Goal: Task Accomplishment & Management: Manage account settings

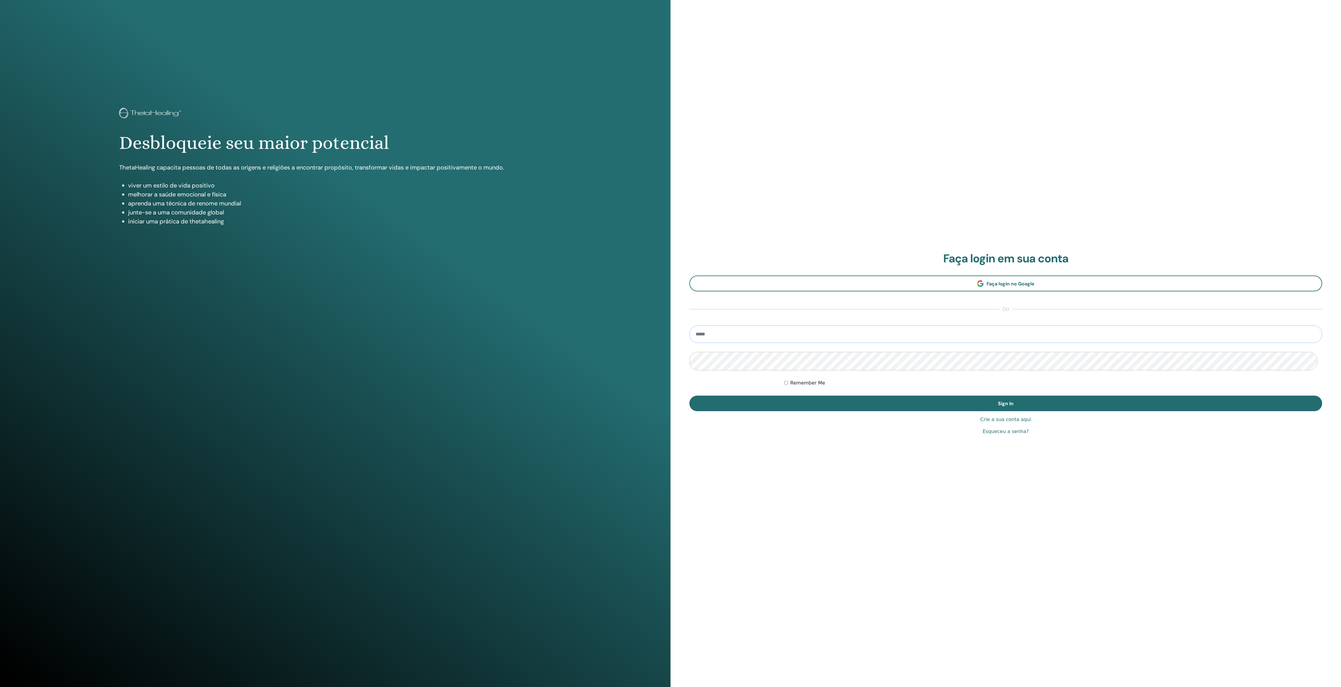
type input "**********"
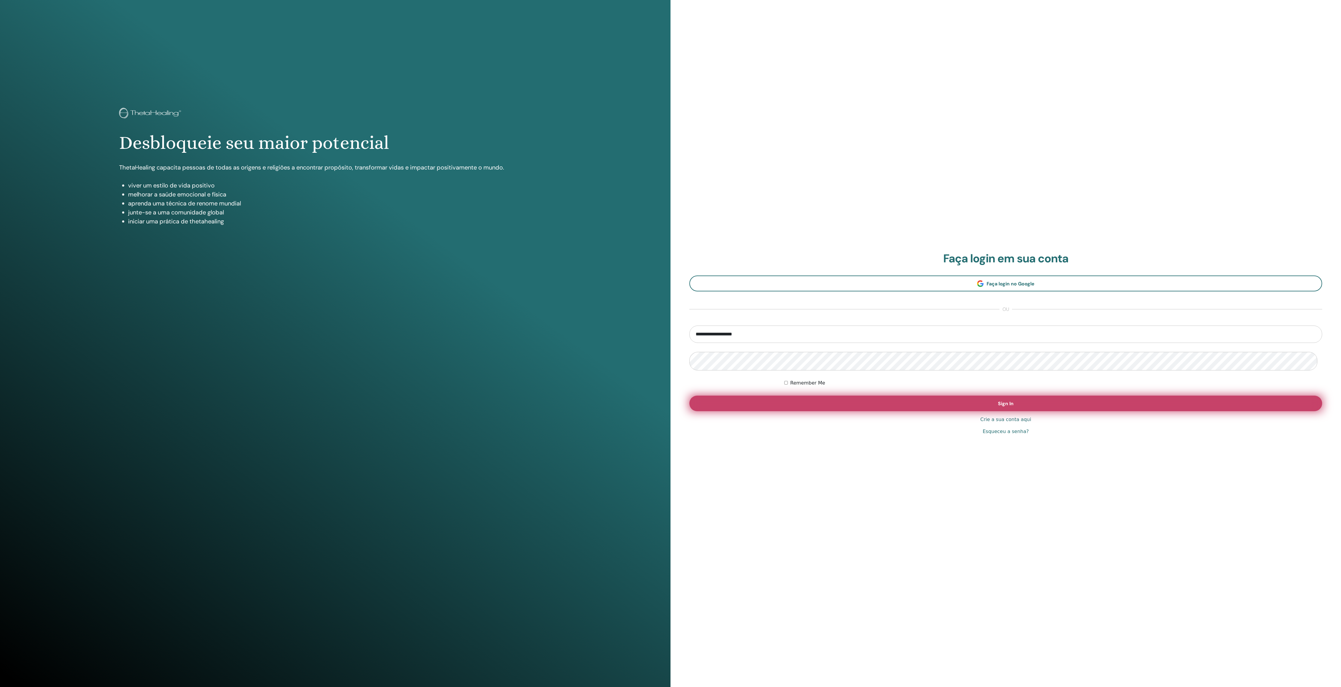
click at [834, 404] on button "Sign In" at bounding box center [1006, 404] width 633 height 16
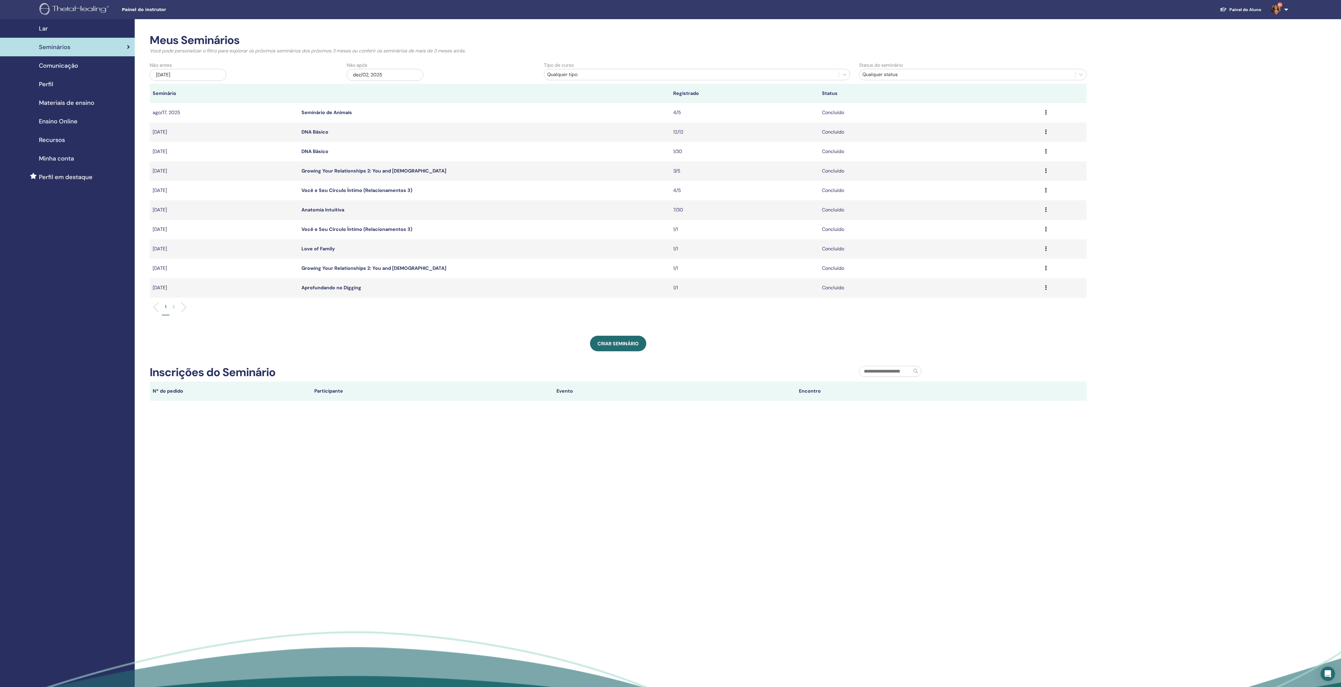
click at [575, 78] on div "Qualquer tipo" at bounding box center [691, 74] width 289 height 7
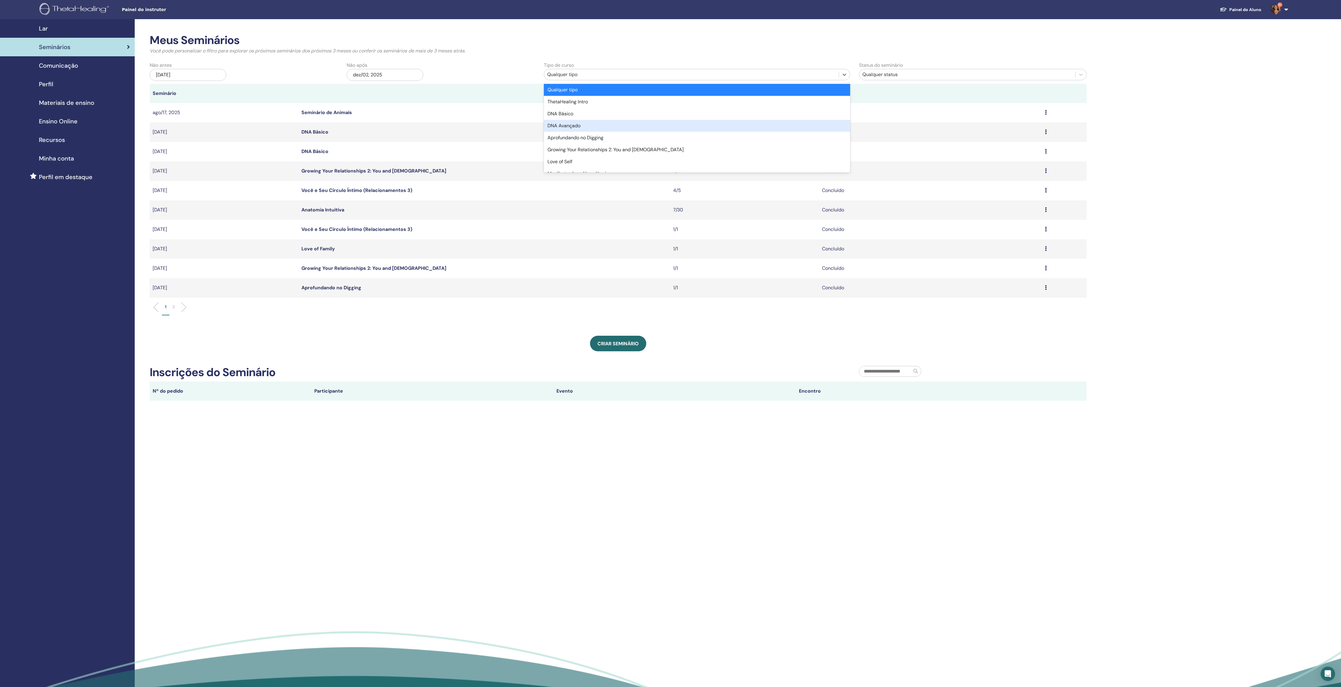
click at [588, 132] on div "DNA Avançado" at bounding box center [697, 126] width 306 height 12
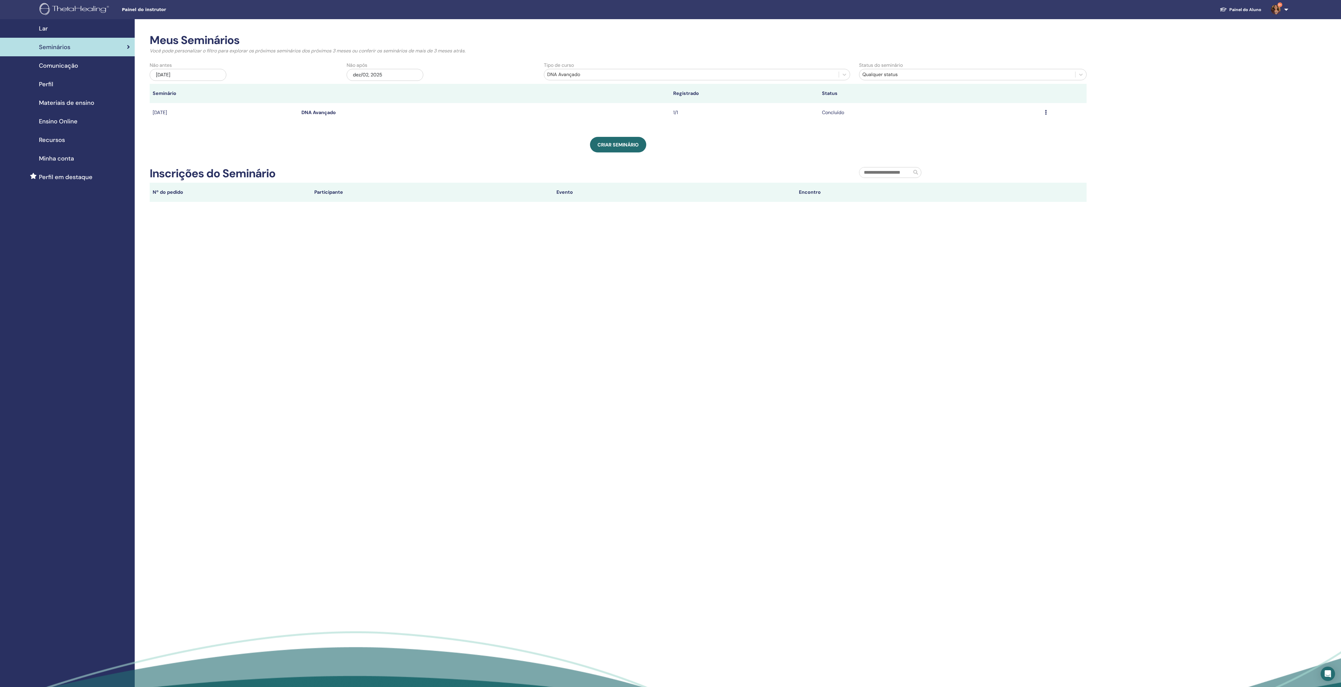
click at [184, 75] on div "jun/02, 2025" at bounding box center [188, 75] width 77 height 12
click at [199, 95] on div "junho 2025" at bounding box center [184, 92] width 72 height 5
click at [188, 100] on span "2025" at bounding box center [184, 98] width 8 height 4
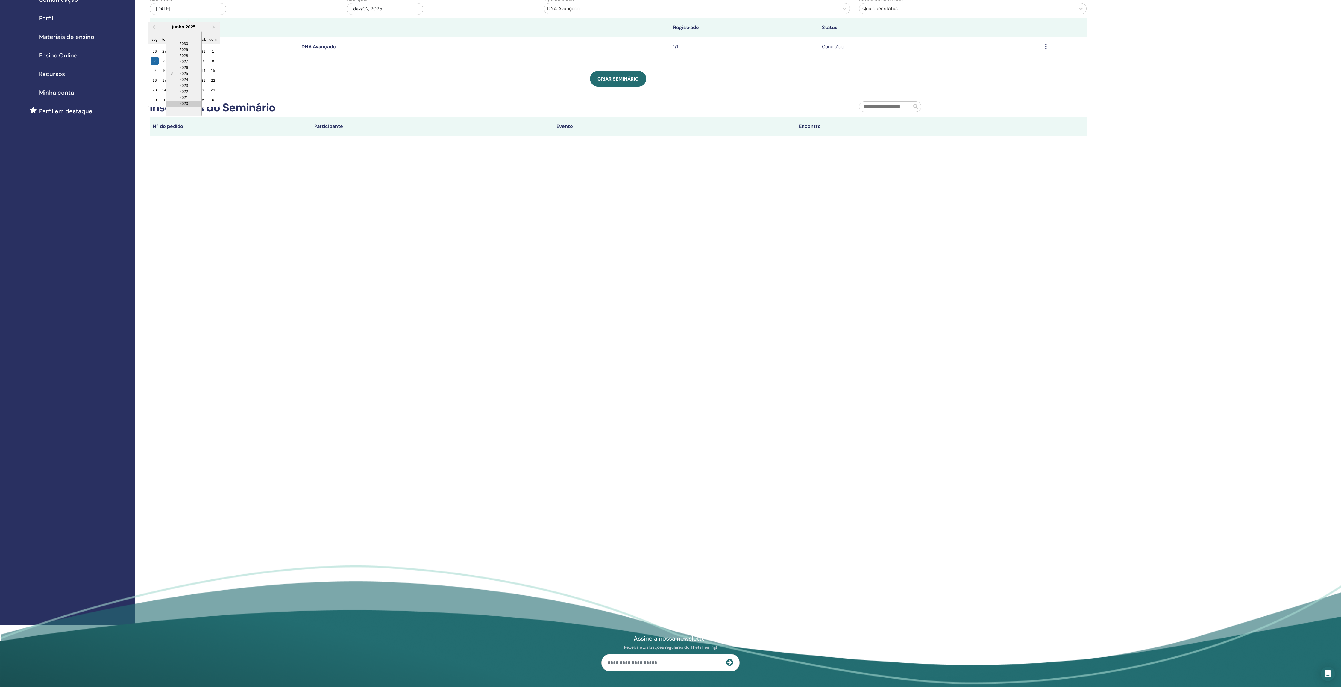
scroll to position [68, 0]
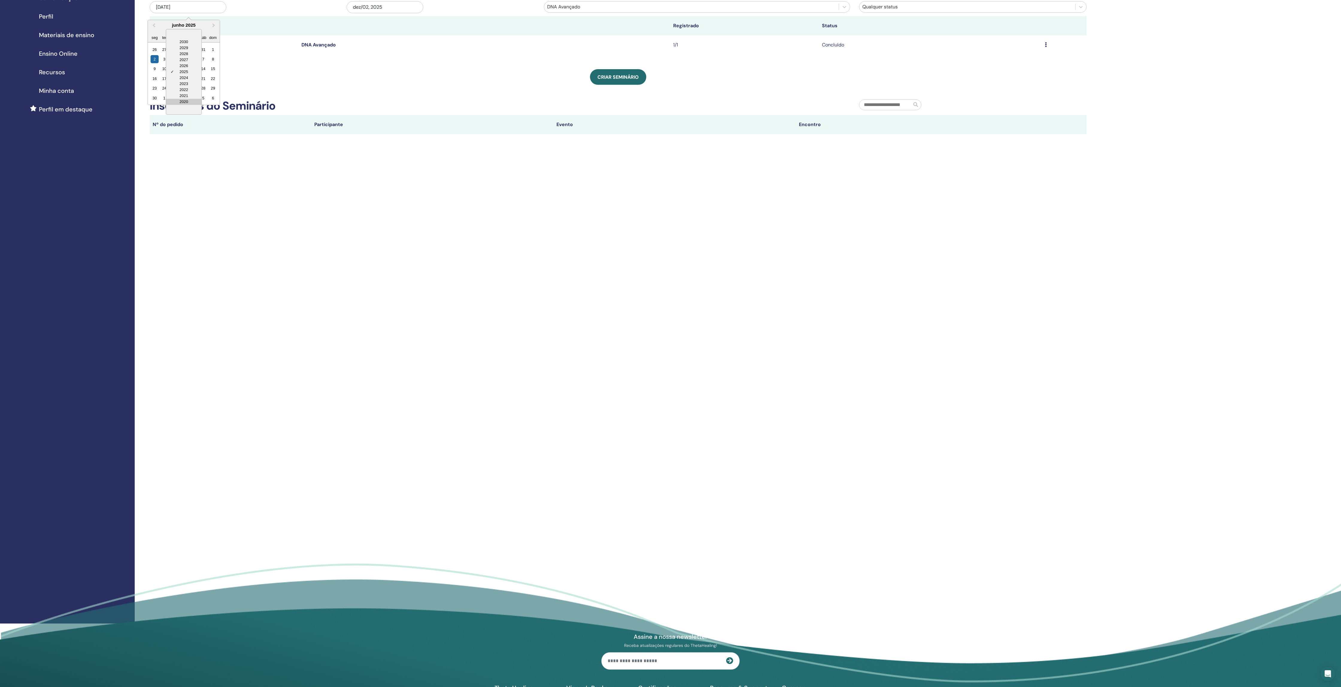
click at [184, 105] on div "2020" at bounding box center [183, 102] width 35 height 6
click at [153, 28] on button "Previous Month" at bounding box center [154, 26] width 10 height 10
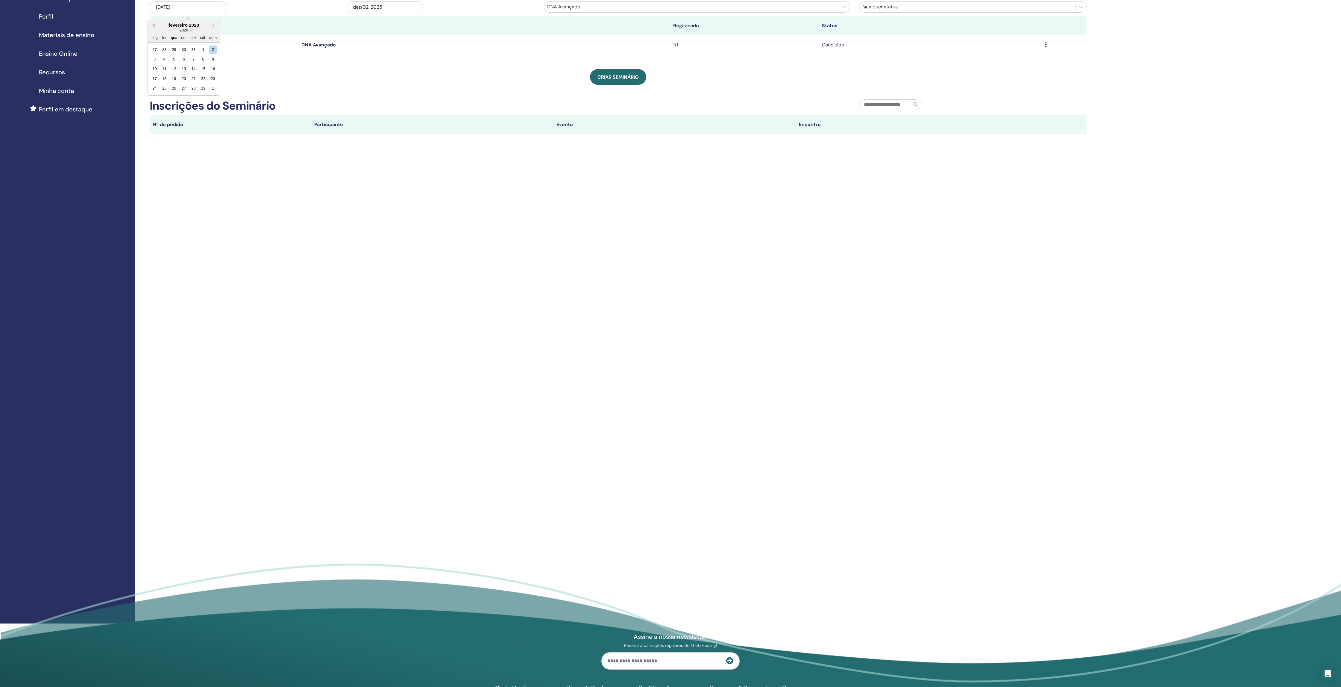
click at [153, 28] on button "Previous Month" at bounding box center [154, 26] width 10 height 10
click at [154, 28] on button "Previous Month" at bounding box center [154, 26] width 10 height 10
click at [154, 28] on span "Previous Month" at bounding box center [154, 25] width 0 height 6
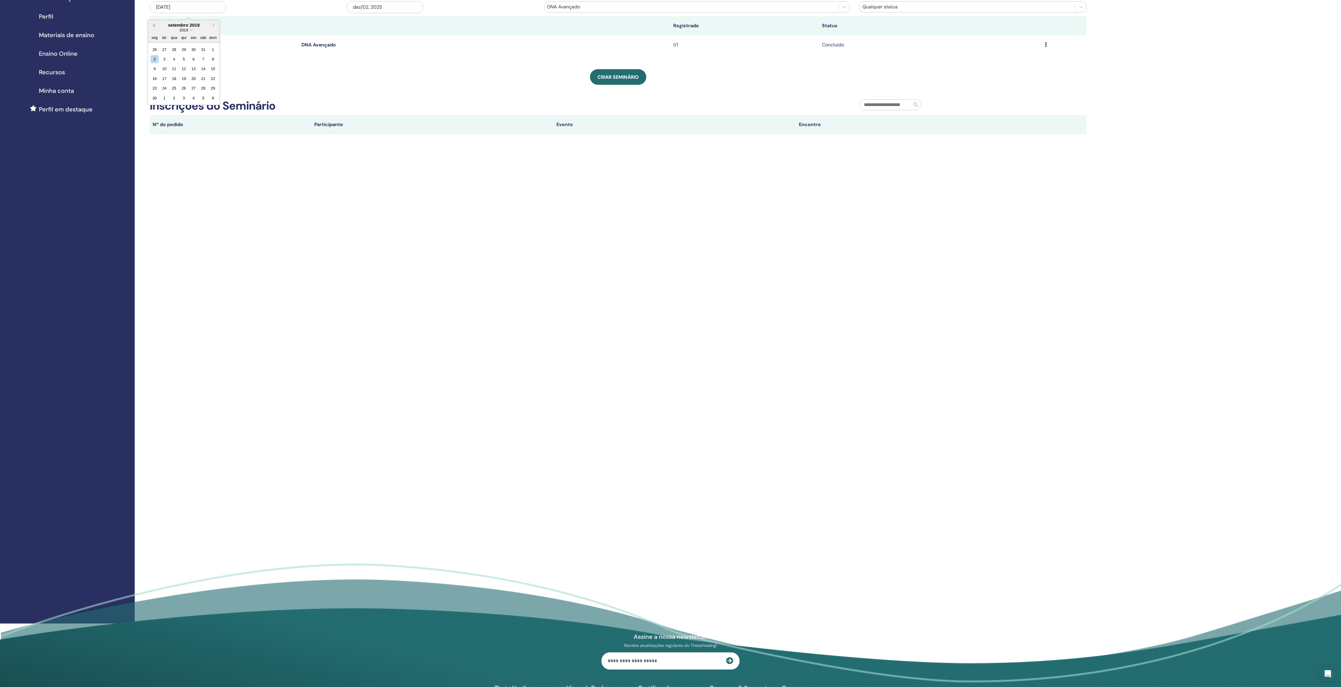
click at [154, 28] on span "Previous Month" at bounding box center [154, 25] width 0 height 6
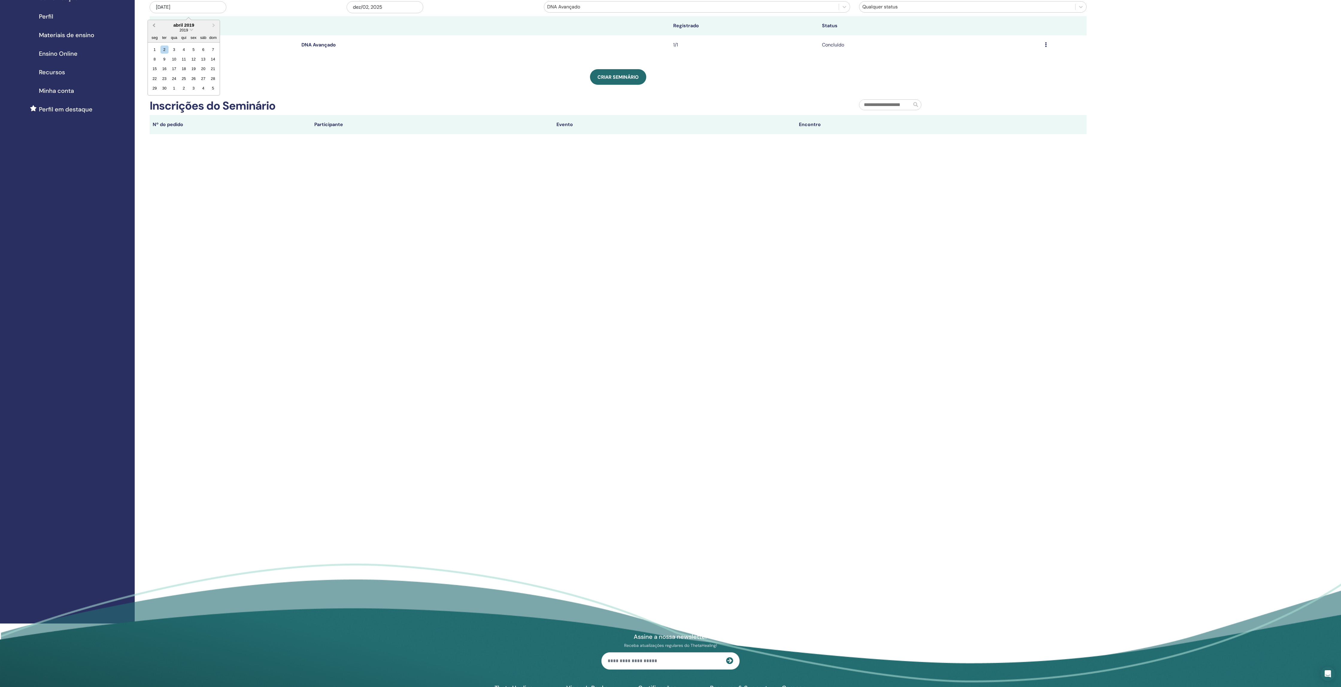
click at [154, 28] on span "Previous Month" at bounding box center [154, 25] width 0 height 6
click at [154, 28] on button "Previous Month" at bounding box center [154, 26] width 10 height 10
click at [167, 53] on div "1" at bounding box center [164, 49] width 8 height 8
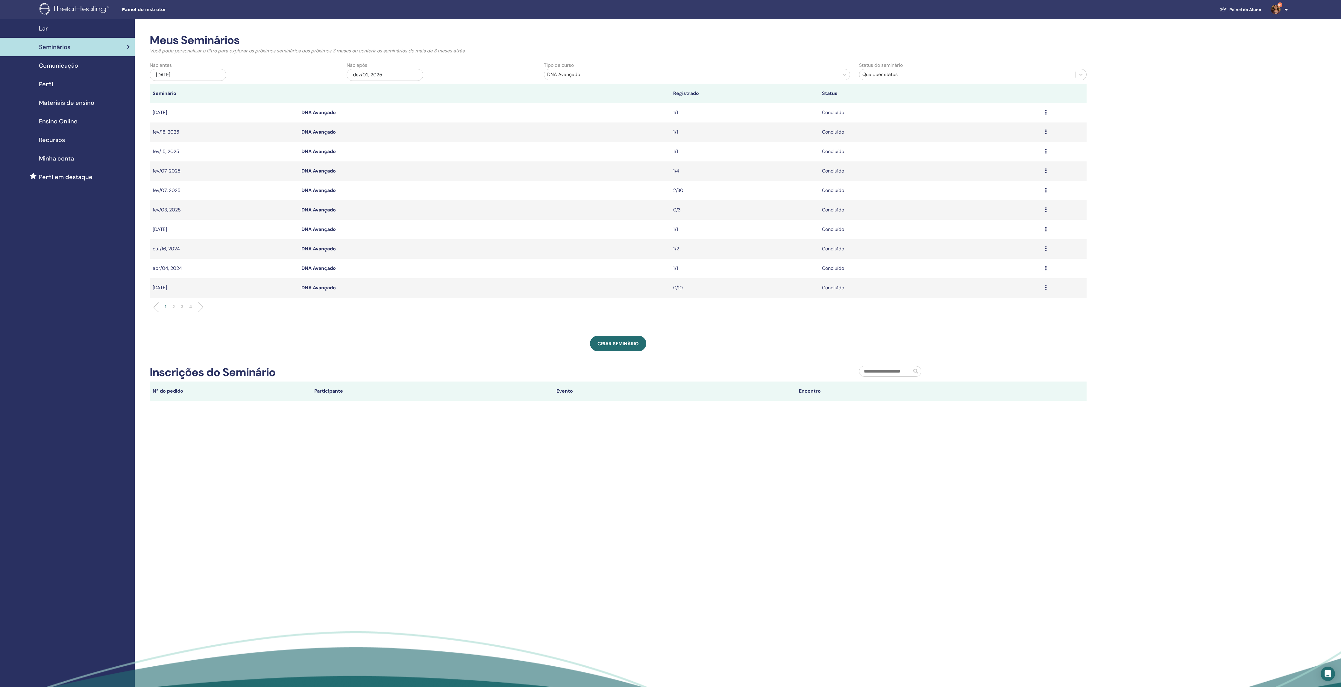
scroll to position [0, 0]
click at [1046, 115] on icon at bounding box center [1046, 112] width 2 height 5
click at [1087, 129] on div "Meus Seminários Você pode personalizar o filtro para explorar os próximos semin…" at bounding box center [638, 355] width 1006 height 672
click at [1045, 115] on icon at bounding box center [1046, 112] width 2 height 5
click at [947, 123] on link "Visualizar" at bounding box center [943, 123] width 21 height 6
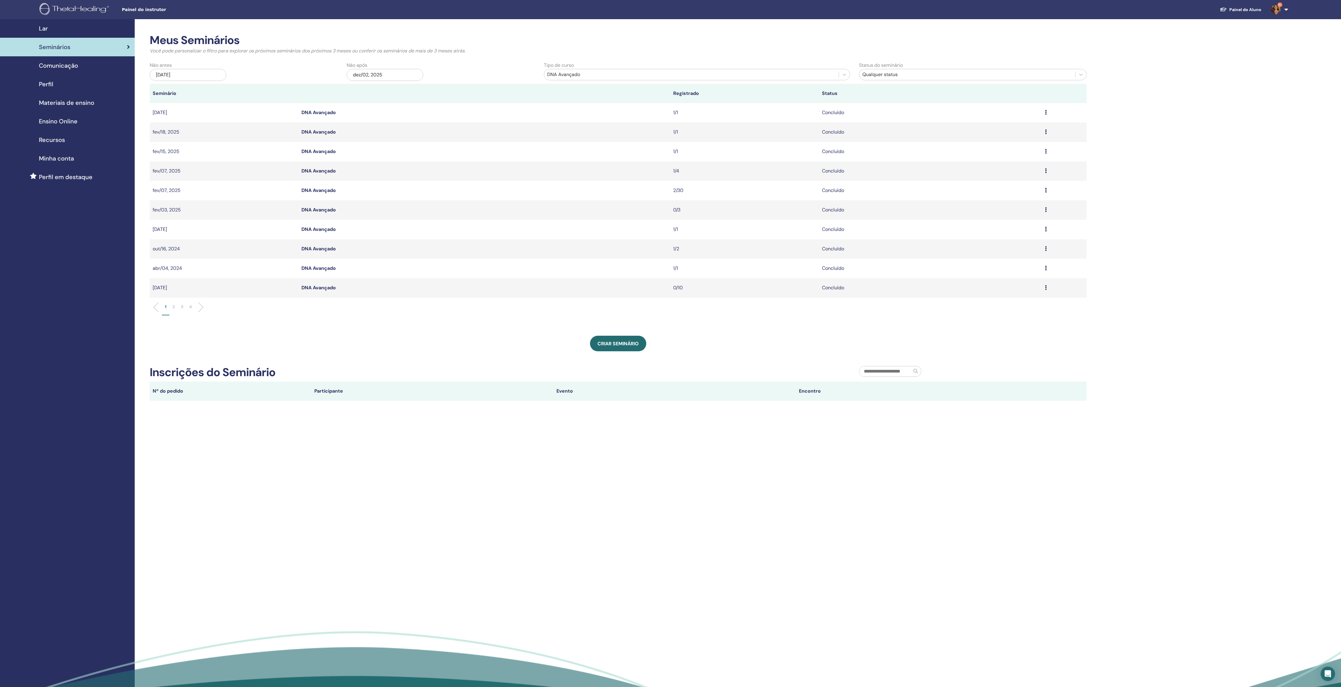
click at [1047, 134] on icon at bounding box center [1046, 131] width 2 height 5
click at [964, 153] on link "Participantes" at bounding box center [949, 152] width 29 height 6
click at [192, 310] on p "4" at bounding box center [190, 307] width 3 height 6
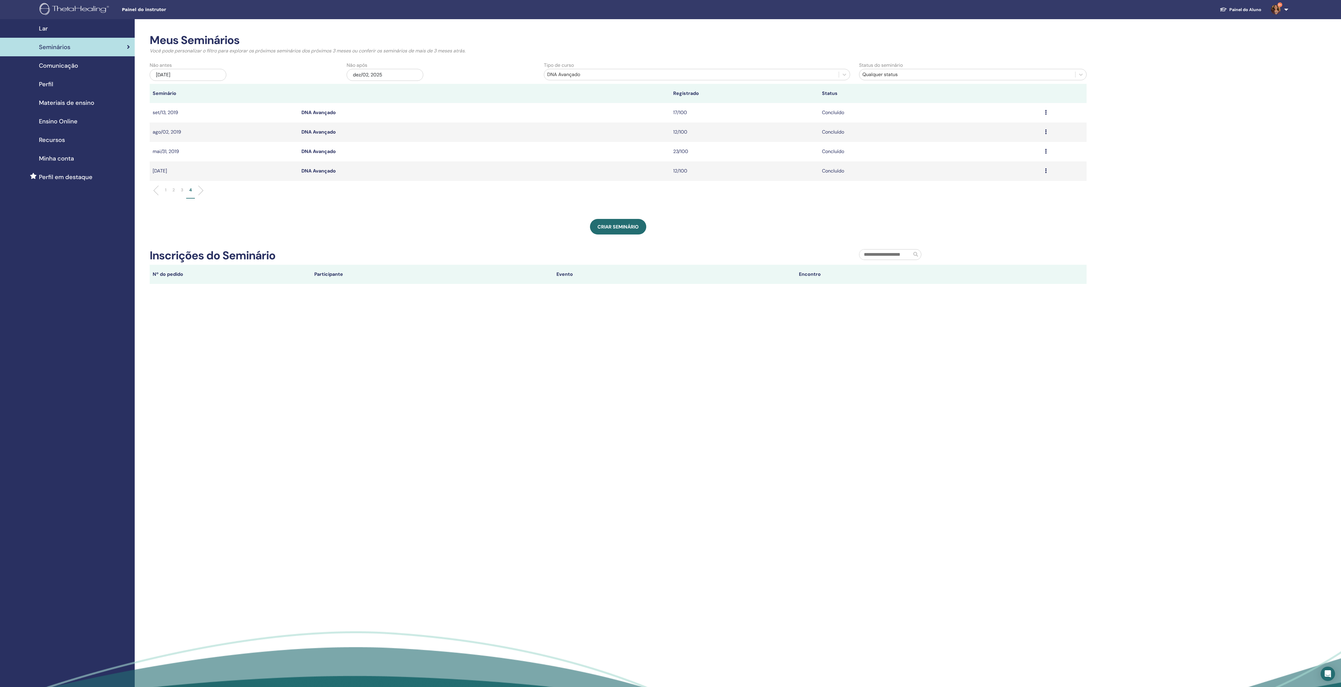
scroll to position [-1, 0]
click at [1047, 173] on icon at bounding box center [1046, 170] width 2 height 5
click at [959, 192] on link "Participantes" at bounding box center [949, 191] width 29 height 6
click at [316, 155] on link "DNA Avançado" at bounding box center [319, 151] width 34 height 6
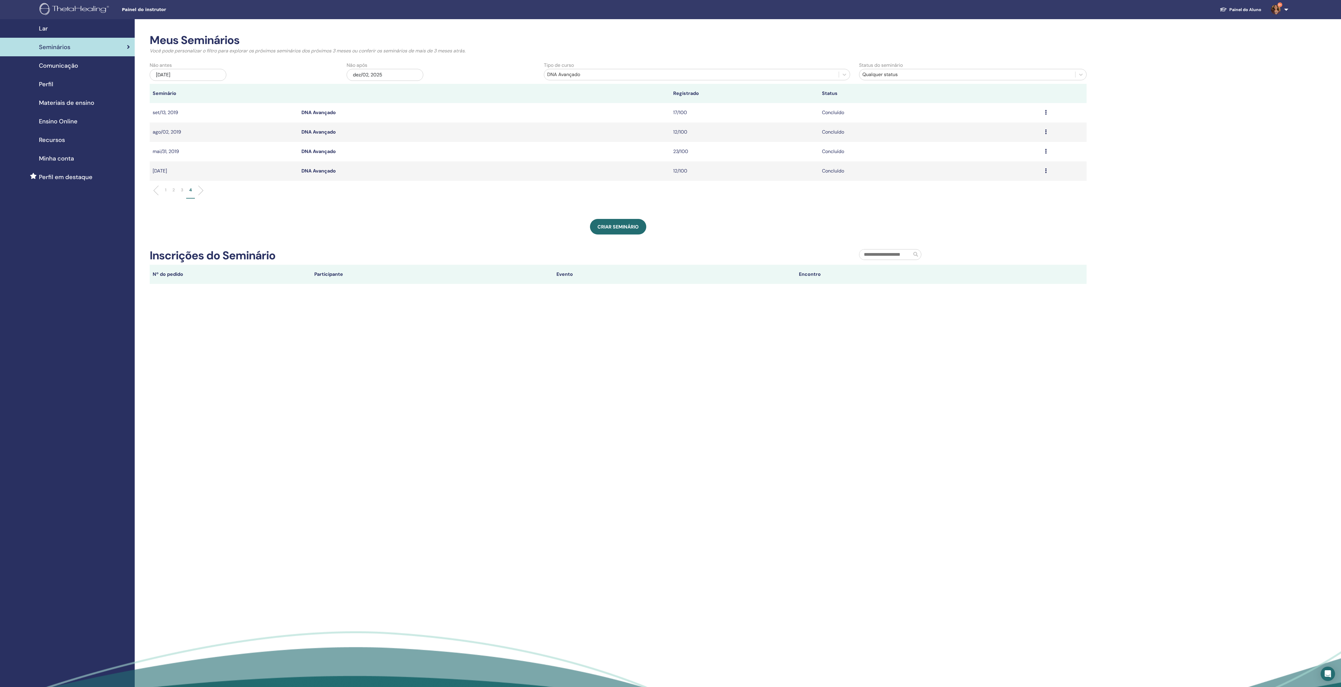
click at [328, 135] on link "DNA Avançado" at bounding box center [319, 132] width 34 height 6
click at [331, 116] on link "DNA Avançado" at bounding box center [319, 112] width 34 height 6
click at [183, 193] on p "3" at bounding box center [182, 190] width 2 height 6
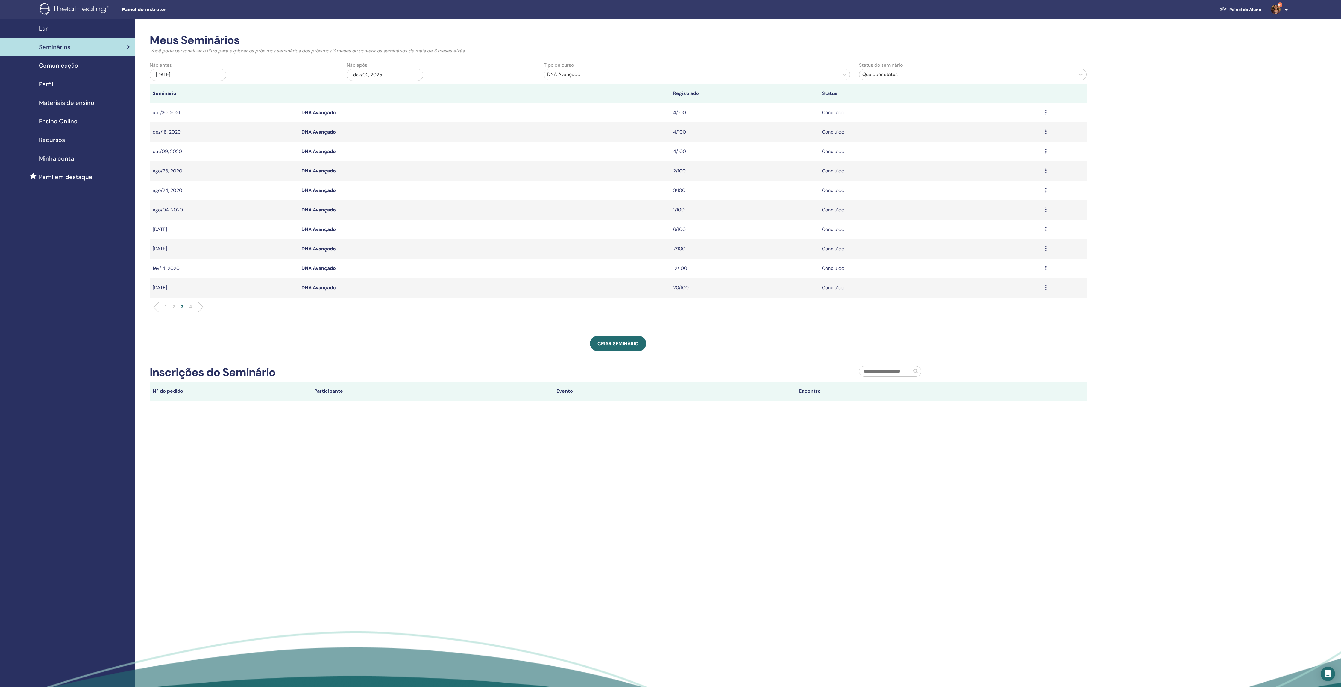
click at [320, 291] on link "DNA Avançado" at bounding box center [319, 287] width 34 height 6
click at [328, 271] on link "DNA Avançado" at bounding box center [319, 268] width 34 height 6
drag, startPoint x: 328, startPoint y: 254, endPoint x: 332, endPoint y: 240, distance: 15.0
click at [328, 252] on link "DNA Avançado" at bounding box center [319, 249] width 34 height 6
click at [331, 232] on link "DNA Avançado" at bounding box center [319, 229] width 34 height 6
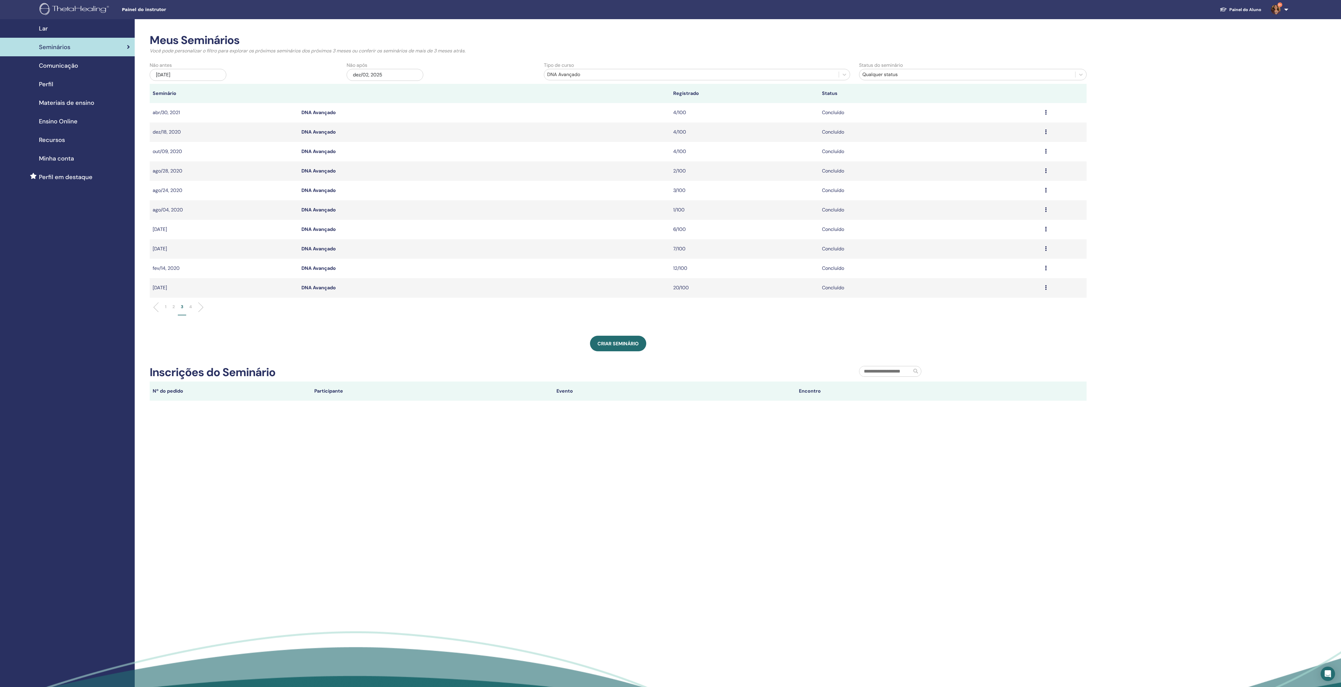
click at [334, 213] on link "DNA Avançado" at bounding box center [319, 210] width 34 height 6
click at [327, 193] on link "DNA Avançado" at bounding box center [319, 190] width 34 height 6
click at [334, 174] on link "DNA Avançado" at bounding box center [319, 171] width 34 height 6
click at [333, 155] on link "DNA Avançado" at bounding box center [319, 151] width 34 height 6
drag, startPoint x: 329, startPoint y: 138, endPoint x: 334, endPoint y: 128, distance: 11.8
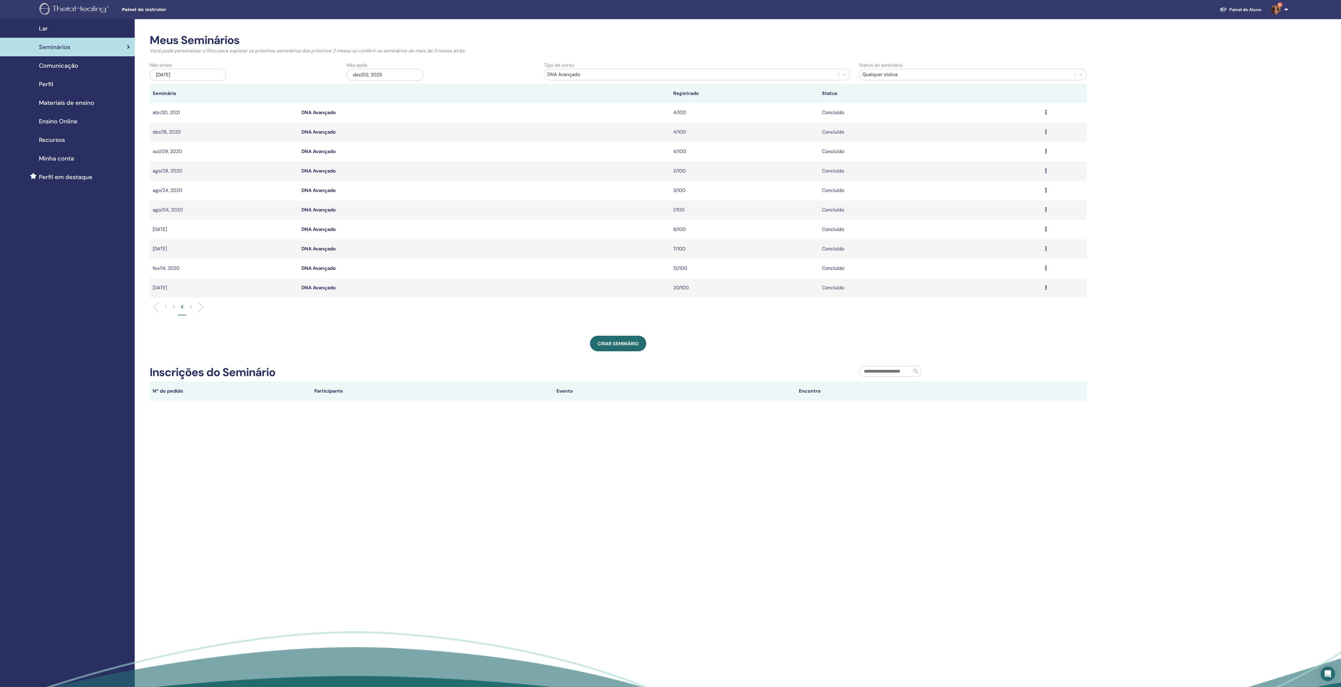
click at [330, 135] on link "DNA Avançado" at bounding box center [319, 132] width 34 height 6
click at [335, 116] on link "DNA Avançado" at bounding box center [319, 112] width 34 height 6
click at [176, 315] on li "2" at bounding box center [173, 310] width 8 height 12
click at [323, 291] on link "DNA Avançado" at bounding box center [319, 287] width 34 height 6
click at [326, 271] on link "DNA Avançado" at bounding box center [319, 268] width 34 height 6
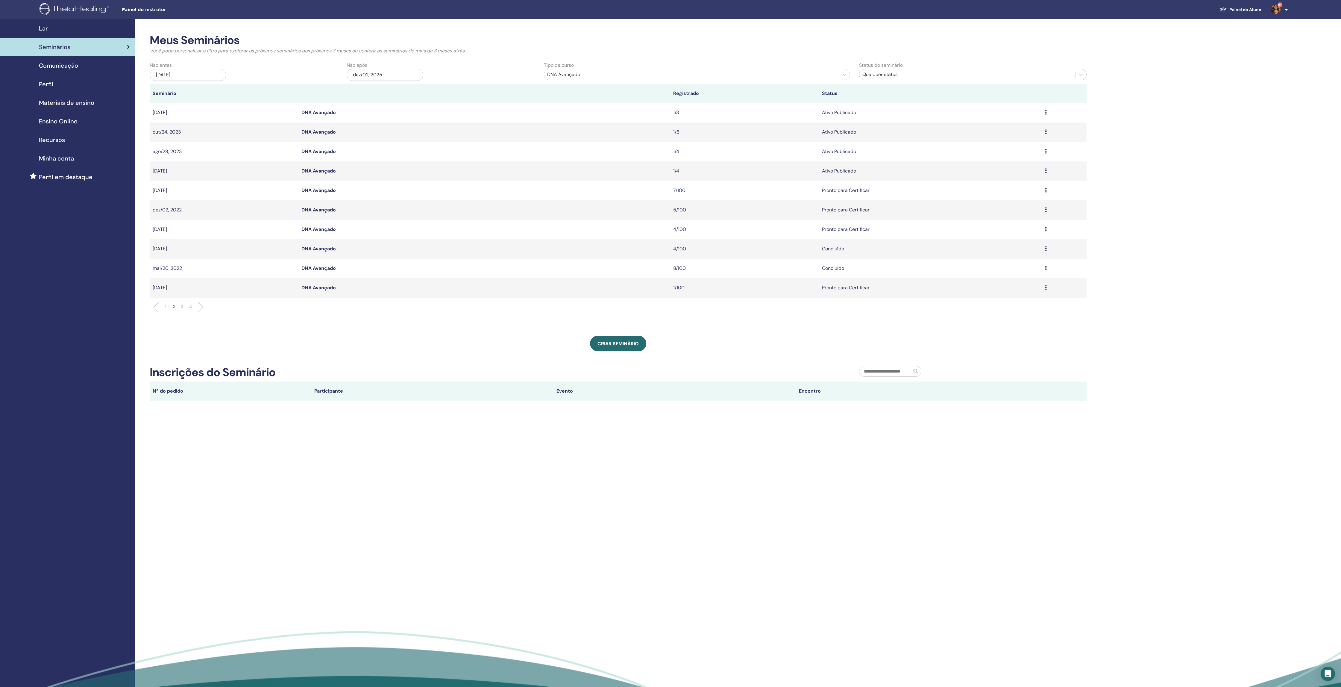
click at [326, 252] on link "DNA Avançado" at bounding box center [319, 249] width 34 height 6
drag, startPoint x: 333, startPoint y: 235, endPoint x: 334, endPoint y: 228, distance: 6.7
click at [333, 232] on link "DNA Avançado" at bounding box center [319, 229] width 34 height 6
click at [328, 213] on link "DNA Avançado" at bounding box center [319, 210] width 34 height 6
click at [326, 193] on link "DNA Avançado" at bounding box center [319, 190] width 34 height 6
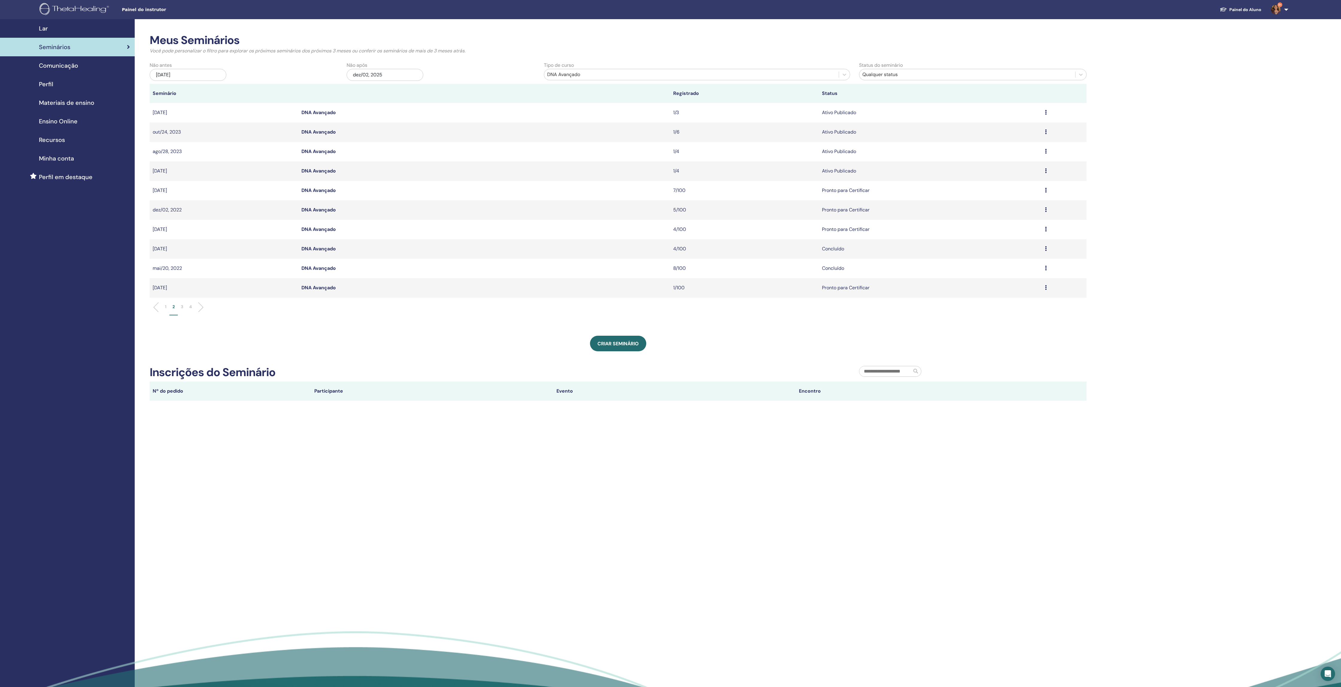
click at [327, 174] on link "DNA Avançado" at bounding box center [319, 171] width 34 height 6
click at [328, 155] on link "DNA Avançado" at bounding box center [319, 151] width 34 height 6
click at [331, 135] on link "DNA Avançado" at bounding box center [319, 132] width 34 height 6
click at [331, 116] on link "DNA Avançado" at bounding box center [319, 112] width 34 height 6
click at [166, 310] on p "1" at bounding box center [165, 307] width 1 height 6
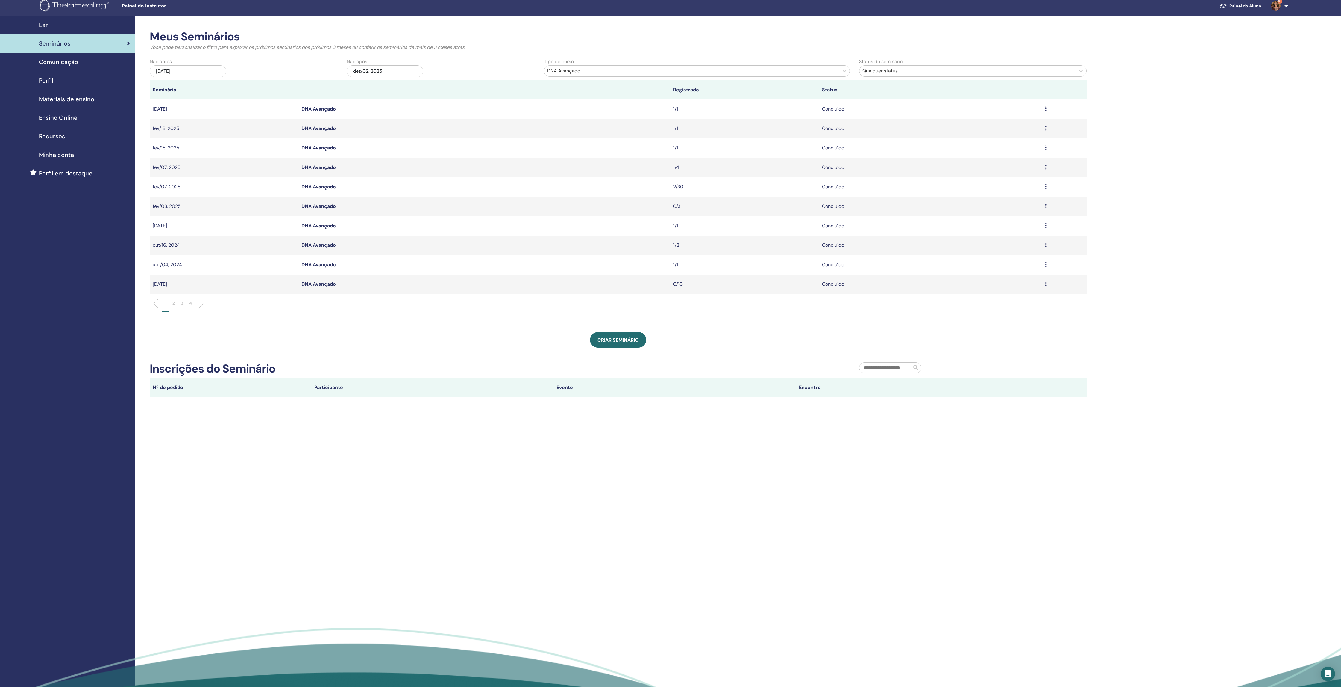
scroll to position [2, 0]
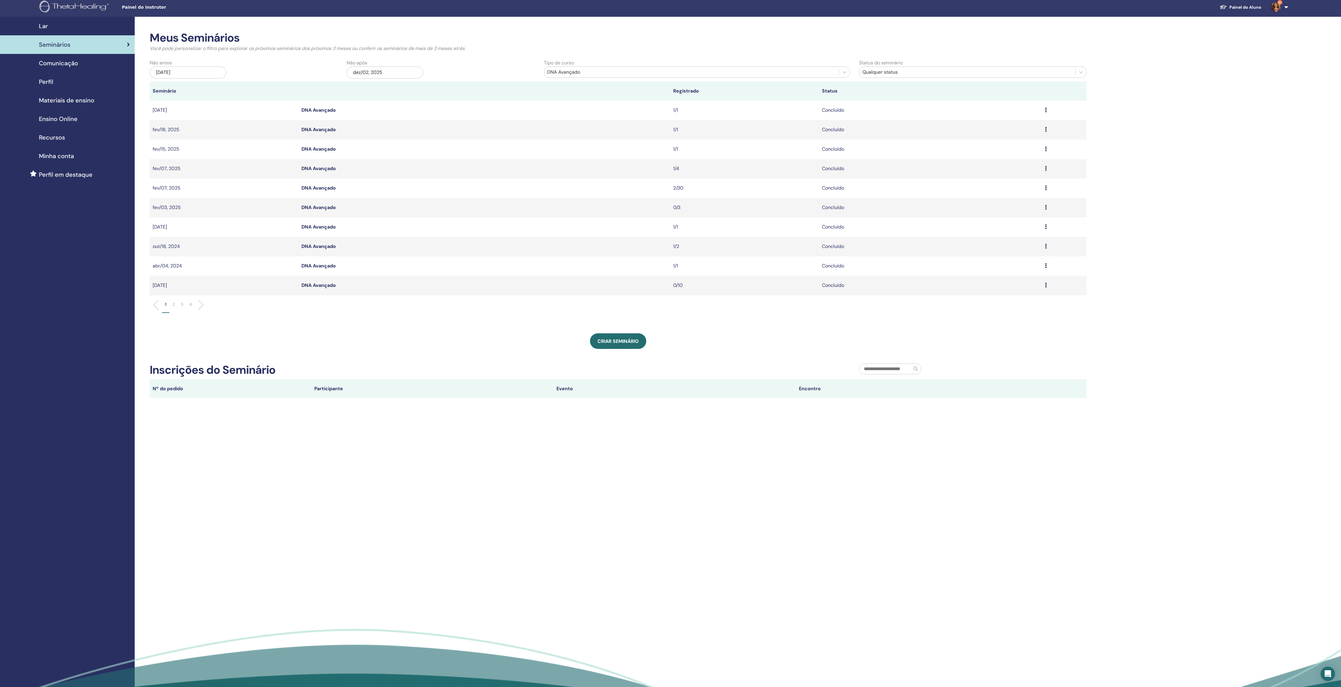
click at [319, 288] on link "DNA Avançado" at bounding box center [319, 285] width 34 height 6
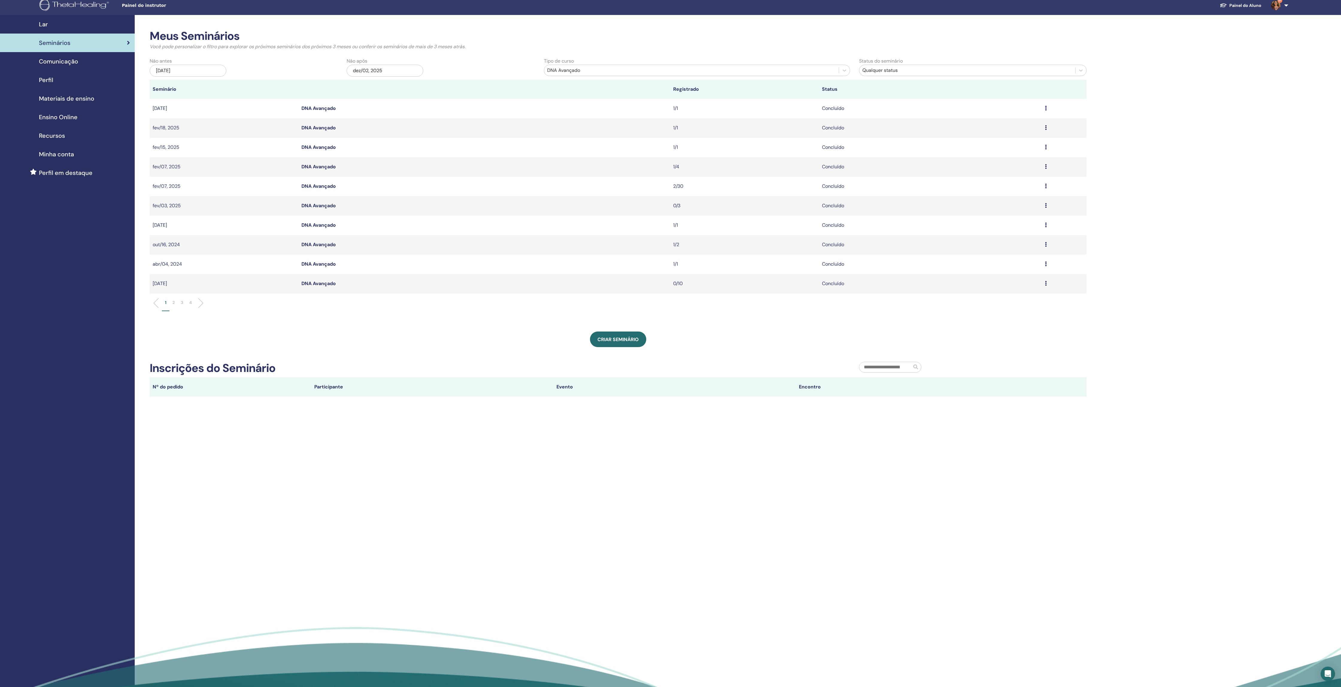
drag, startPoint x: 324, startPoint y: 274, endPoint x: 329, endPoint y: 253, distance: 22.1
click at [324, 267] on link "DNA Avançado" at bounding box center [319, 264] width 34 height 6
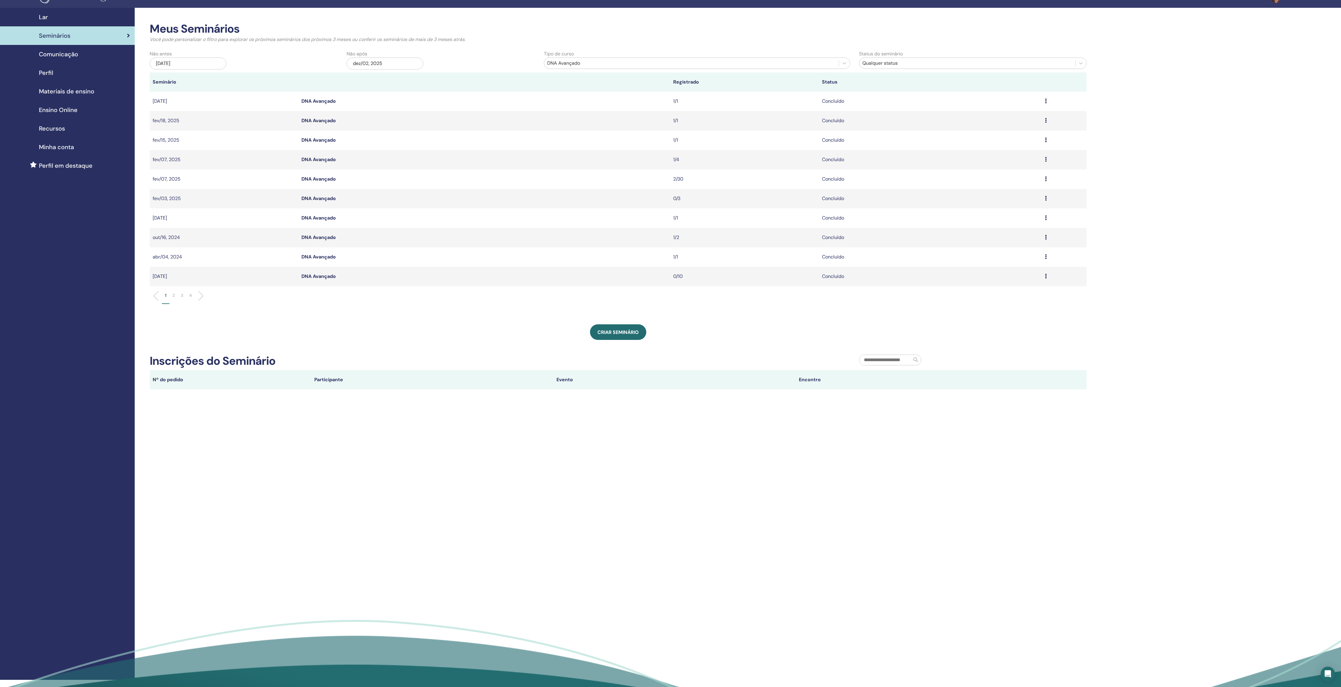
click at [329, 240] on link "DNA Avançado" at bounding box center [319, 237] width 34 height 6
click at [332, 221] on link "DNA Avançado" at bounding box center [319, 218] width 34 height 6
click at [335, 202] on link "DNA Avançado" at bounding box center [319, 198] width 34 height 6
click at [335, 182] on link "DNA Avançado" at bounding box center [319, 179] width 34 height 6
click at [332, 163] on link "DNA Avançado" at bounding box center [319, 159] width 34 height 6
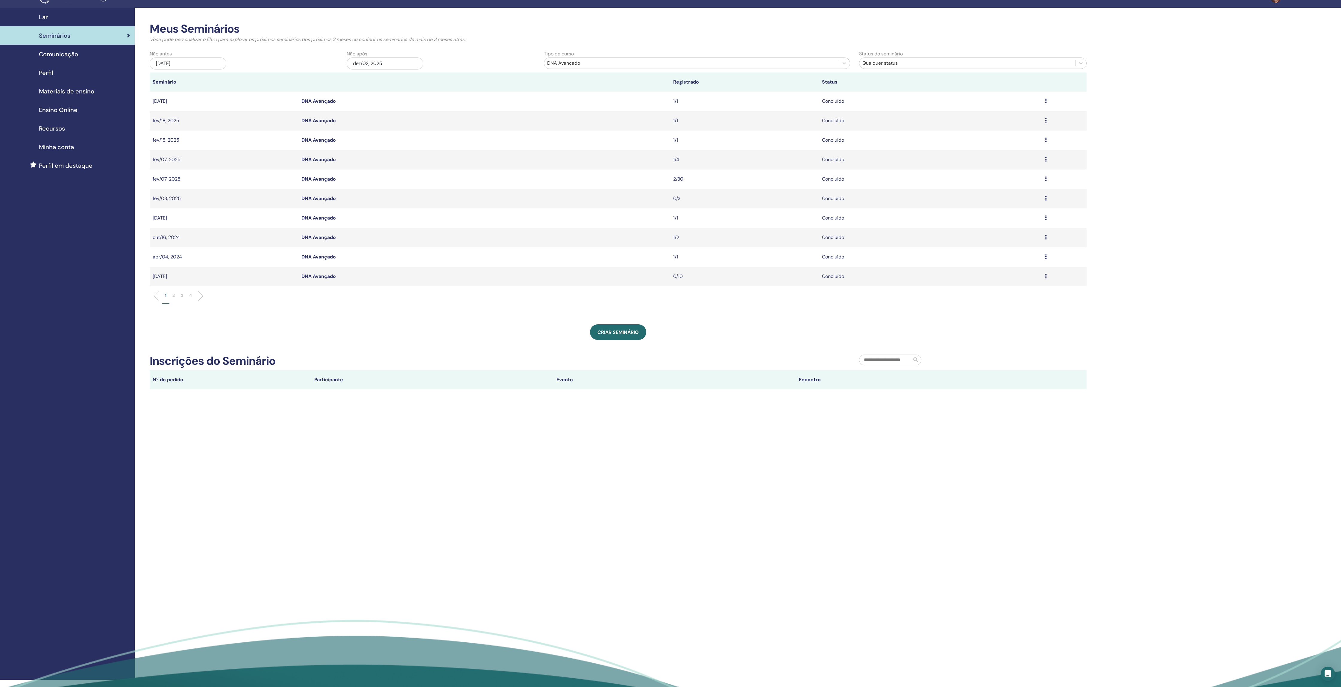
click at [332, 143] on link "DNA Avançado" at bounding box center [319, 140] width 34 height 6
click at [332, 124] on link "DNA Avançado" at bounding box center [319, 121] width 34 height 6
click at [335, 105] on link "DNA Avançado" at bounding box center [319, 102] width 34 height 6
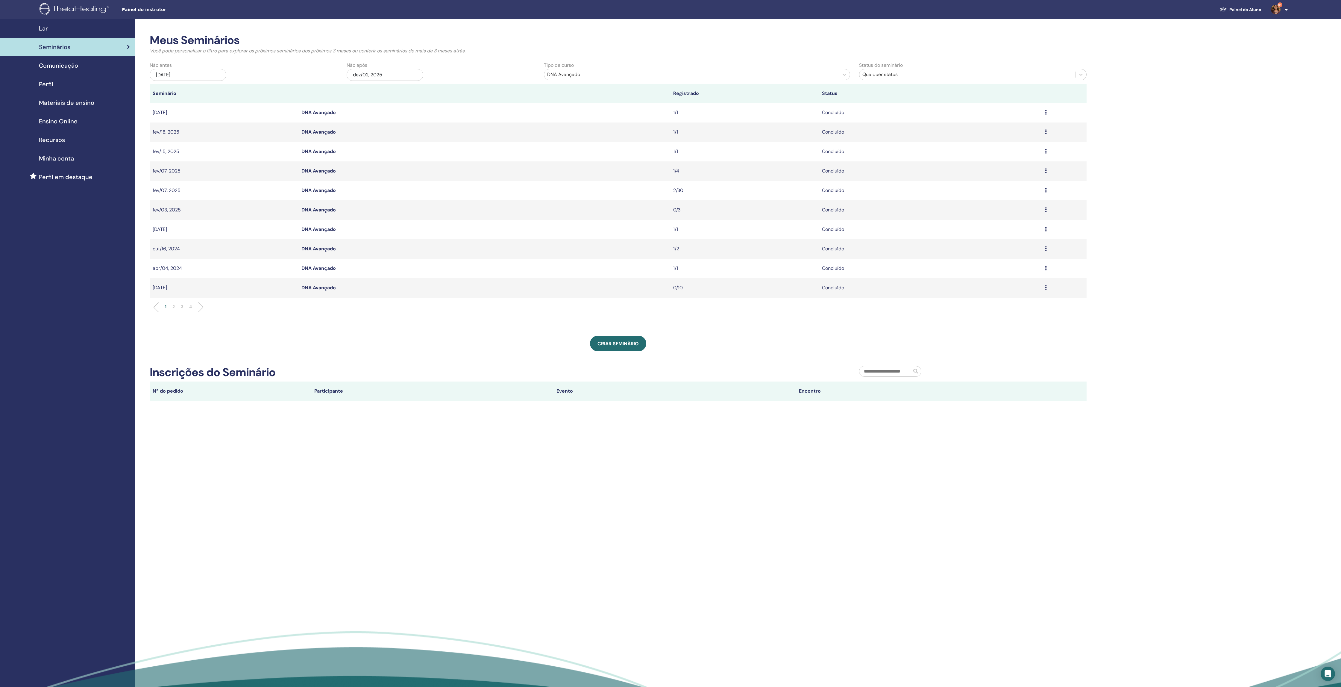
scroll to position [0, 0]
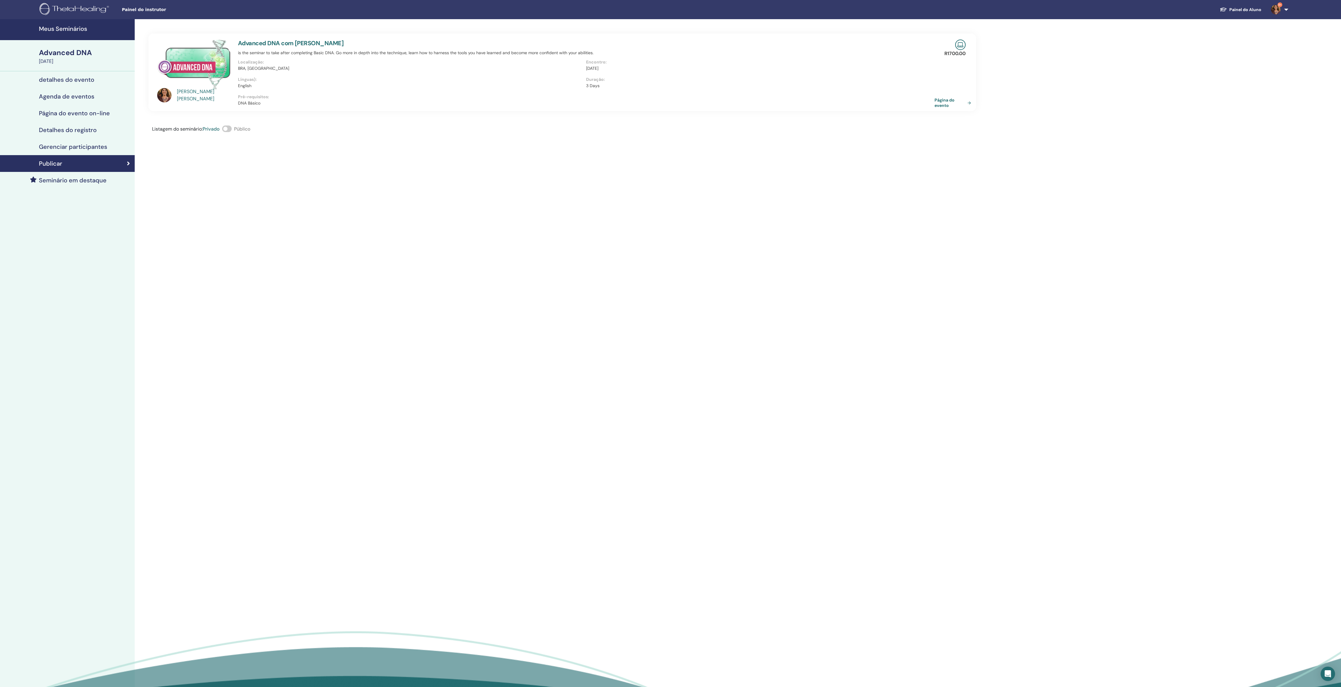
click at [81, 150] on h4 "Gerenciar participantes" at bounding box center [73, 146] width 68 height 7
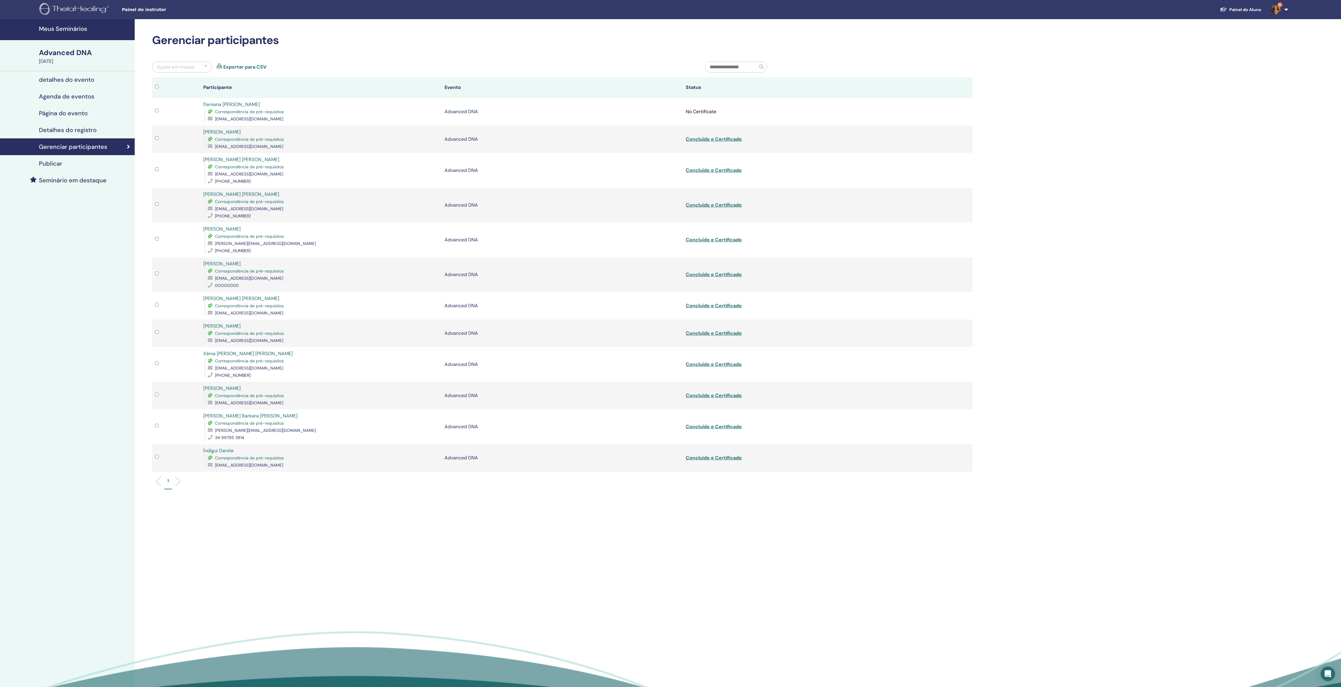
click at [259, 71] on link "Exportar para CSV" at bounding box center [244, 66] width 43 height 7
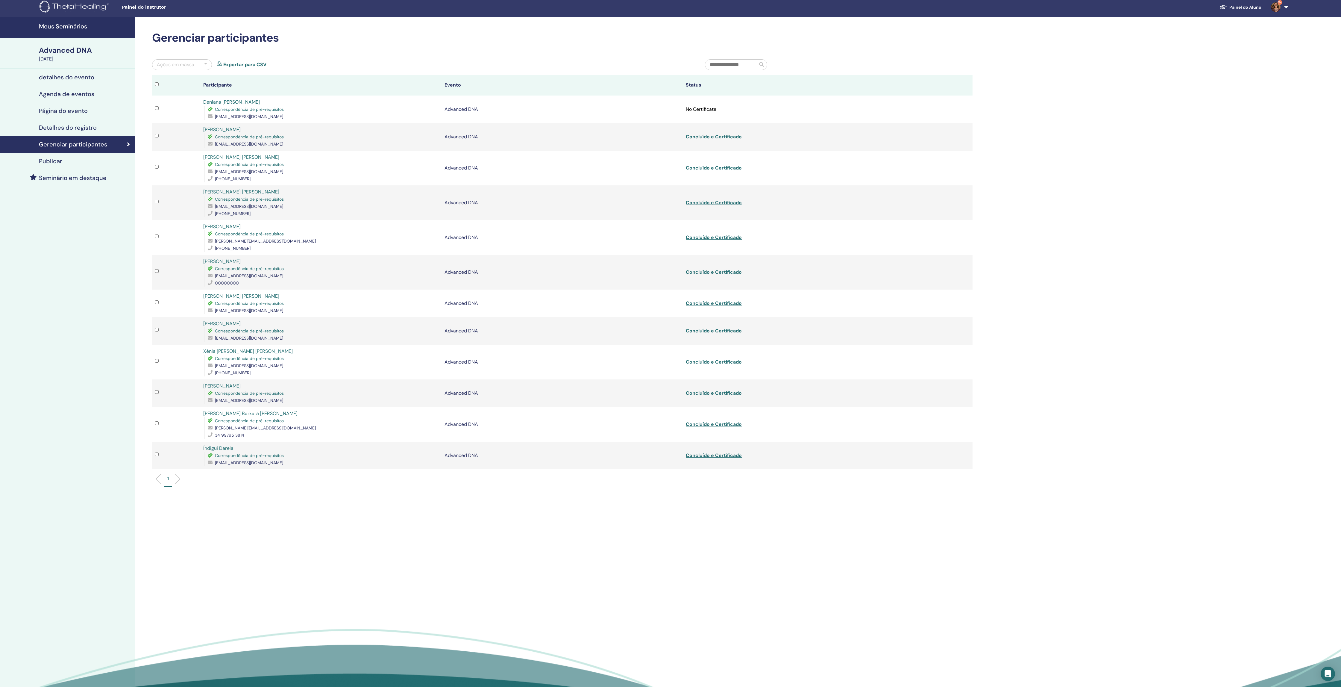
scroll to position [3, 0]
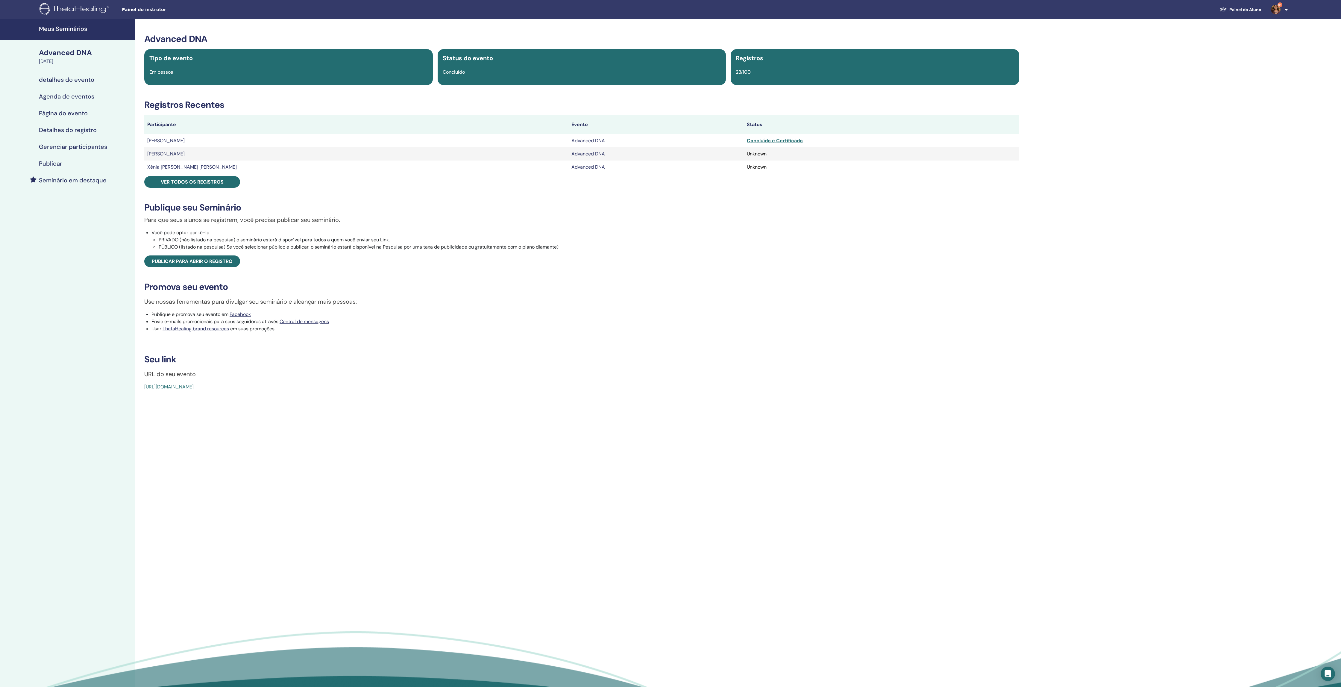
click at [88, 150] on h4 "Gerenciar participantes" at bounding box center [73, 146] width 68 height 7
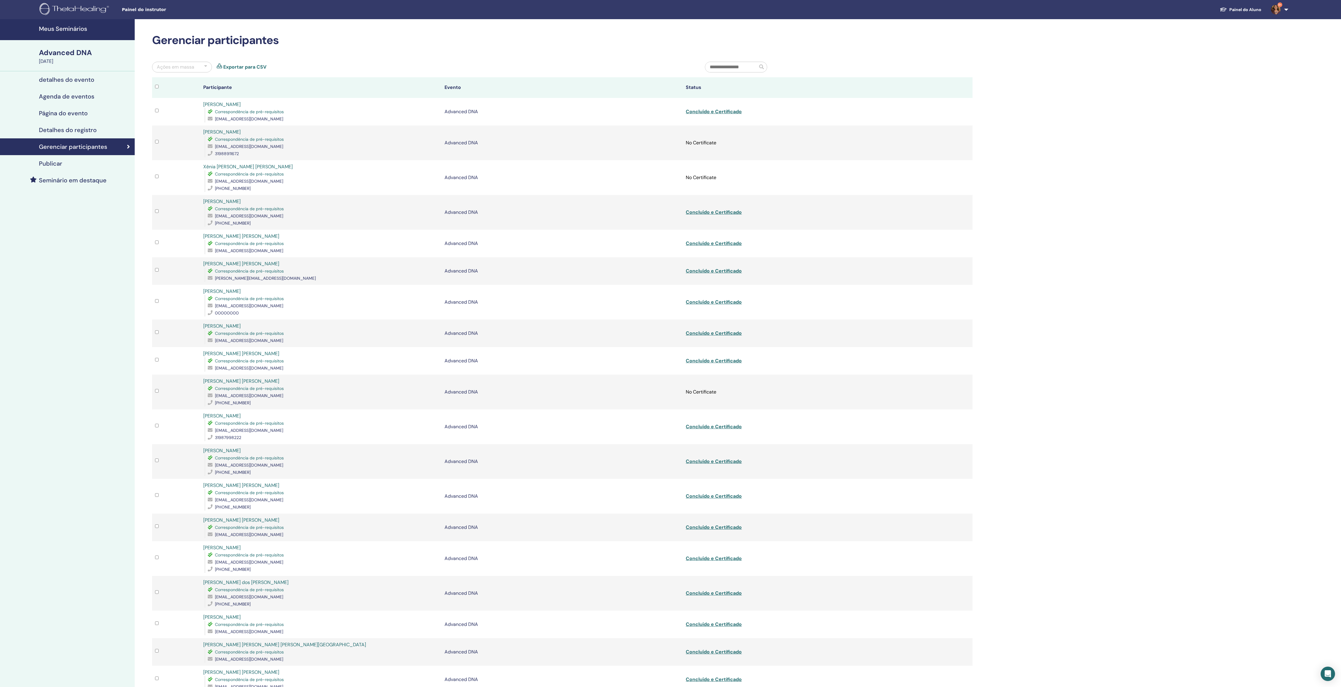
click at [263, 68] on link "Exportar para CSV" at bounding box center [244, 66] width 43 height 7
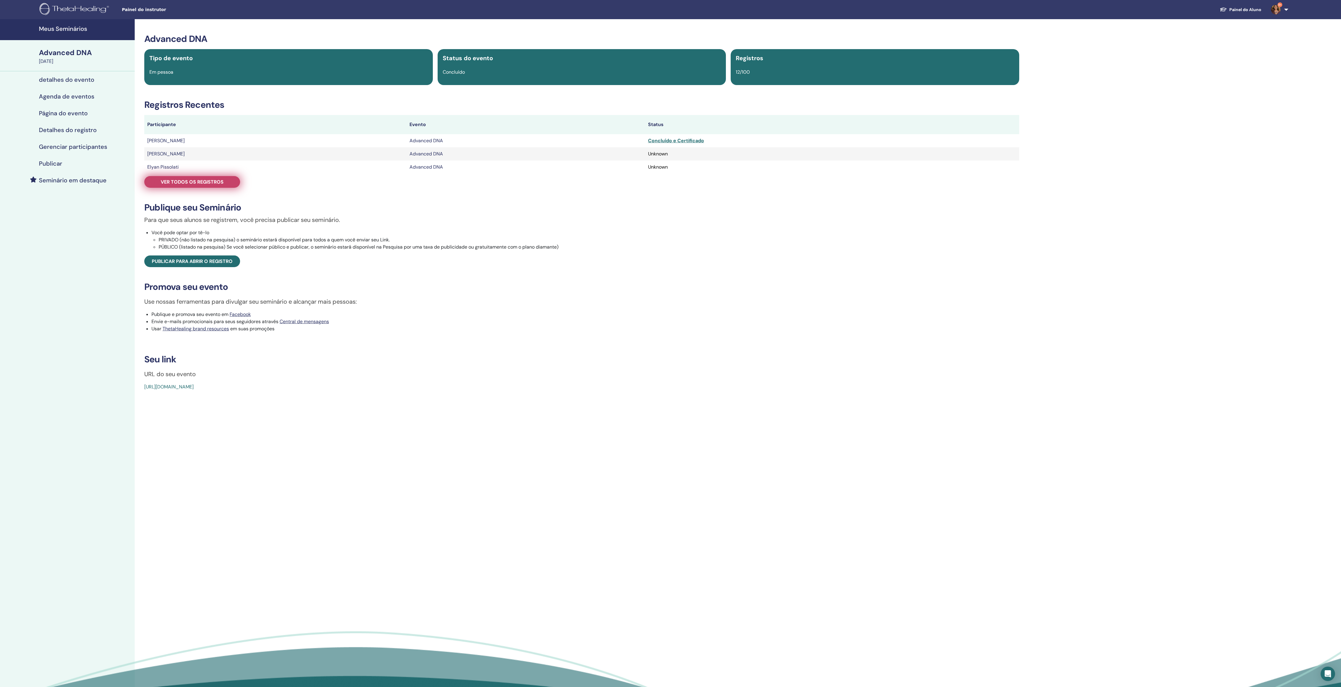
scroll to position [2, 0]
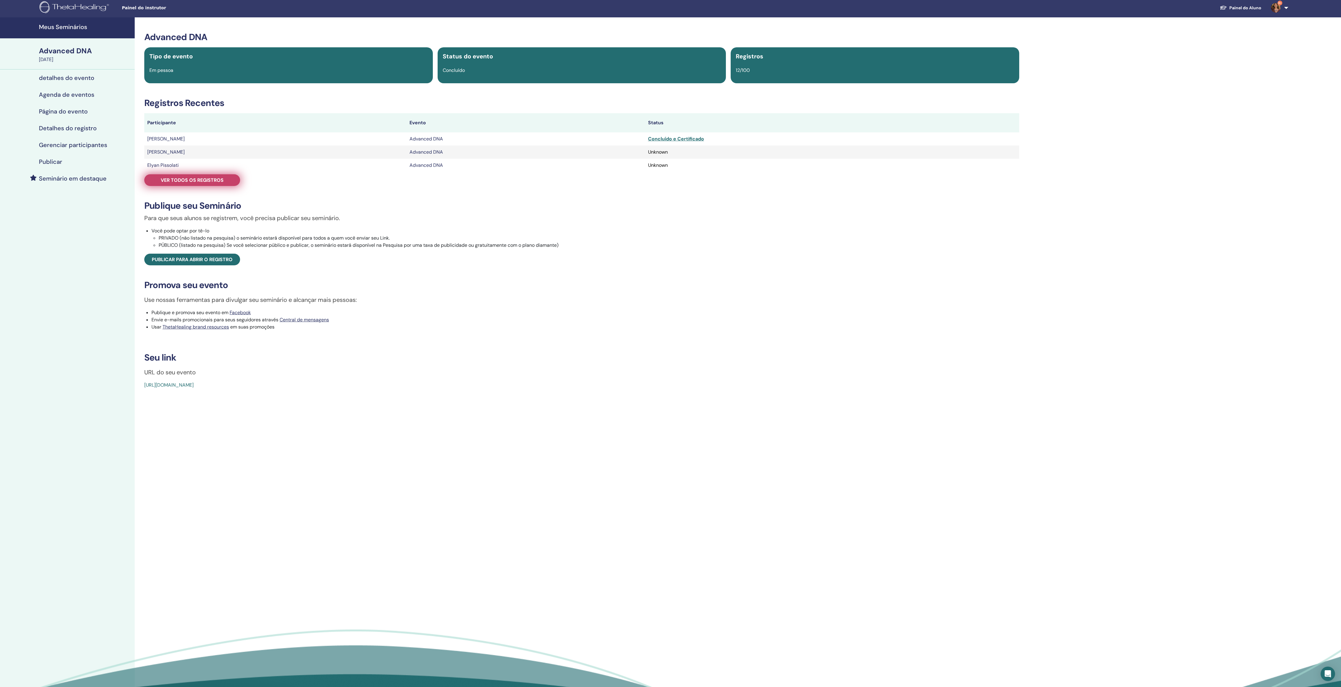
click at [212, 186] on link "Ver todos os registros" at bounding box center [192, 180] width 96 height 12
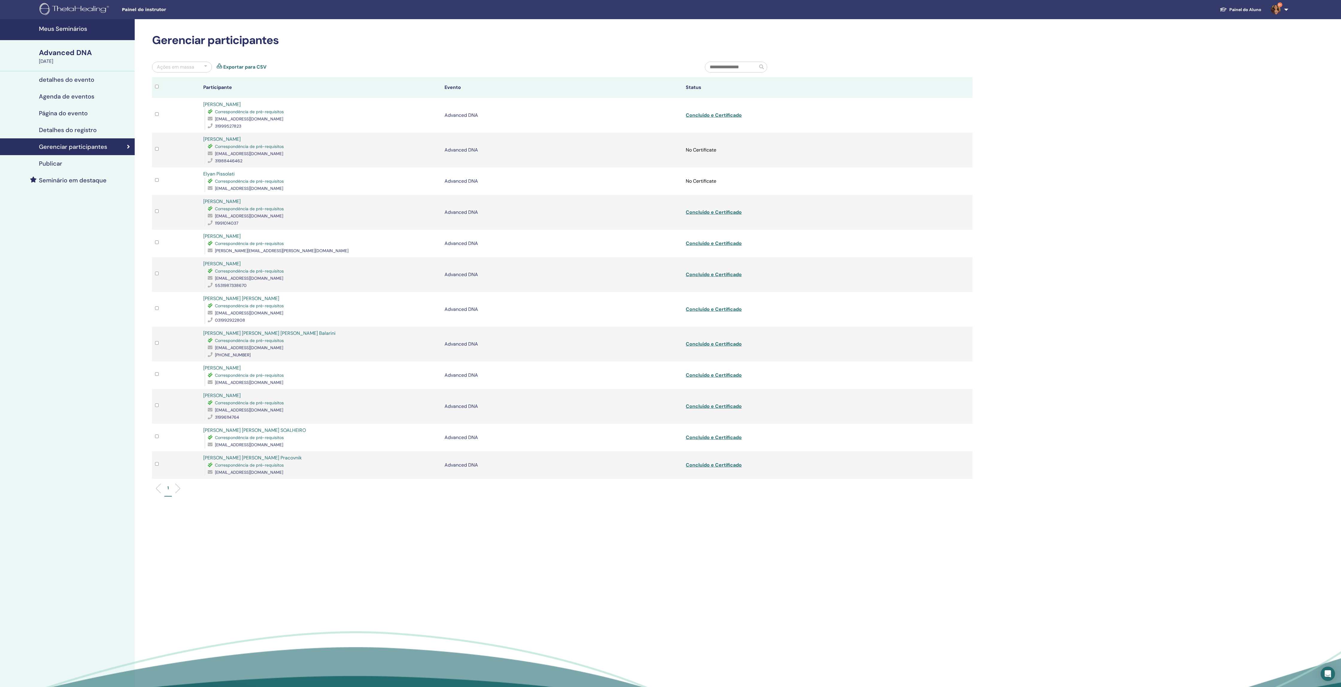
click at [252, 69] on link "Exportar para CSV" at bounding box center [244, 66] width 43 height 7
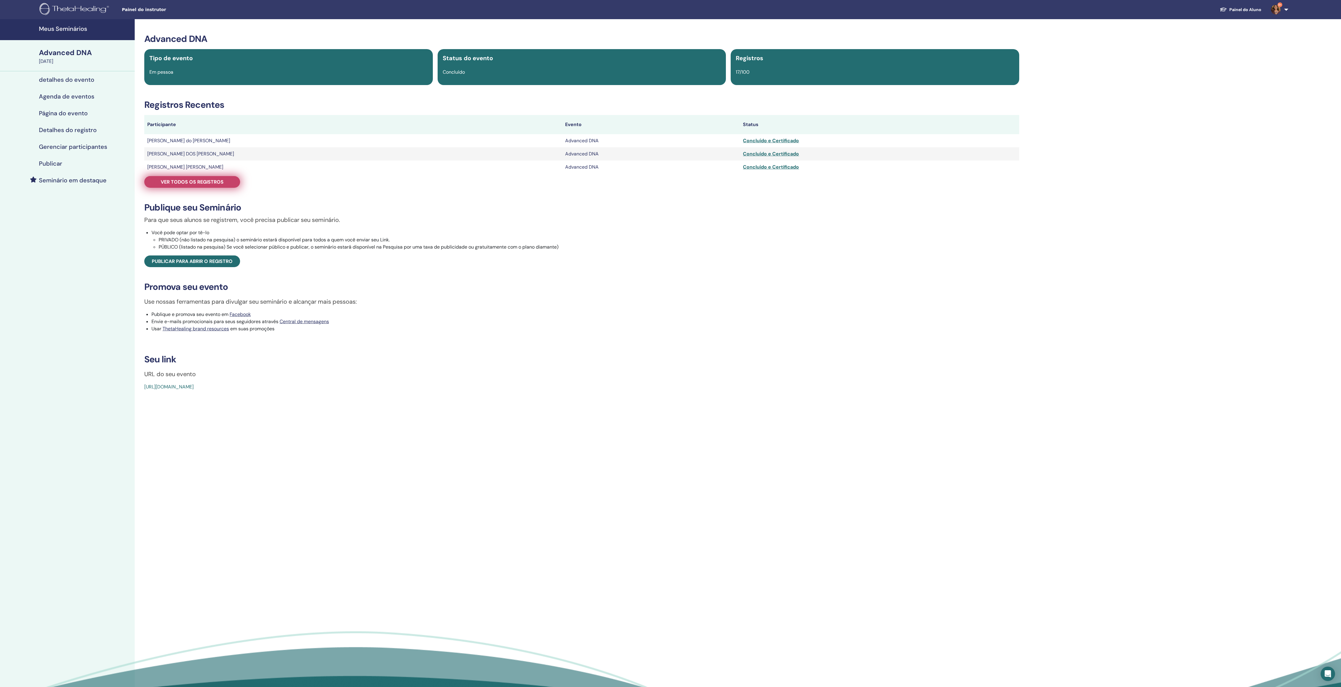
click at [211, 185] on span "Ver todos os registros" at bounding box center [192, 182] width 63 height 6
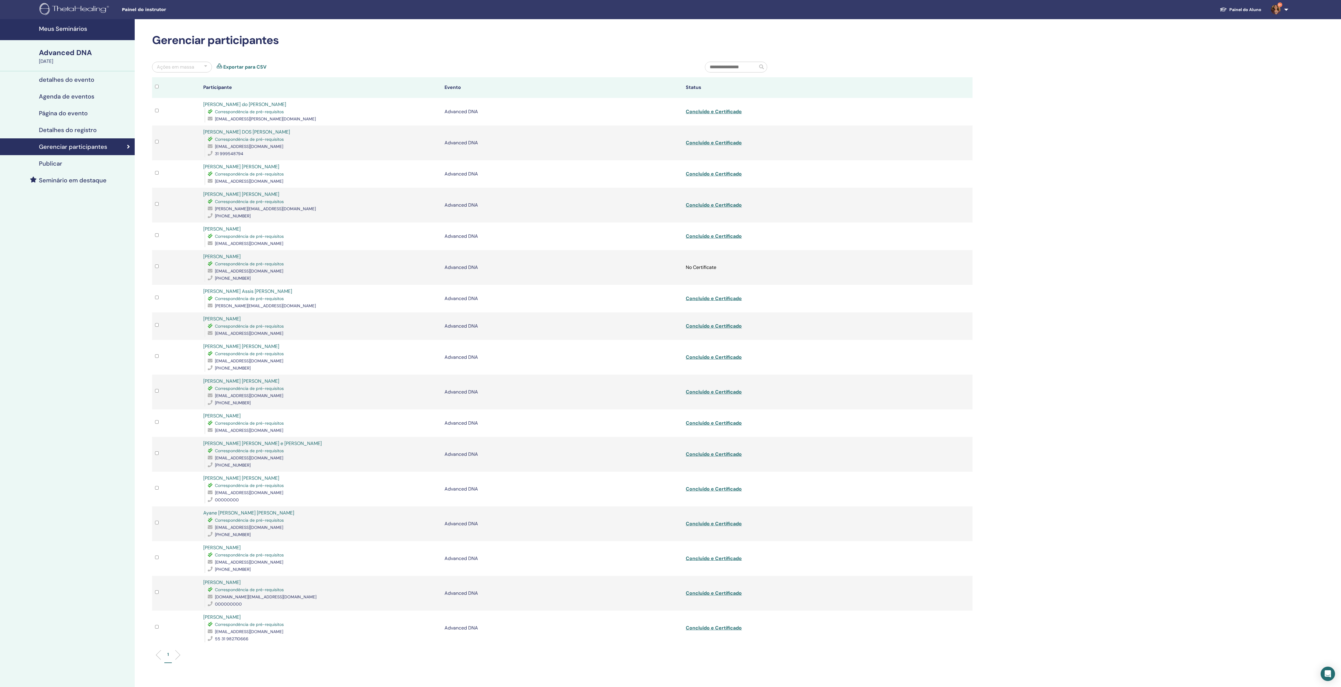
click at [246, 71] on link "Exportar para CSV" at bounding box center [244, 66] width 43 height 7
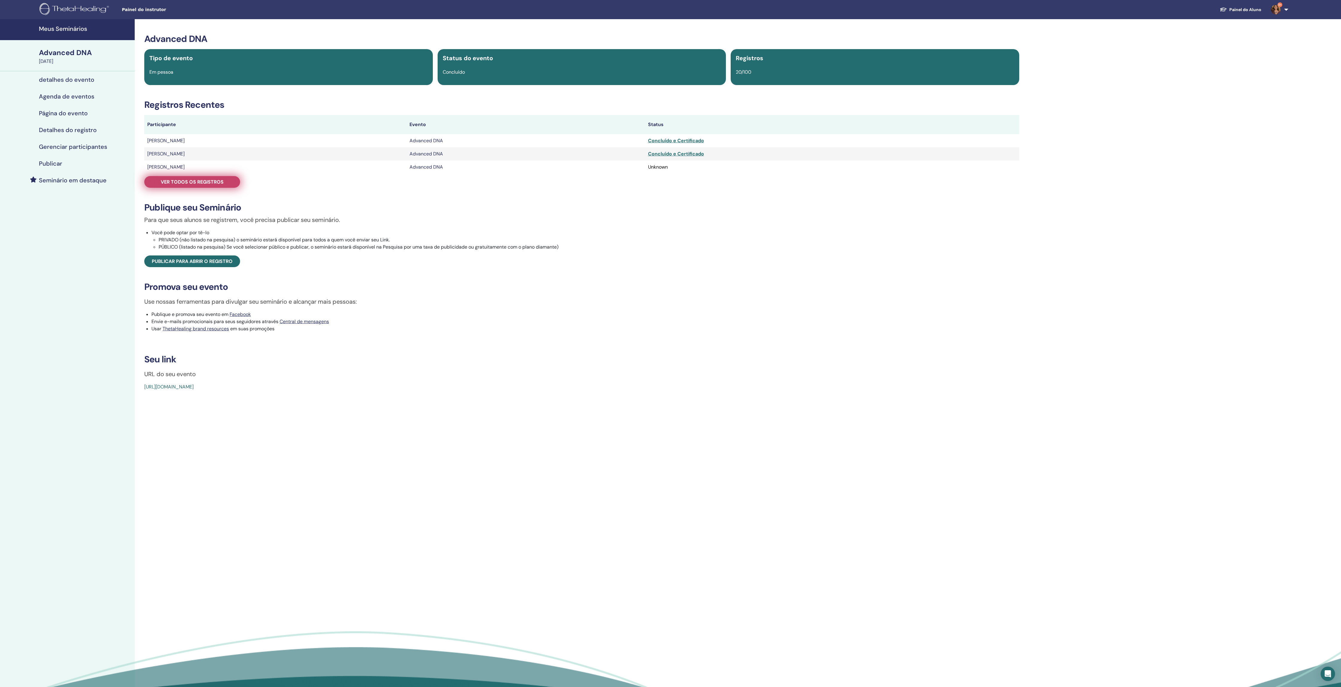
click at [210, 185] on span "Ver todos os registros" at bounding box center [192, 182] width 63 height 6
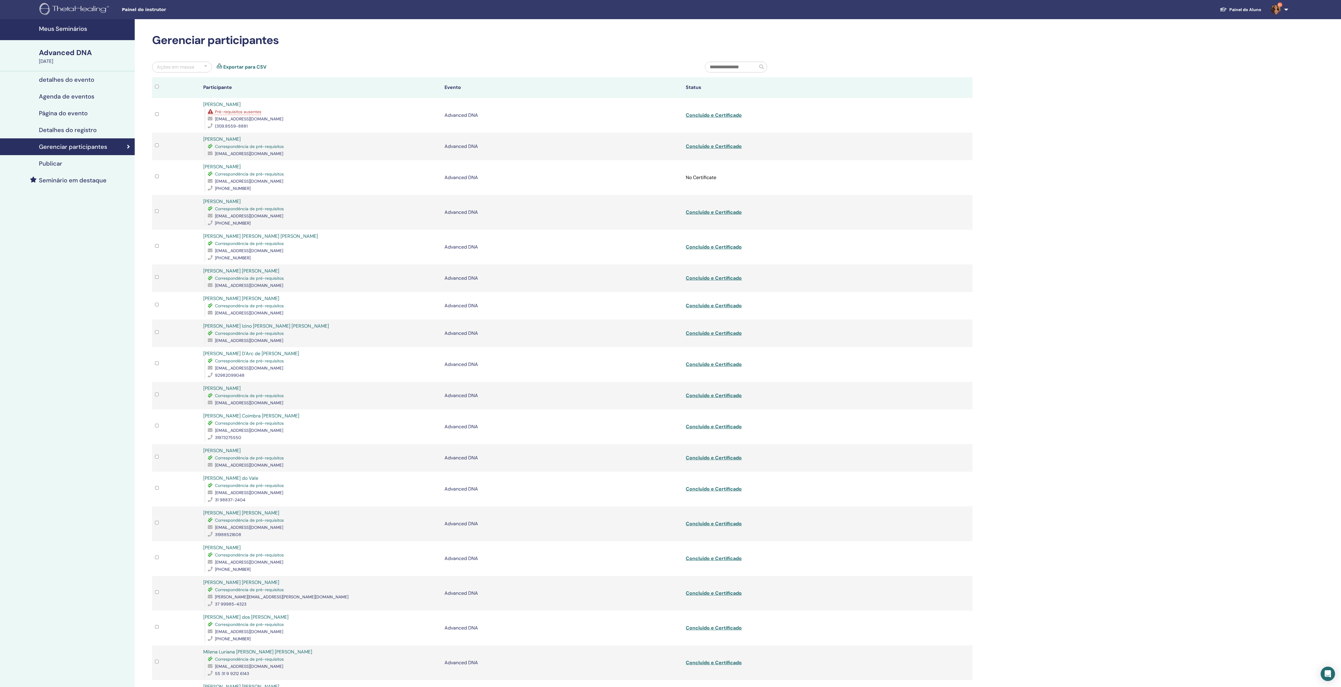
click at [255, 69] on link "Exportar para CSV" at bounding box center [244, 66] width 43 height 7
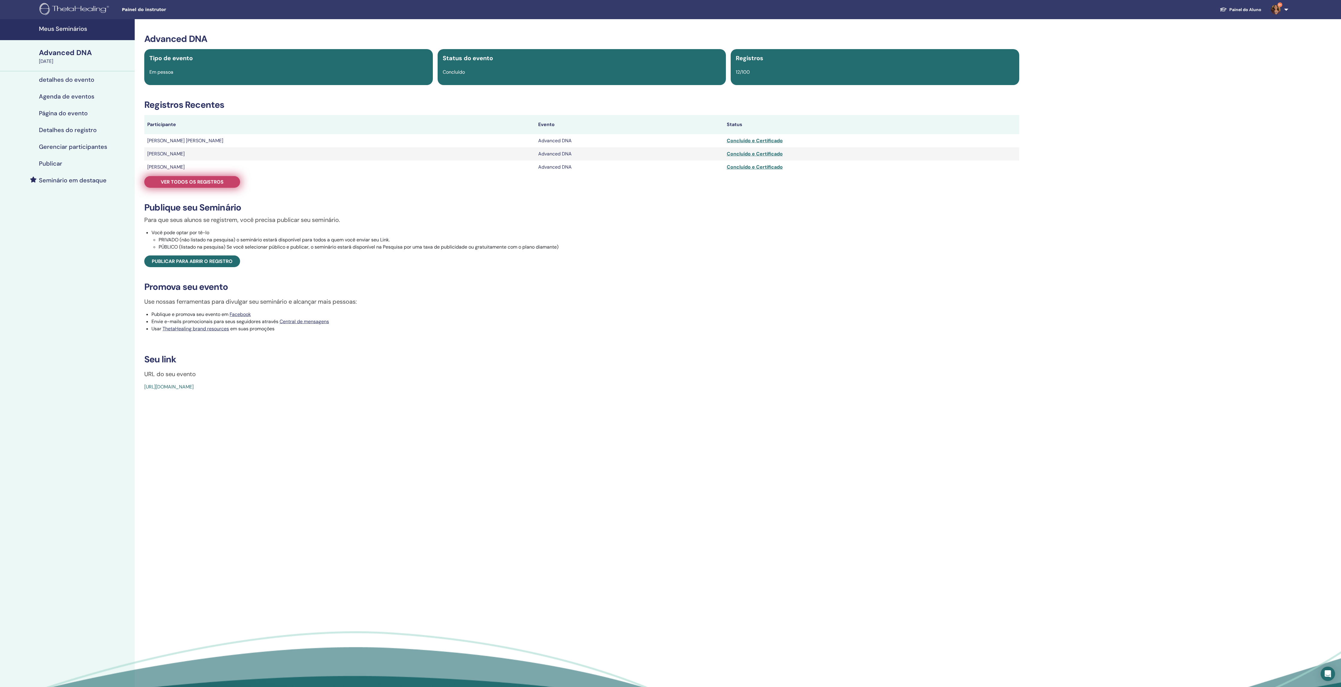
click at [215, 185] on span "Ver todos os registros" at bounding box center [192, 182] width 63 height 6
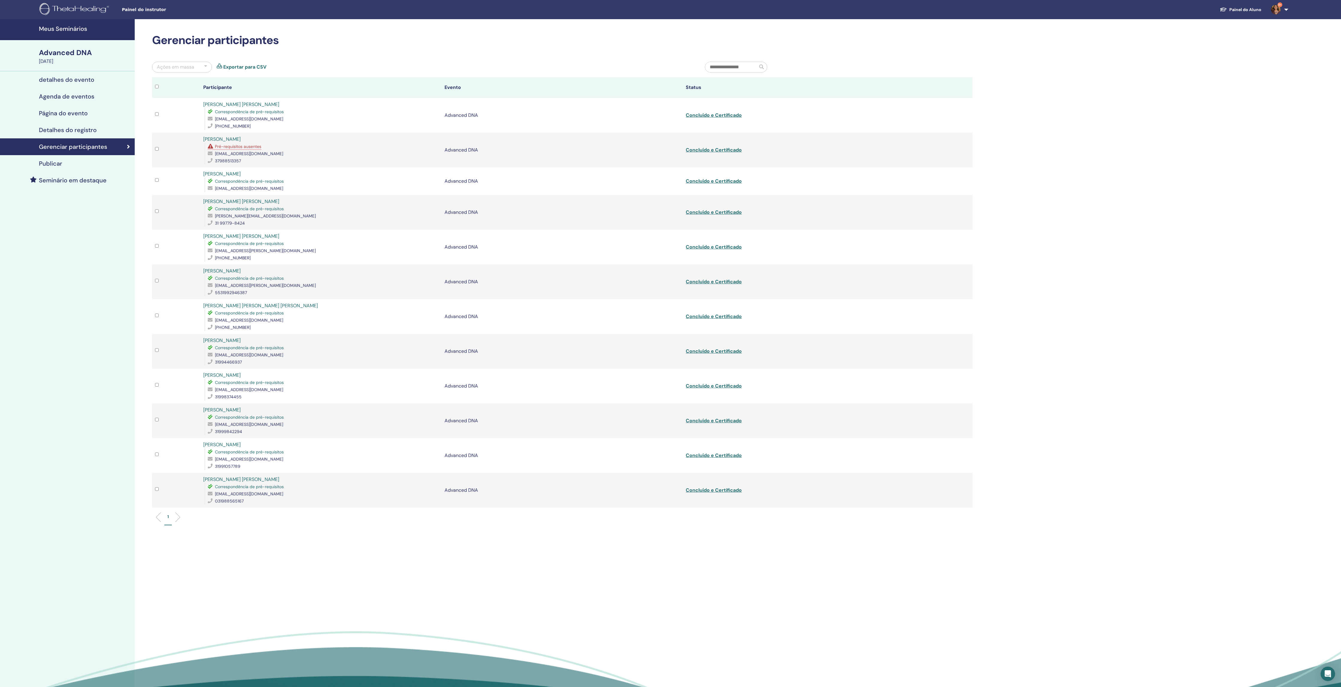
click at [252, 71] on link "Exportar para CSV" at bounding box center [244, 66] width 43 height 7
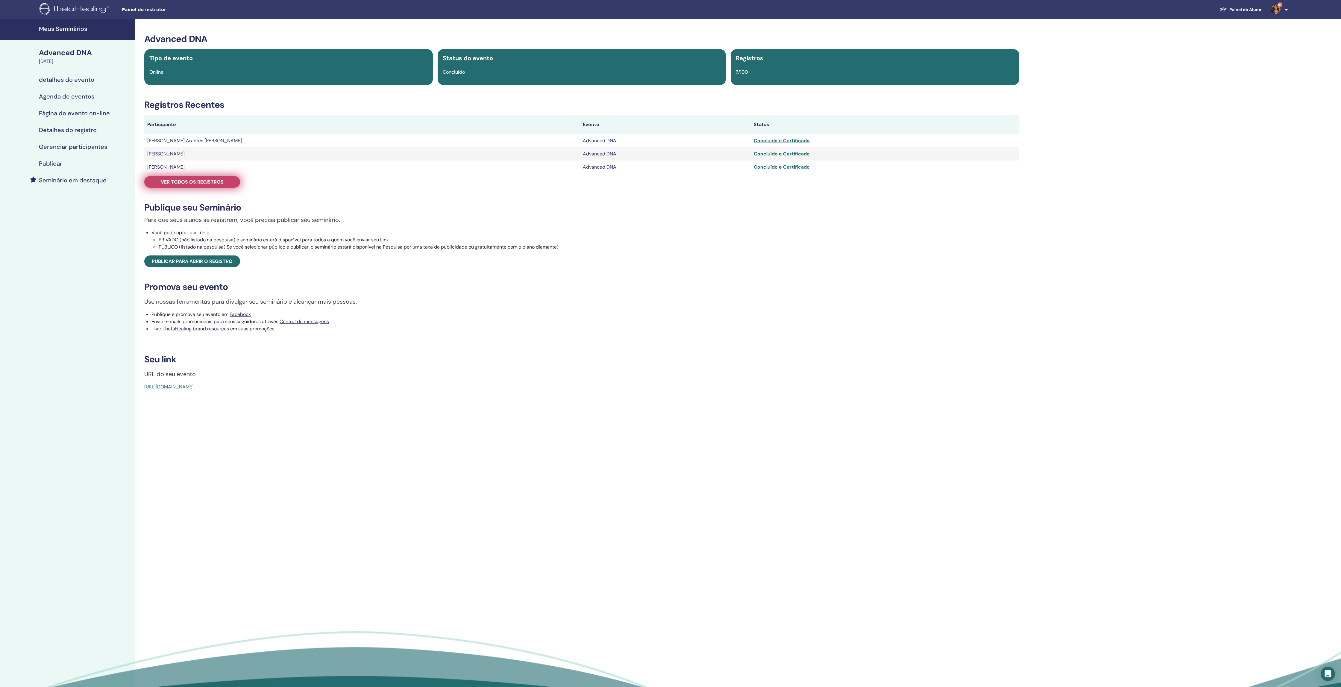
click at [203, 188] on link "Ver todos os registros" at bounding box center [192, 182] width 96 height 12
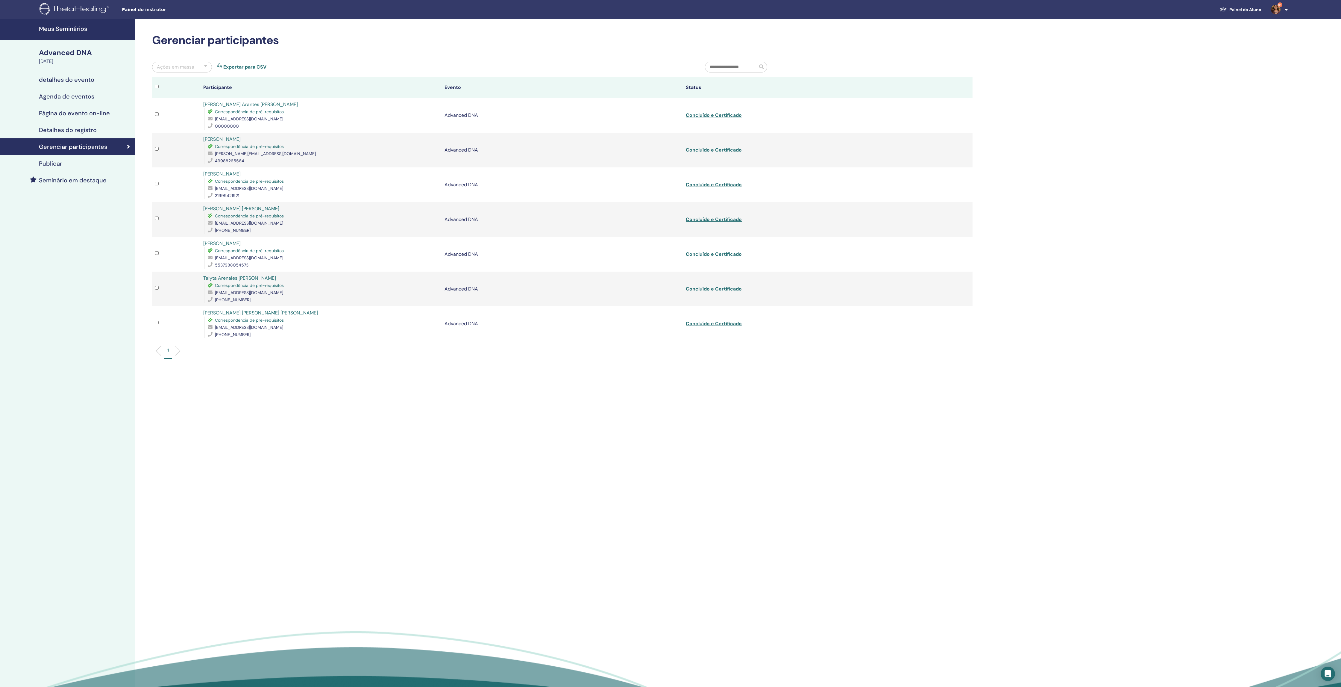
click at [260, 66] on div "Ações [PERSON_NAME] Exportar para CSV" at bounding box center [424, 70] width 553 height 16
click at [259, 71] on link "Exportar para CSV" at bounding box center [244, 66] width 43 height 7
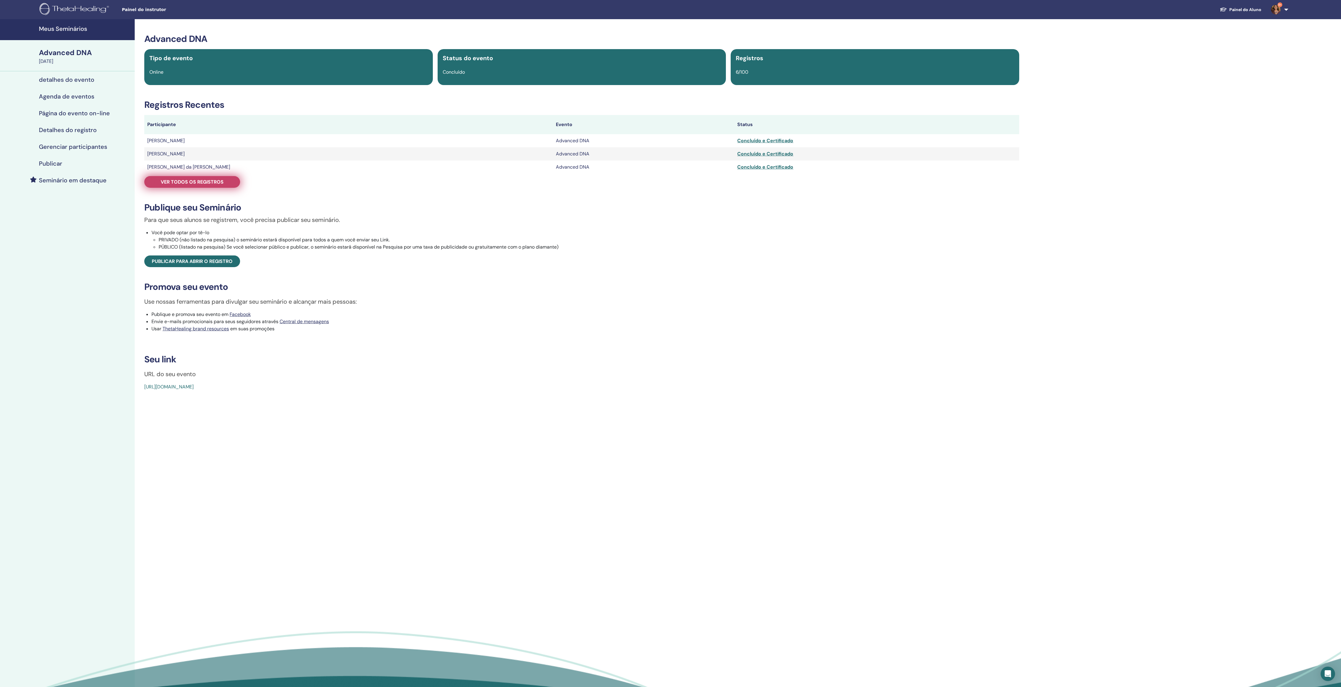
click at [211, 185] on span "Ver todos os registros" at bounding box center [192, 182] width 63 height 6
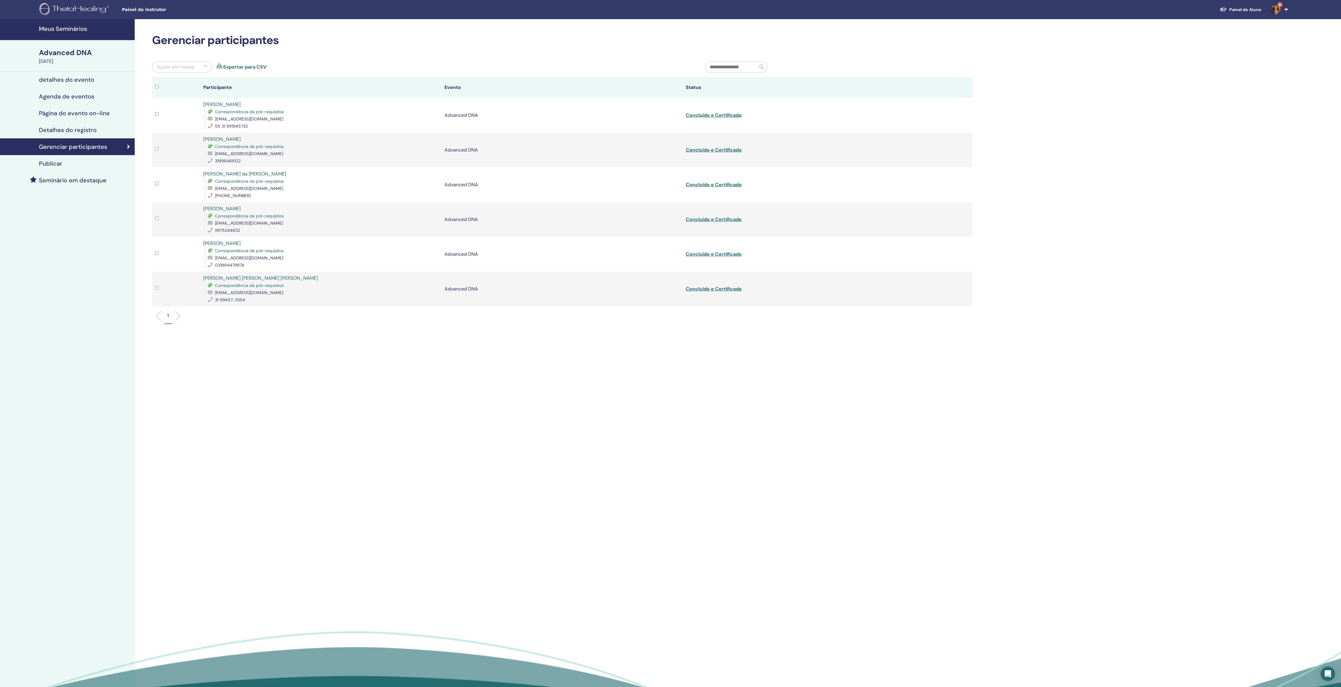
click at [244, 71] on link "Exportar para CSV" at bounding box center [244, 66] width 43 height 7
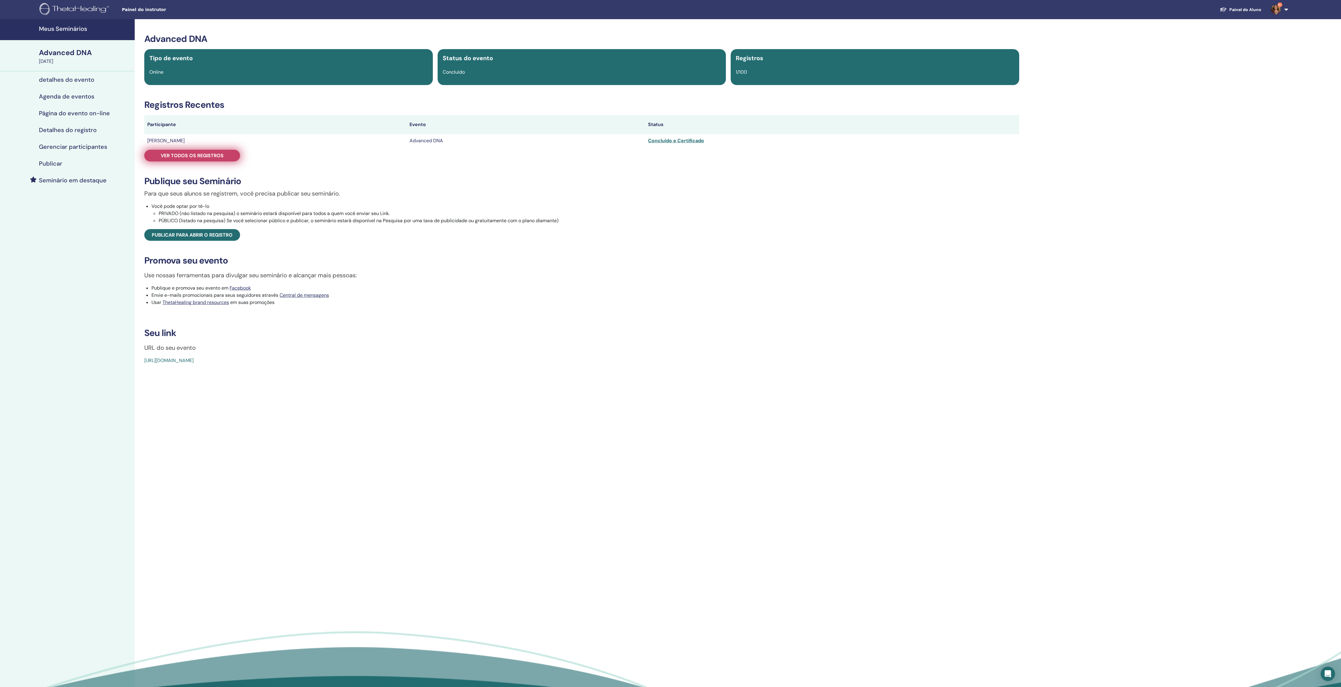
click at [213, 159] on span "Ver todos os registros" at bounding box center [192, 155] width 63 height 6
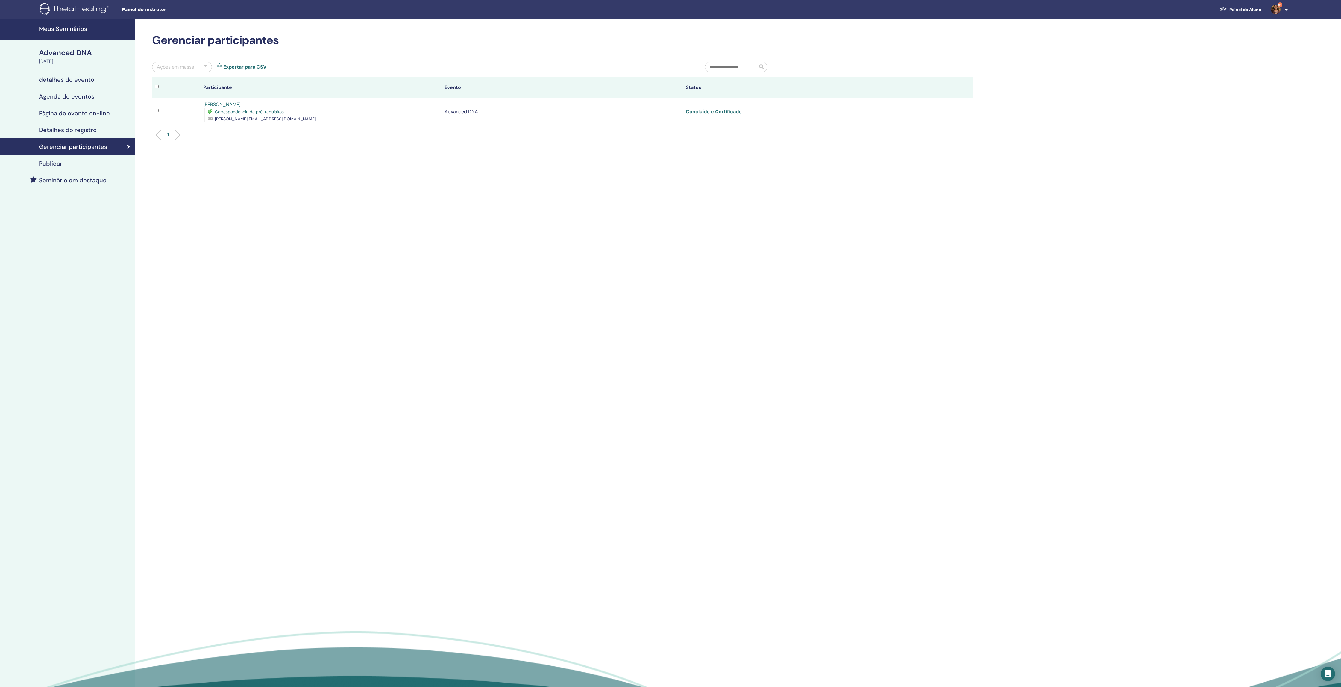
click at [258, 66] on div "Ações em massa Exportar para CSV" at bounding box center [424, 70] width 553 height 16
click at [258, 71] on link "Exportar para CSV" at bounding box center [244, 66] width 43 height 7
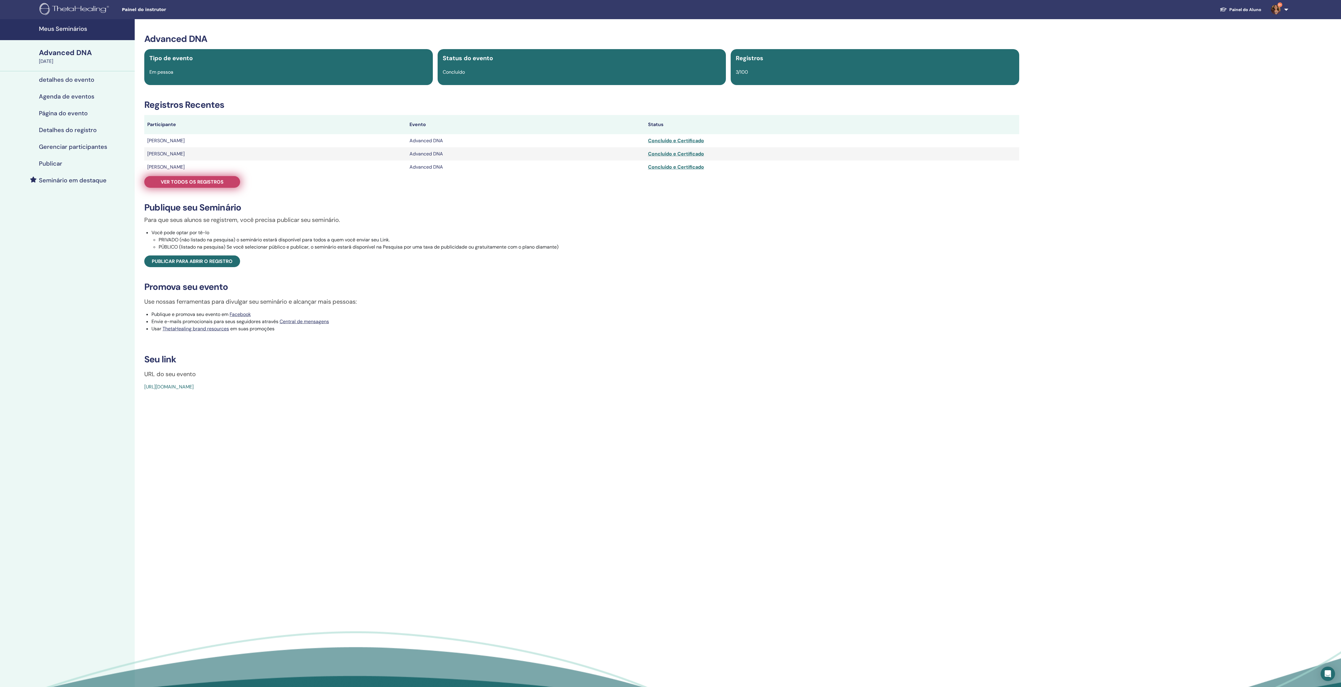
click at [222, 185] on span "Ver todos os registros" at bounding box center [192, 182] width 63 height 6
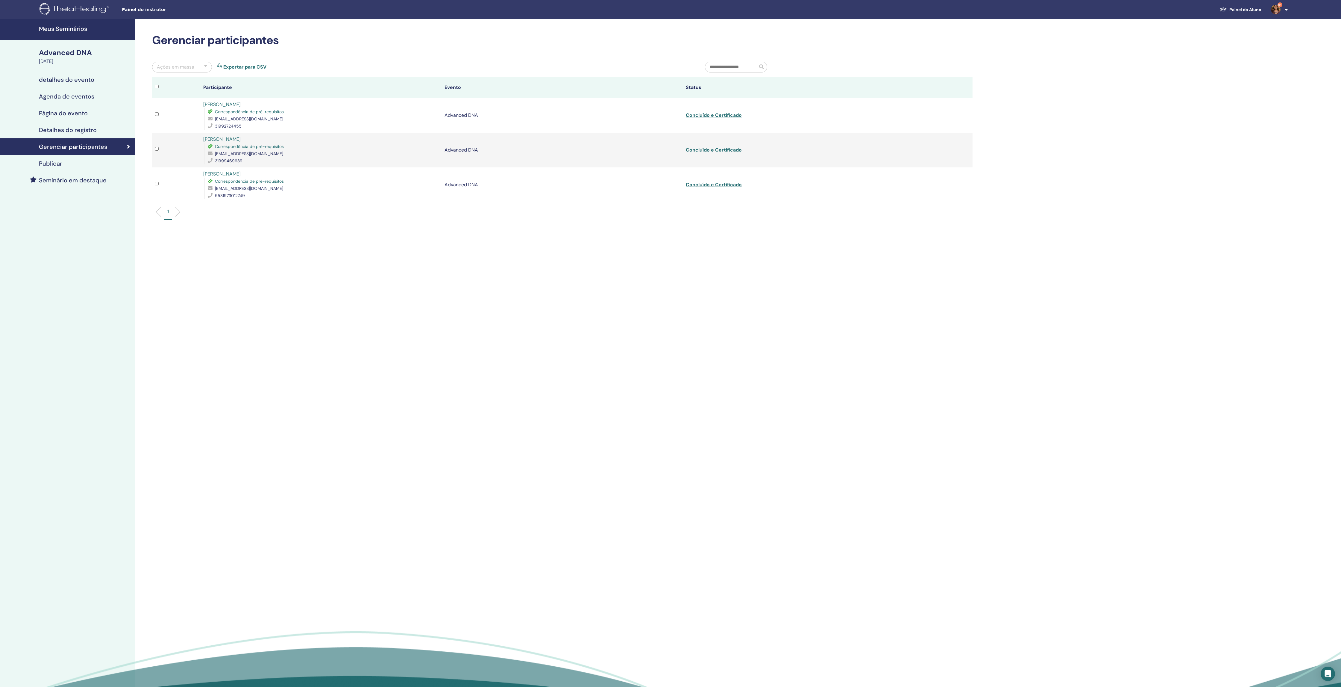
click at [249, 68] on link "Exportar para CSV" at bounding box center [244, 66] width 43 height 7
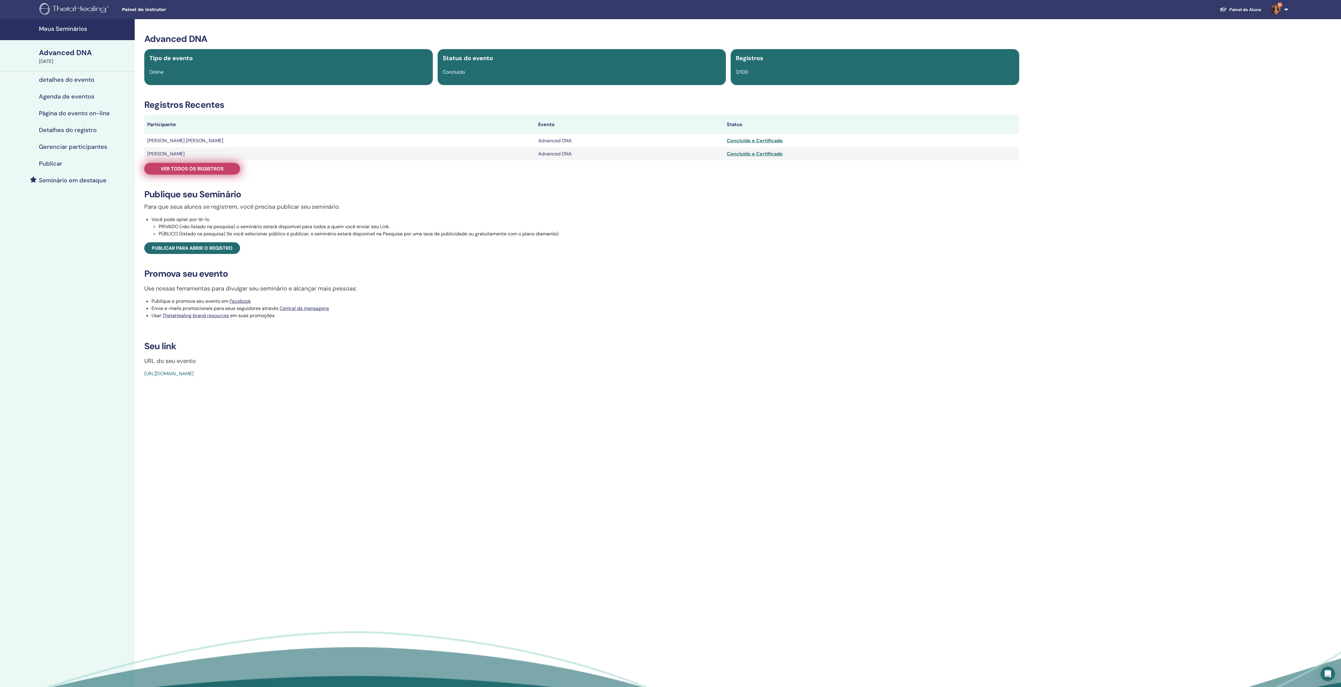
click at [194, 172] on span "Ver todos os registros" at bounding box center [192, 169] width 63 height 6
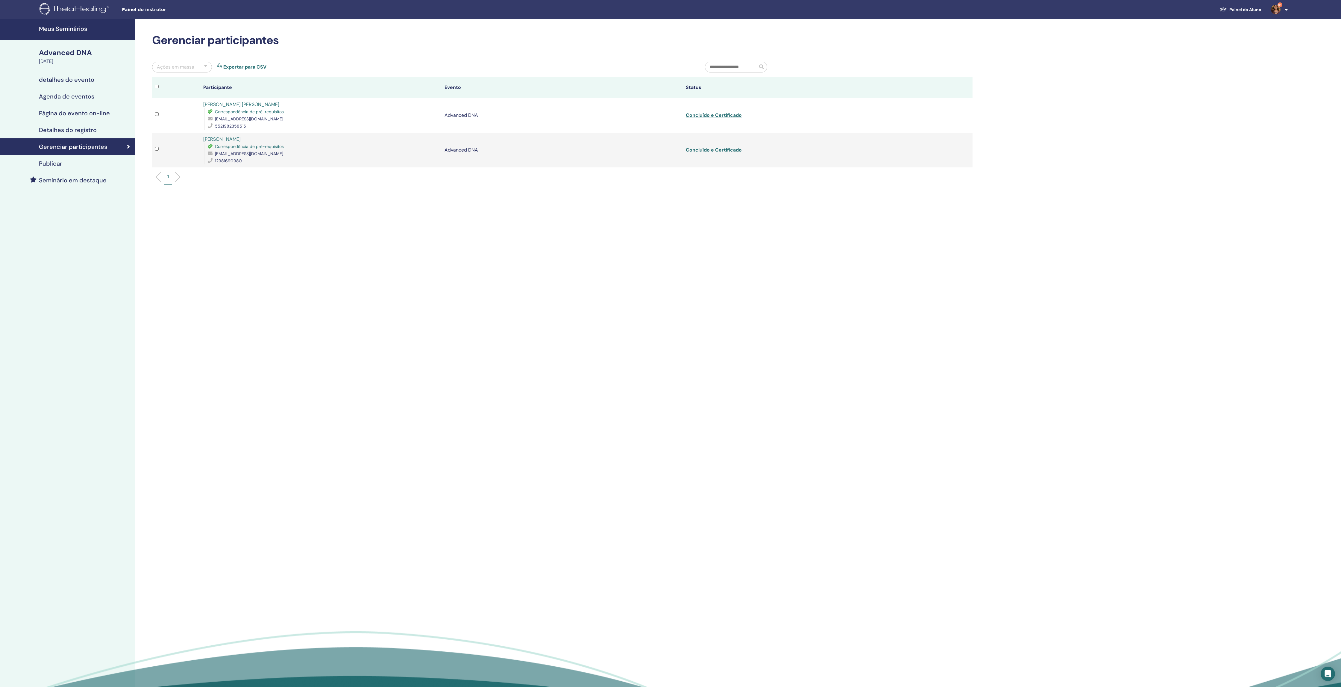
click at [246, 69] on link "Exportar para CSV" at bounding box center [244, 66] width 43 height 7
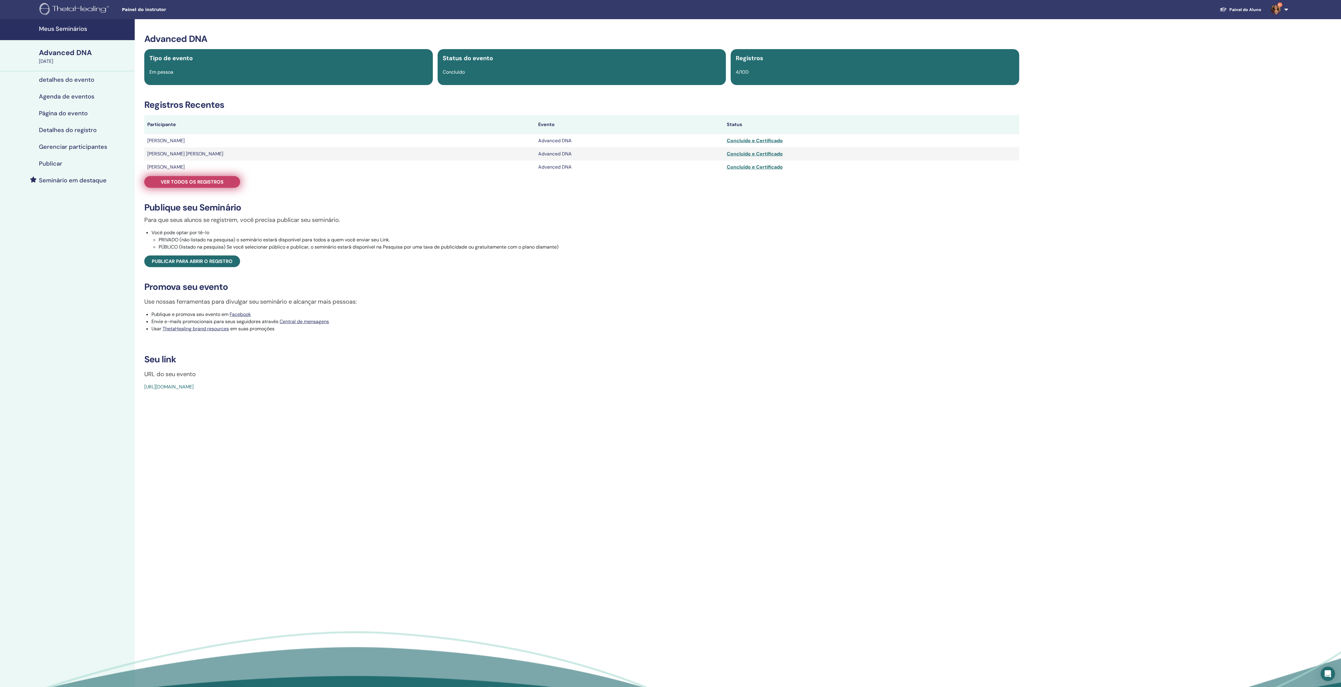
click at [220, 185] on span "Ver todos os registros" at bounding box center [192, 182] width 63 height 6
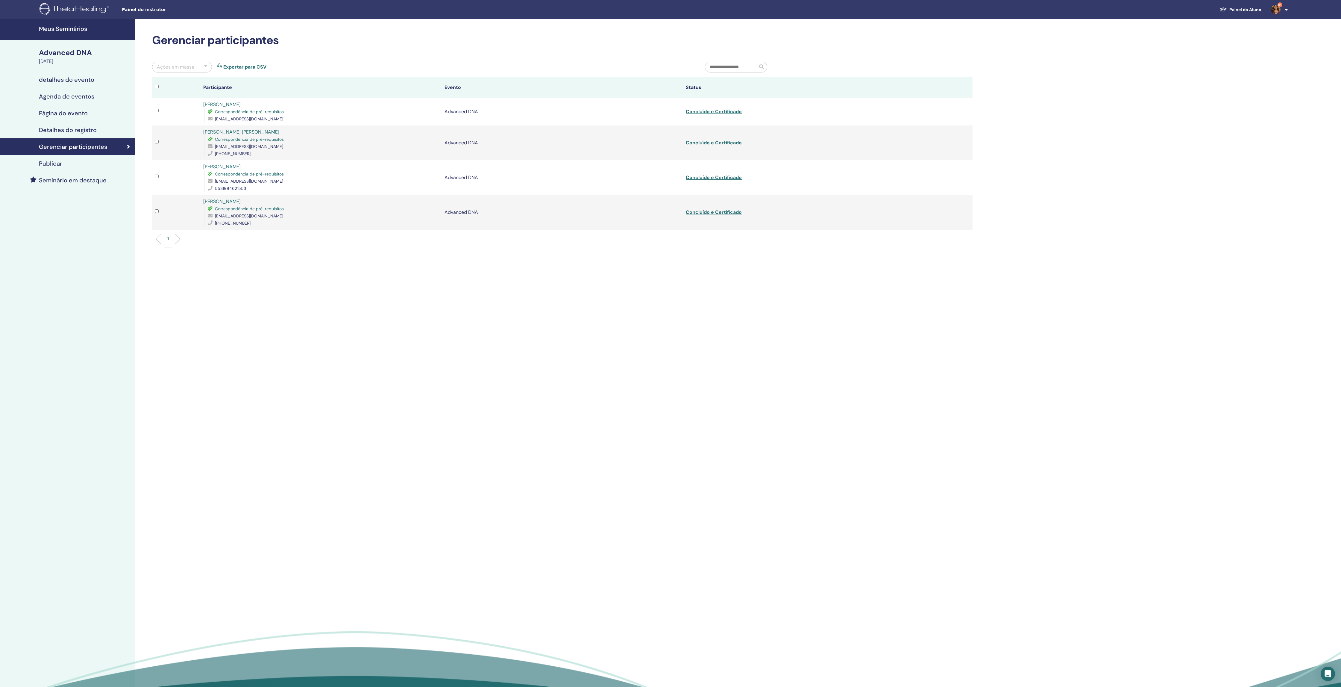
click at [265, 67] on div "Ações em massa Exportar para CSV" at bounding box center [424, 70] width 553 height 16
click at [264, 69] on link "Exportar para CSV" at bounding box center [244, 66] width 43 height 7
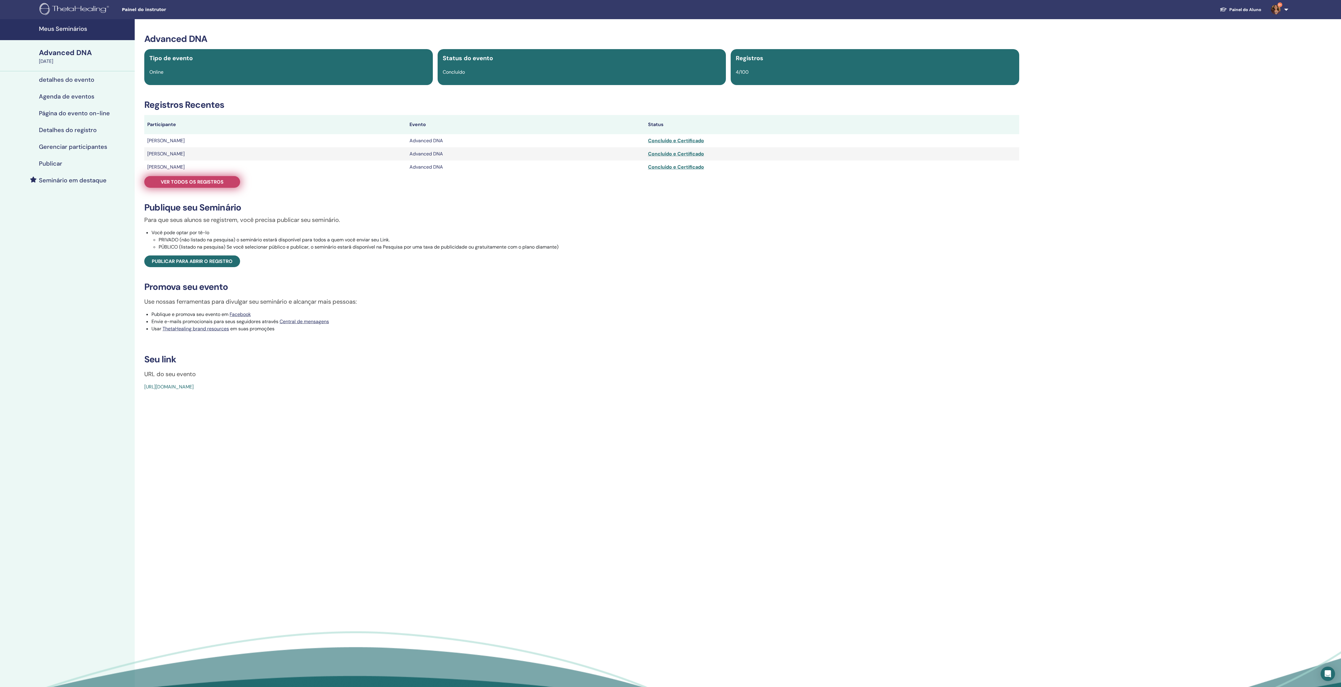
click at [201, 185] on span "Ver todos os registros" at bounding box center [192, 182] width 63 height 6
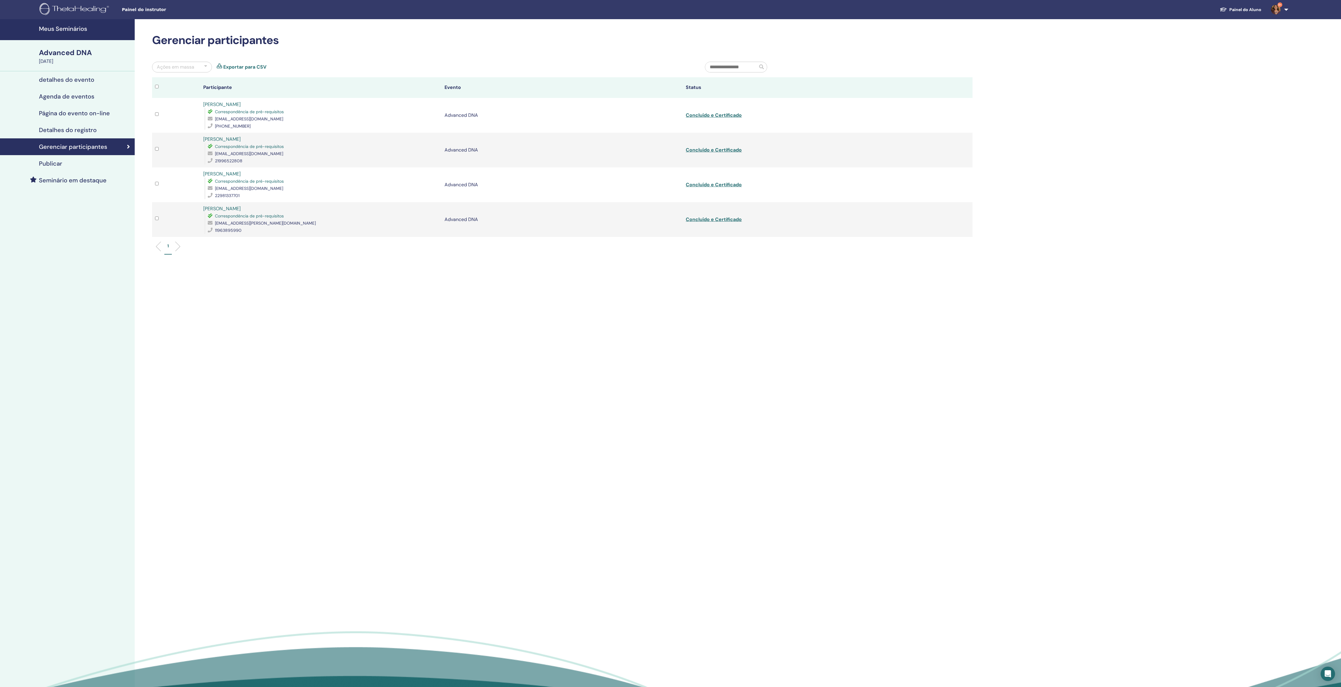
click at [266, 71] on link "Exportar para CSV" at bounding box center [244, 66] width 43 height 7
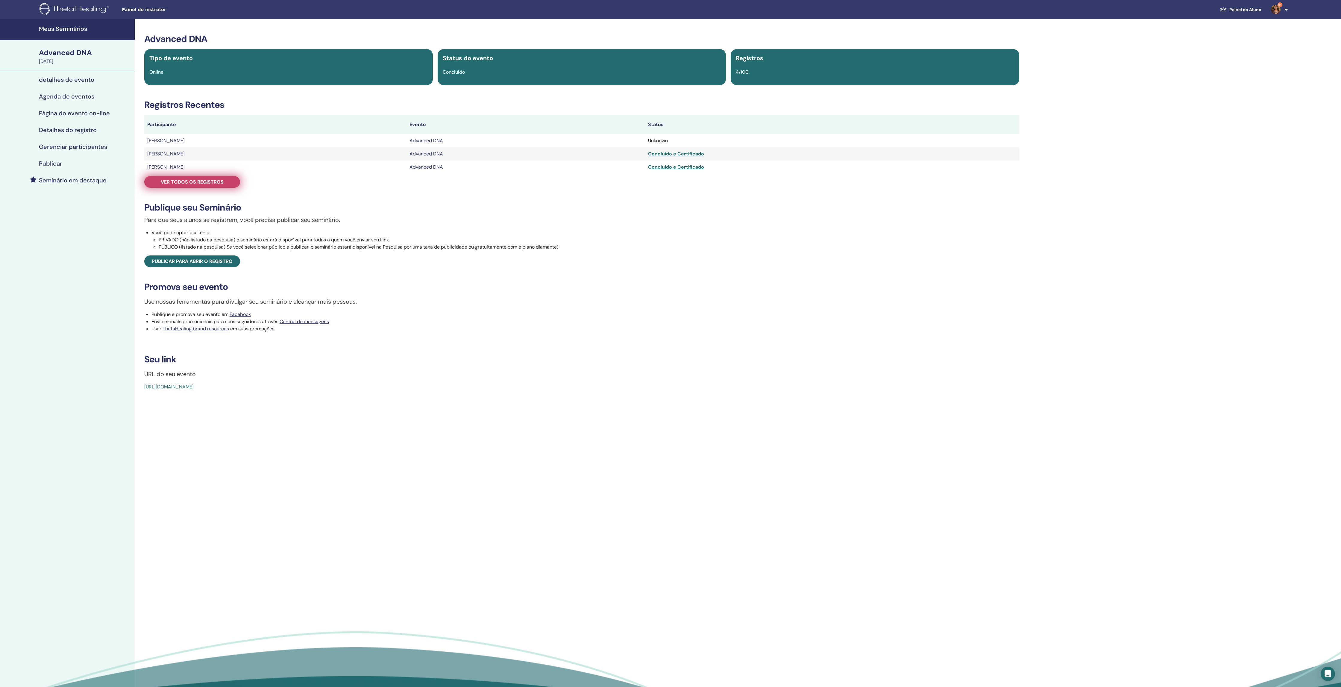
click at [214, 185] on span "Ver todos os registros" at bounding box center [192, 182] width 63 height 6
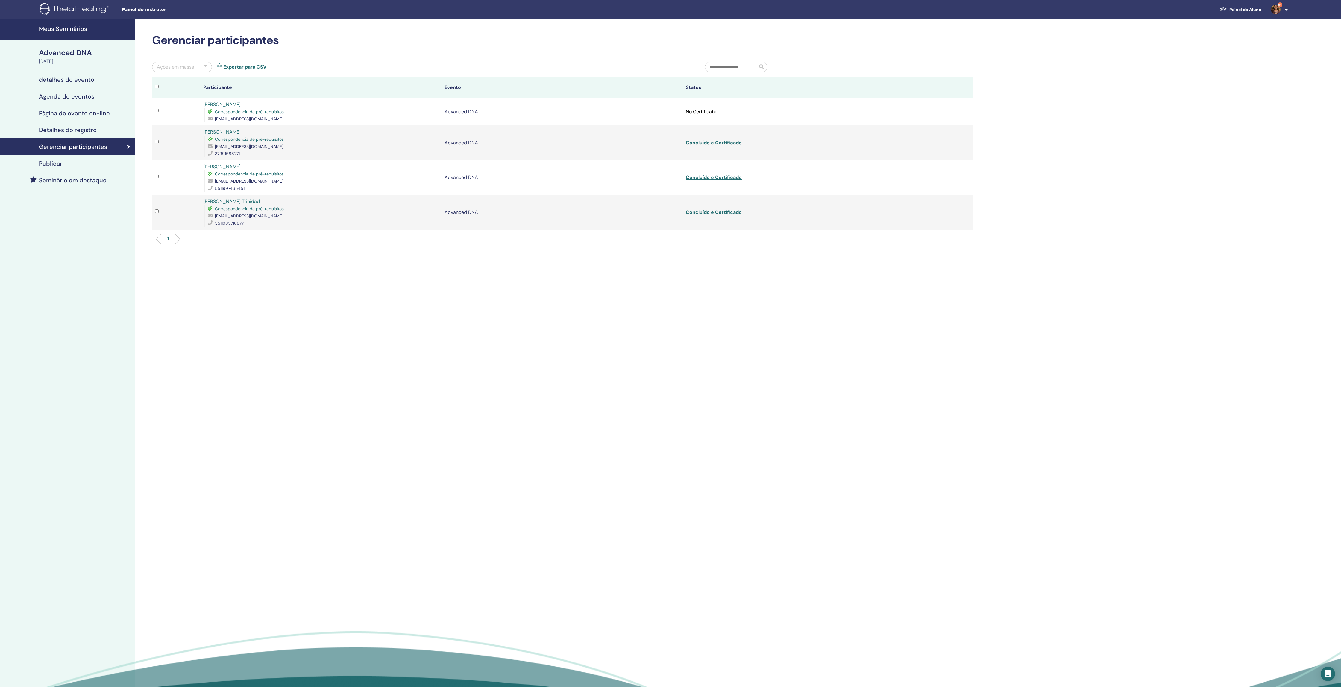
click at [253, 69] on link "Exportar para CSV" at bounding box center [244, 66] width 43 height 7
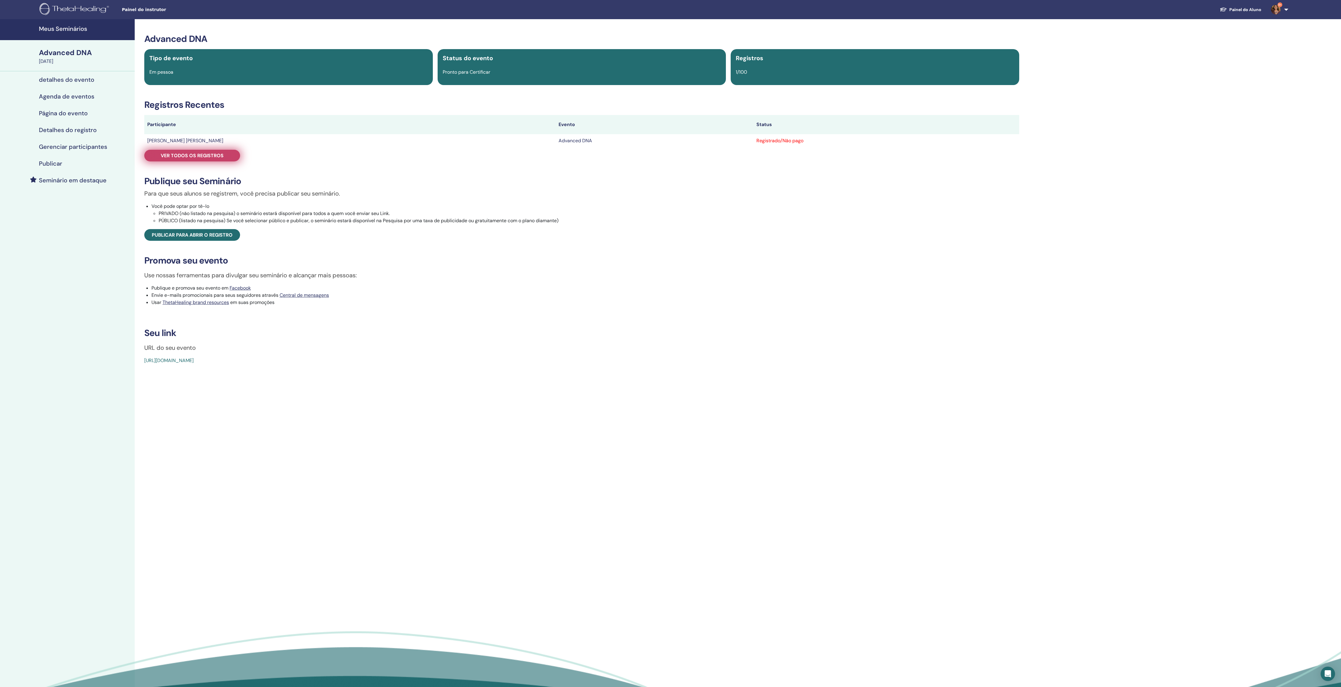
click at [202, 159] on span "Ver todos os registros" at bounding box center [192, 155] width 63 height 6
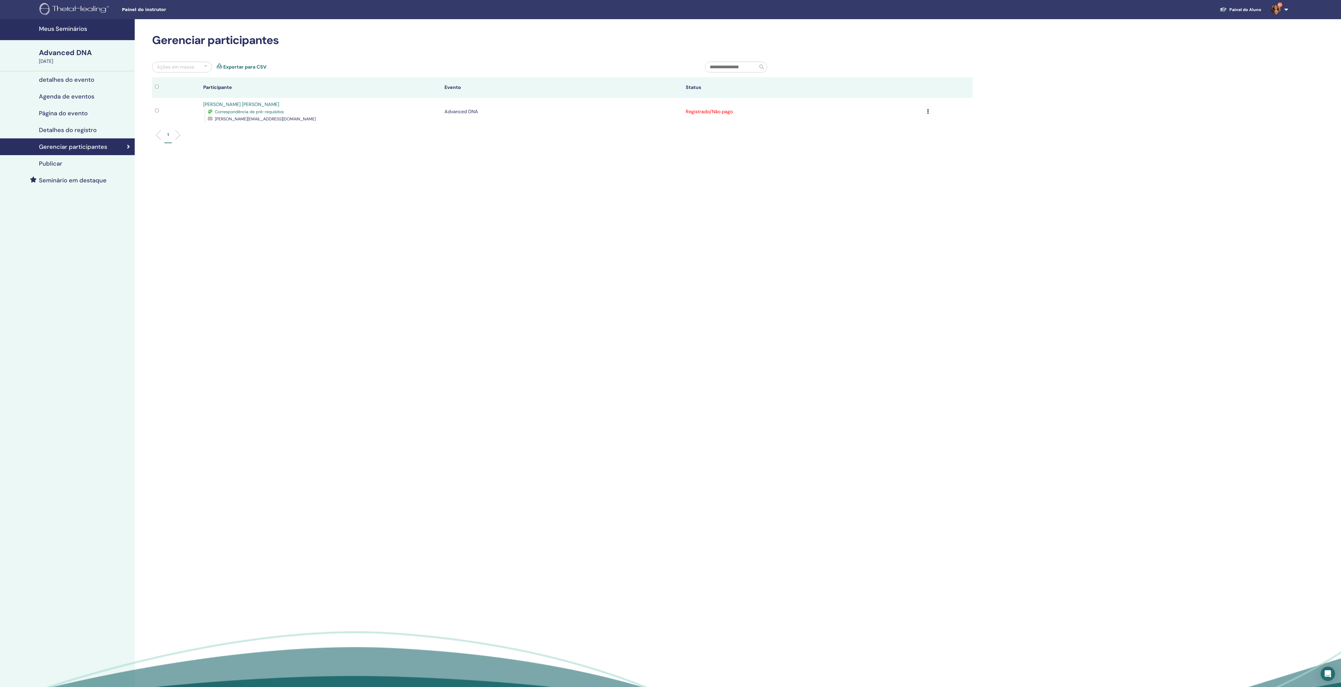
click at [262, 71] on link "Exportar para CSV" at bounding box center [244, 66] width 43 height 7
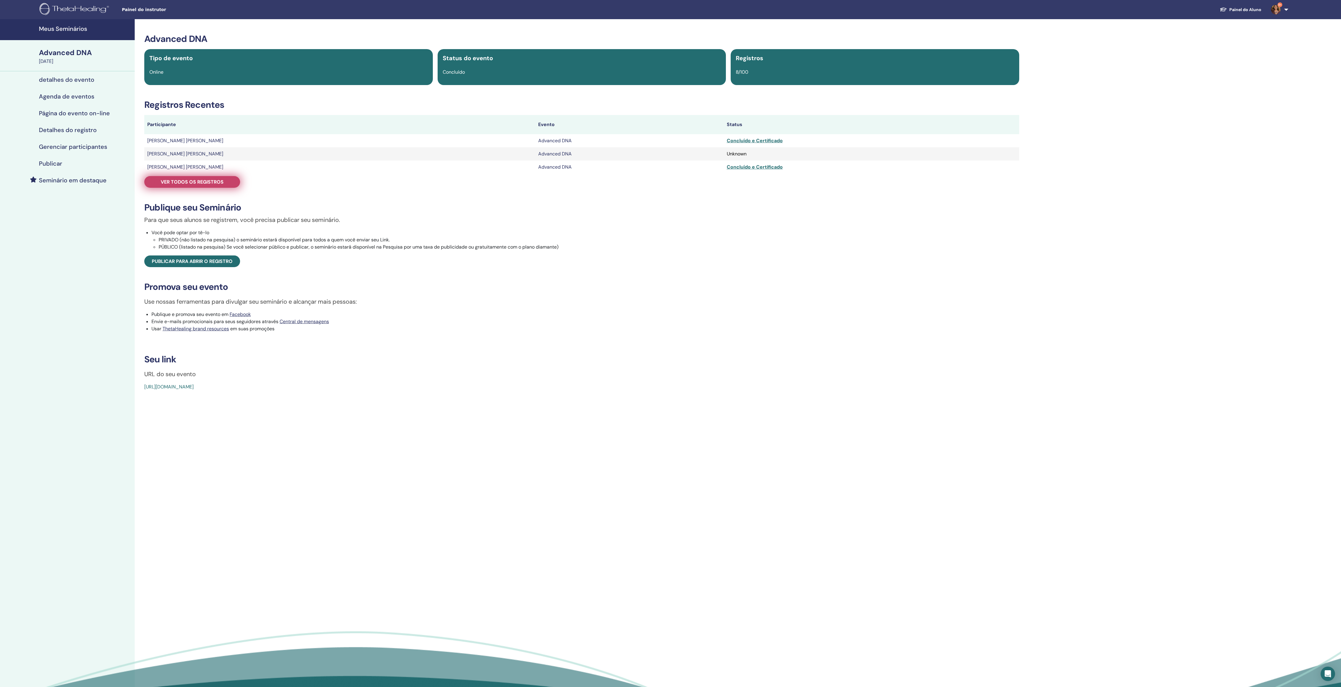
click at [219, 185] on span "Ver todos os registros" at bounding box center [192, 182] width 63 height 6
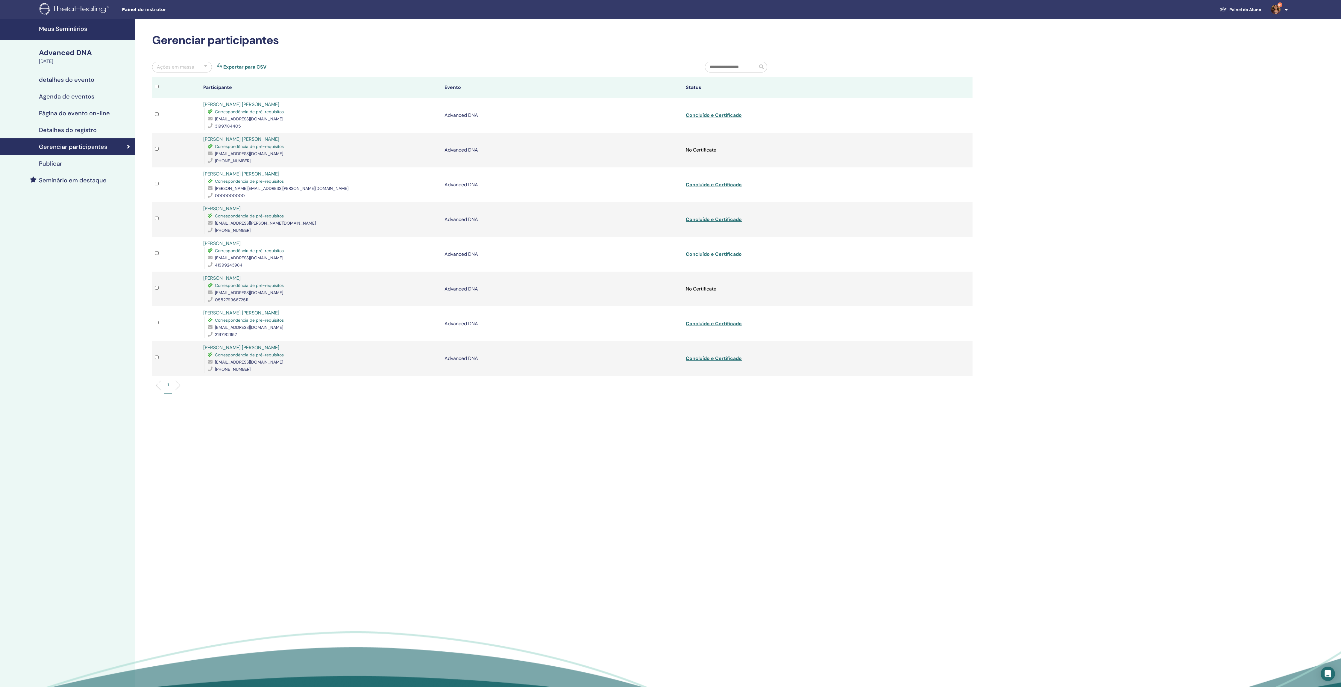
click at [251, 71] on link "Exportar para CSV" at bounding box center [244, 66] width 43 height 7
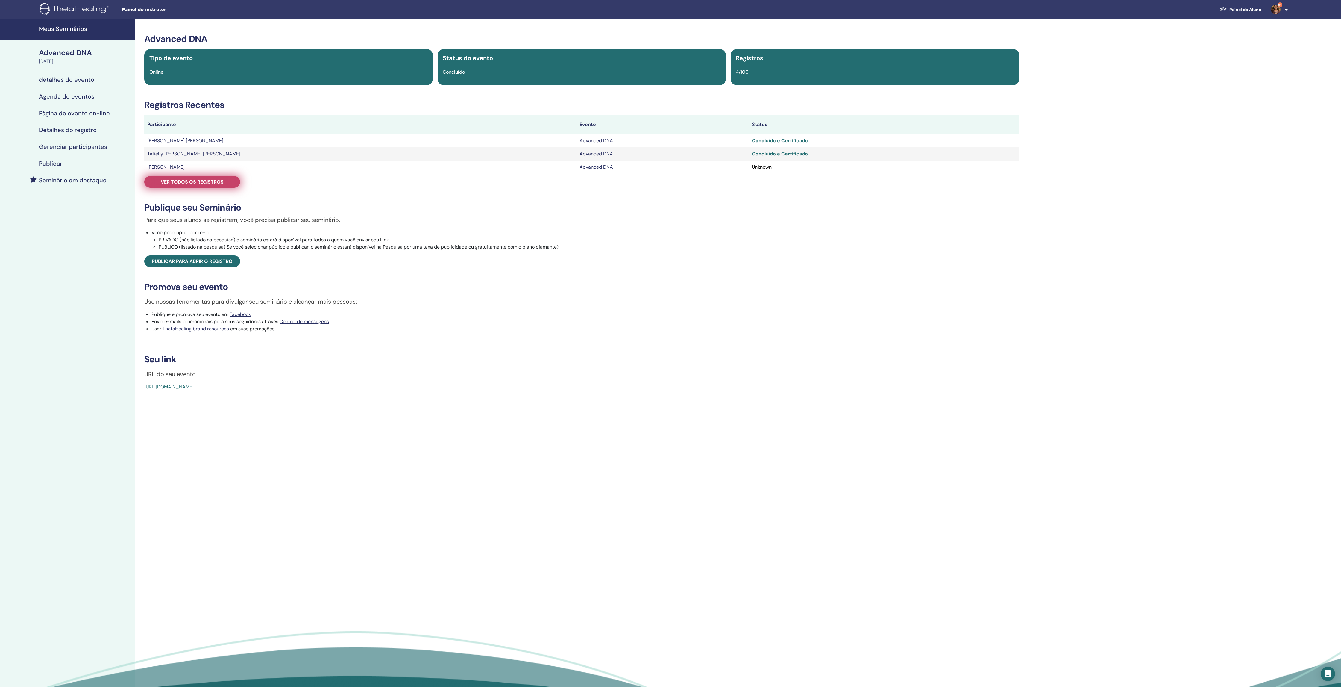
click at [219, 185] on span "Ver todos os registros" at bounding box center [192, 182] width 63 height 6
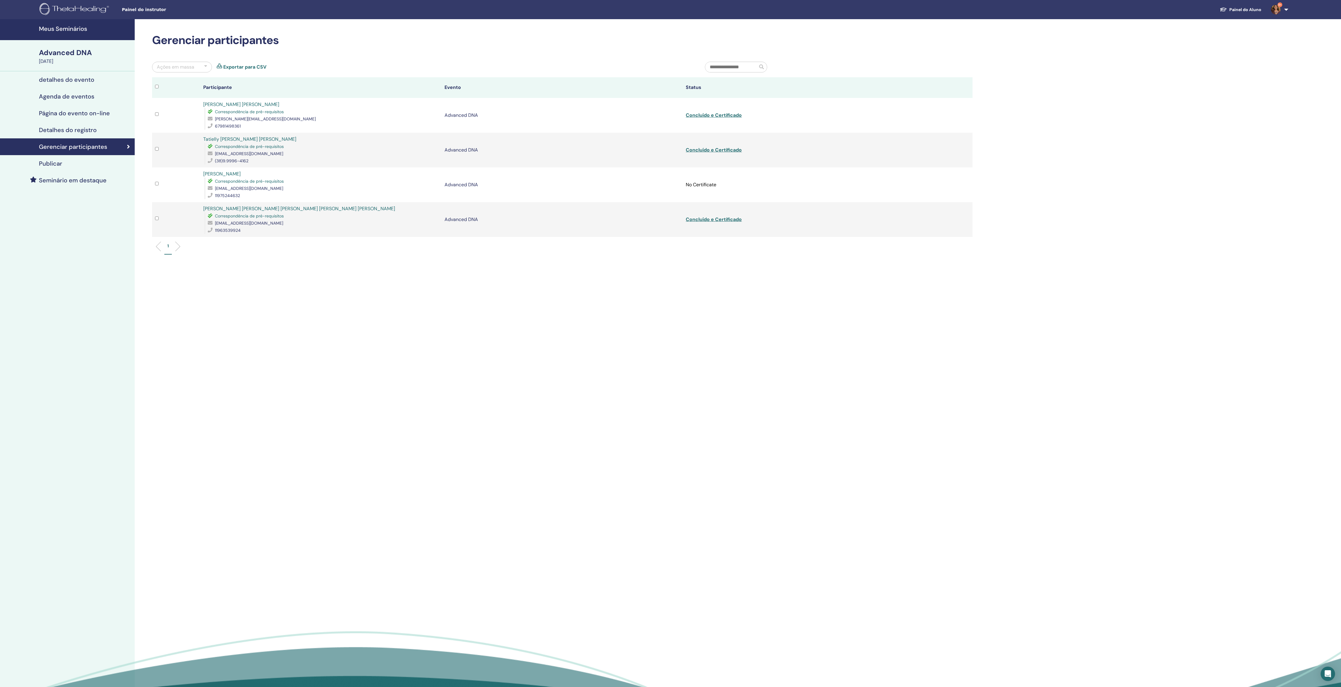
click at [247, 71] on link "Exportar para CSV" at bounding box center [244, 66] width 43 height 7
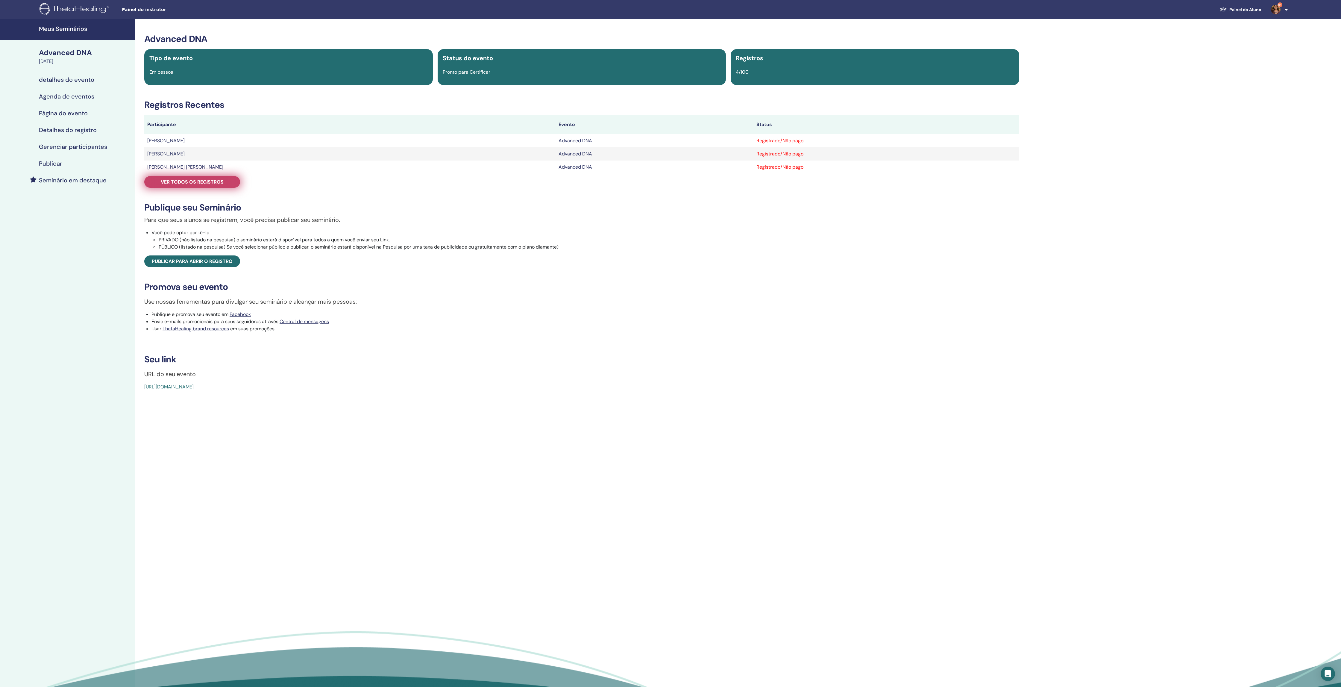
click at [224, 185] on span "Ver todos os registros" at bounding box center [192, 182] width 63 height 6
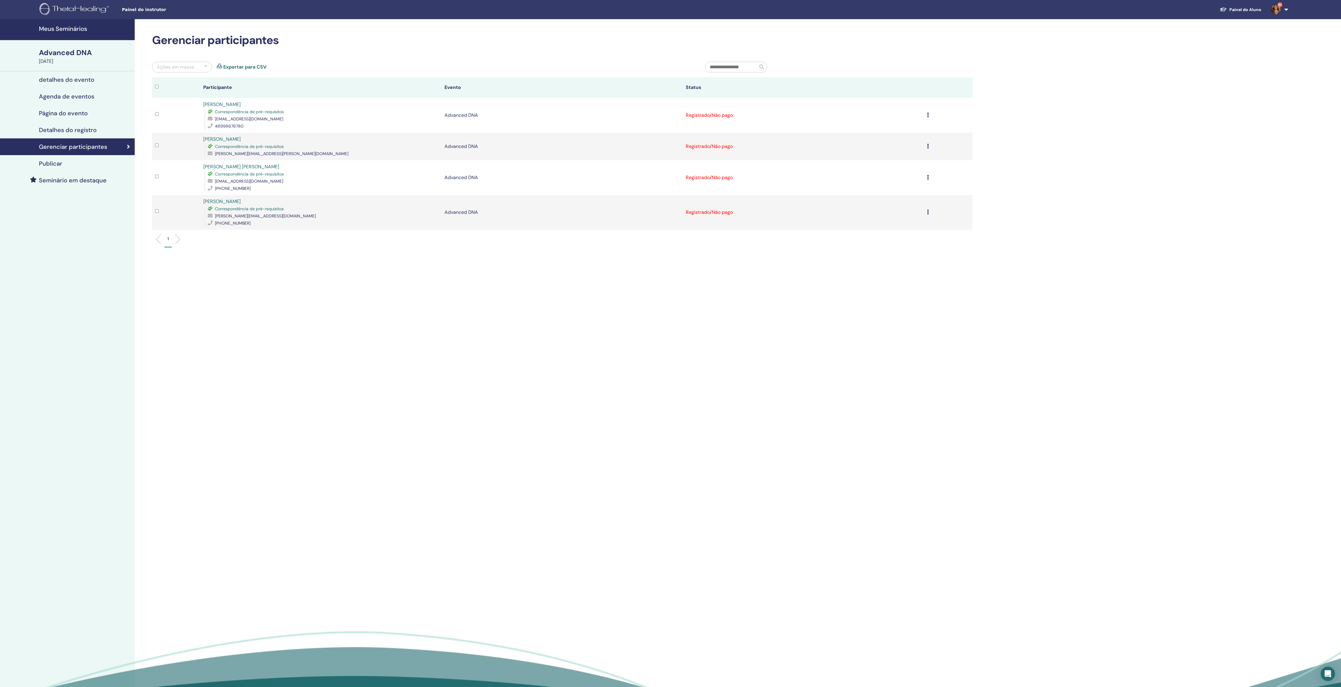
click at [251, 68] on link "Exportar para CSV" at bounding box center [244, 66] width 43 height 7
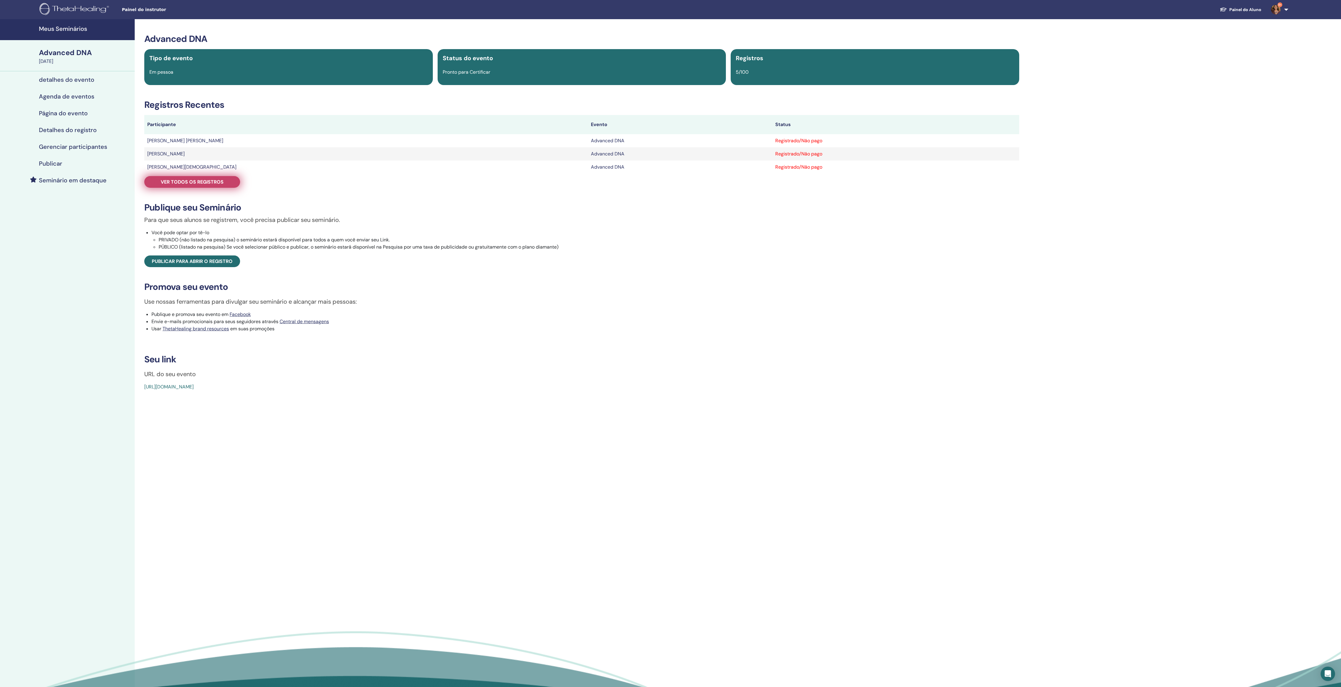
click at [220, 185] on span "Ver todos os registros" at bounding box center [192, 182] width 63 height 6
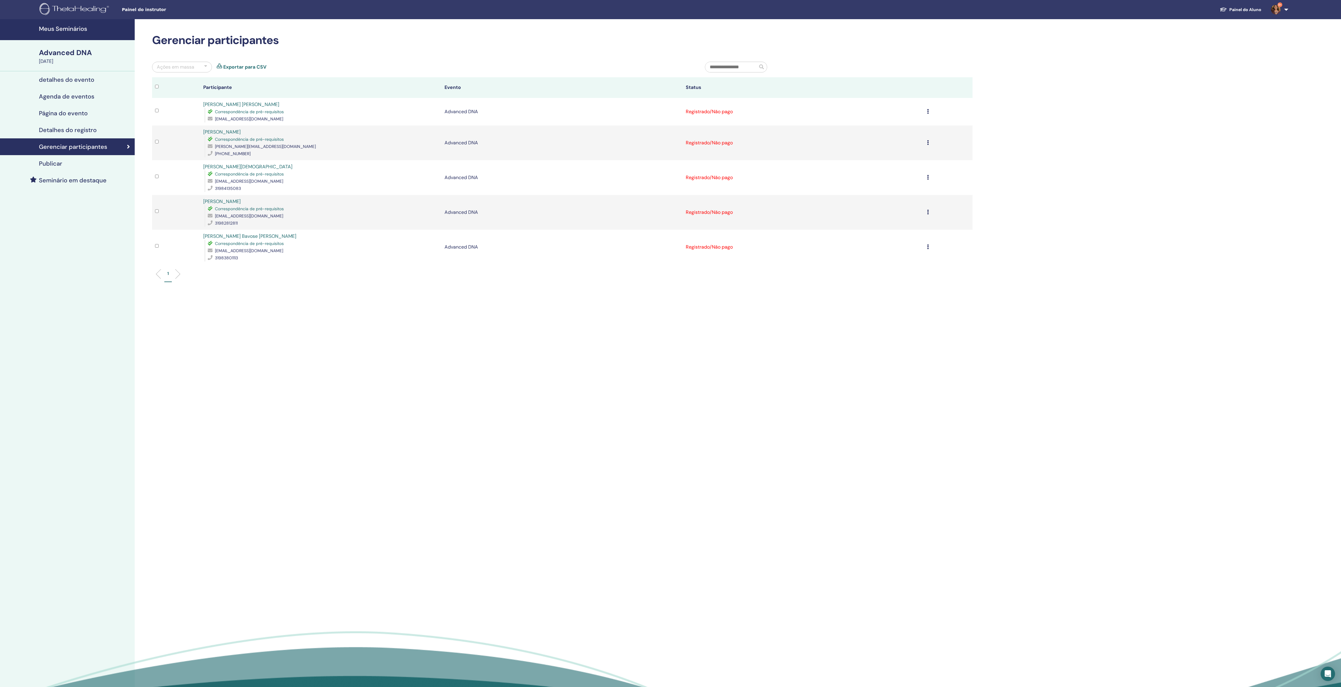
click at [256, 70] on link "Exportar para CSV" at bounding box center [244, 66] width 43 height 7
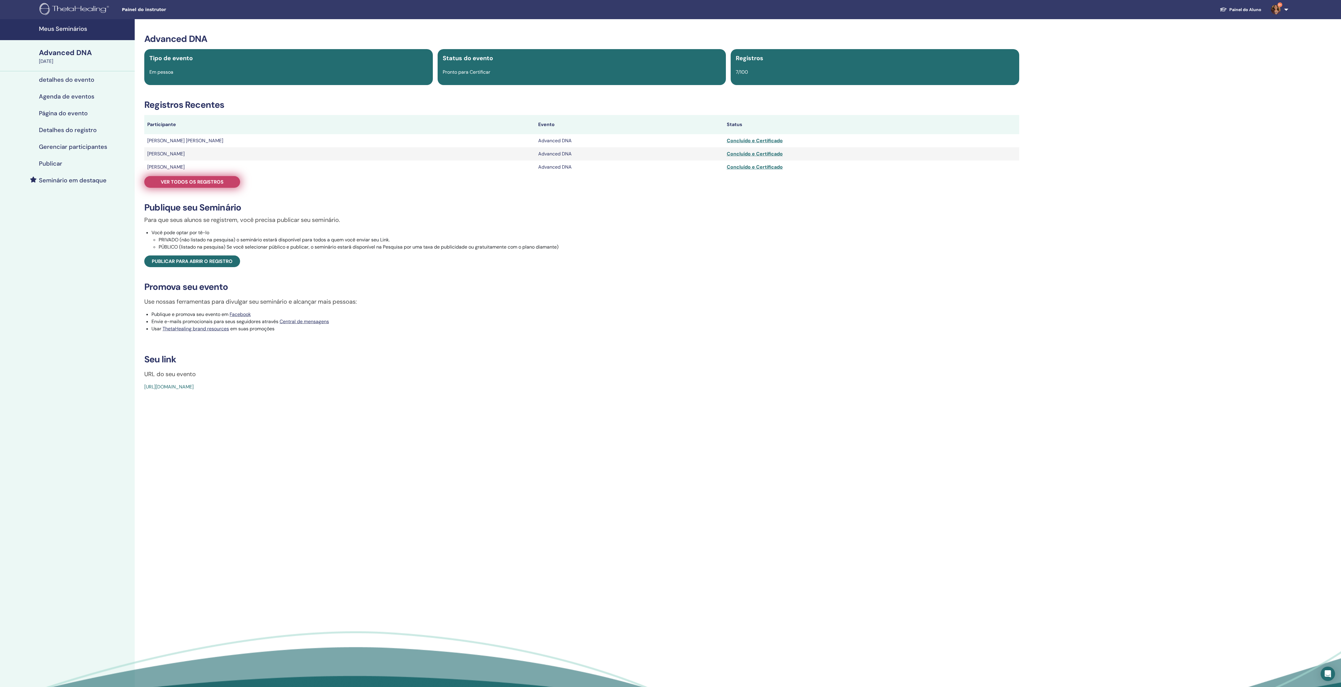
click at [222, 185] on span "Ver todos os registros" at bounding box center [192, 182] width 63 height 6
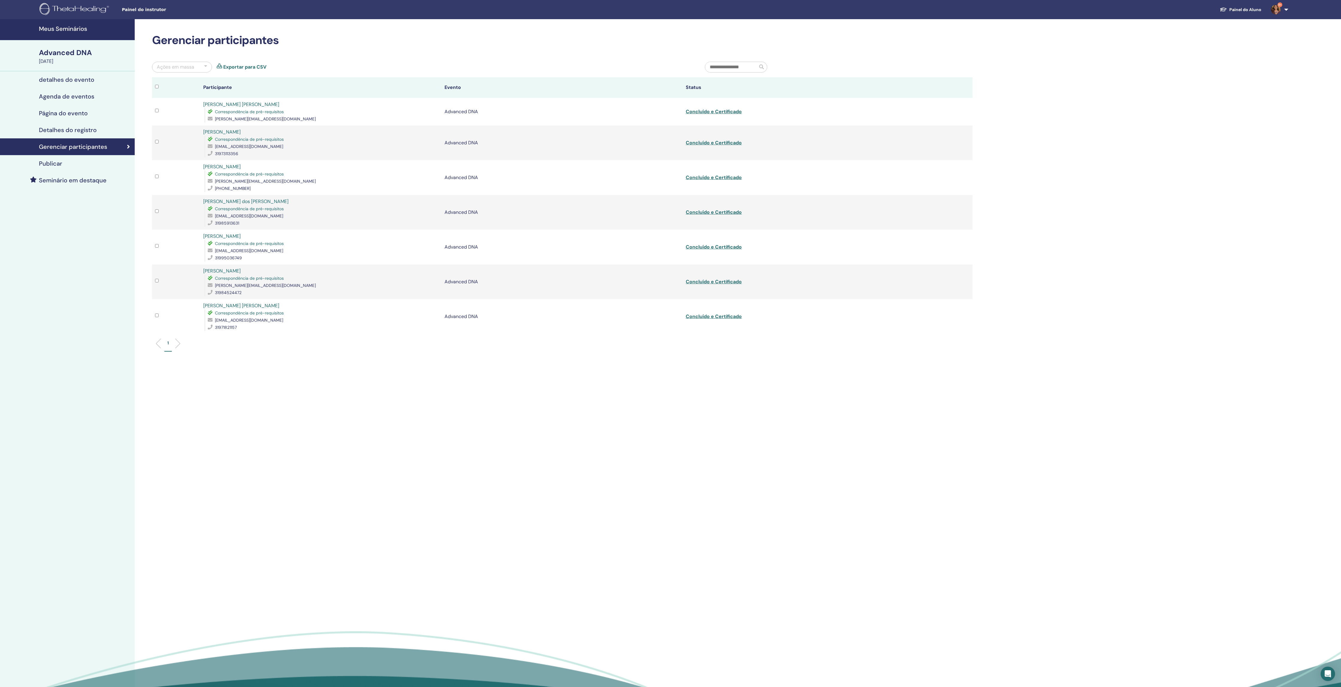
click at [262, 69] on link "Exportar para CSV" at bounding box center [244, 66] width 43 height 7
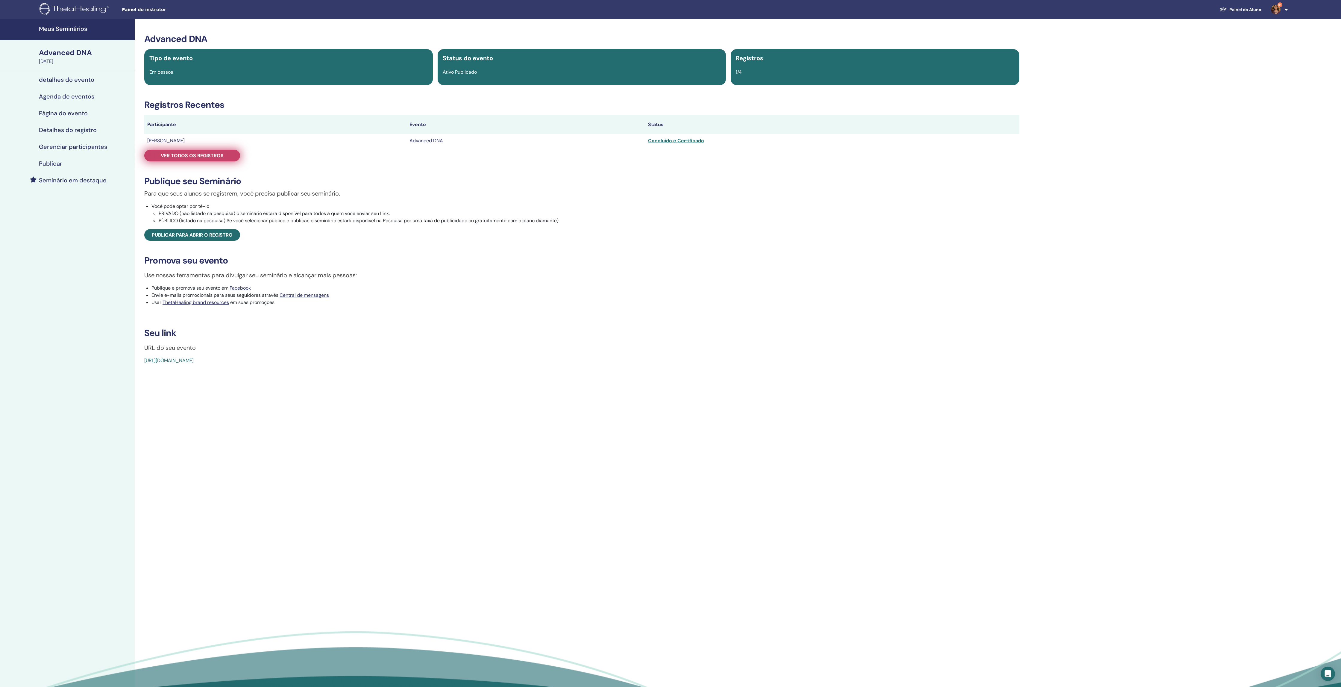
click at [224, 159] on span "Ver todos os registros" at bounding box center [192, 155] width 63 height 6
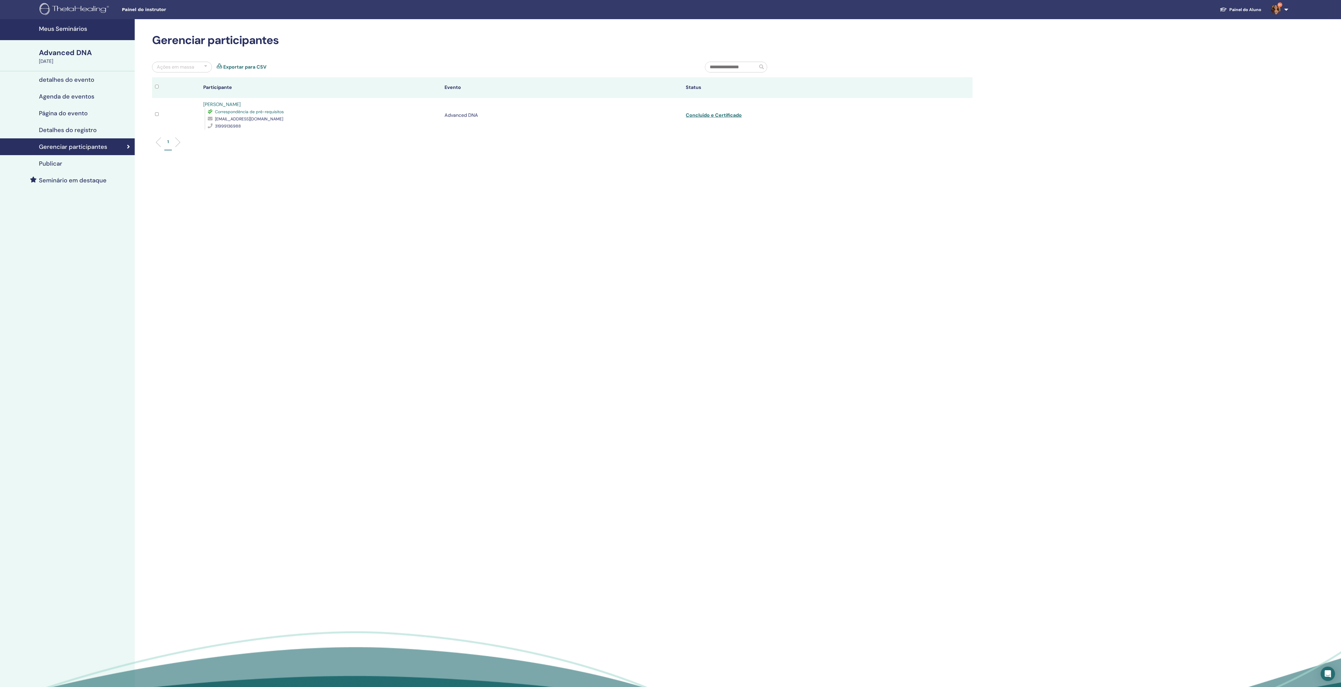
click at [263, 68] on link "Exportar para CSV" at bounding box center [244, 66] width 43 height 7
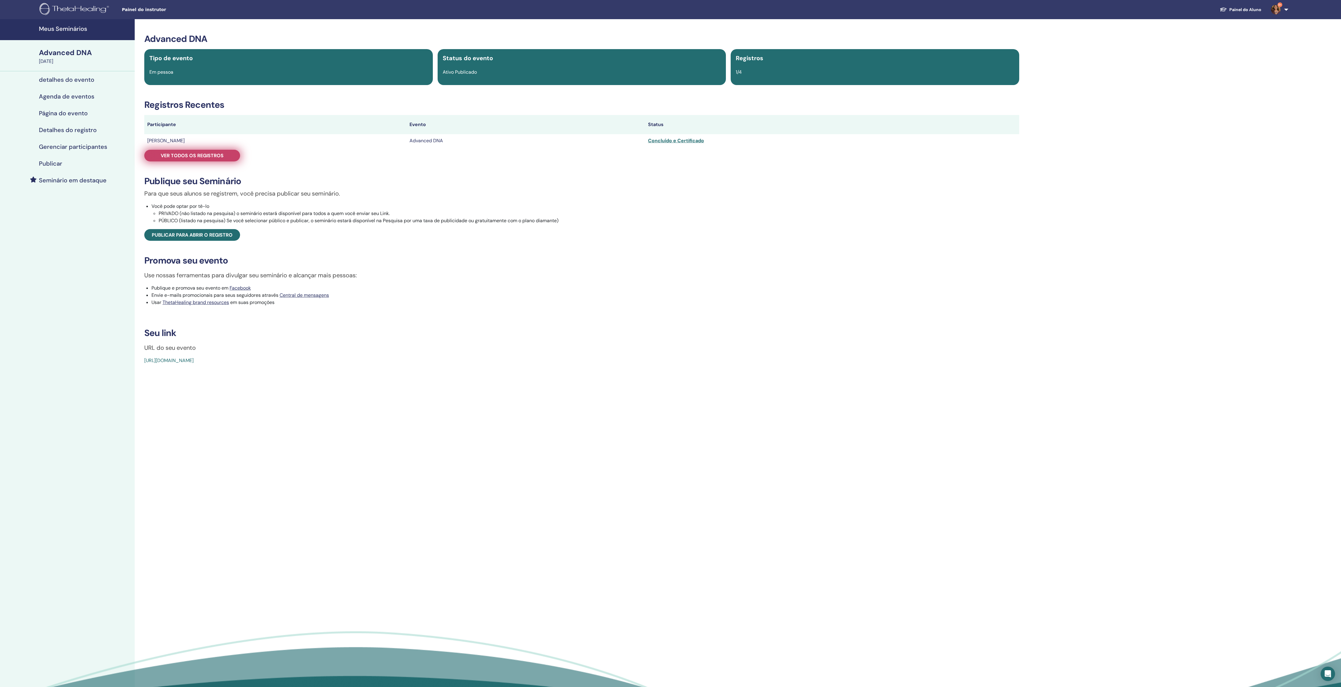
click at [205, 159] on span "Ver todos os registros" at bounding box center [192, 155] width 63 height 6
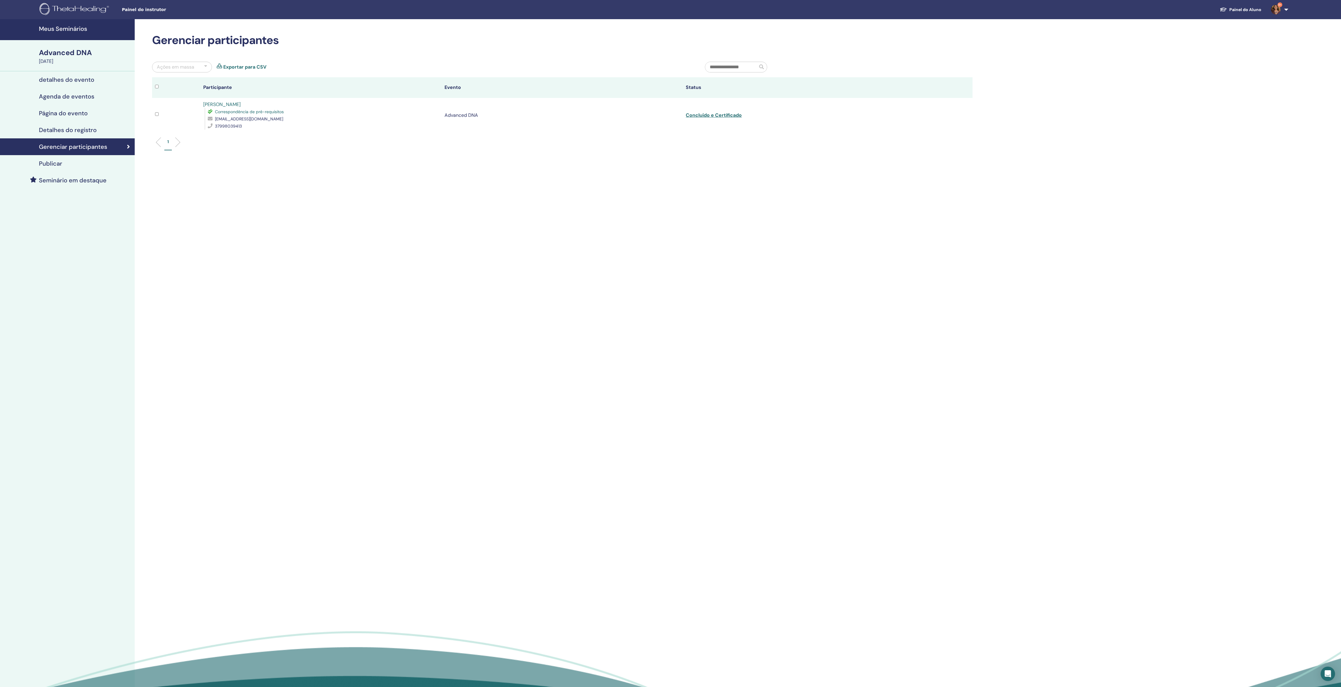
click at [265, 69] on link "Exportar para CSV" at bounding box center [244, 66] width 43 height 7
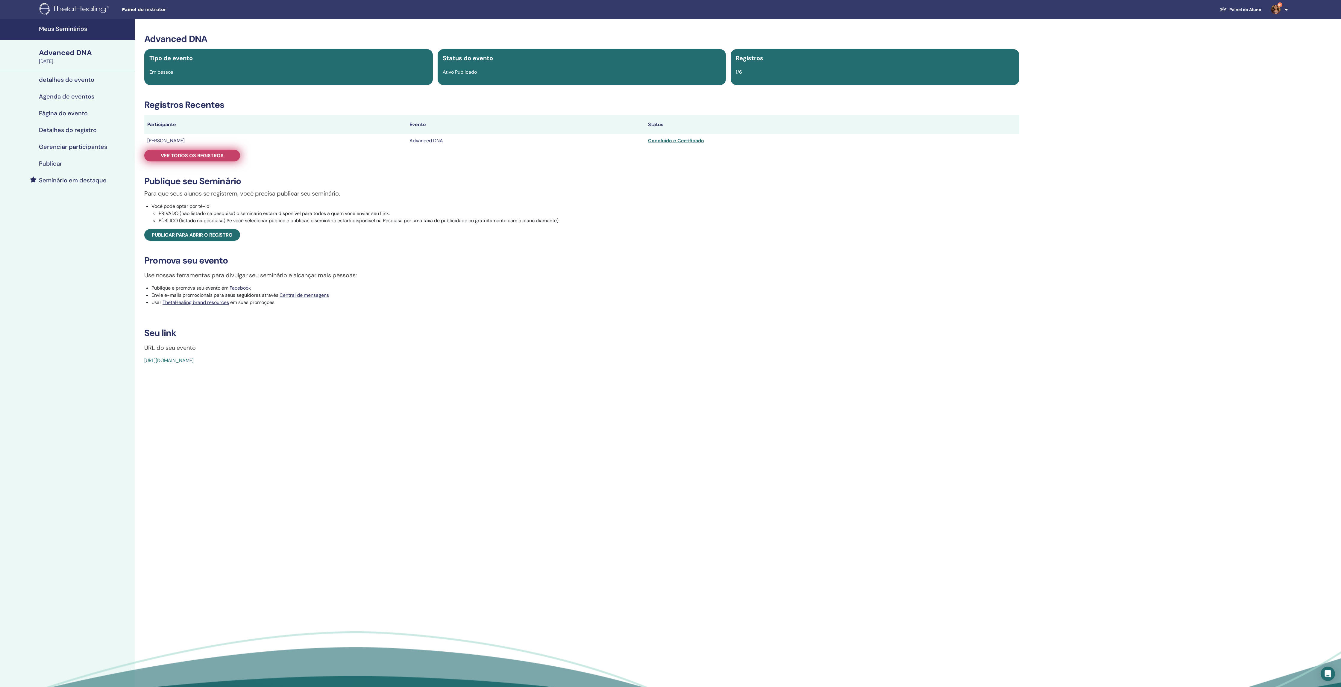
click at [221, 159] on span "Ver todos os registros" at bounding box center [192, 155] width 63 height 6
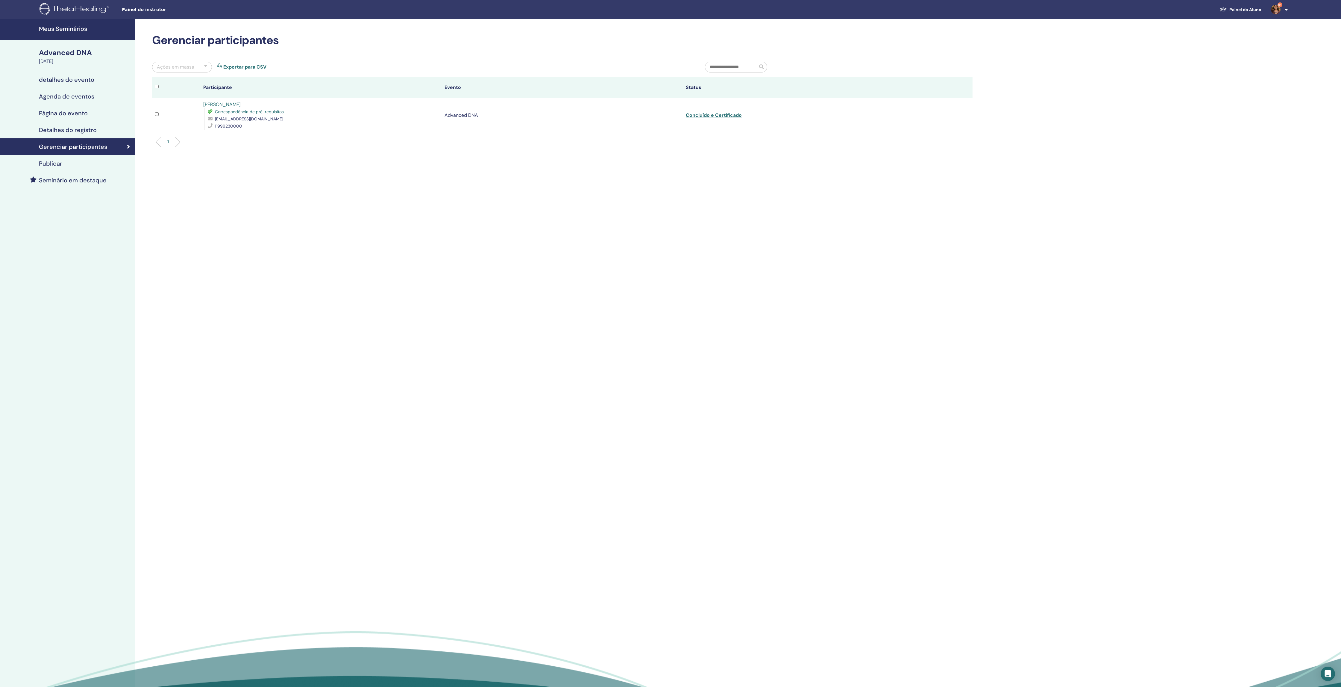
click at [266, 69] on link "Exportar para CSV" at bounding box center [244, 66] width 43 height 7
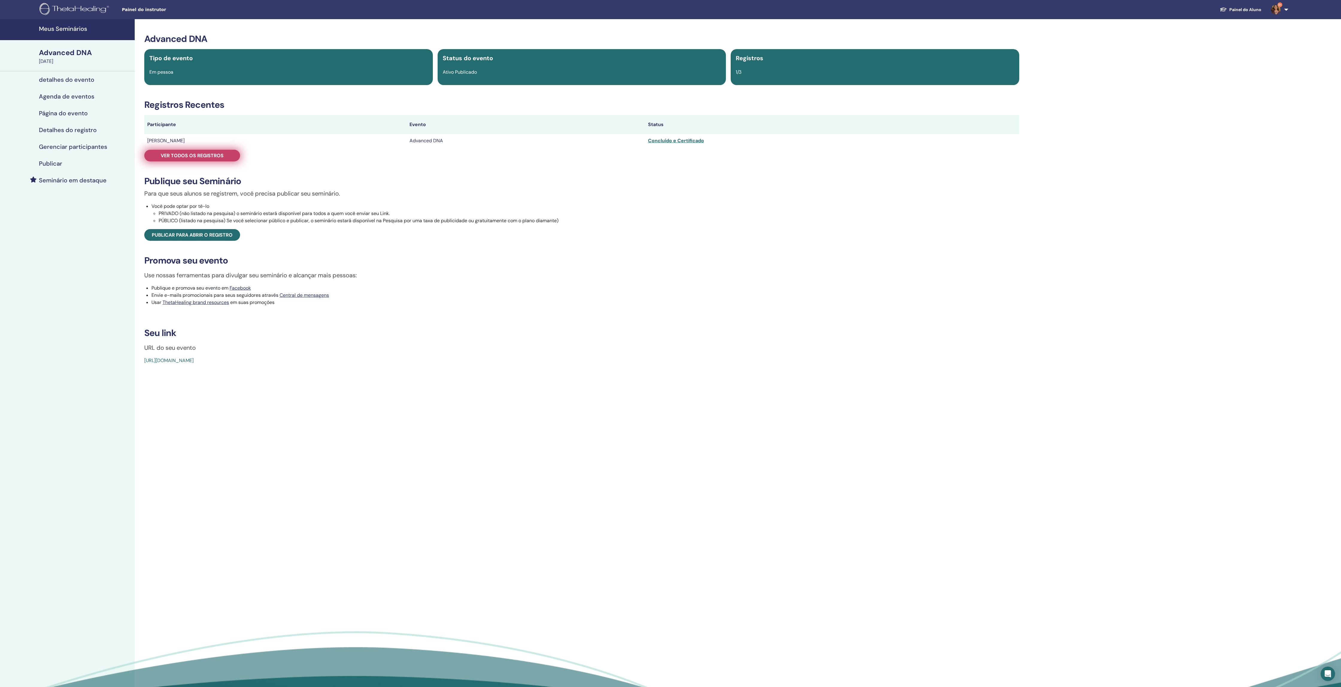
click at [224, 159] on span "Ver todos os registros" at bounding box center [192, 155] width 63 height 6
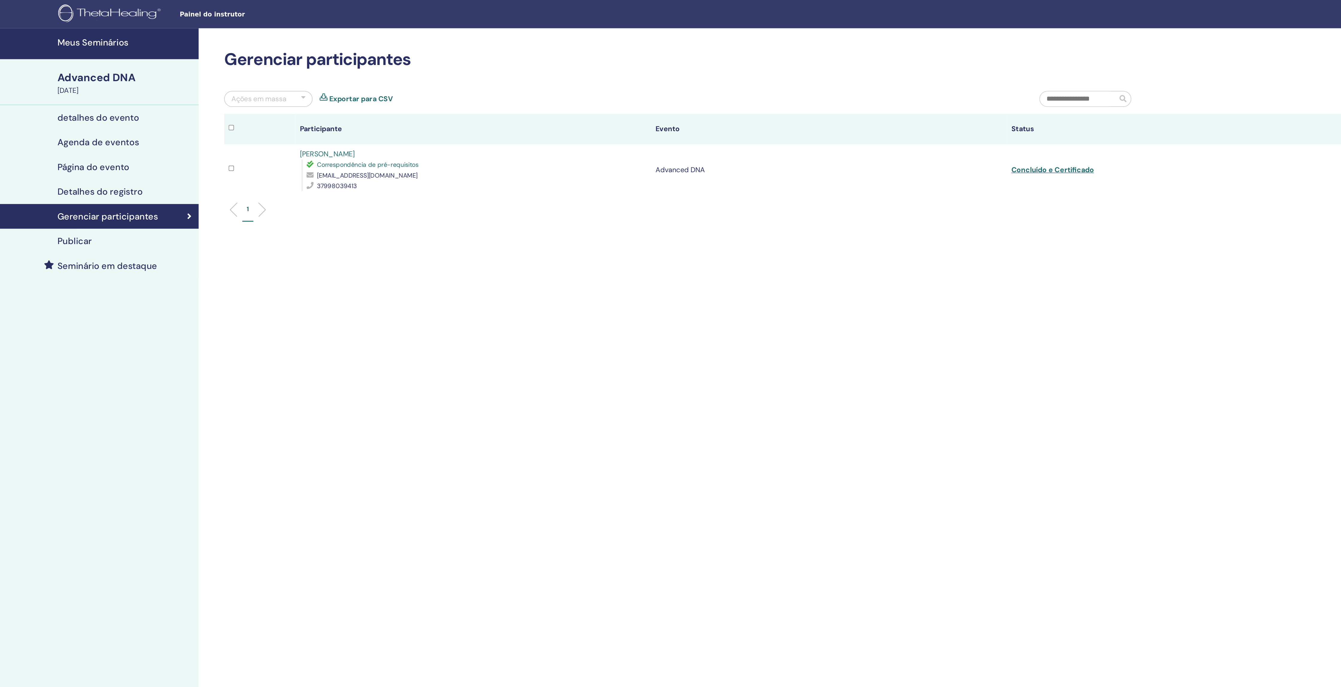
click at [247, 71] on link "Exportar para CSV" at bounding box center [244, 66] width 43 height 7
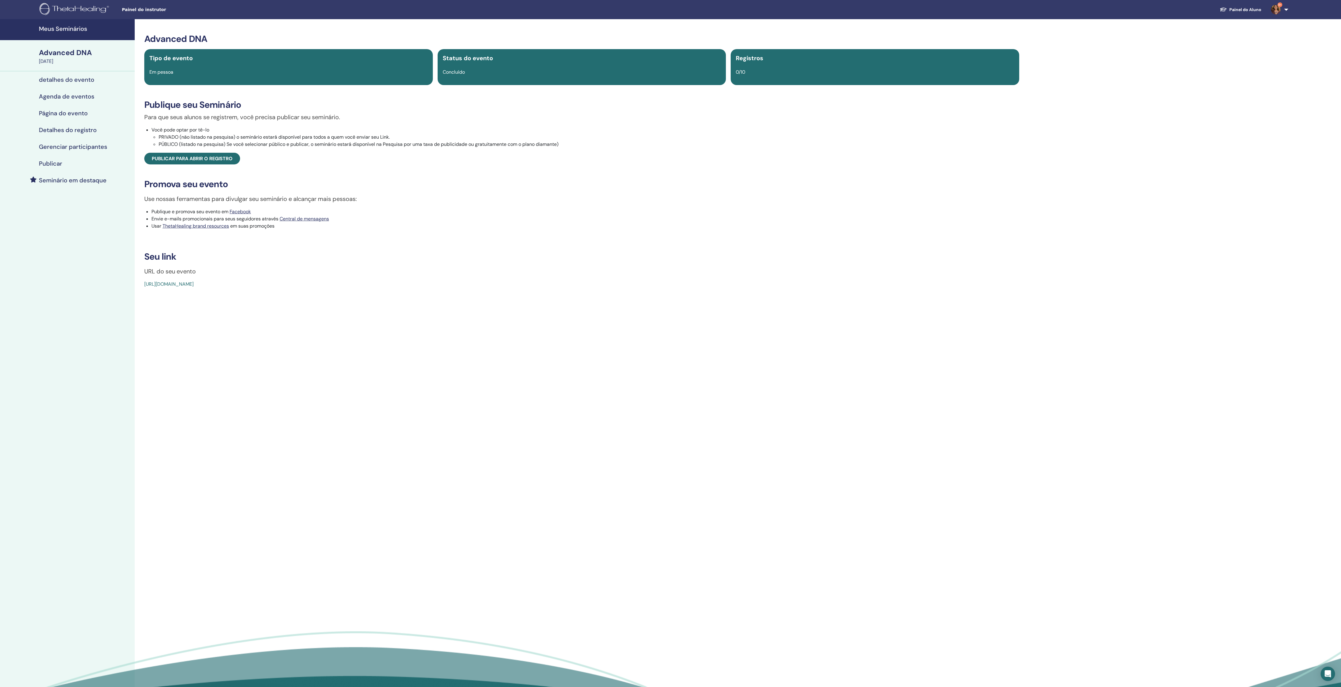
click at [80, 150] on h4 "Gerenciar participantes" at bounding box center [73, 146] width 68 height 7
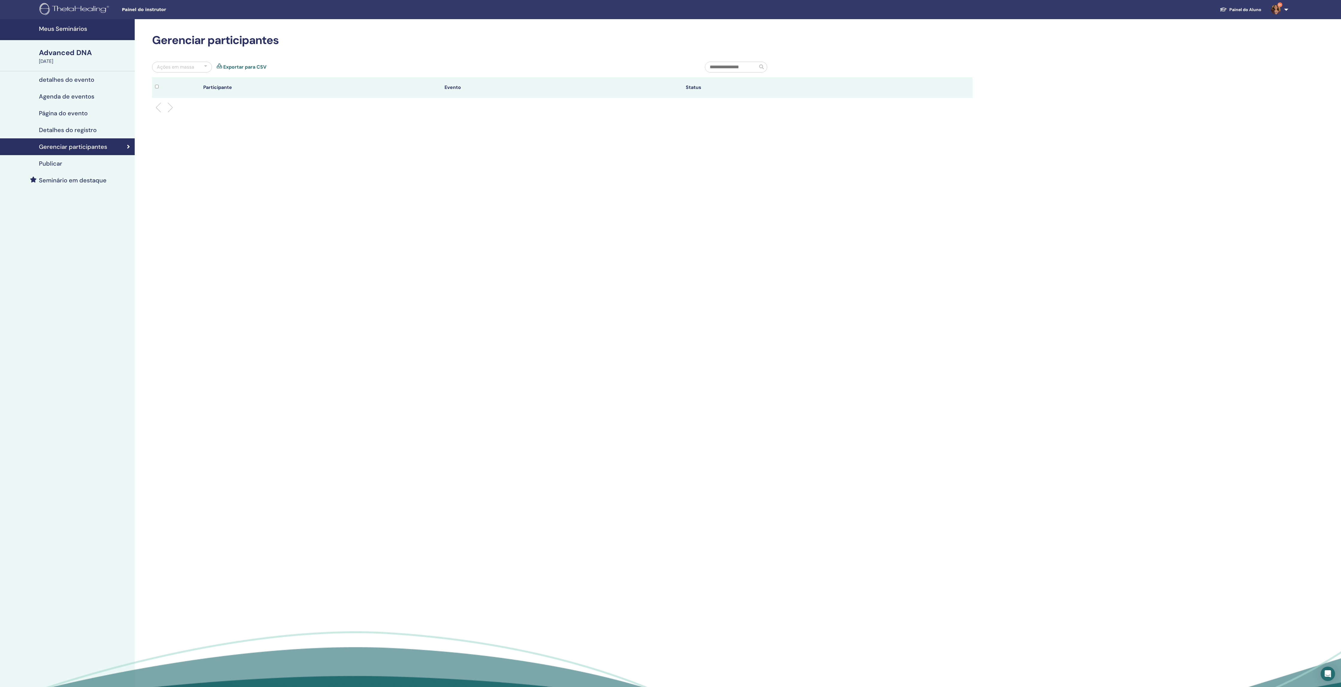
click at [89, 79] on h4 "detalhes do evento" at bounding box center [66, 79] width 55 height 7
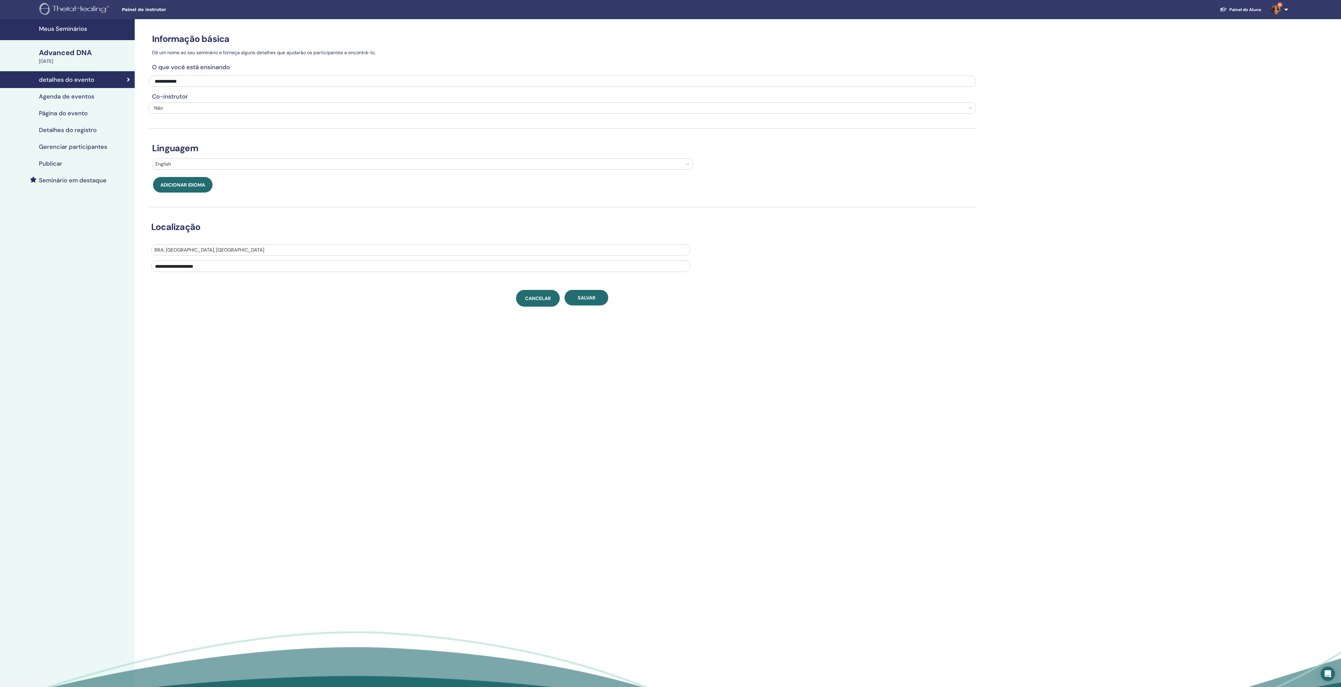
click at [532, 302] on span "Cancelar" at bounding box center [538, 298] width 26 height 6
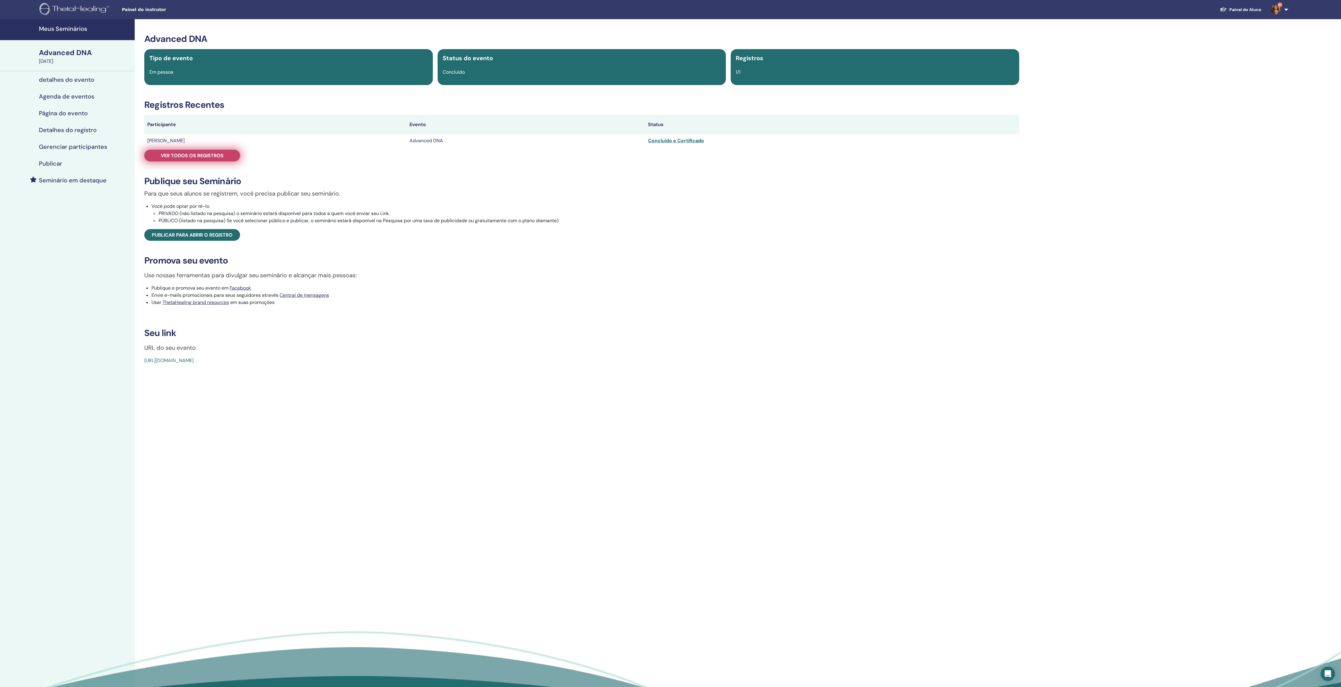
click at [211, 157] on link "Ver todos os registros" at bounding box center [192, 156] width 96 height 12
click at [217, 159] on span "Ver todos os registros" at bounding box center [192, 155] width 63 height 6
click at [223, 159] on span "Ver todos os registros" at bounding box center [192, 155] width 63 height 6
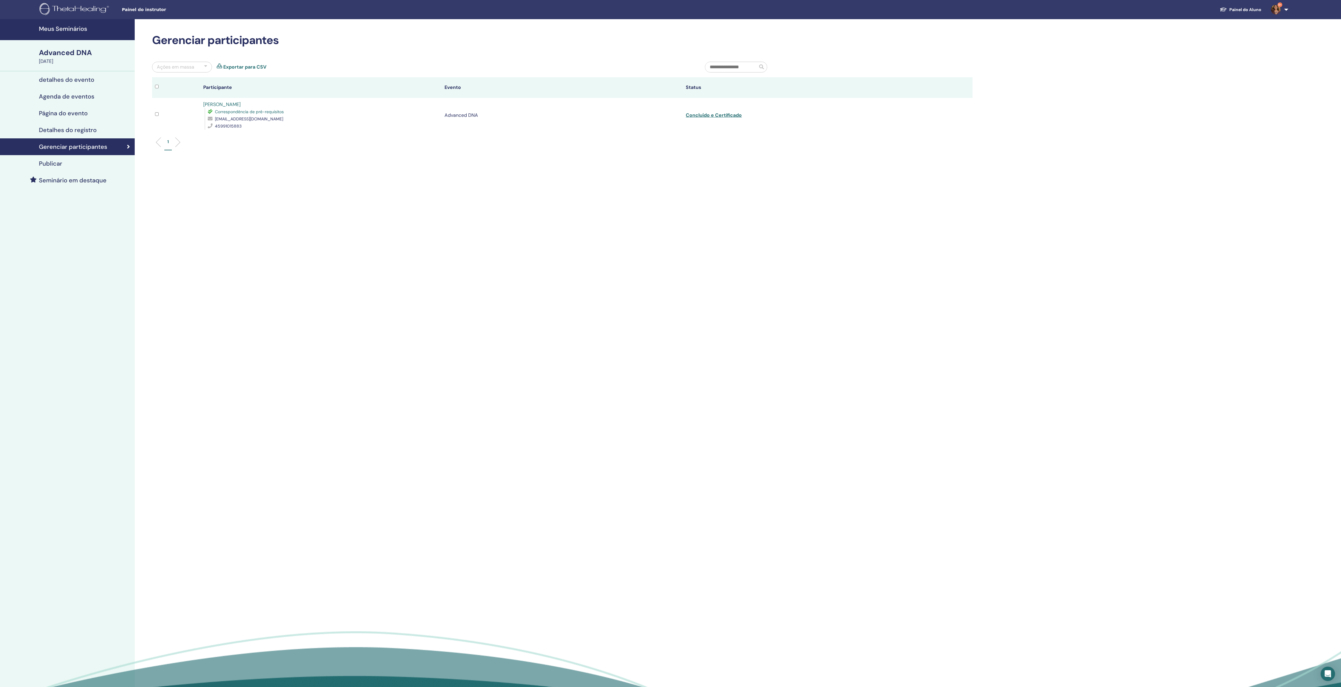
click at [253, 68] on link "Exportar para CSV" at bounding box center [244, 66] width 43 height 7
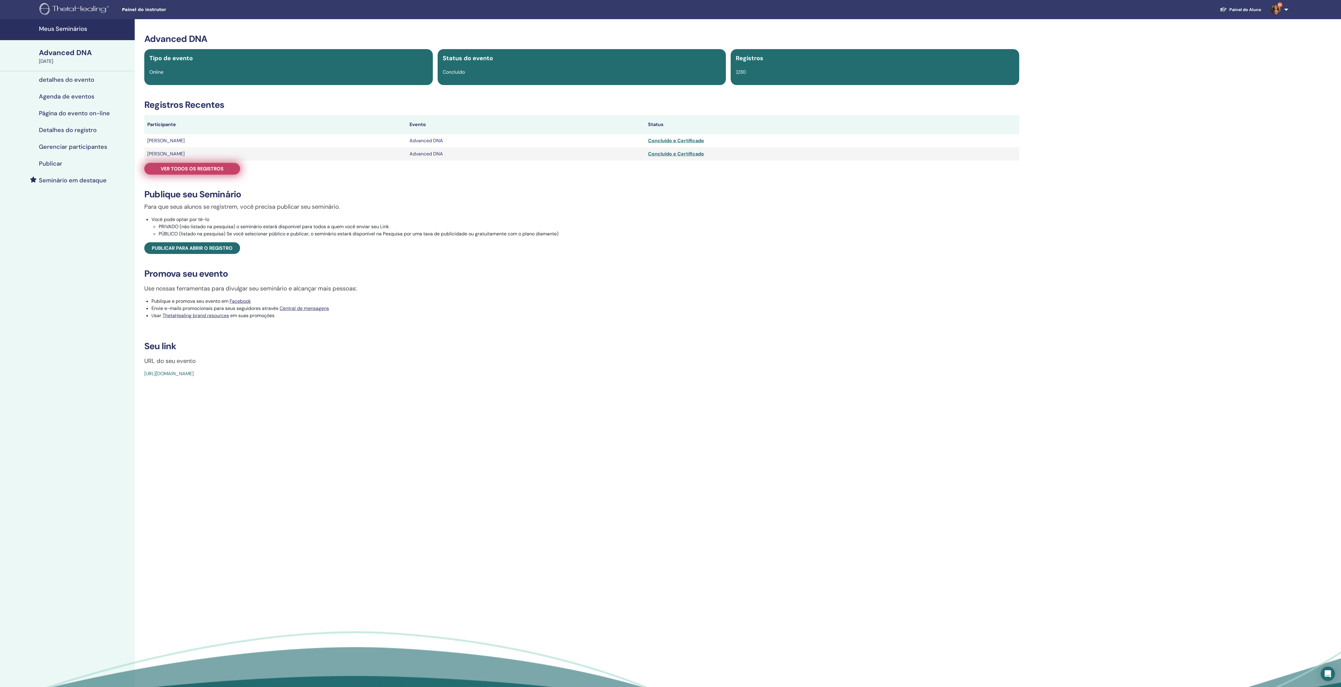
click at [205, 172] on span "Ver todos os registros" at bounding box center [192, 169] width 63 height 6
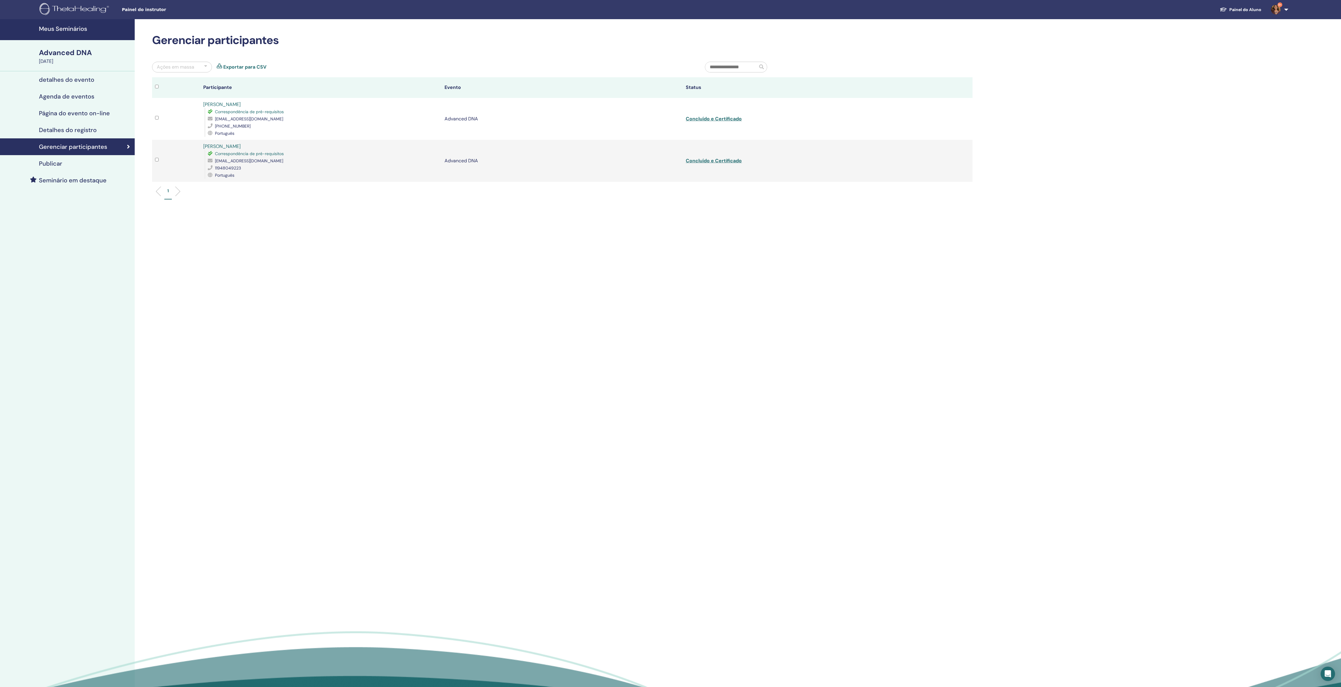
click at [252, 65] on div "Gerenciar participantes Ações em massa Exportar para CSV Participante Evento St…" at bounding box center [563, 120] width 828 height 172
click at [250, 69] on link "Exportar para CSV" at bounding box center [244, 66] width 43 height 7
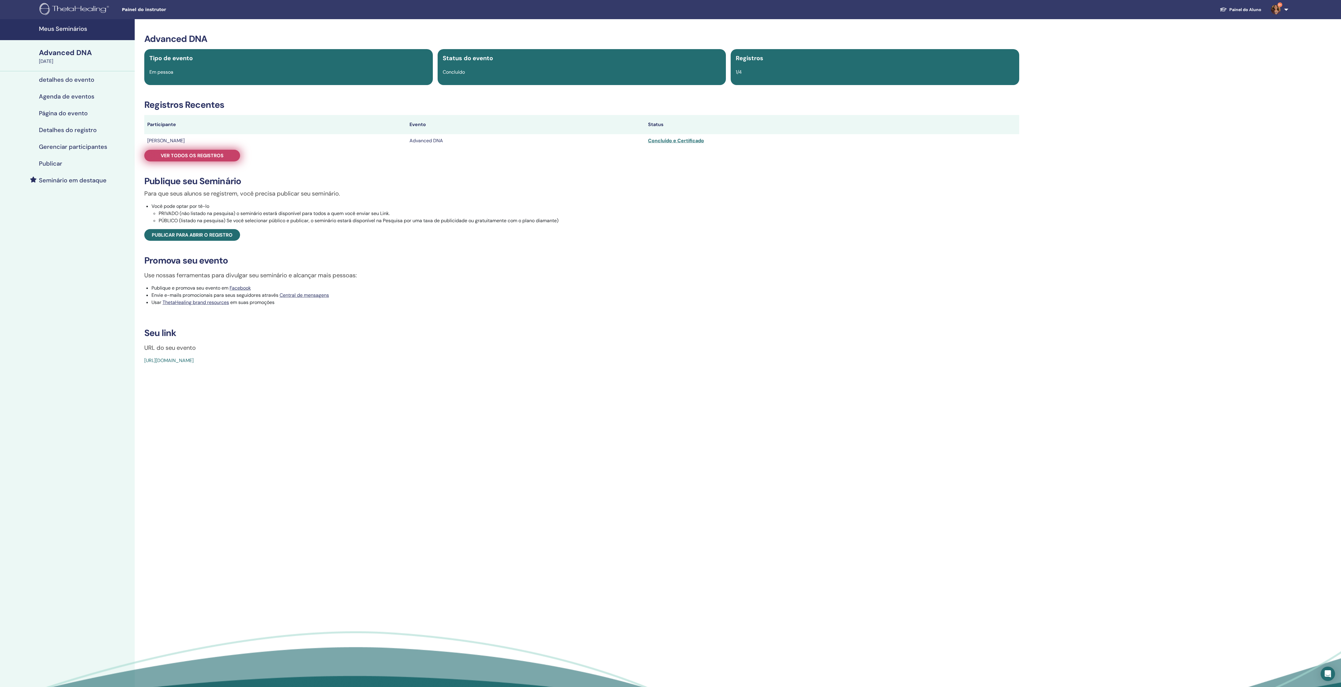
click at [214, 159] on span "Ver todos os registros" at bounding box center [192, 155] width 63 height 6
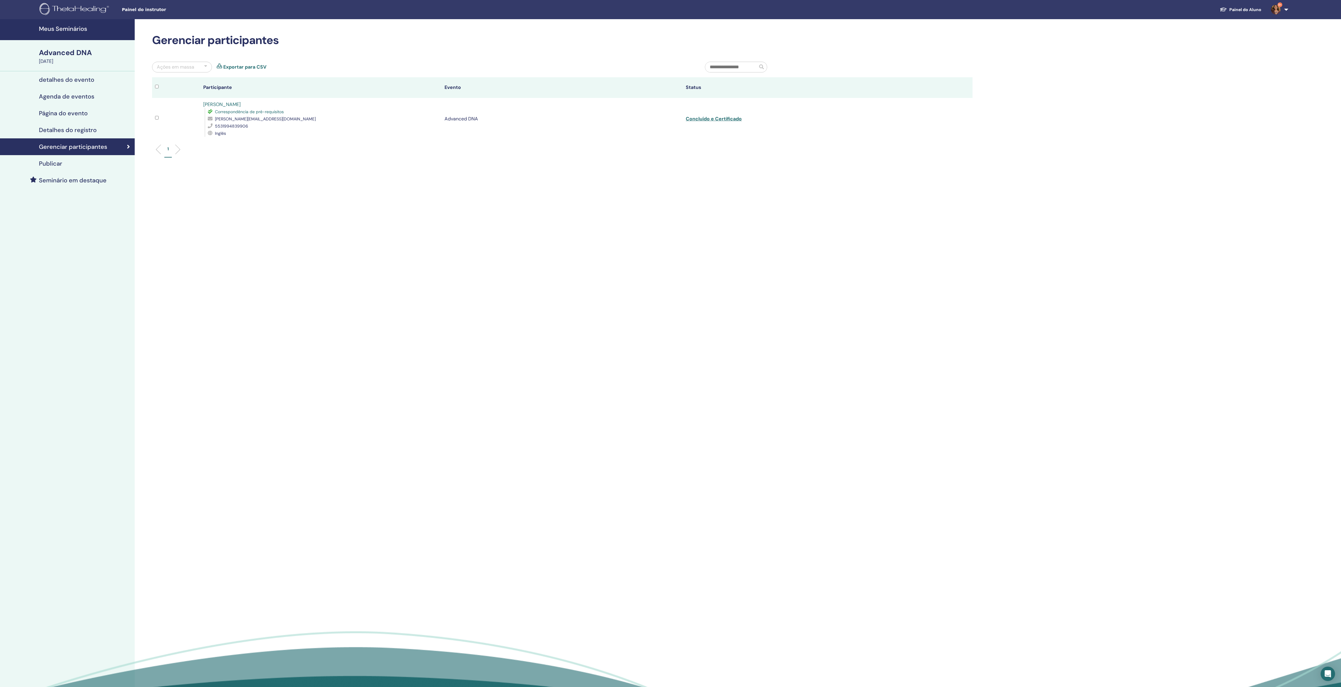
click at [261, 69] on link "Exportar para CSV" at bounding box center [244, 66] width 43 height 7
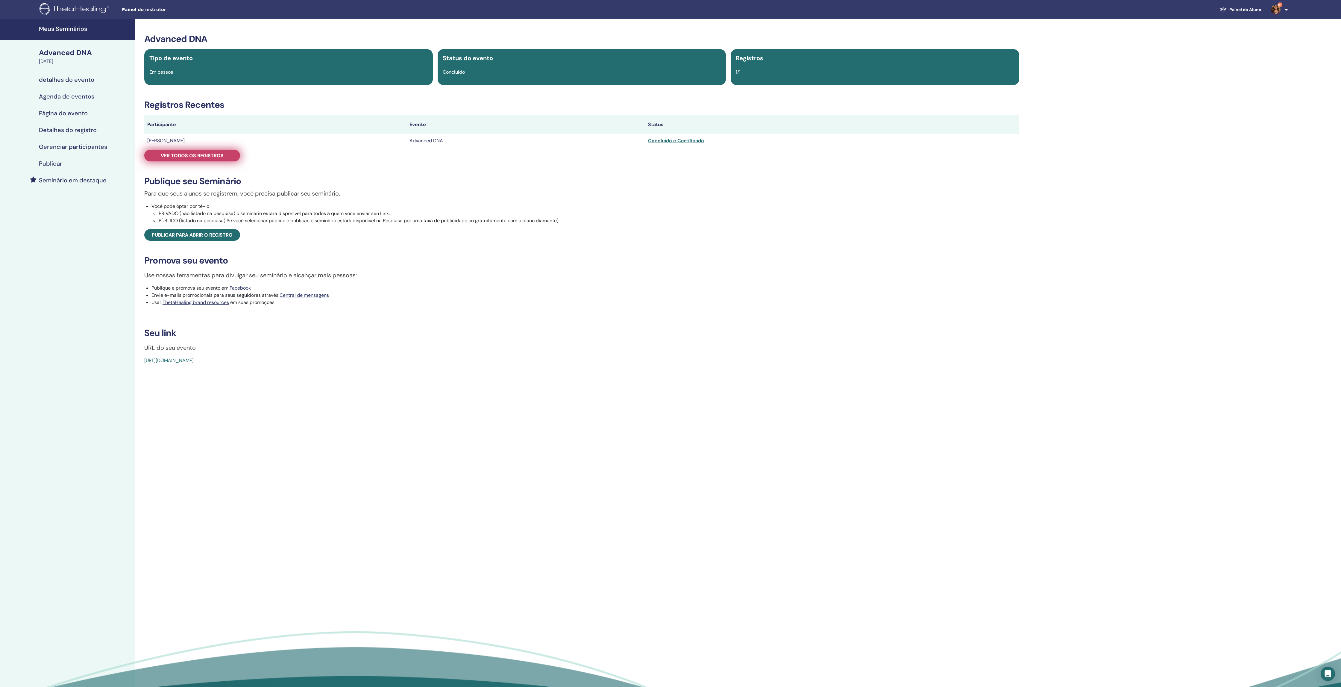
click at [196, 159] on span "Ver todos os registros" at bounding box center [192, 155] width 63 height 6
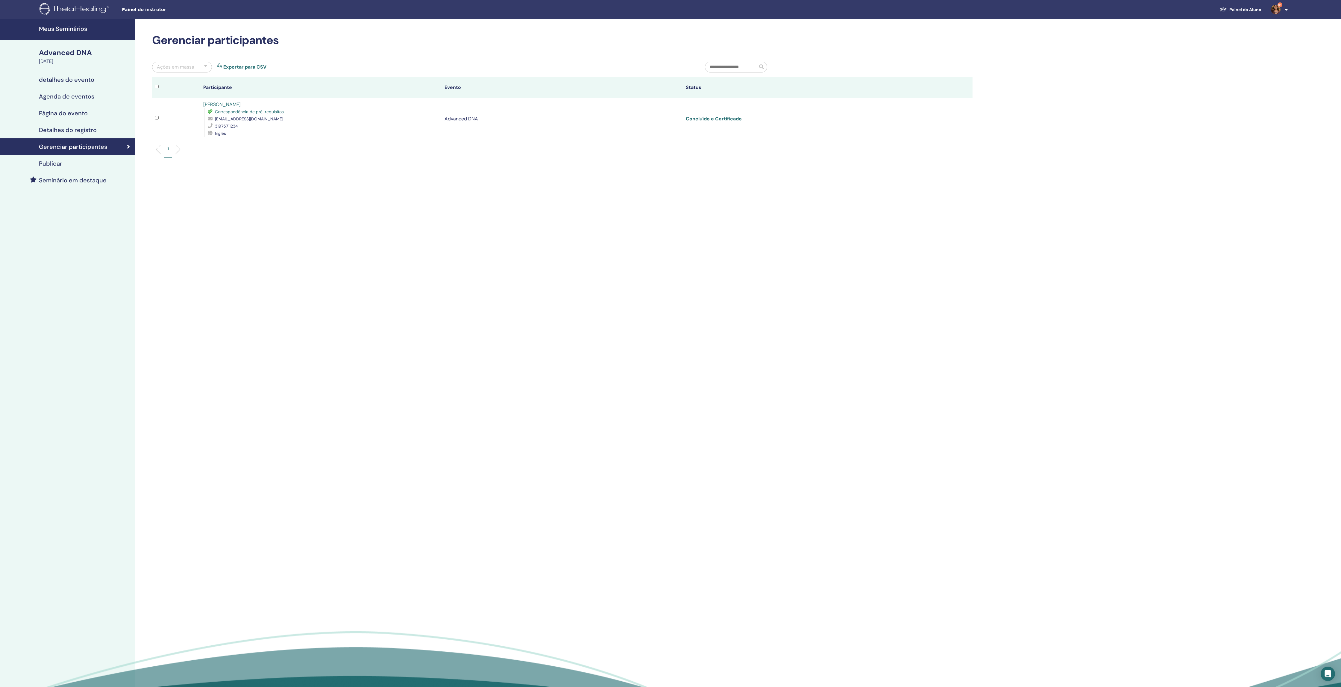
drag, startPoint x: 243, startPoint y: 71, endPoint x: 275, endPoint y: 59, distance: 35.3
click at [243, 71] on link "Exportar para CSV" at bounding box center [244, 66] width 43 height 7
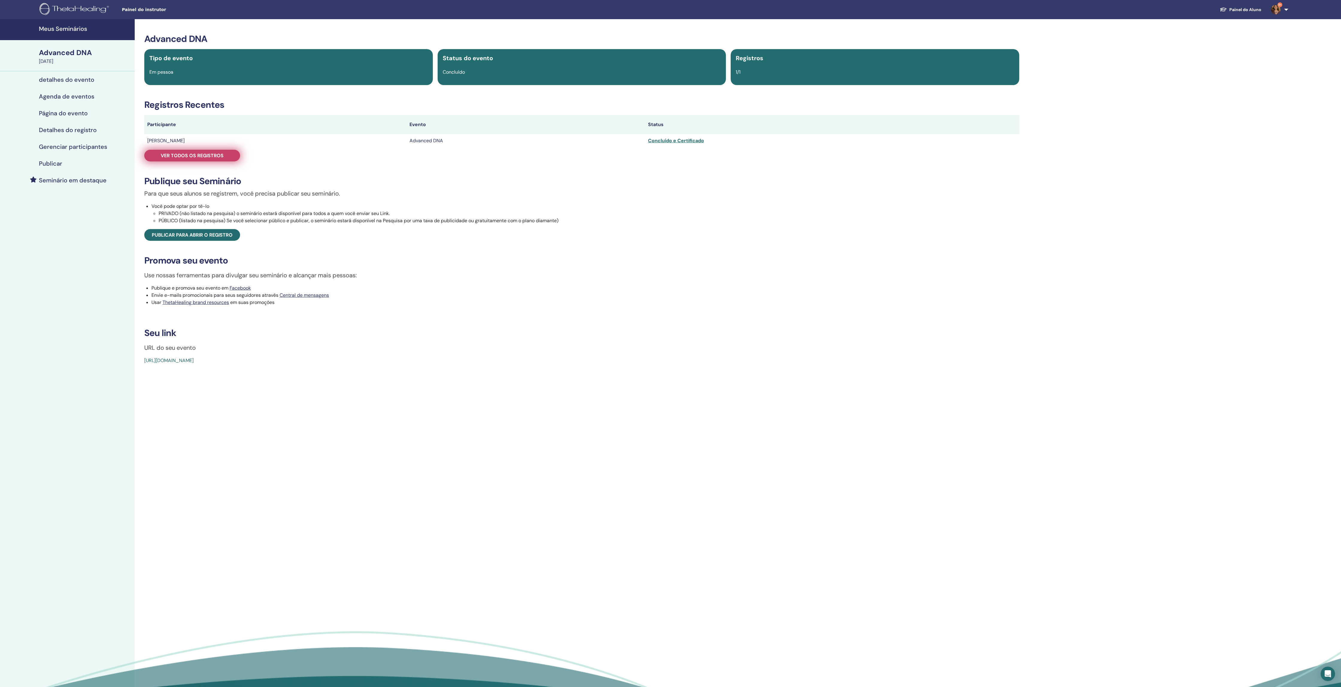
click at [209, 159] on span "Ver todos os registros" at bounding box center [192, 155] width 63 height 6
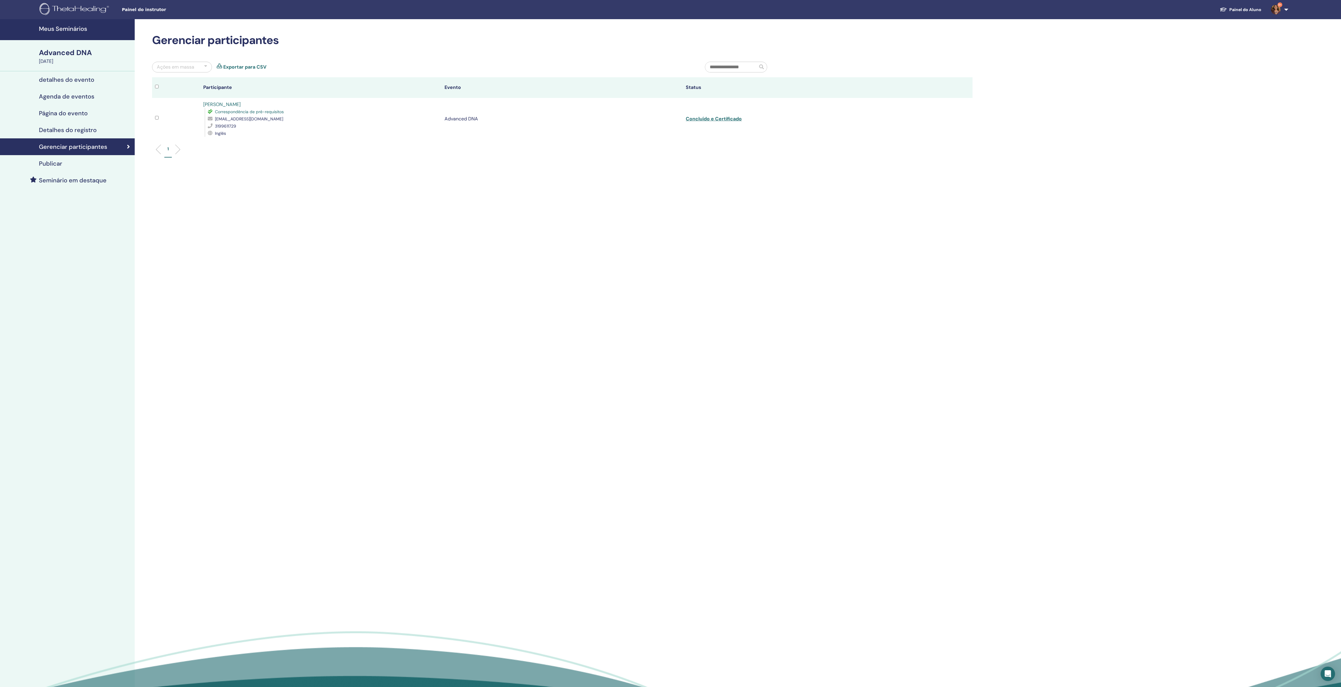
click at [257, 70] on link "Exportar para CSV" at bounding box center [244, 66] width 43 height 7
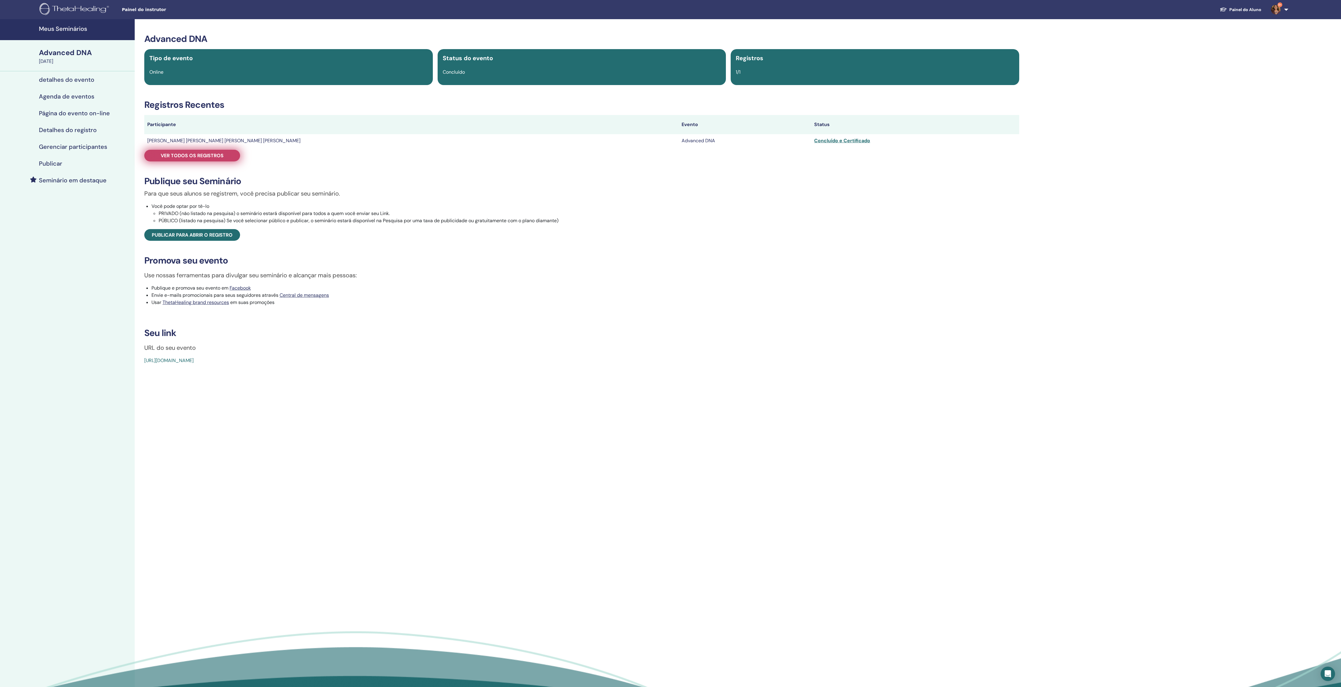
click at [202, 161] on link "Ver todos os registros" at bounding box center [192, 156] width 96 height 12
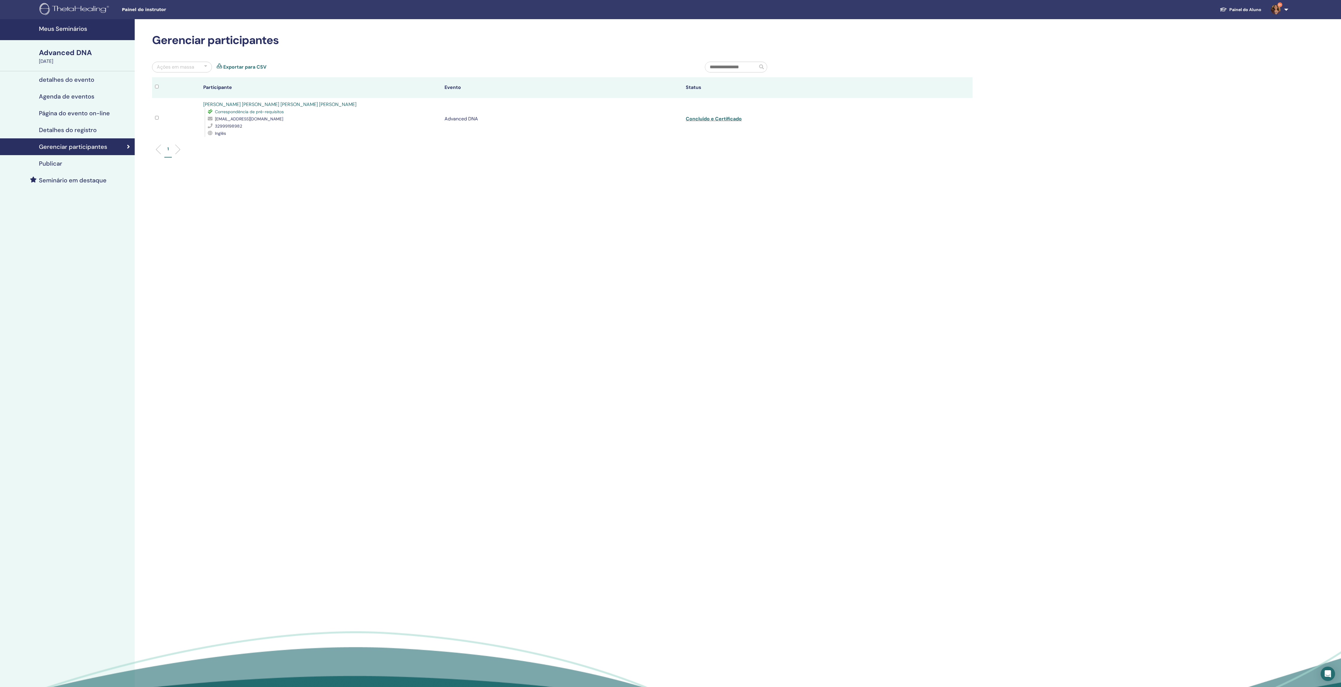
click at [261, 66] on div "Ações em massa Exportar para CSV" at bounding box center [424, 70] width 553 height 16
click at [259, 69] on link "Exportar para CSV" at bounding box center [244, 66] width 43 height 7
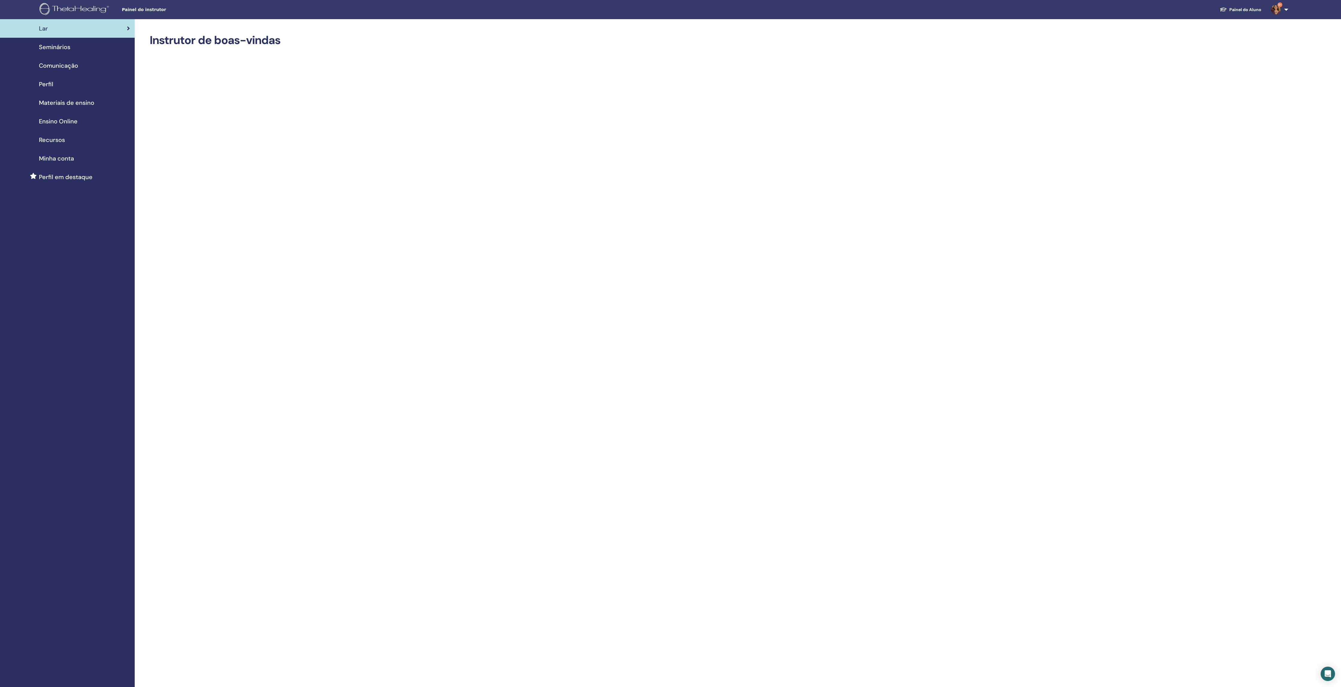
click at [62, 49] on span "Seminários" at bounding box center [54, 47] width 31 height 9
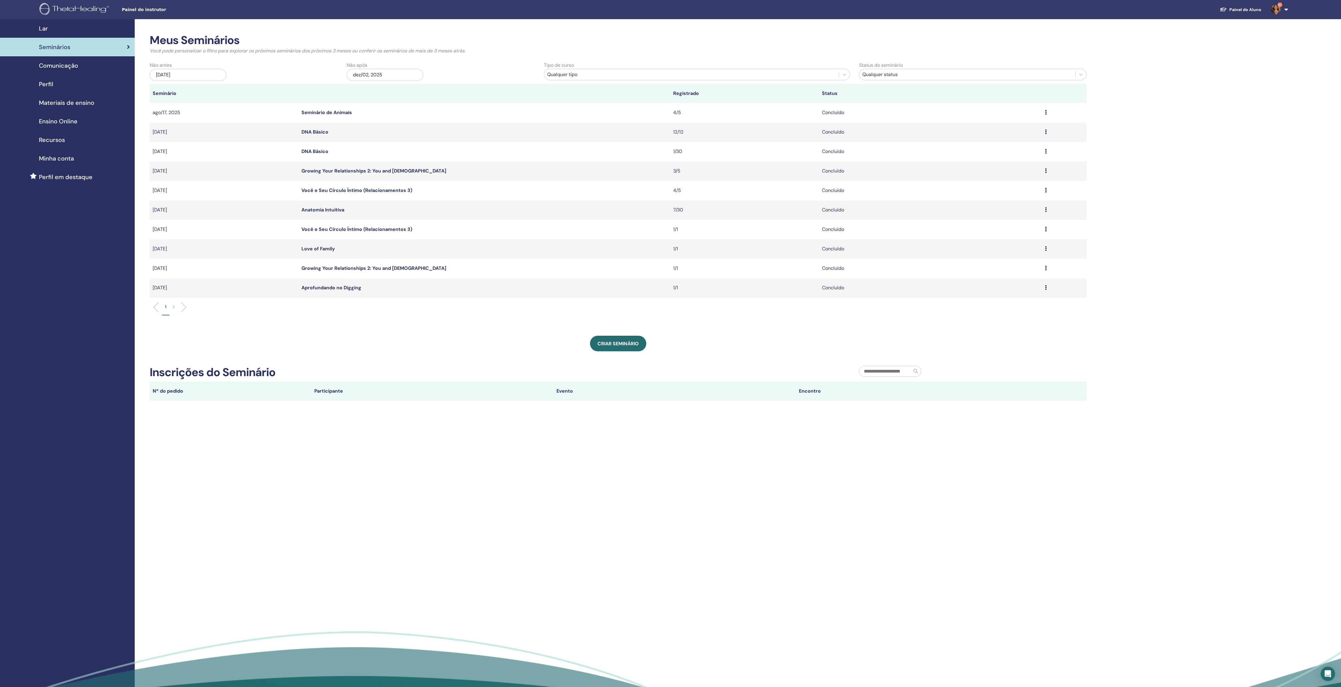
click at [623, 78] on div "Qualquer tipo" at bounding box center [691, 74] width 289 height 7
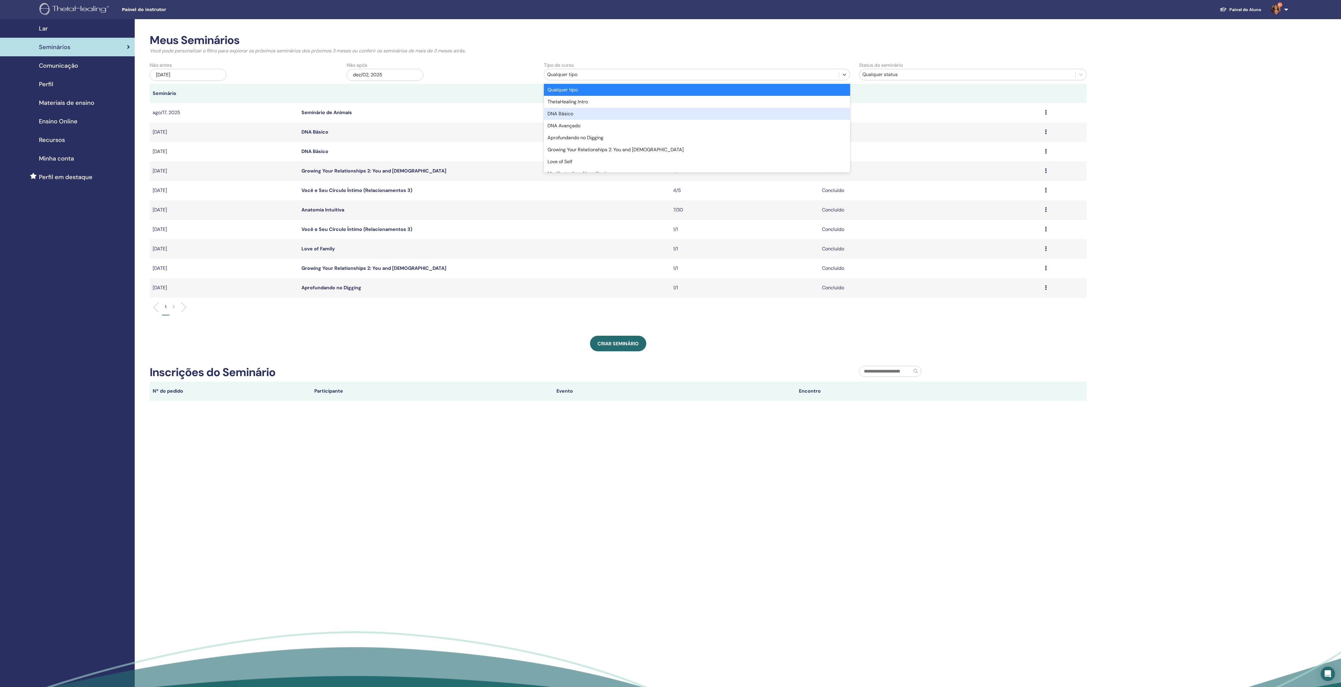
click at [608, 120] on div "DNA Básico" at bounding box center [697, 114] width 306 height 12
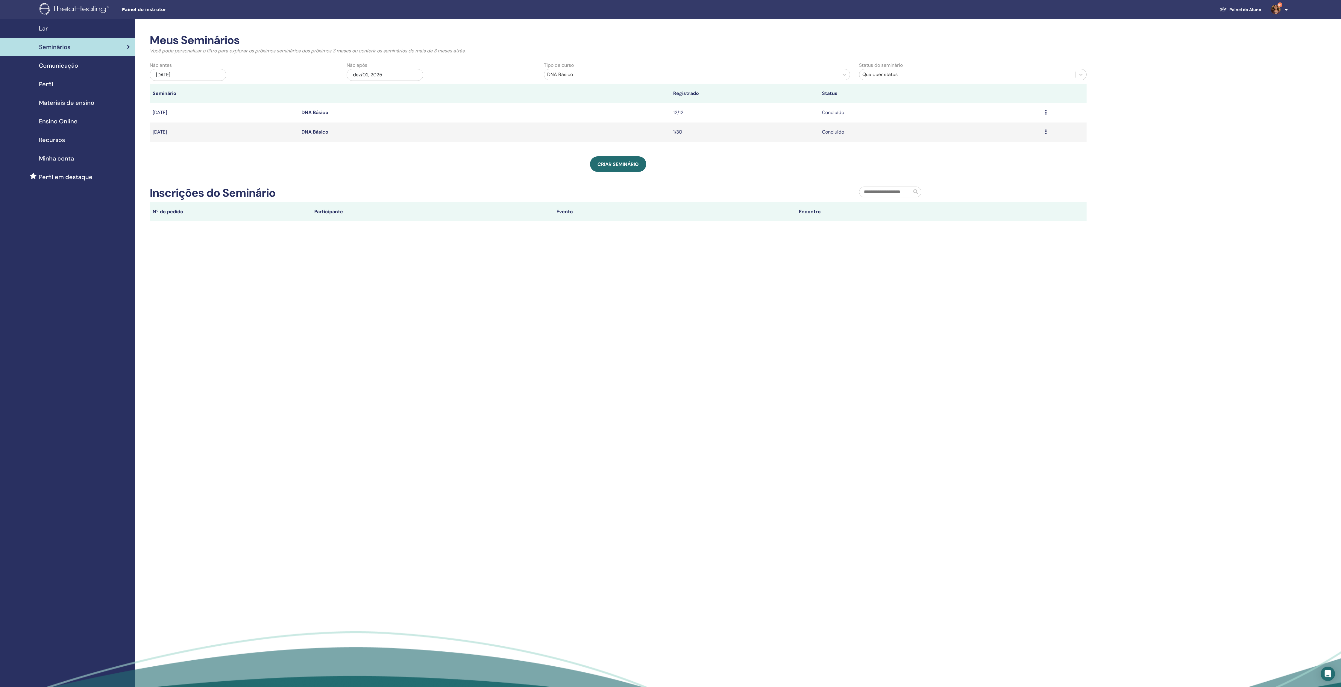
click at [168, 78] on div "jun/02, 2025" at bounding box center [188, 75] width 77 height 12
click at [188, 100] on span "2025" at bounding box center [184, 98] width 8 height 4
click at [192, 172] on div "2020" at bounding box center [183, 169] width 35 height 6
click at [152, 96] on button "Previous Month" at bounding box center [154, 93] width 10 height 10
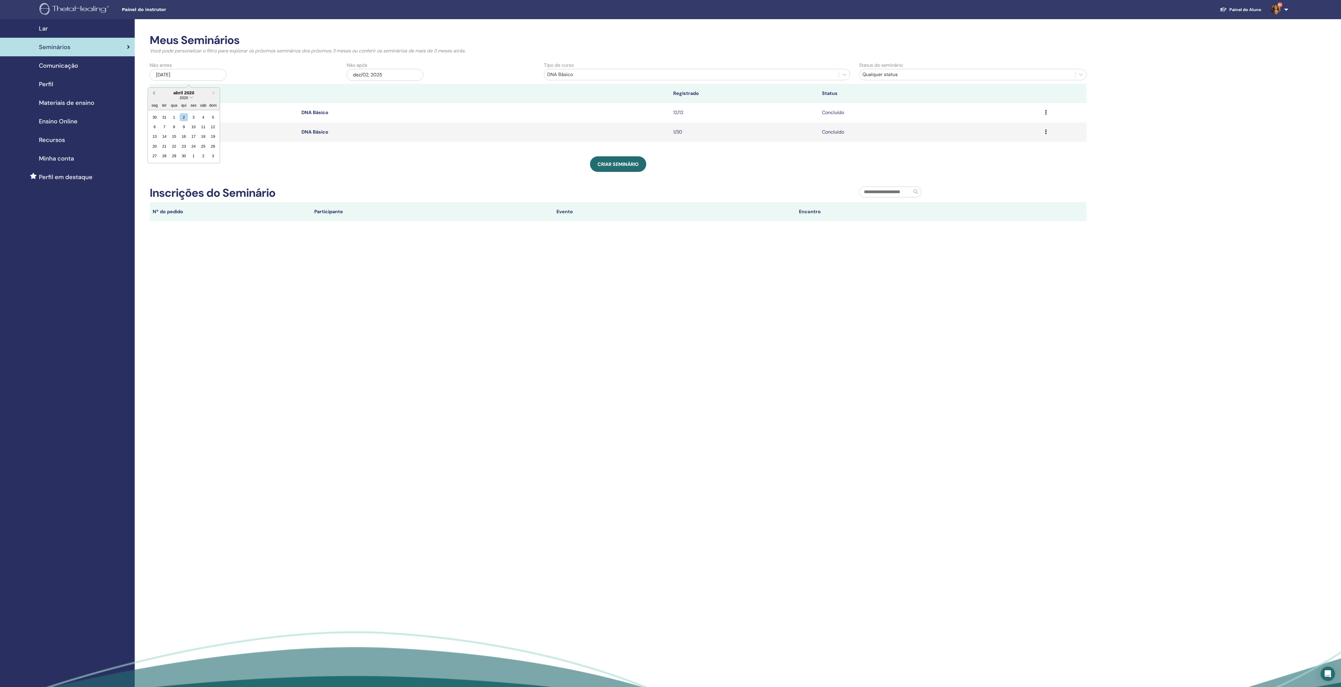
click at [153, 96] on button "Previous Month" at bounding box center [154, 93] width 10 height 10
click at [188, 100] on span "2020" at bounding box center [184, 98] width 8 height 4
click at [198, 155] on div "2018" at bounding box center [183, 152] width 35 height 6
click at [178, 121] on div "28" at bounding box center [174, 117] width 8 height 8
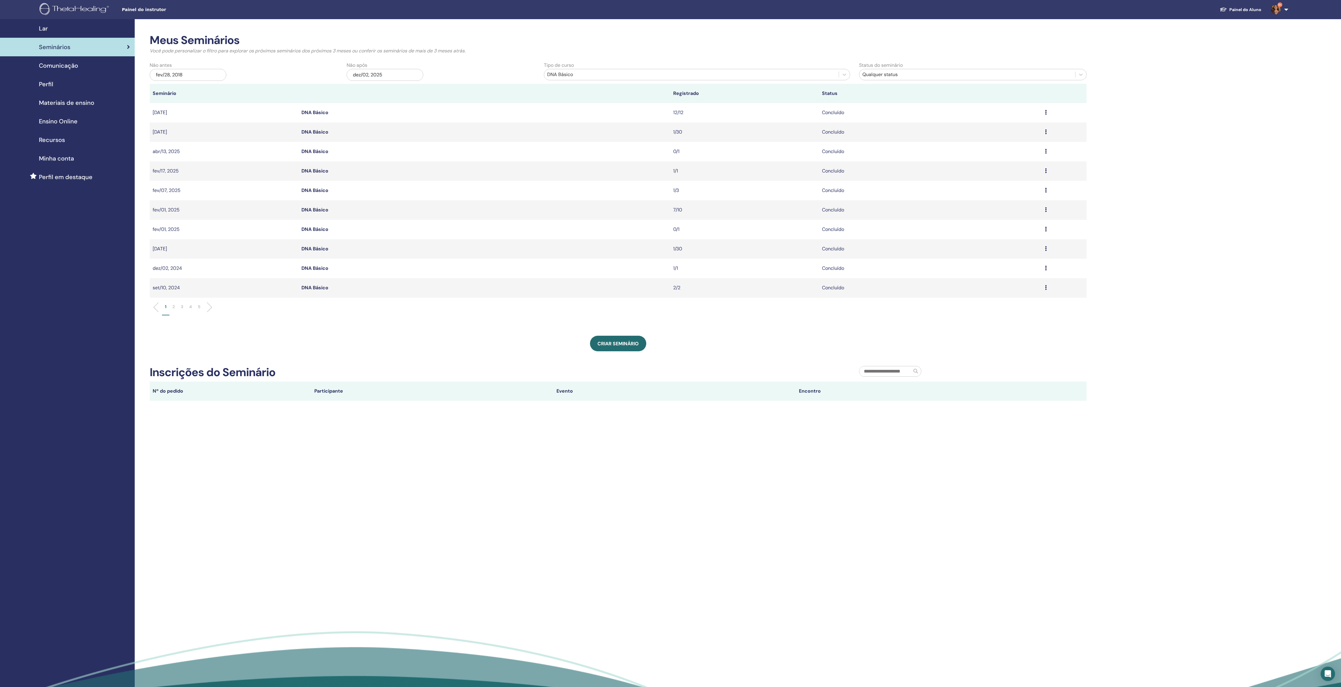
click at [326, 116] on link "DNA Básico" at bounding box center [315, 112] width 27 height 6
click at [323, 135] on link "DNA Básico" at bounding box center [315, 132] width 27 height 6
click at [322, 155] on link "DNA Básico" at bounding box center [315, 151] width 27 height 6
click at [326, 174] on link "DNA Básico" at bounding box center [315, 171] width 27 height 6
drag, startPoint x: 324, startPoint y: 198, endPoint x: 329, endPoint y: 217, distance: 19.2
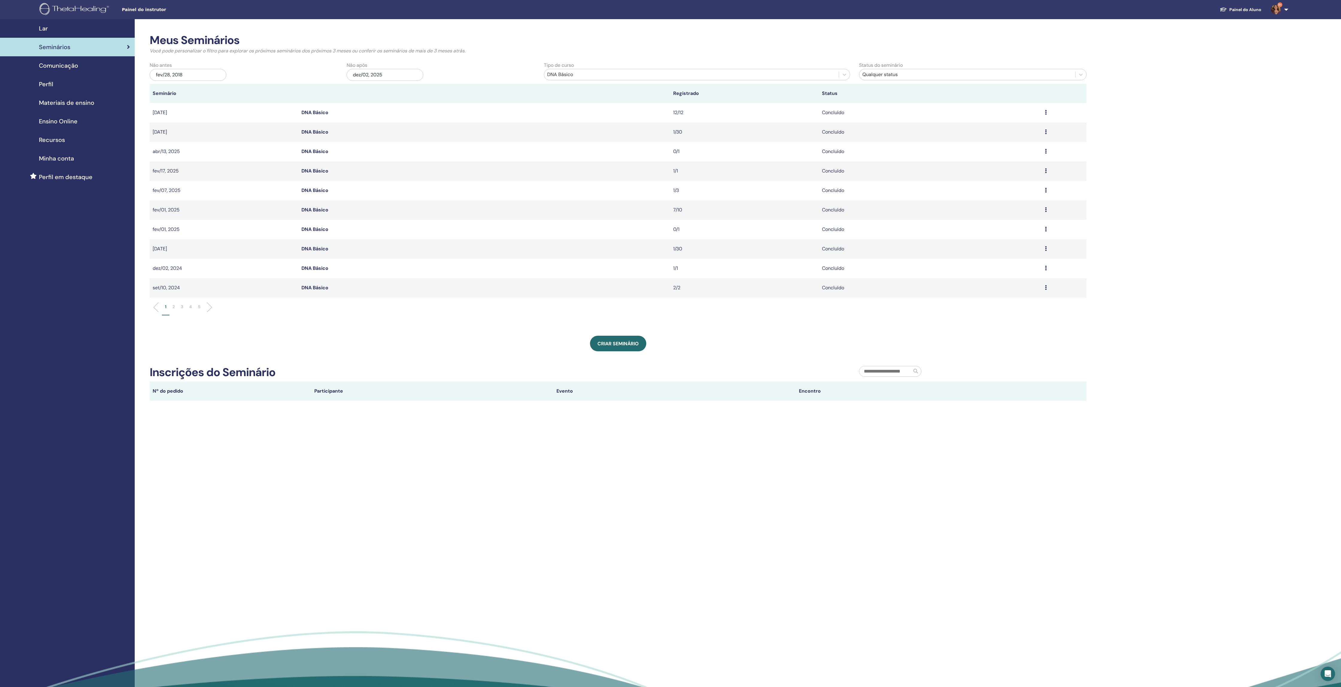
click at [325, 193] on link "DNA Básico" at bounding box center [315, 190] width 27 height 6
click at [327, 213] on link "DNA Básico" at bounding box center [315, 210] width 27 height 6
click at [324, 232] on link "DNA Básico" at bounding box center [315, 229] width 27 height 6
click at [322, 252] on link "DNA Básico" at bounding box center [315, 249] width 27 height 6
drag, startPoint x: 321, startPoint y: 275, endPoint x: 322, endPoint y: 280, distance: 4.8
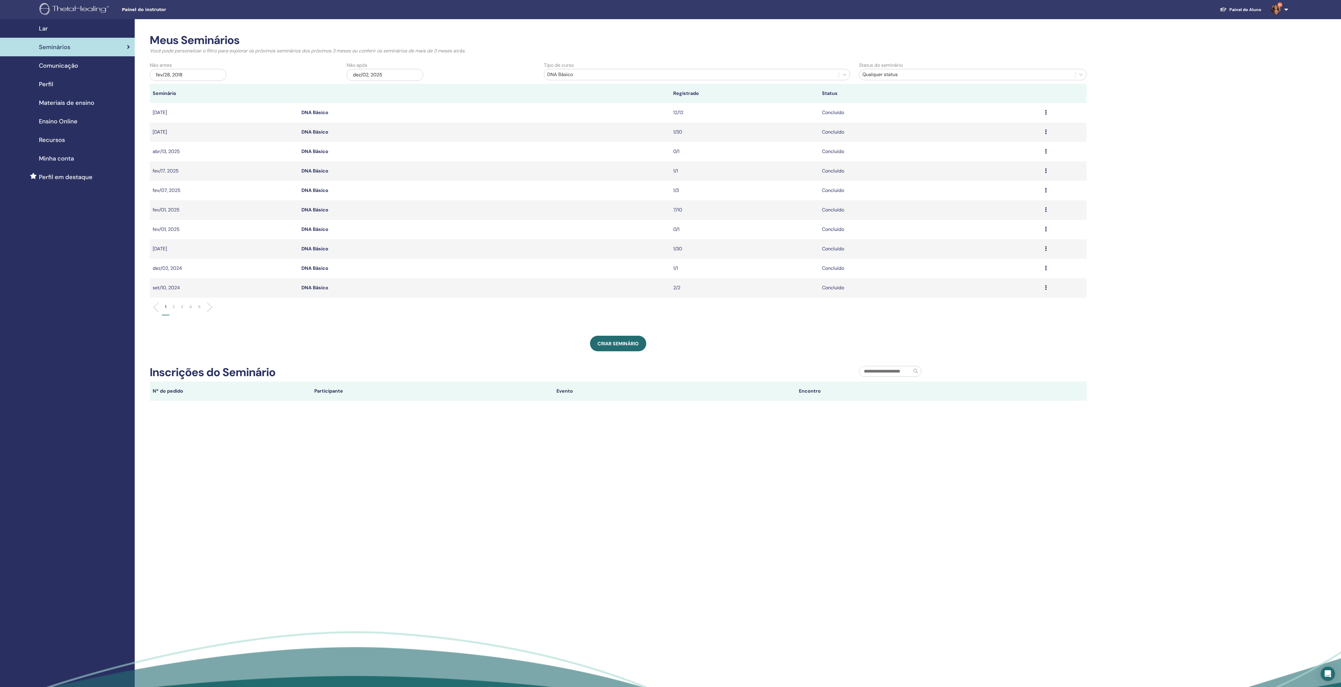
click at [321, 271] on link "DNA Básico" at bounding box center [315, 268] width 27 height 6
drag, startPoint x: 320, startPoint y: 294, endPoint x: 311, endPoint y: 304, distance: 13.6
click at [320, 291] on link "DNA Básico" at bounding box center [315, 287] width 27 height 6
click at [172, 310] on p "2" at bounding box center [173, 307] width 2 height 6
click at [328, 116] on link "DNA Básico" at bounding box center [315, 112] width 27 height 6
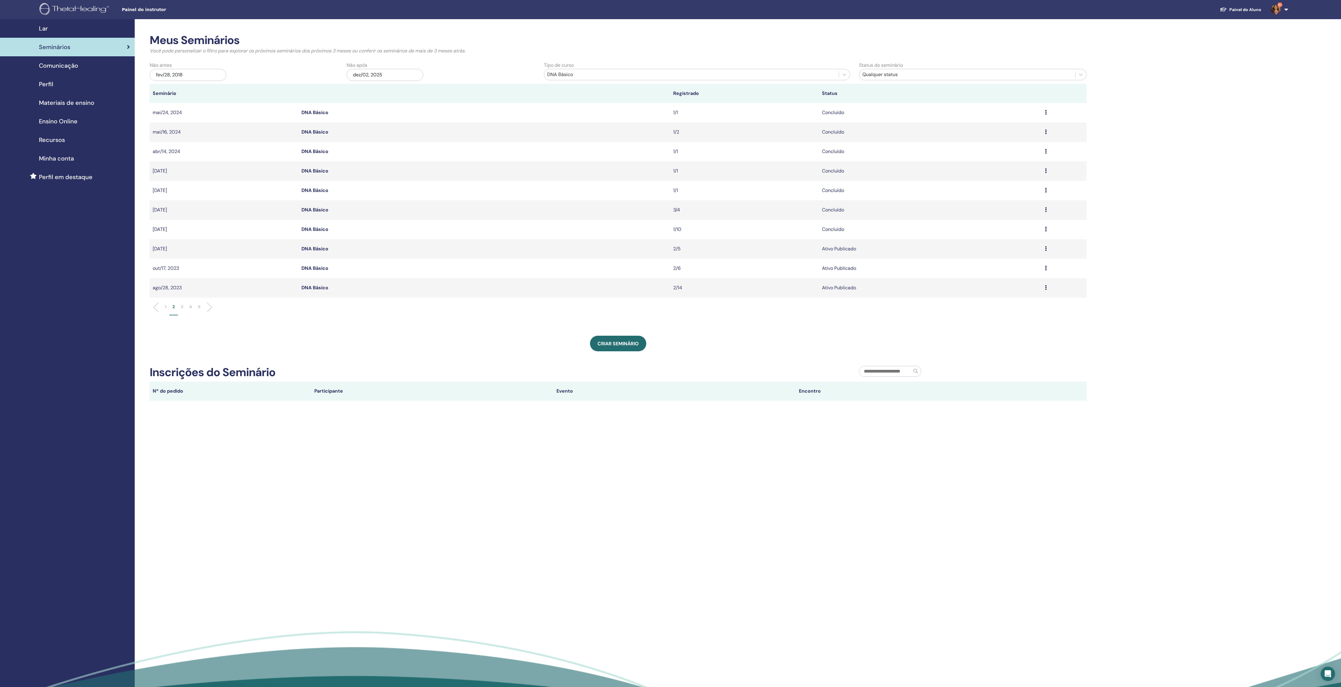
click at [323, 135] on link "DNA Básico" at bounding box center [315, 132] width 27 height 6
click at [326, 155] on link "DNA Básico" at bounding box center [315, 151] width 27 height 6
click at [323, 174] on link "DNA Básico" at bounding box center [315, 171] width 27 height 6
click at [325, 193] on link "DNA Básico" at bounding box center [315, 190] width 27 height 6
click at [322, 213] on link "DNA Básico" at bounding box center [315, 210] width 27 height 6
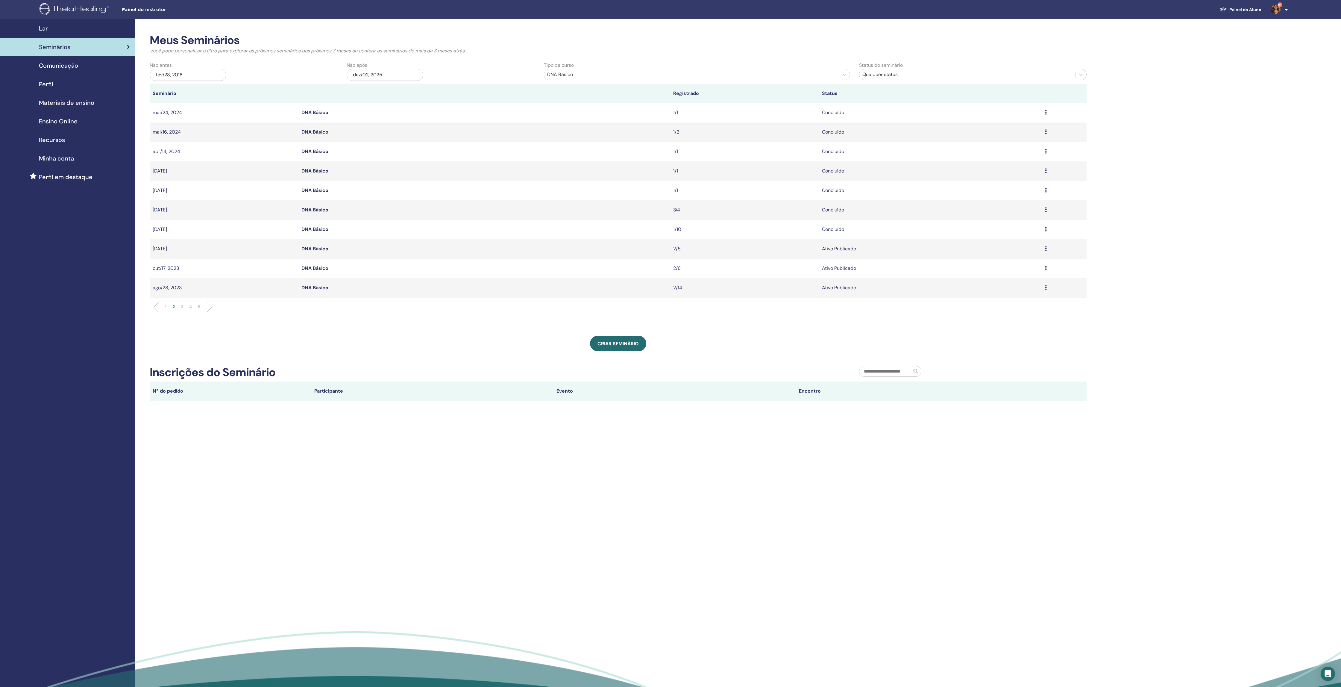
drag, startPoint x: 321, startPoint y: 235, endPoint x: 328, endPoint y: 256, distance: 22.0
click at [321, 232] on link "DNA Básico" at bounding box center [315, 229] width 27 height 6
click at [324, 252] on link "DNA Básico" at bounding box center [315, 249] width 27 height 6
click at [319, 271] on link "DNA Básico" at bounding box center [315, 268] width 27 height 6
click at [313, 291] on link "DNA Básico" at bounding box center [315, 287] width 27 height 6
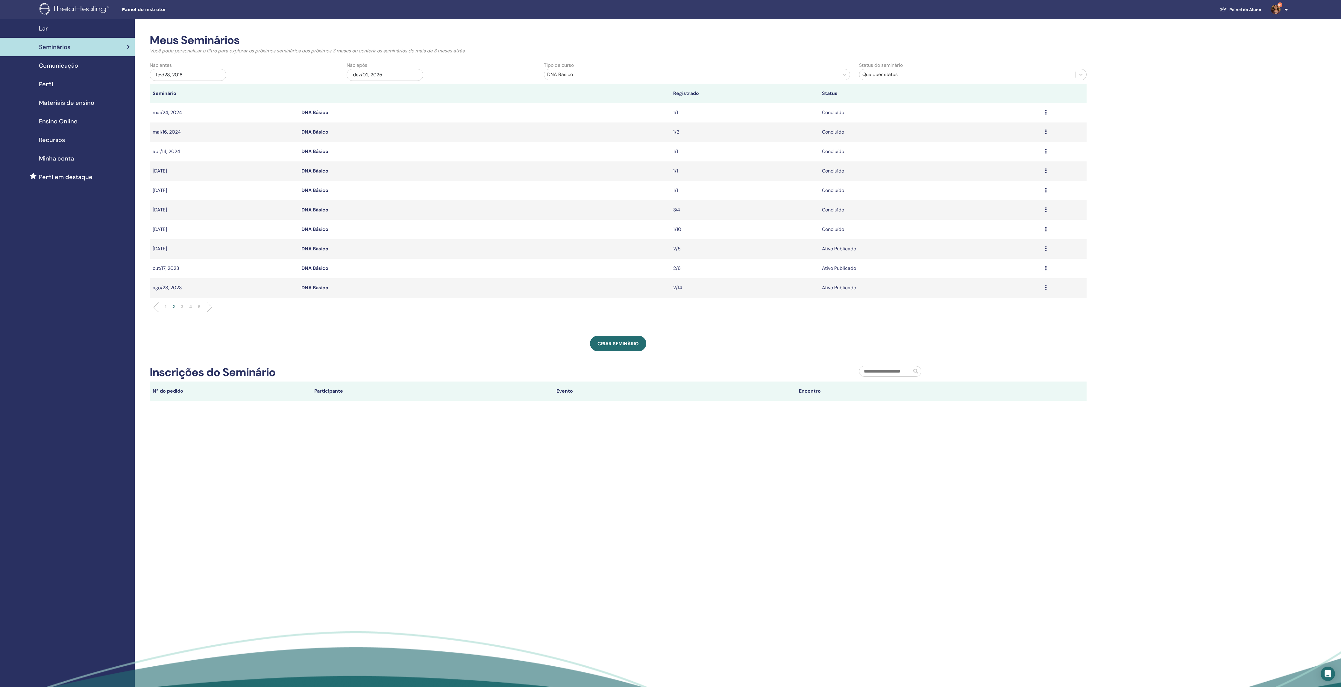
click at [183, 310] on p "3" at bounding box center [182, 307] width 2 height 6
drag, startPoint x: 320, startPoint y: 119, endPoint x: 322, endPoint y: 132, distance: 12.8
click at [320, 116] on link "DNA Básico" at bounding box center [315, 112] width 27 height 6
click at [319, 135] on link "DNA Básico" at bounding box center [315, 132] width 27 height 6
click at [323, 155] on link "DNA Básico" at bounding box center [315, 151] width 27 height 6
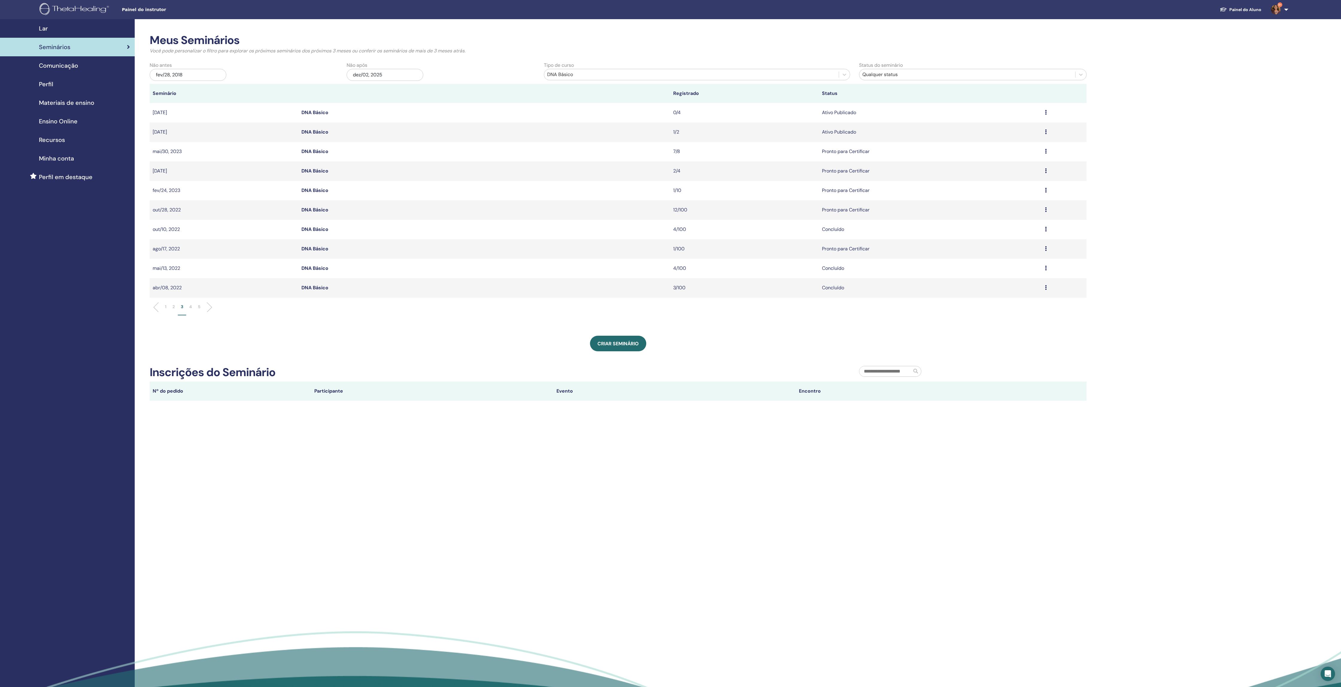
click at [321, 174] on link "DNA Básico" at bounding box center [315, 171] width 27 height 6
click at [324, 193] on link "DNA Básico" at bounding box center [315, 190] width 27 height 6
click at [322, 213] on link "DNA Básico" at bounding box center [315, 210] width 27 height 6
click at [319, 232] on link "DNA Básico" at bounding box center [315, 229] width 27 height 6
click at [321, 252] on link "DNA Básico" at bounding box center [315, 249] width 27 height 6
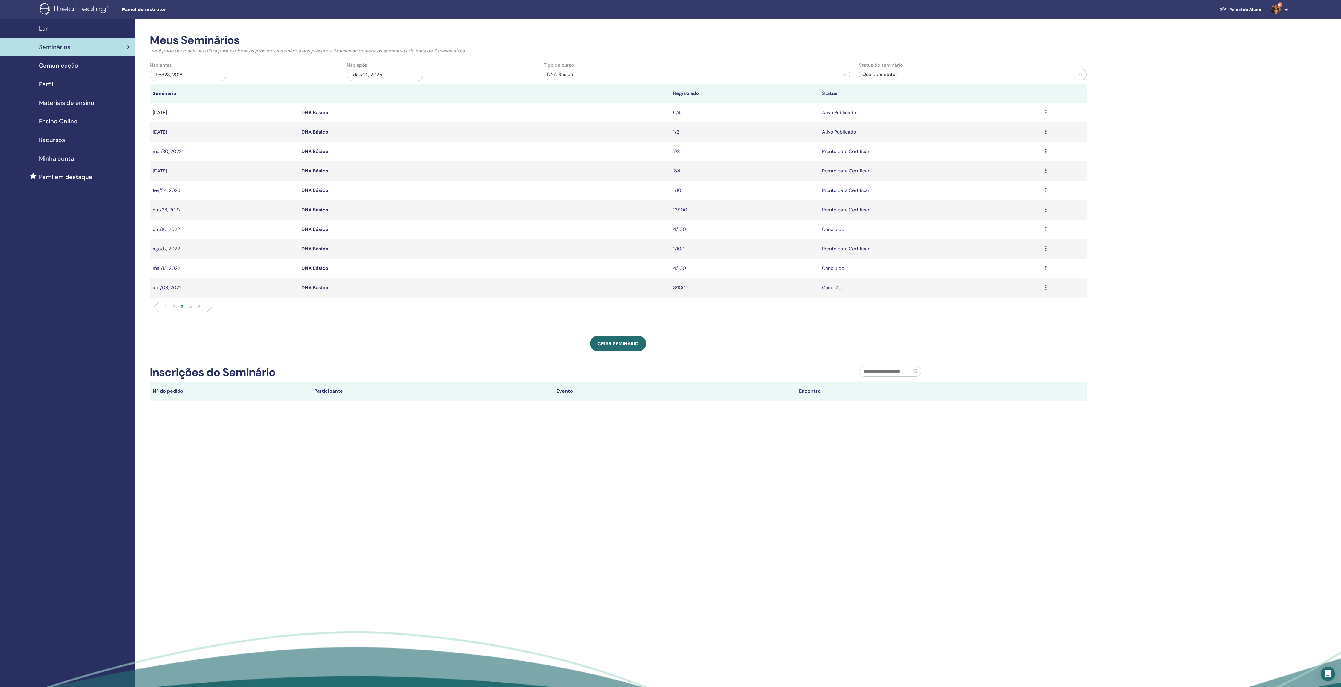
click at [324, 271] on link "DNA Básico" at bounding box center [315, 268] width 27 height 6
click at [323, 291] on link "DNA Básico" at bounding box center [315, 287] width 27 height 6
click at [192, 310] on p "4" at bounding box center [190, 307] width 3 height 6
click at [328, 116] on link "DNA Básico" at bounding box center [315, 112] width 27 height 6
click at [325, 135] on link "DNA Básico" at bounding box center [315, 132] width 27 height 6
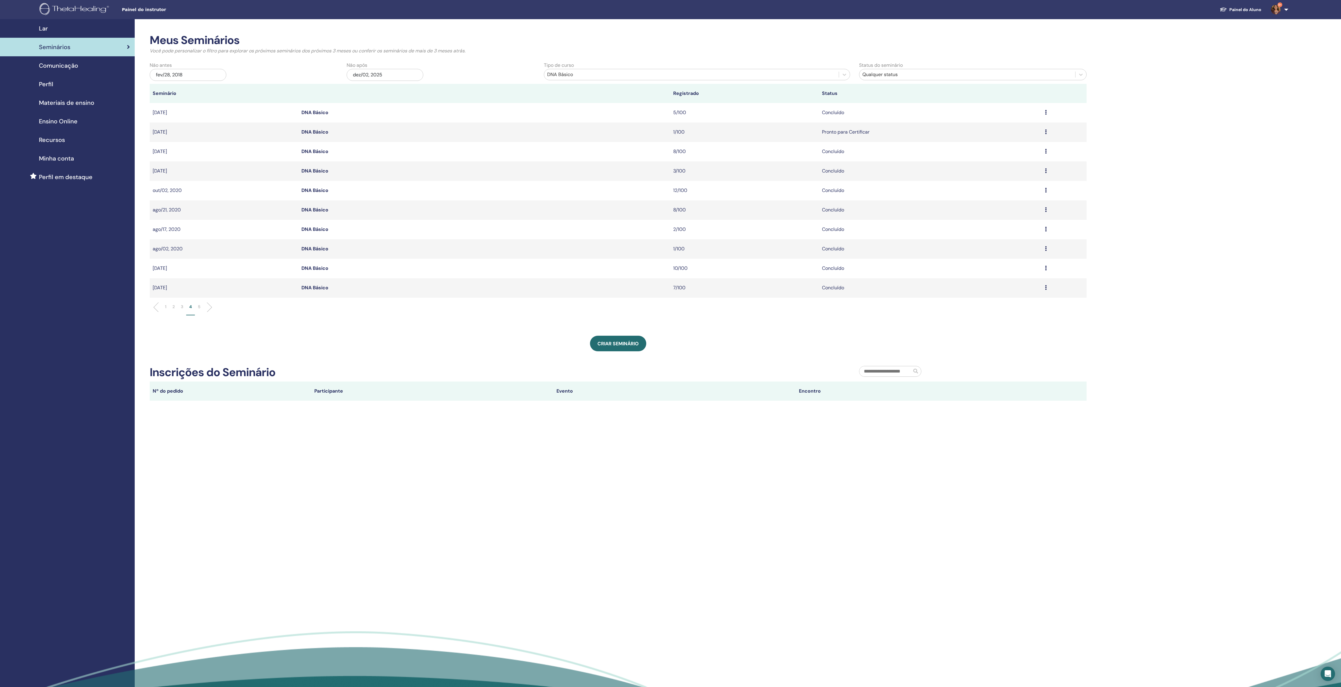
click at [325, 155] on link "DNA Básico" at bounding box center [315, 151] width 27 height 6
drag, startPoint x: 322, startPoint y: 177, endPoint x: 325, endPoint y: 184, distance: 7.5
click at [322, 174] on link "DNA Básico" at bounding box center [315, 171] width 27 height 6
drag, startPoint x: 325, startPoint y: 197, endPoint x: 320, endPoint y: 217, distance: 20.2
click at [325, 193] on link "DNA Básico" at bounding box center [315, 190] width 27 height 6
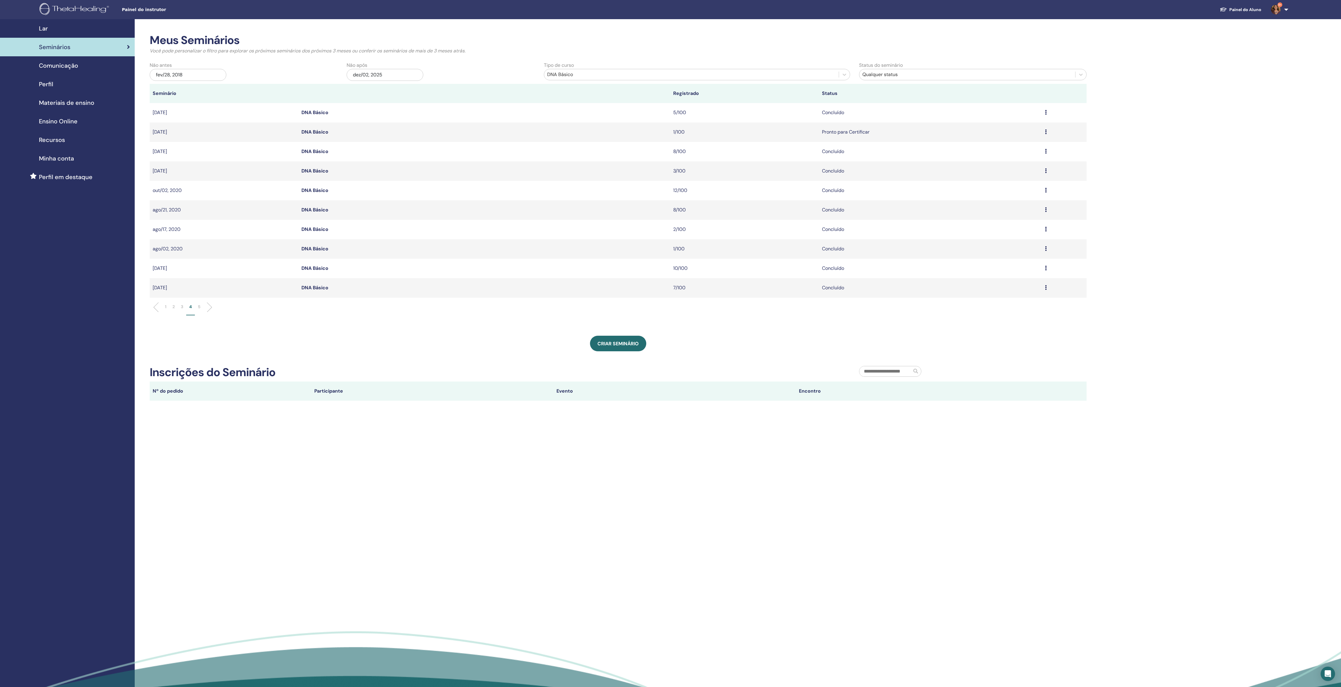
click at [320, 213] on link "DNA Básico" at bounding box center [315, 210] width 27 height 6
drag, startPoint x: 321, startPoint y: 235, endPoint x: 323, endPoint y: 240, distance: 5.4
click at [321, 232] on link "DNA Básico" at bounding box center [315, 229] width 27 height 6
click at [323, 252] on link "DNA Básico" at bounding box center [315, 249] width 27 height 6
click at [325, 271] on link "DNA Básico" at bounding box center [315, 268] width 27 height 6
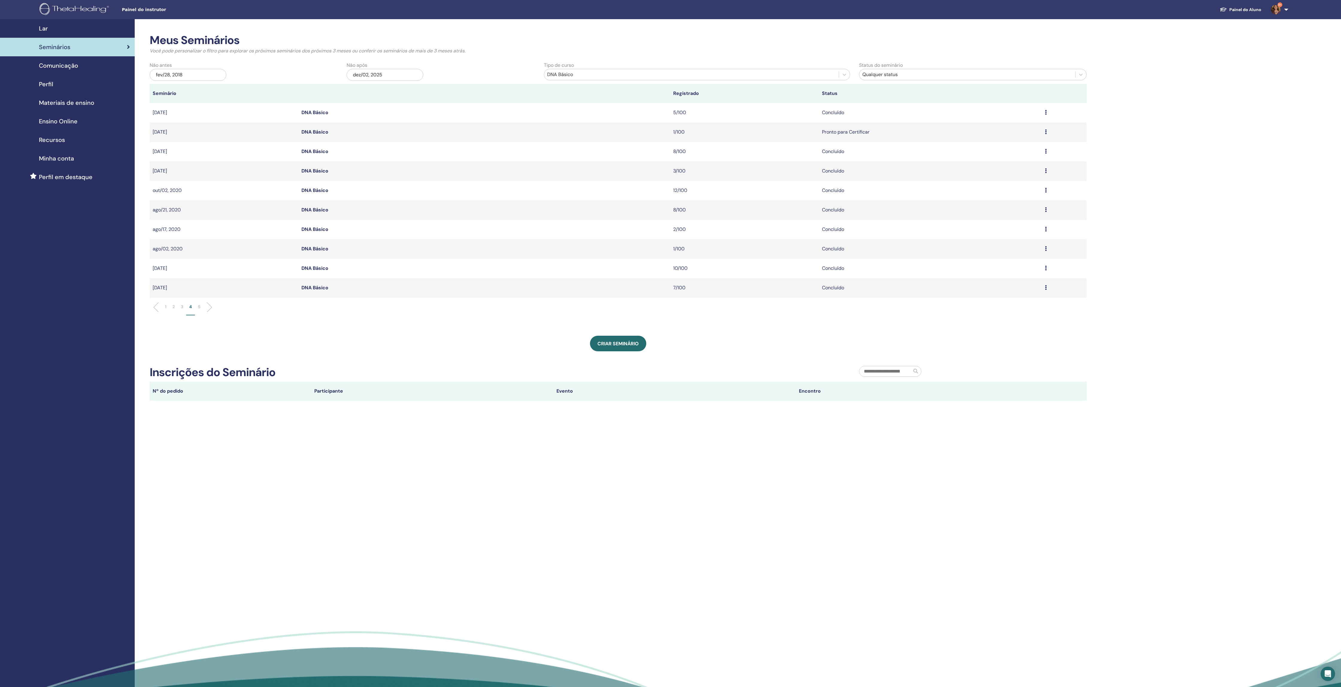
drag, startPoint x: 325, startPoint y: 293, endPoint x: 318, endPoint y: 304, distance: 12.1
click at [325, 291] on link "DNA Básico" at bounding box center [315, 287] width 27 height 6
click at [201, 310] on p "5" at bounding box center [199, 307] width 3 height 6
click at [328, 116] on link "DNA Básico" at bounding box center [315, 112] width 27 height 6
click at [324, 135] on link "DNA Básico" at bounding box center [315, 132] width 27 height 6
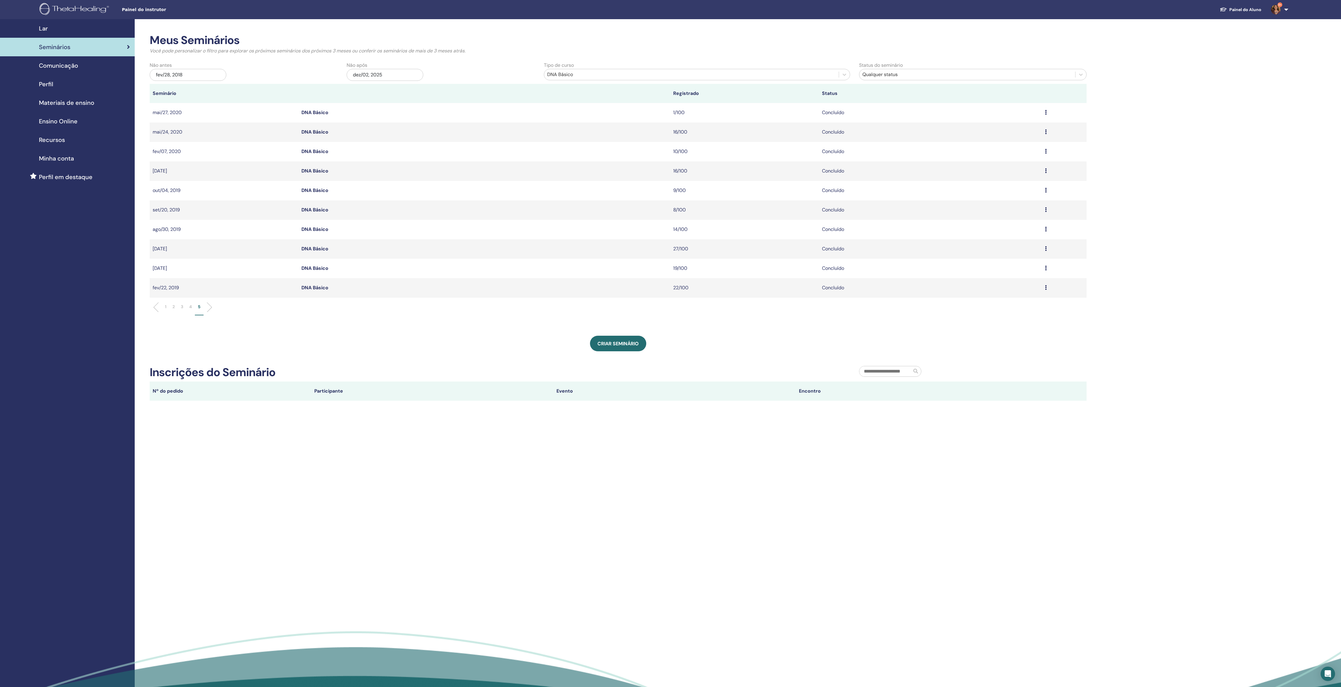
click at [325, 155] on link "DNA Básico" at bounding box center [315, 151] width 27 height 6
click at [325, 174] on link "DNA Básico" at bounding box center [315, 171] width 27 height 6
click at [324, 193] on link "DNA Básico" at bounding box center [315, 190] width 27 height 6
drag, startPoint x: 324, startPoint y: 216, endPoint x: 324, endPoint y: 227, distance: 10.8
click at [325, 213] on link "DNA Básico" at bounding box center [315, 210] width 27 height 6
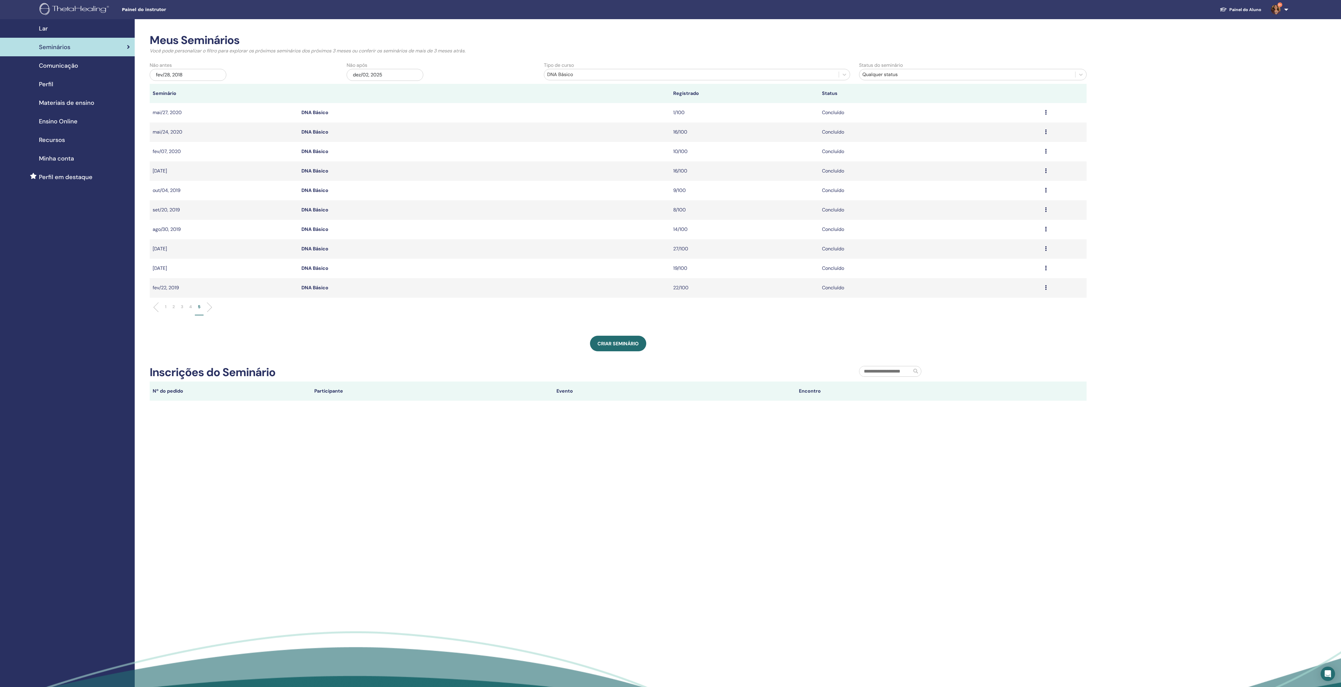
click at [322, 232] on link "DNA Básico" at bounding box center [315, 229] width 27 height 6
click at [324, 252] on link "DNA Básico" at bounding box center [315, 249] width 27 height 6
drag, startPoint x: 321, startPoint y: 275, endPoint x: 319, endPoint y: 287, distance: 11.5
click at [321, 271] on link "DNA Básico" at bounding box center [315, 268] width 27 height 6
click at [317, 291] on link "DNA Básico" at bounding box center [315, 287] width 27 height 6
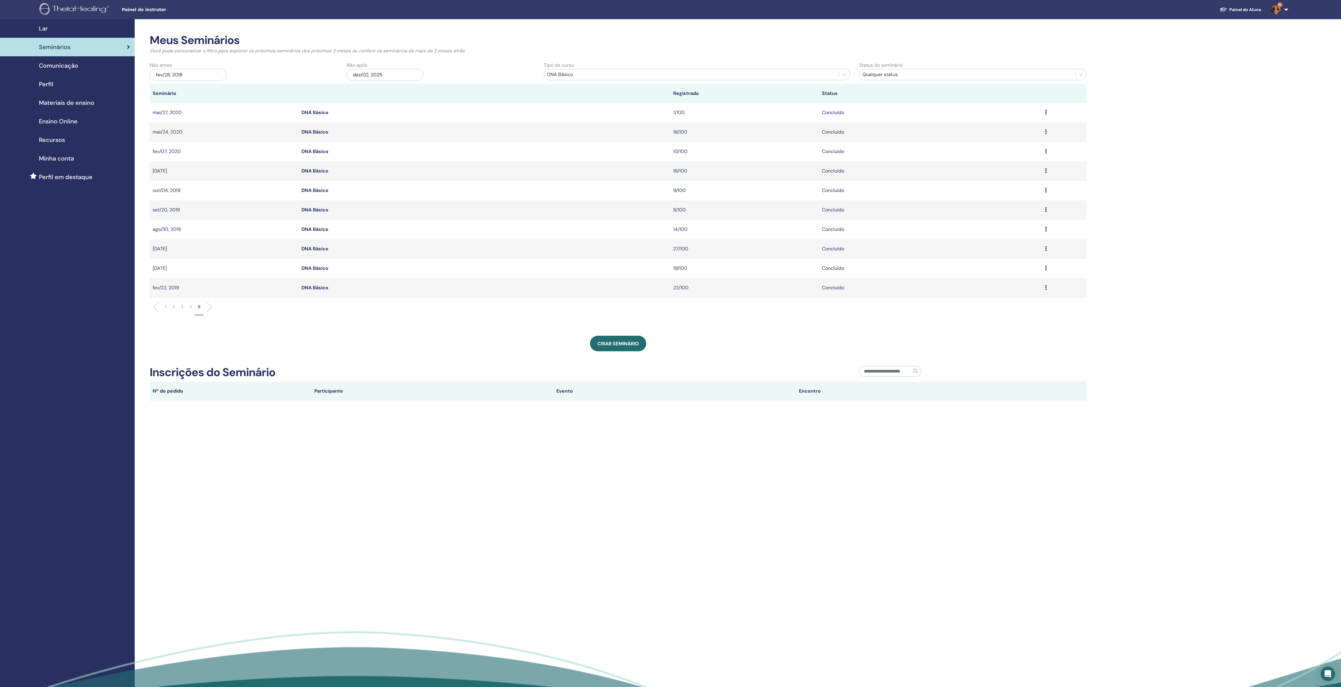
click at [329, 338] on div "Meus Seminários Você pode personalizar o filtro para explorar os próximos semin…" at bounding box center [618, 217] width 937 height 367
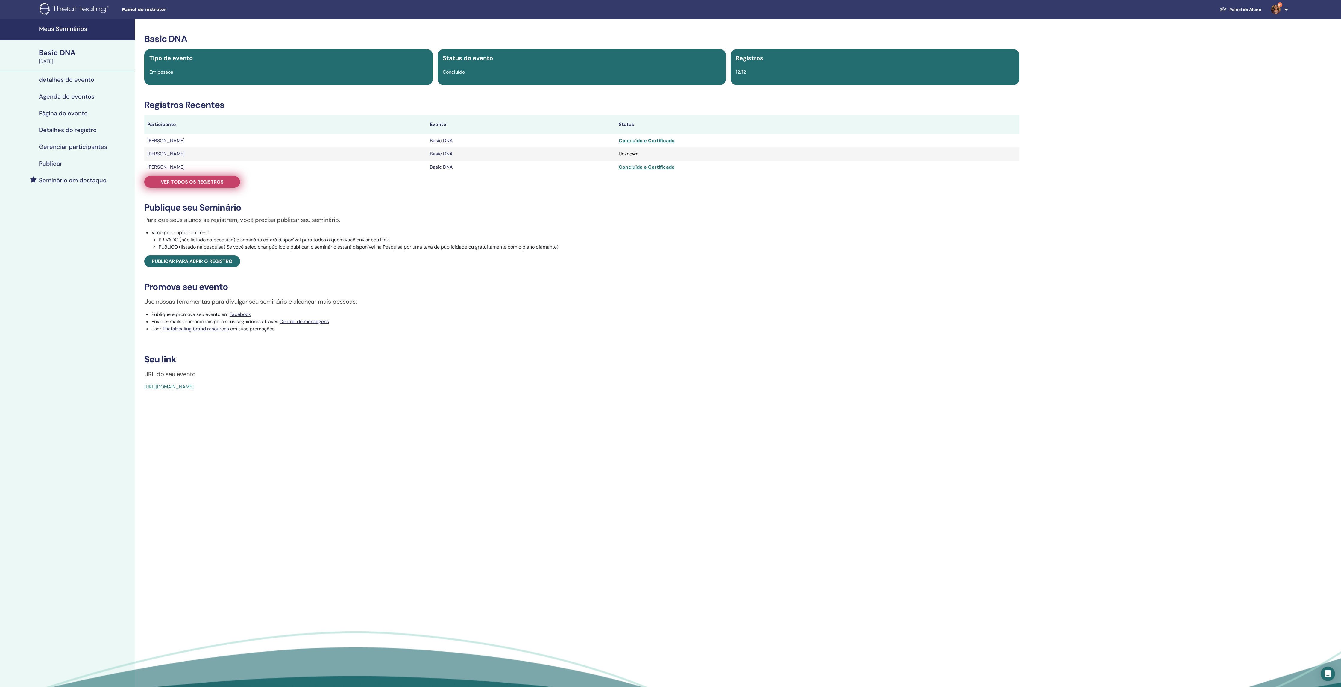
click at [219, 185] on span "Ver todos os registros" at bounding box center [192, 182] width 63 height 6
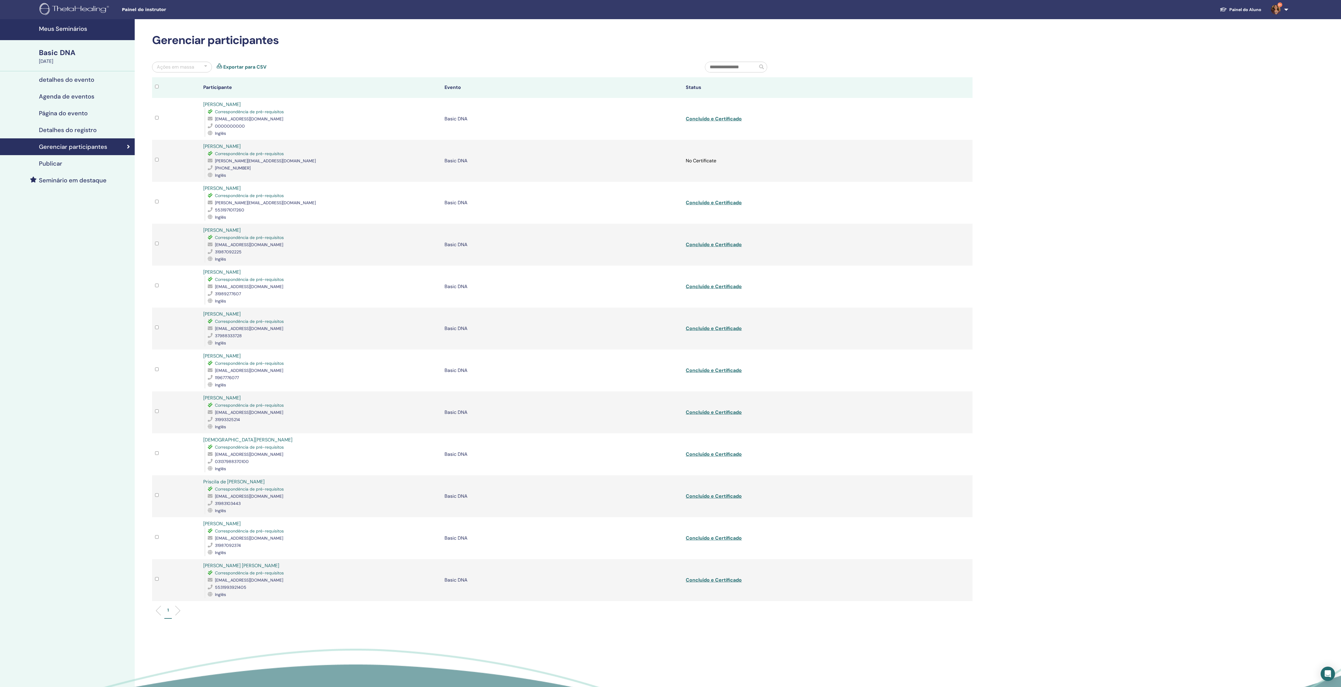
click at [255, 71] on link "Exportar para CSV" at bounding box center [244, 66] width 43 height 7
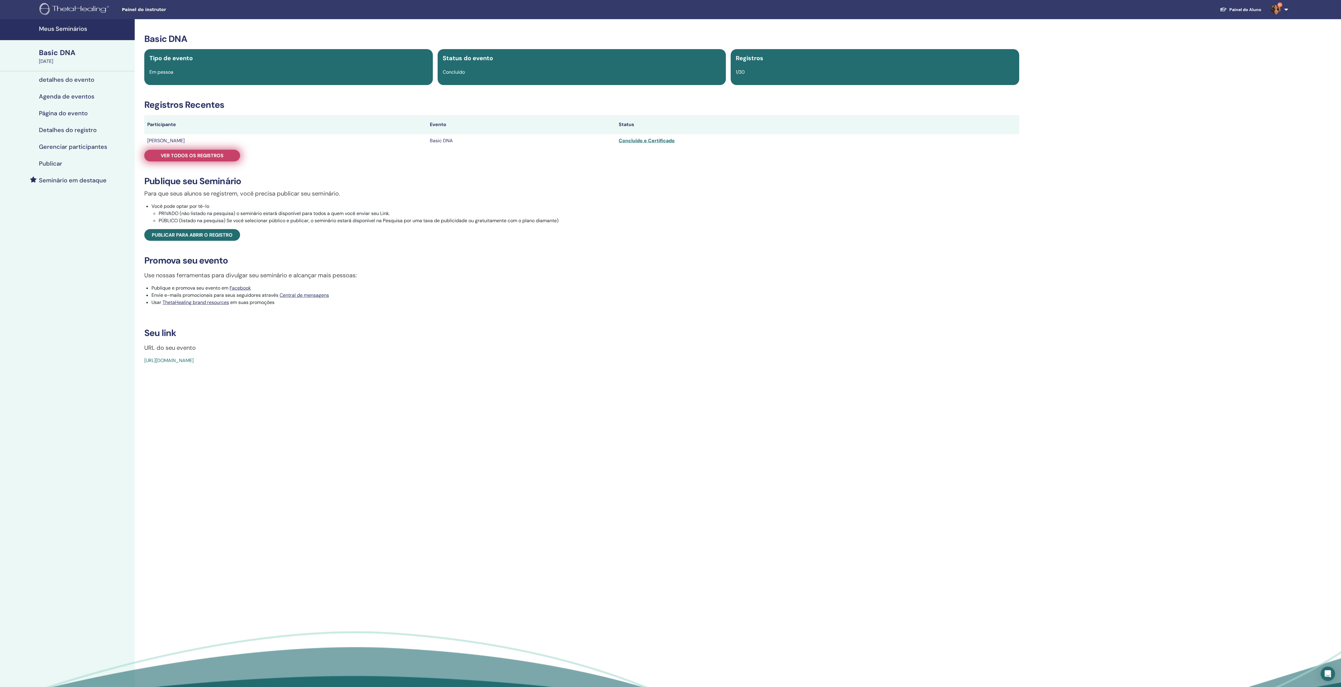
click at [208, 159] on span "Ver todos os registros" at bounding box center [192, 155] width 63 height 6
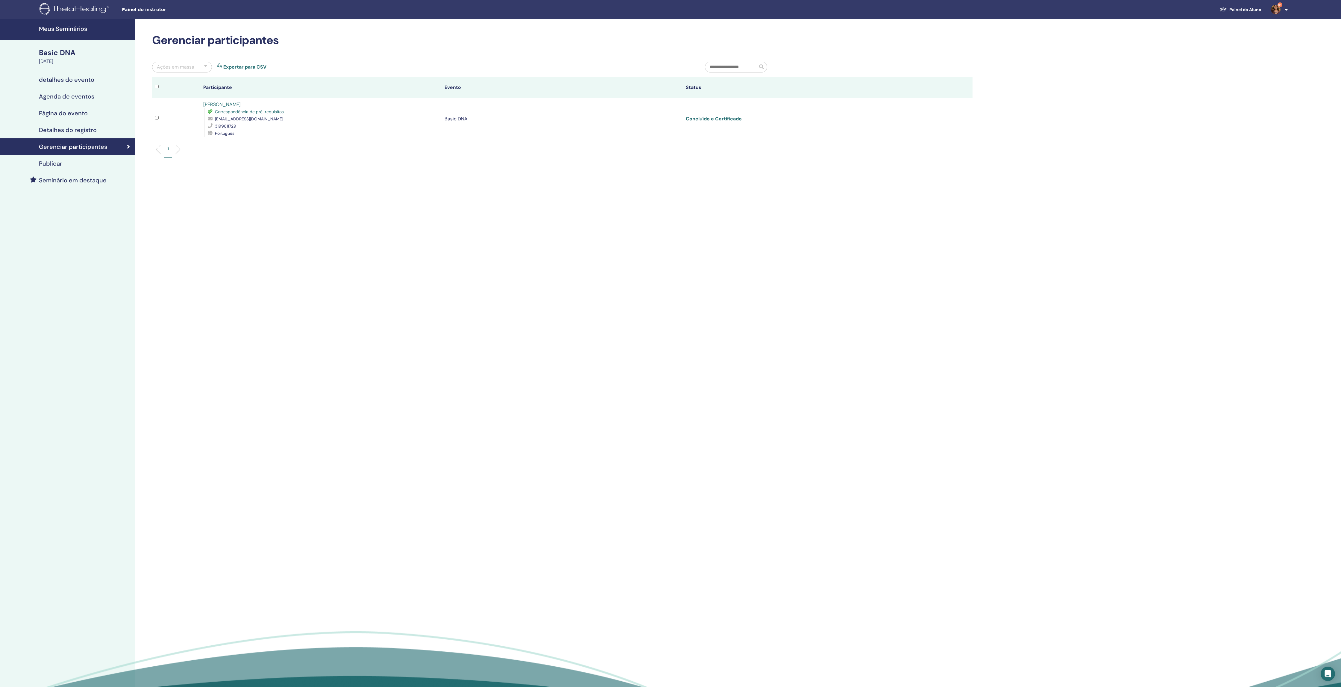
click at [245, 71] on link "Exportar para CSV" at bounding box center [244, 66] width 43 height 7
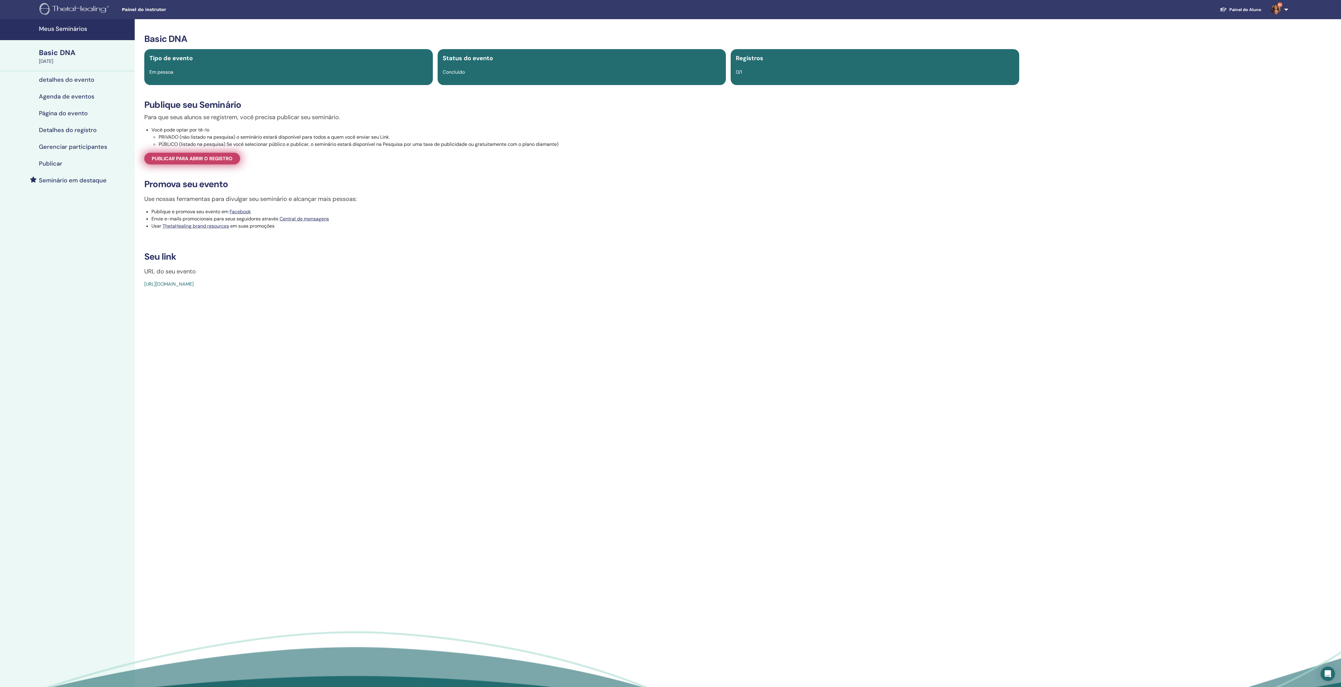
click at [210, 162] on span "Publicar para abrir o registro" at bounding box center [192, 158] width 81 height 6
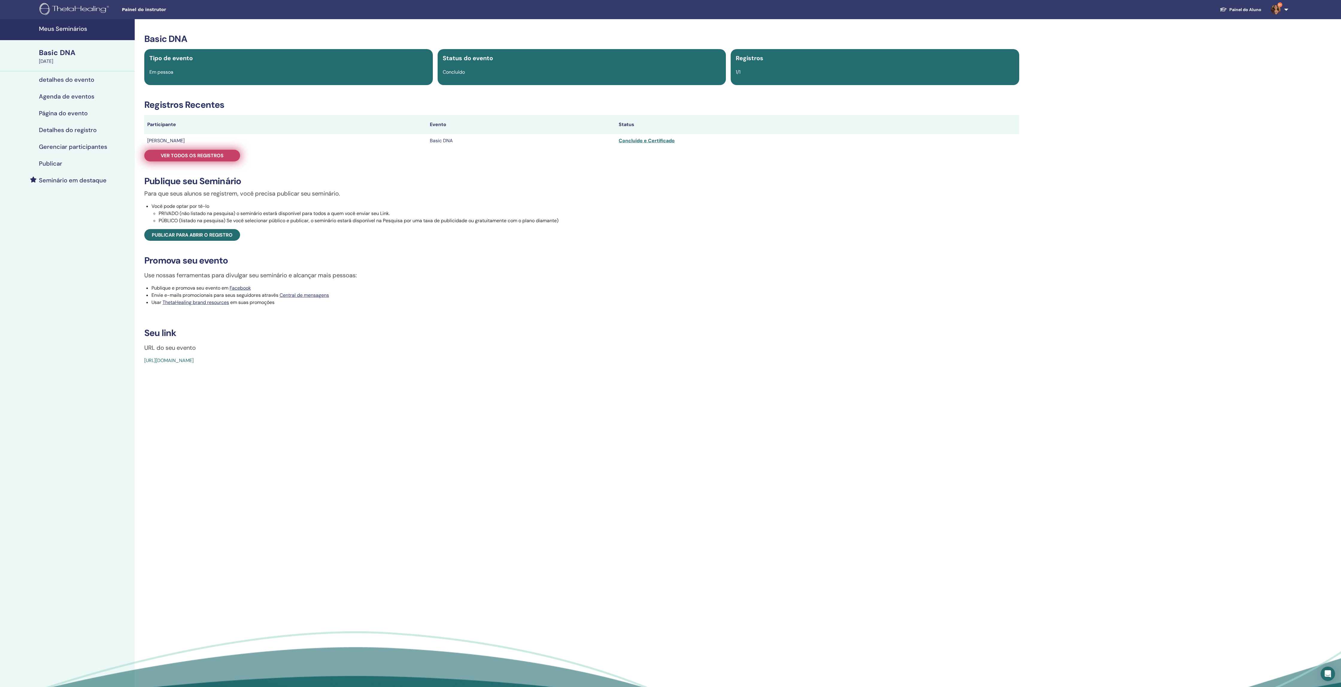
click at [200, 159] on span "Ver todos os registros" at bounding box center [192, 155] width 63 height 6
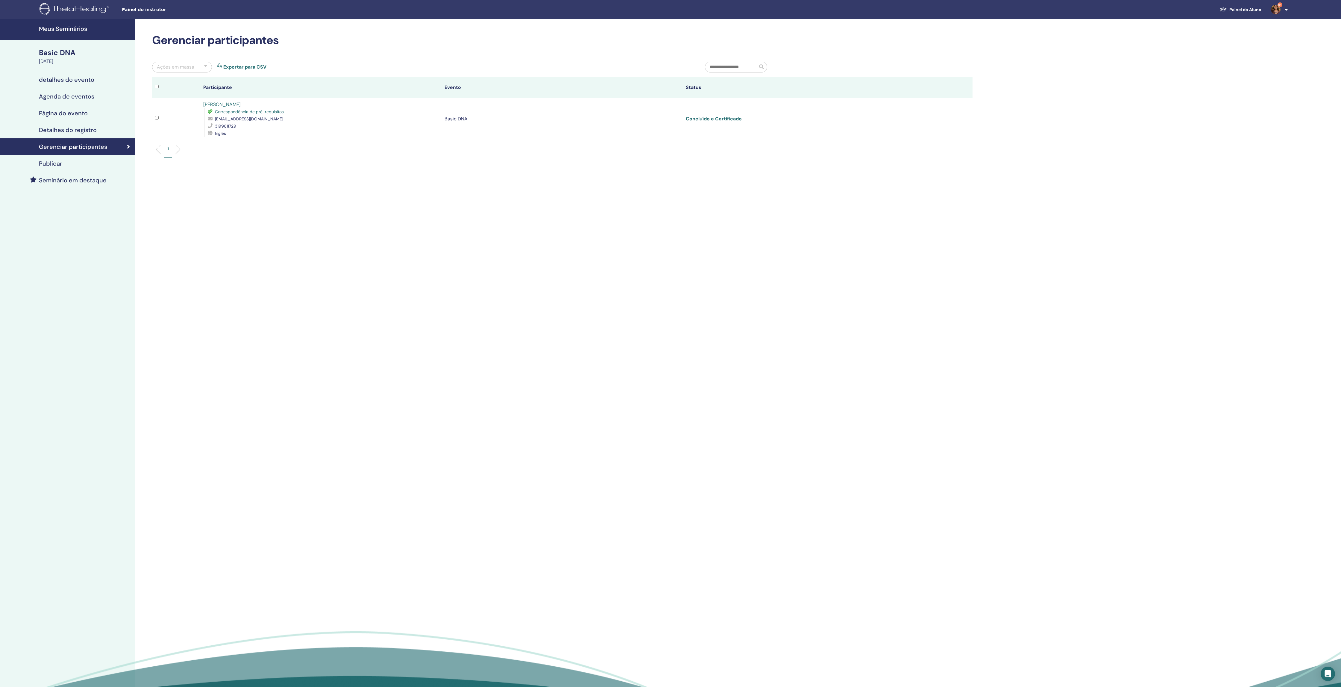
drag, startPoint x: 242, startPoint y: 66, endPoint x: 243, endPoint y: 71, distance: 4.9
click at [242, 66] on div "Ações em massa Exportar para CSV" at bounding box center [424, 70] width 553 height 16
drag, startPoint x: 243, startPoint y: 71, endPoint x: 246, endPoint y: 23, distance: 48.0
click at [243, 71] on link "Exportar para CSV" at bounding box center [244, 66] width 43 height 7
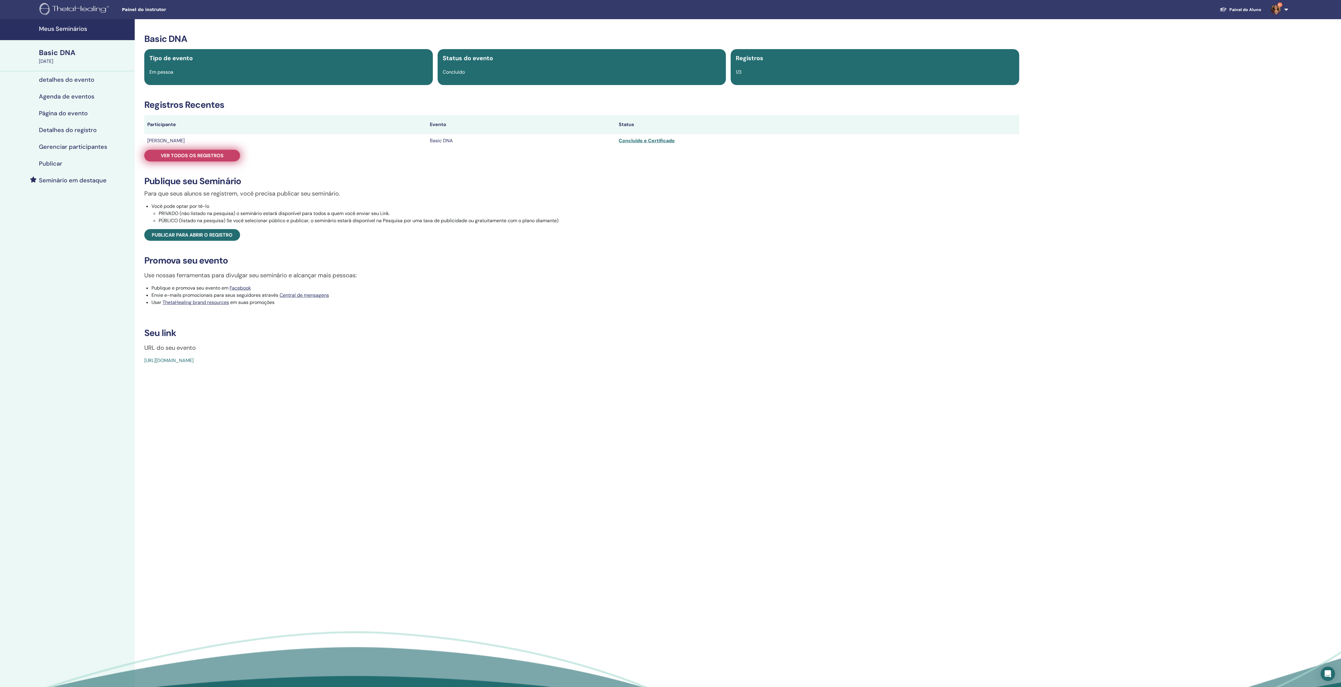
click at [216, 159] on span "Ver todos os registros" at bounding box center [192, 155] width 63 height 6
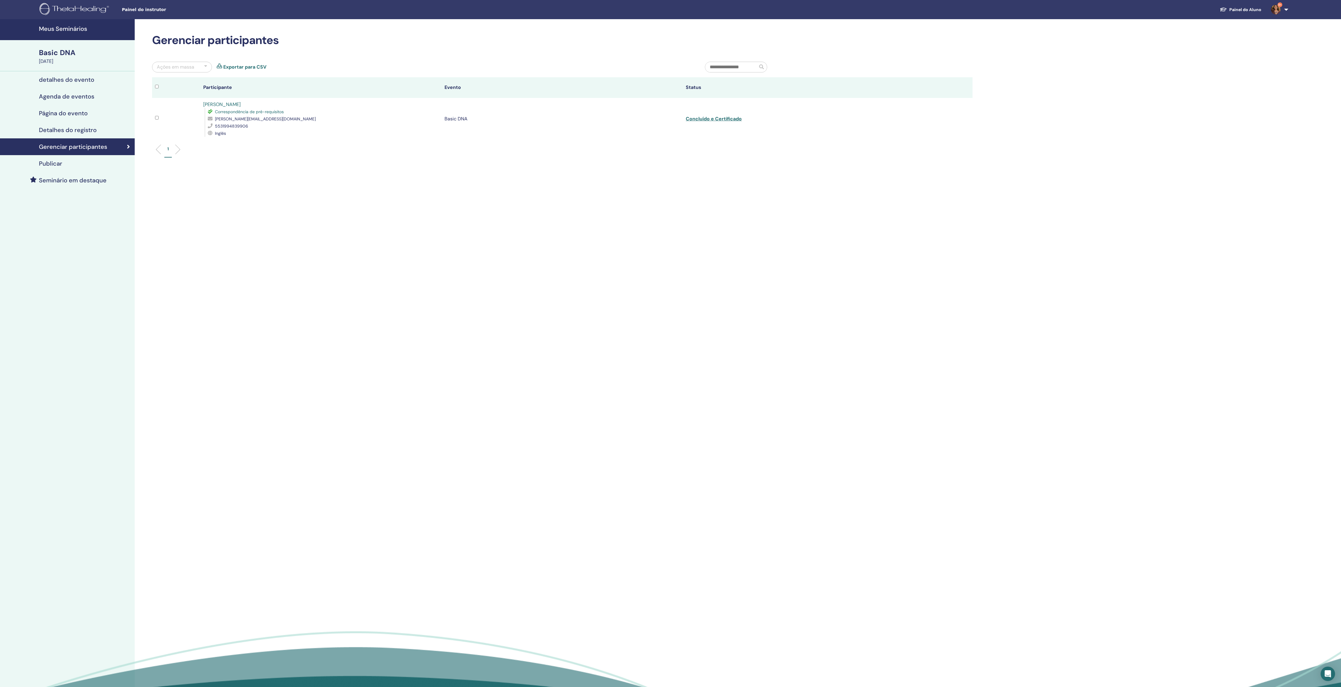
drag, startPoint x: 238, startPoint y: 69, endPoint x: 243, endPoint y: 52, distance: 18.0
click at [238, 69] on link "Exportar para CSV" at bounding box center [244, 66] width 43 height 7
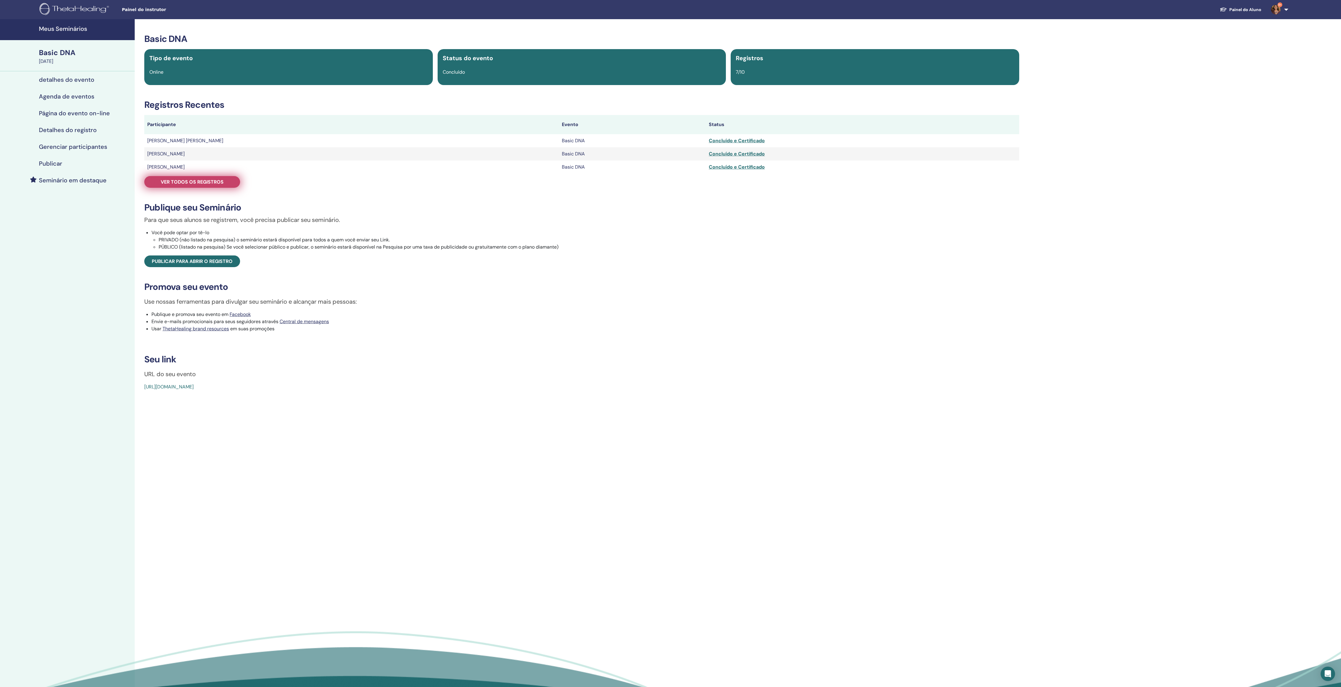
click at [219, 185] on span "Ver todos os registros" at bounding box center [192, 182] width 63 height 6
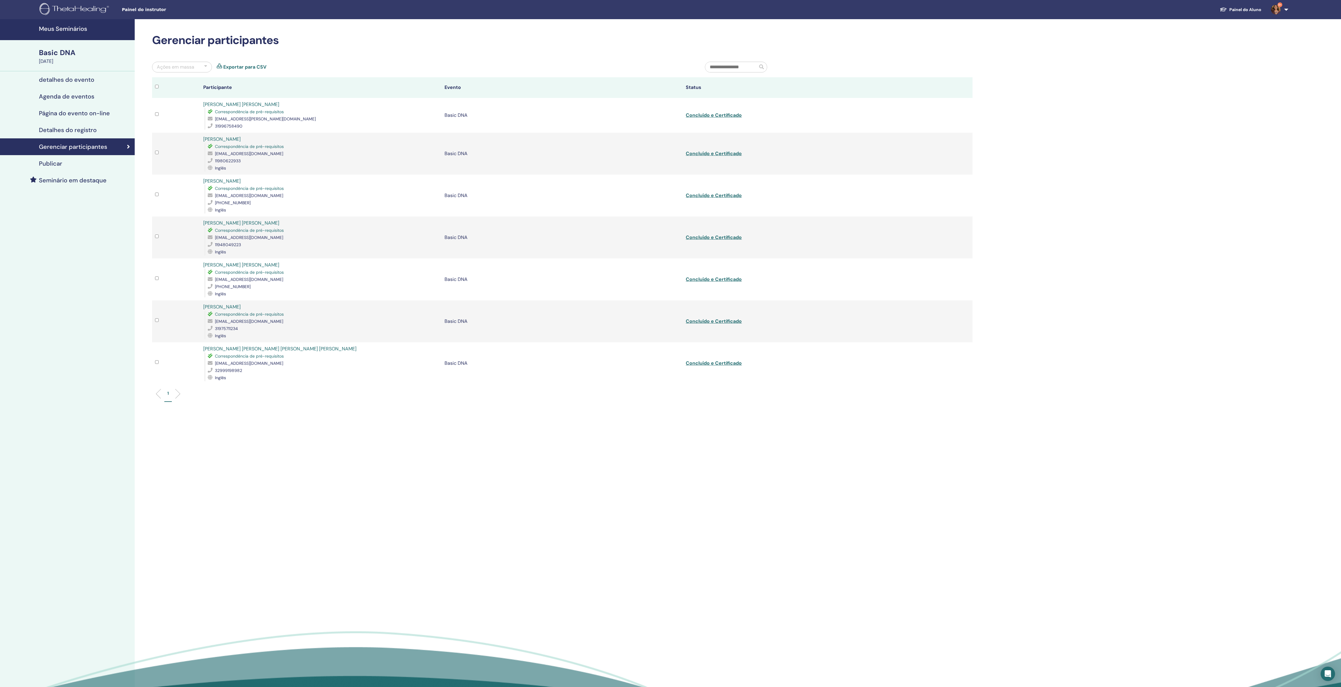
click at [252, 67] on div "Ações em massa Exportar para CSV" at bounding box center [424, 70] width 553 height 16
click at [252, 69] on link "Exportar para CSV" at bounding box center [244, 66] width 43 height 7
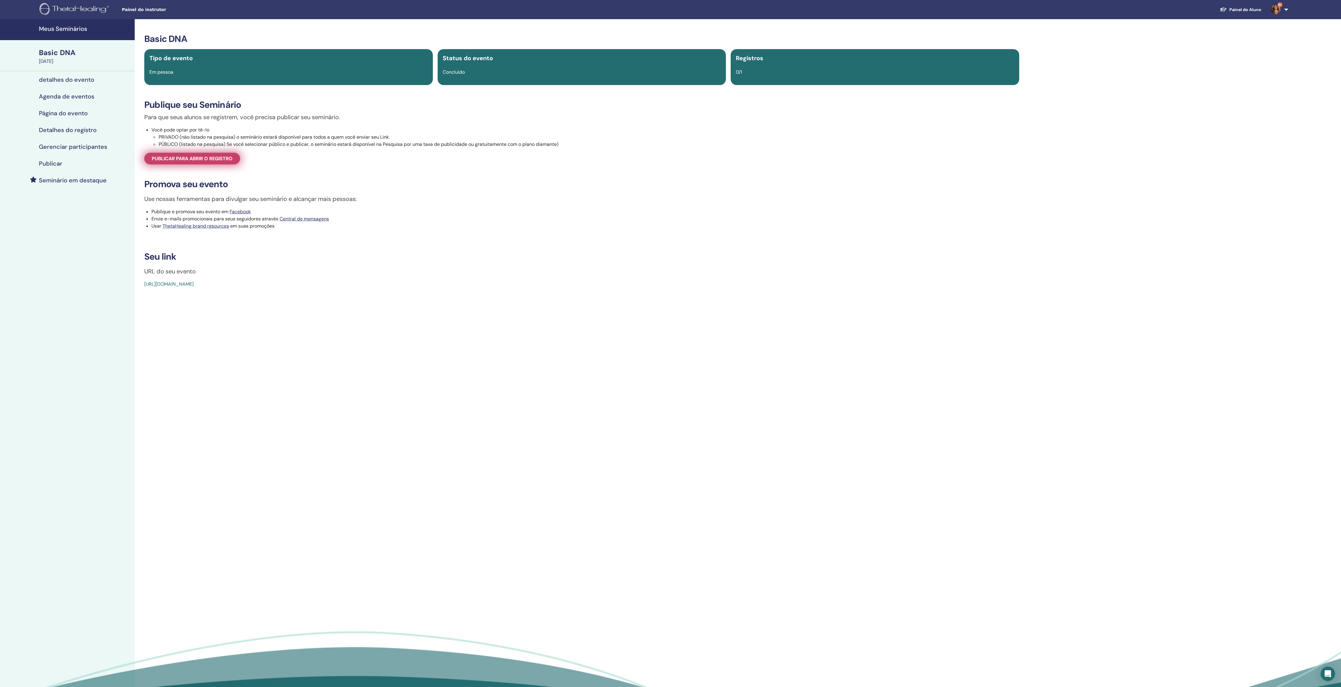
click at [216, 162] on span "Publicar para abrir o registro" at bounding box center [192, 158] width 81 height 6
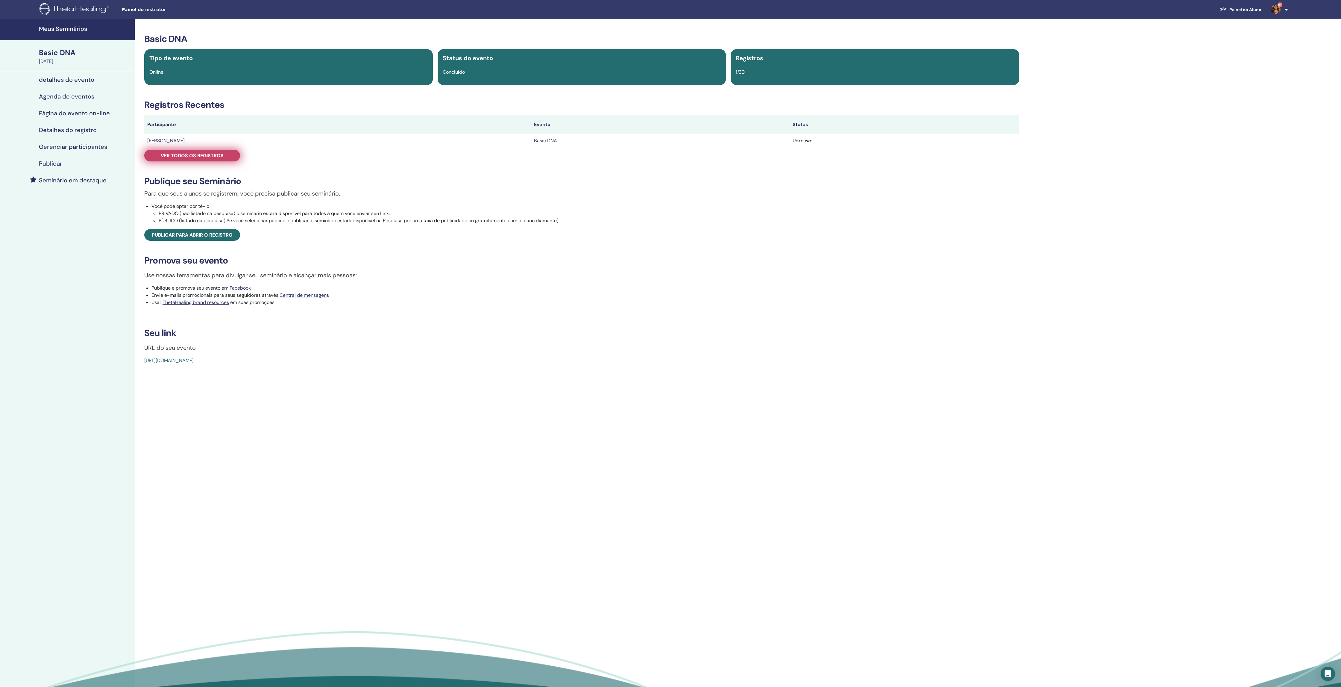
click at [219, 159] on span "Ver todos os registros" at bounding box center [192, 155] width 63 height 6
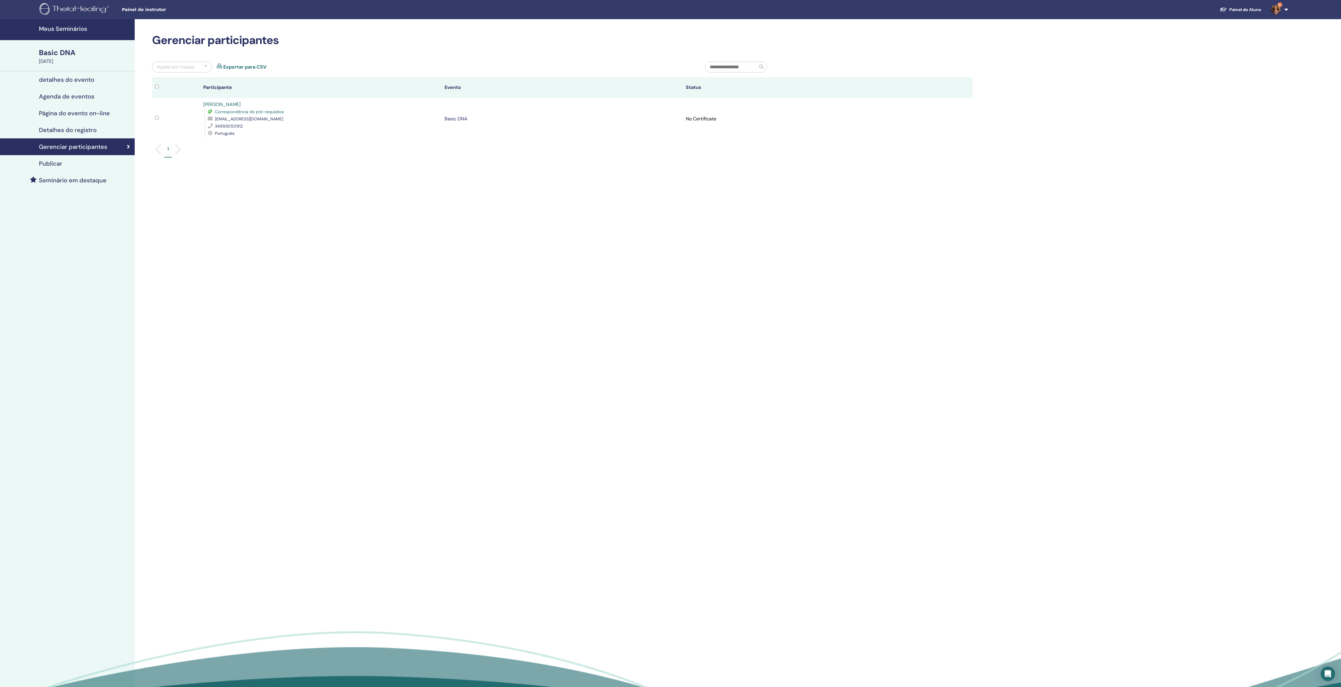
click at [251, 70] on link "Exportar para CSV" at bounding box center [244, 66] width 43 height 7
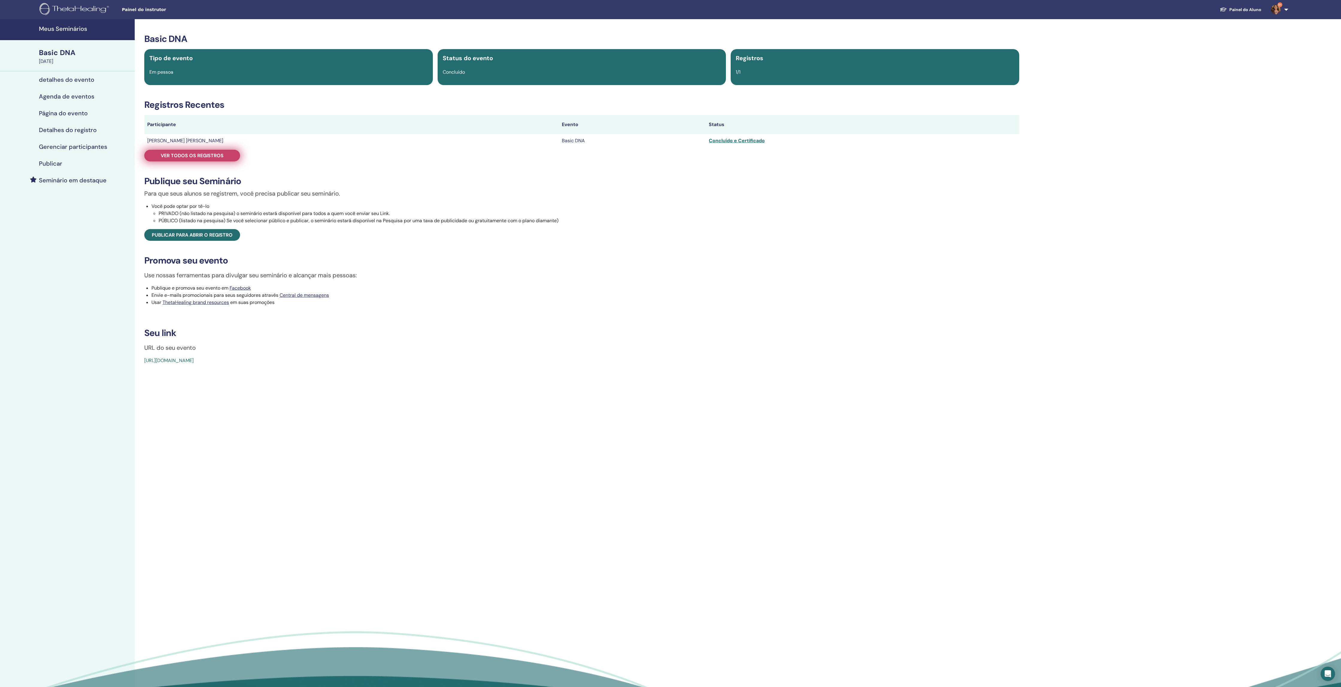
click at [219, 159] on link "Ver todos os registros" at bounding box center [192, 156] width 96 height 12
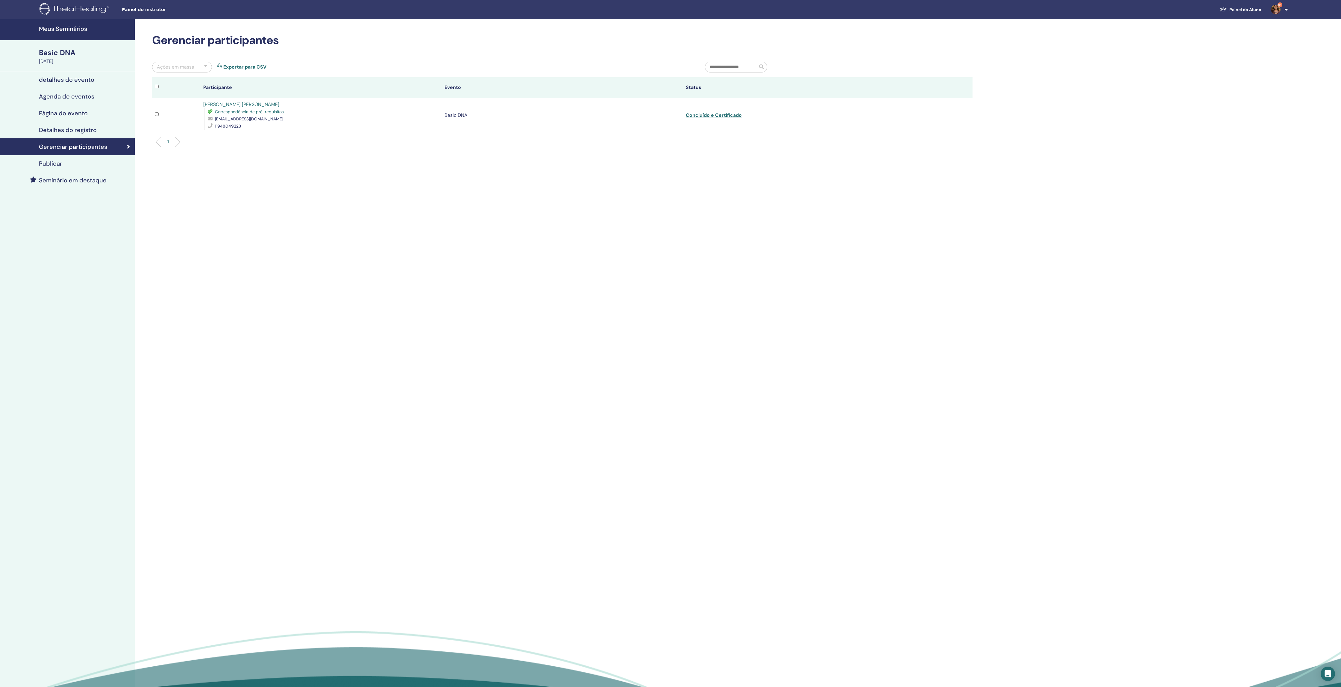
click at [246, 71] on link "Exportar para CSV" at bounding box center [244, 66] width 43 height 7
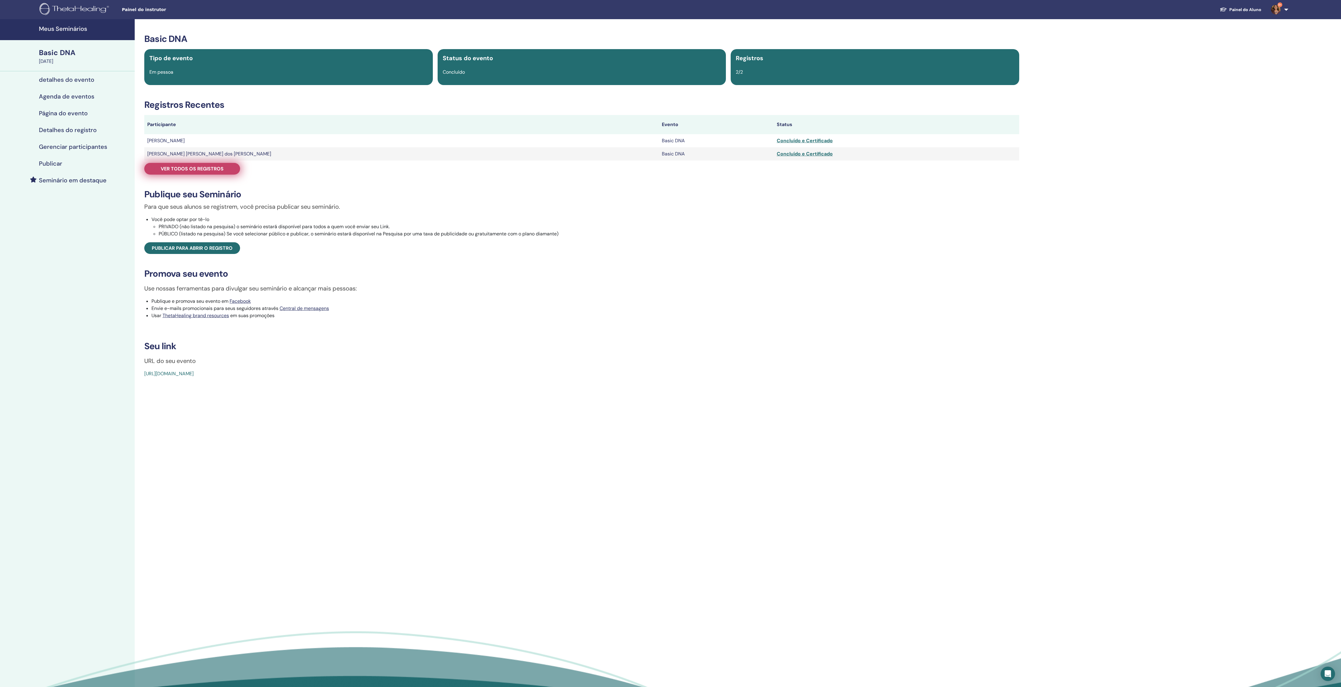
click at [216, 172] on span "Ver todos os registros" at bounding box center [192, 169] width 63 height 6
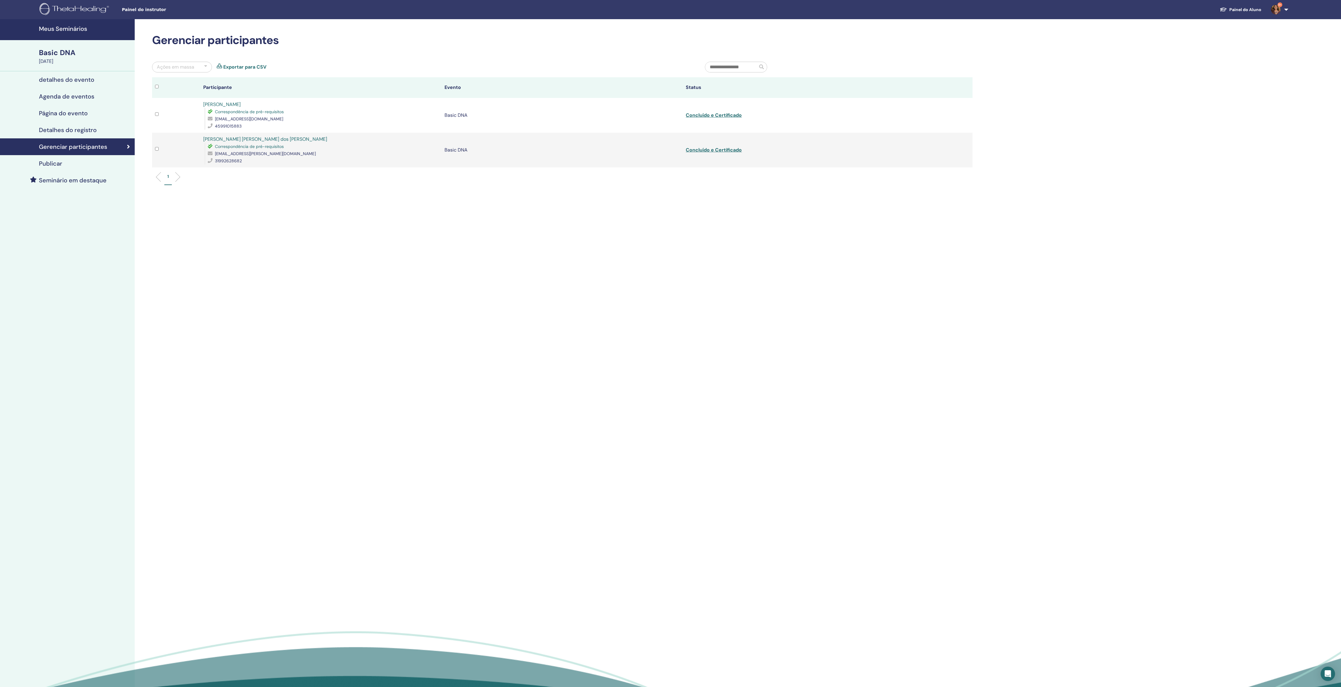
click at [248, 67] on div "Ações em massa Exportar para CSV" at bounding box center [424, 70] width 553 height 16
click at [247, 71] on link "Exportar para CSV" at bounding box center [244, 66] width 43 height 7
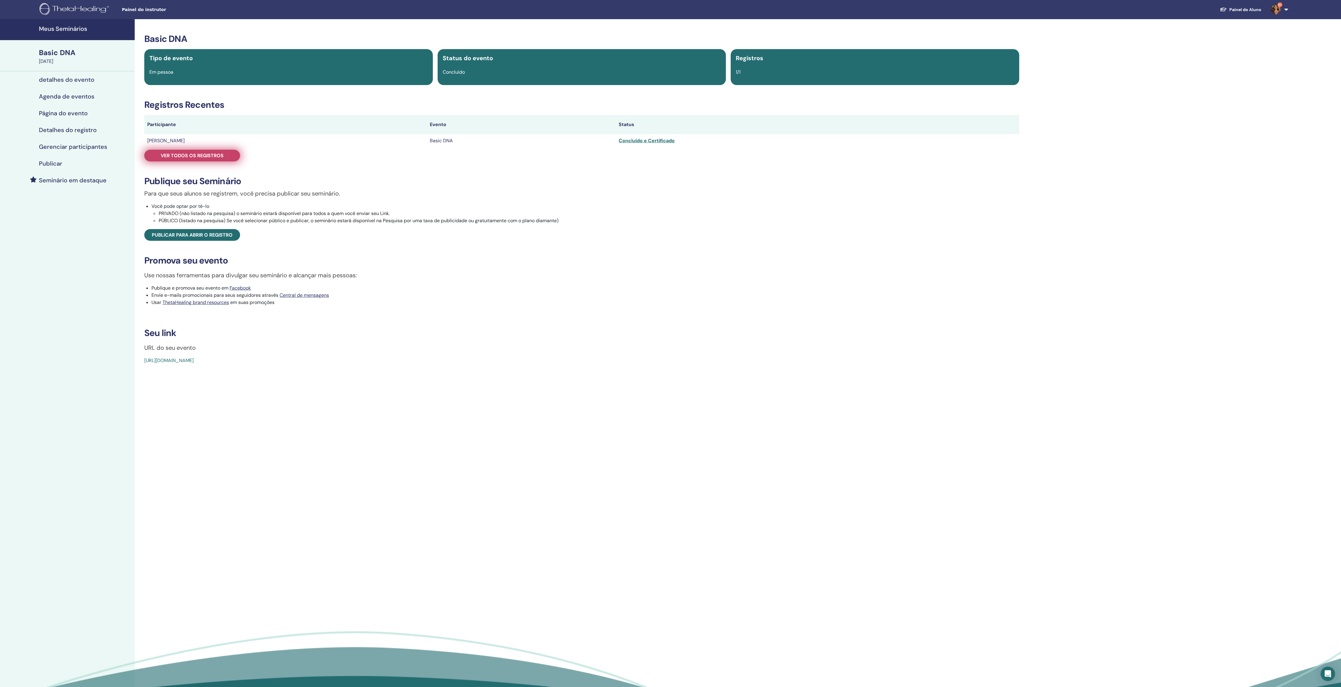
click at [210, 159] on span "Ver todos os registros" at bounding box center [192, 155] width 63 height 6
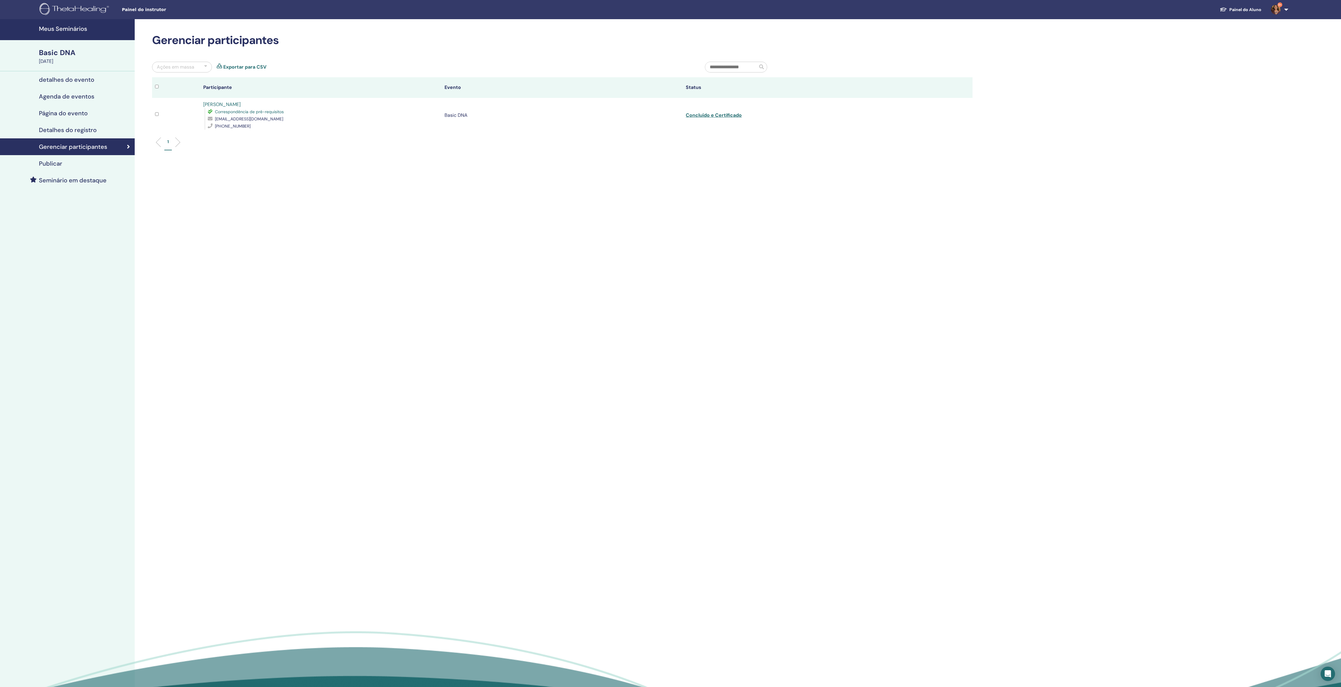
click at [238, 71] on link "Exportar para CSV" at bounding box center [244, 66] width 43 height 7
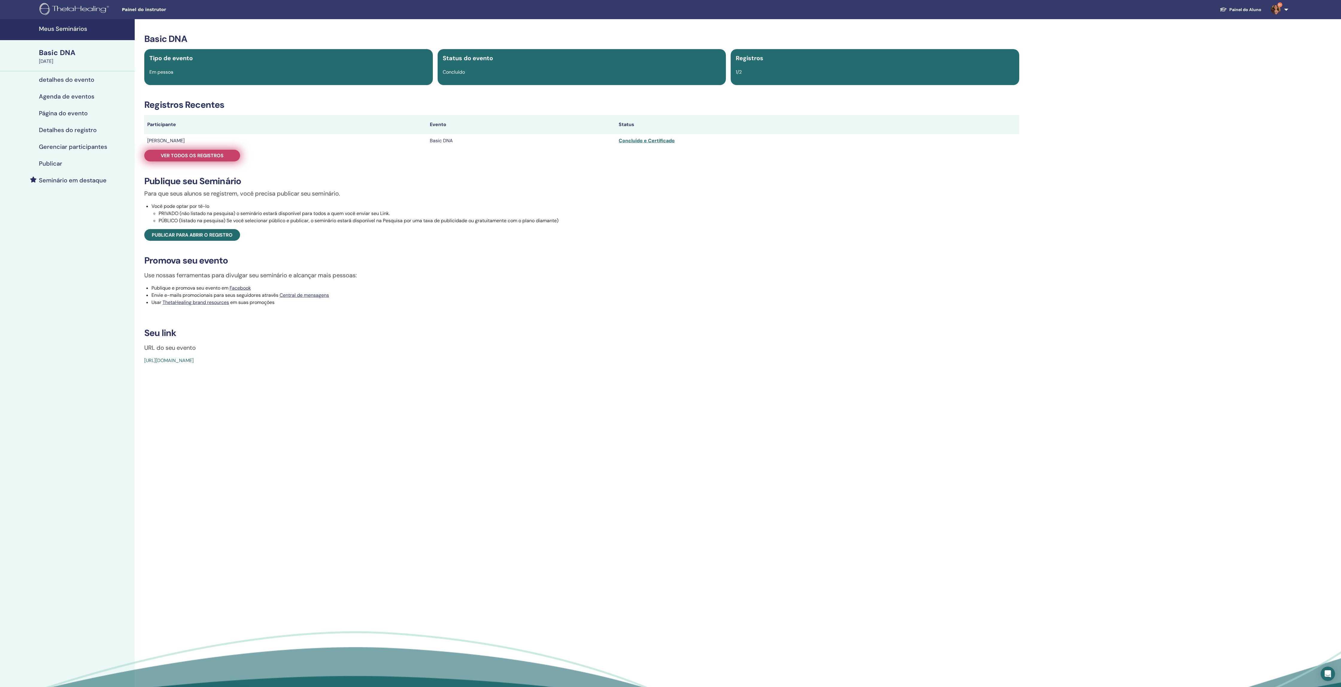
click at [217, 159] on span "Ver todos os registros" at bounding box center [192, 155] width 63 height 6
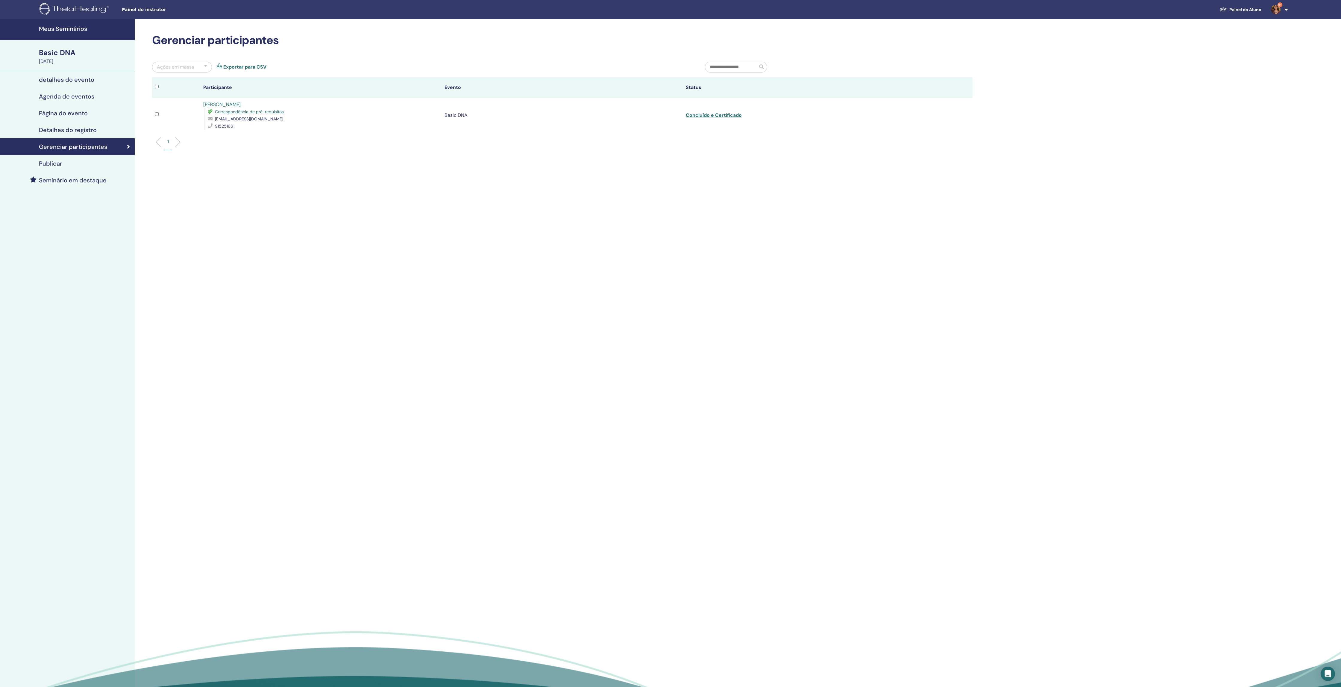
click at [247, 70] on link "Exportar para CSV" at bounding box center [244, 66] width 43 height 7
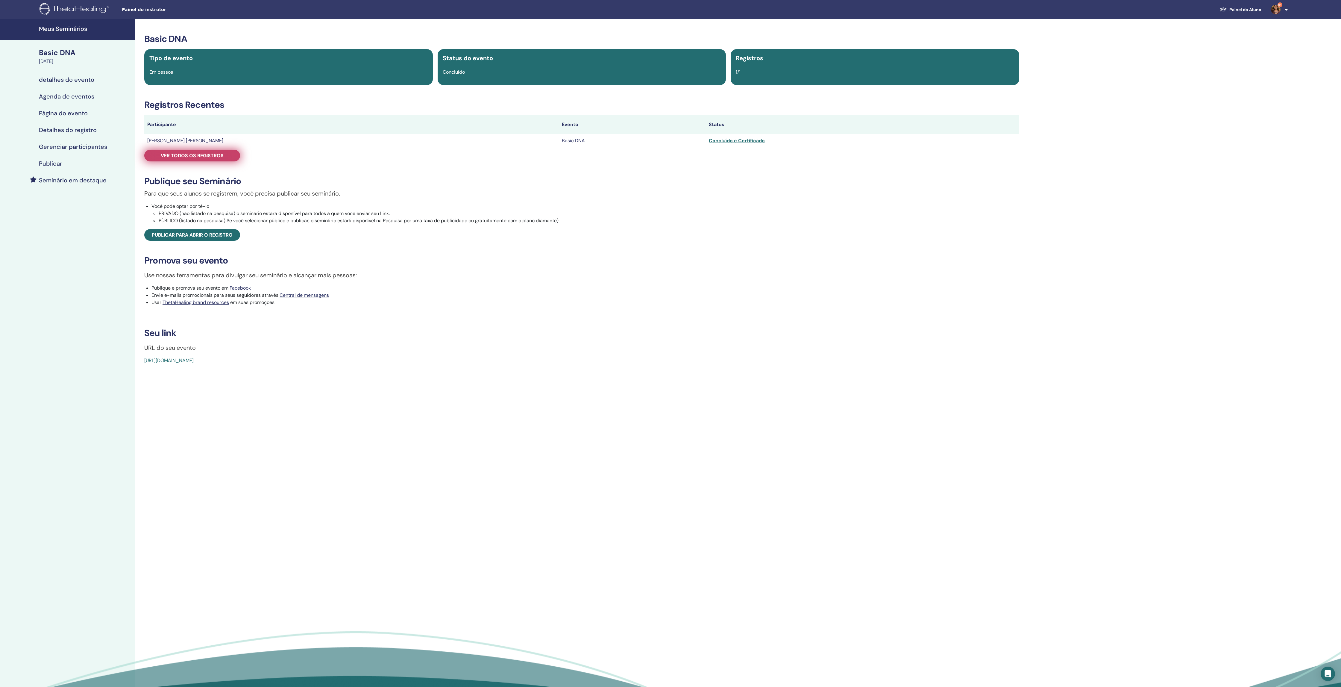
click at [224, 159] on span "Ver todos os registros" at bounding box center [192, 155] width 63 height 6
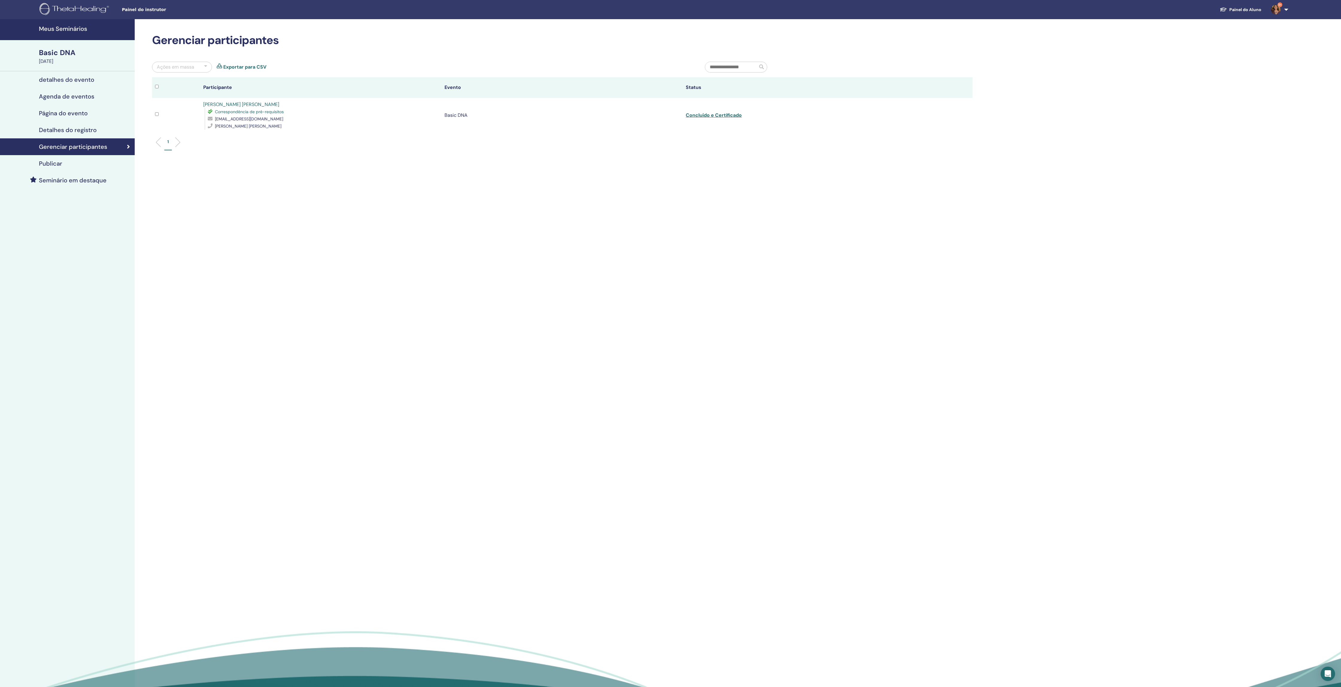
click at [252, 71] on link "Exportar para CSV" at bounding box center [244, 66] width 43 height 7
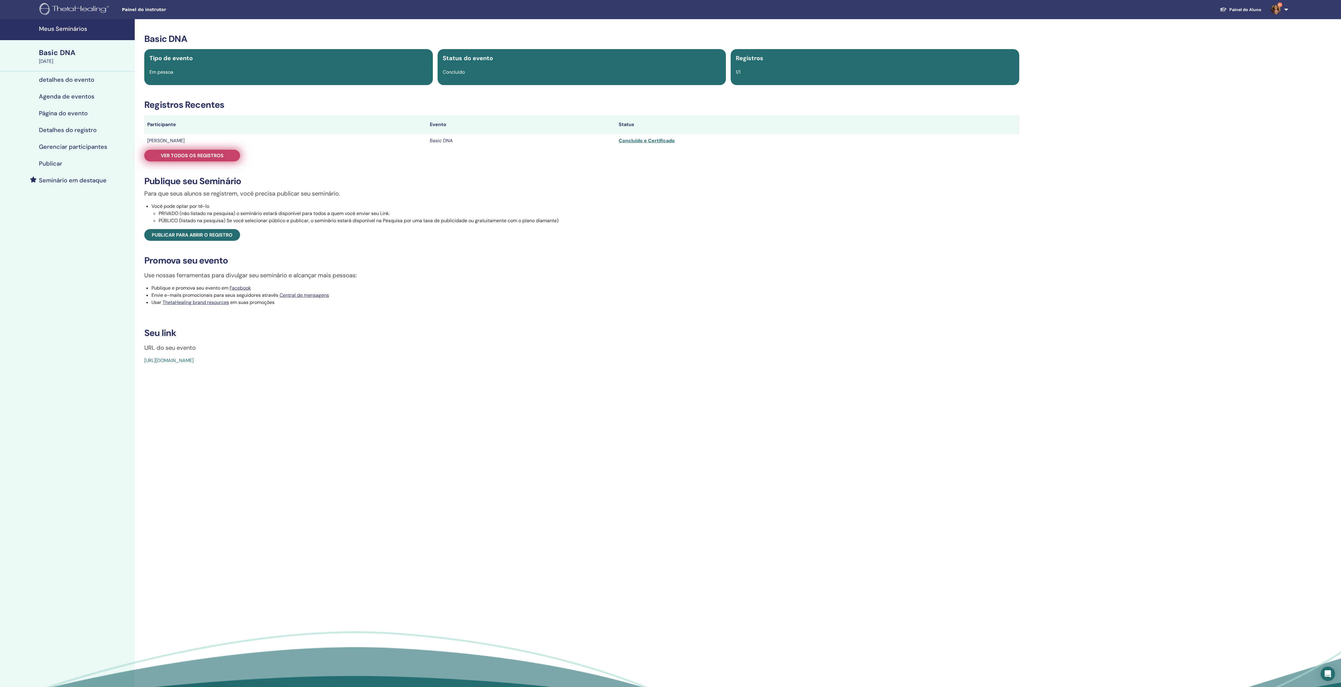
click at [224, 159] on span "Ver todos os registros" at bounding box center [192, 155] width 63 height 6
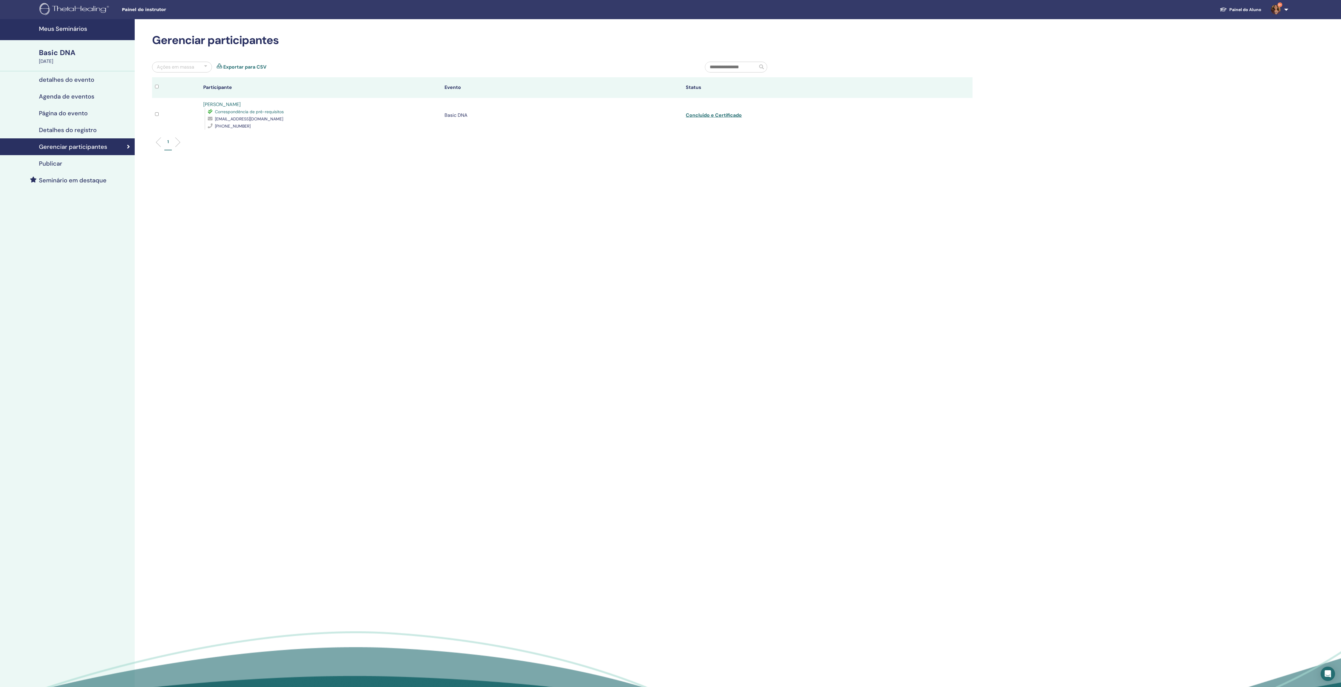
click at [249, 71] on link "Exportar para CSV" at bounding box center [244, 66] width 43 height 7
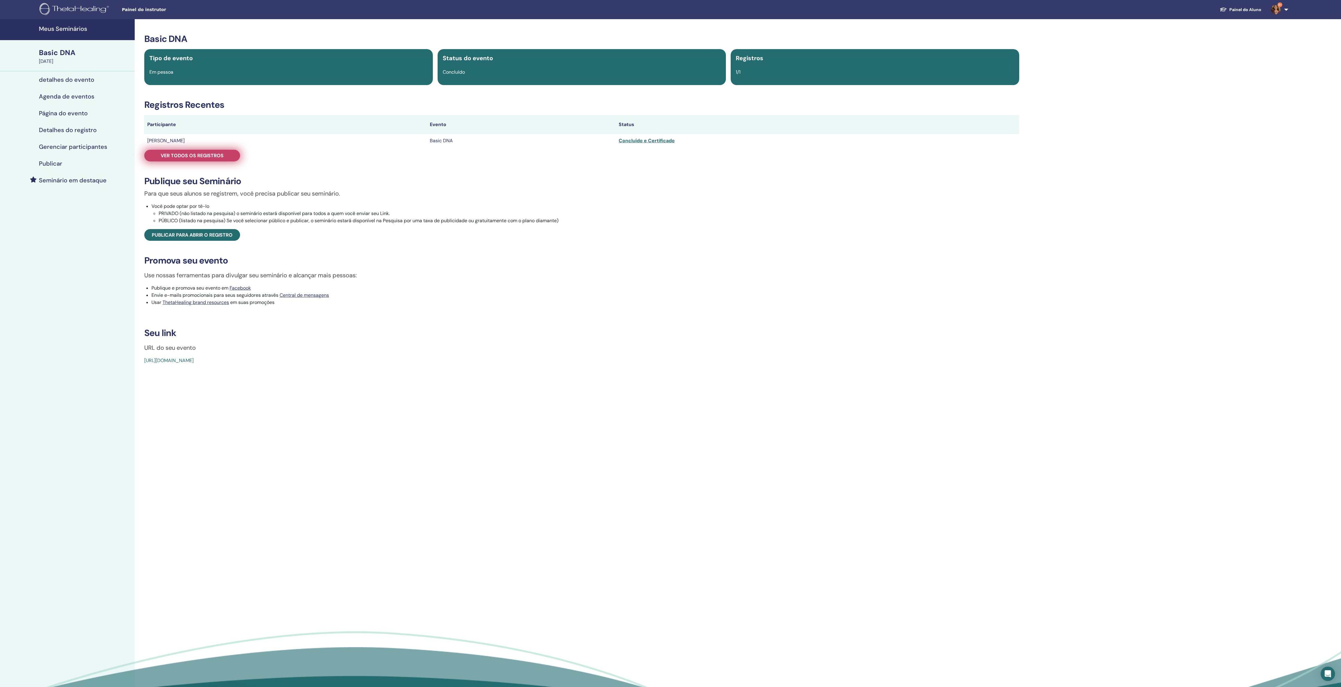
click at [214, 159] on span "Ver todos os registros" at bounding box center [192, 155] width 63 height 6
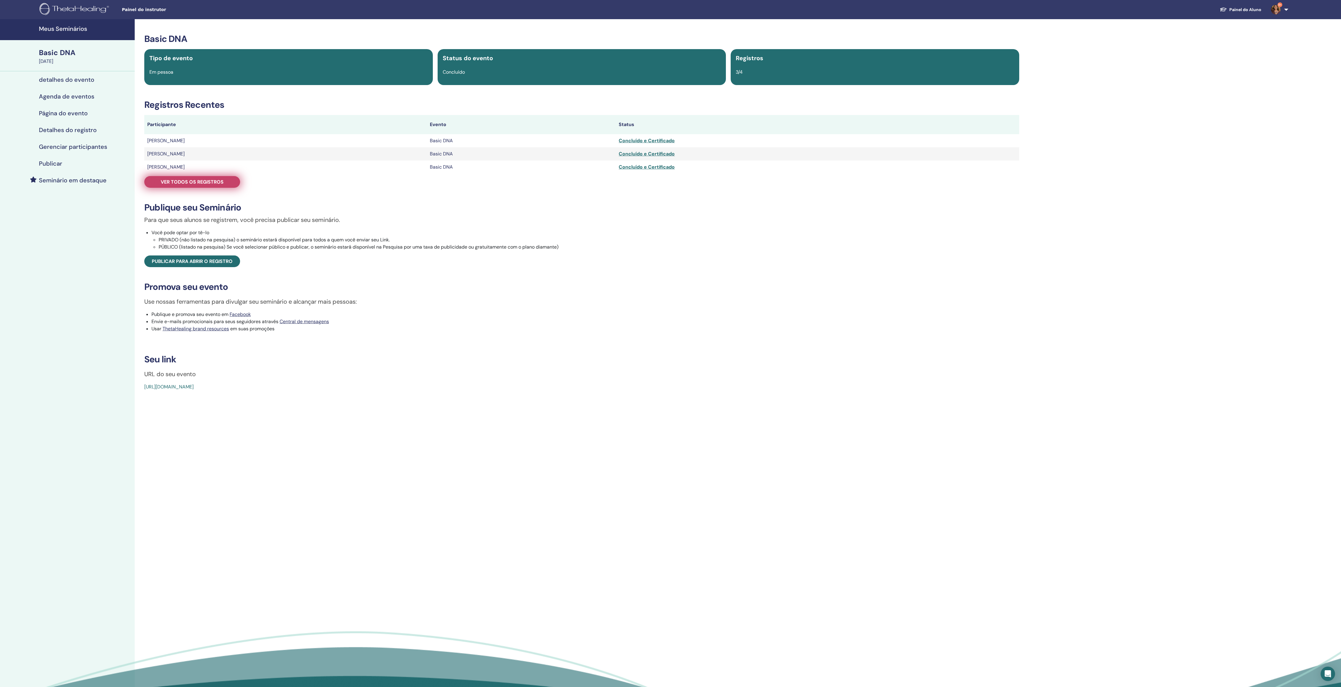
click at [222, 185] on span "Ver todos os registros" at bounding box center [192, 182] width 63 height 6
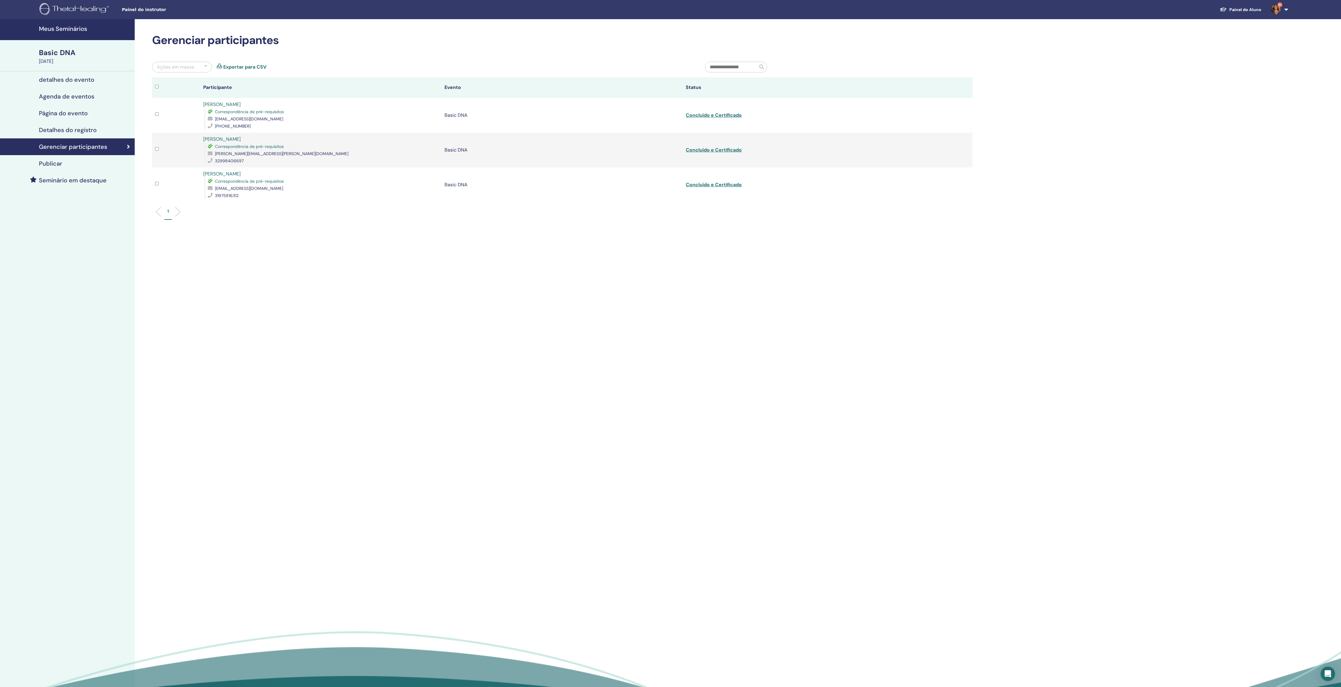
click at [254, 71] on link "Exportar para CSV" at bounding box center [244, 66] width 43 height 7
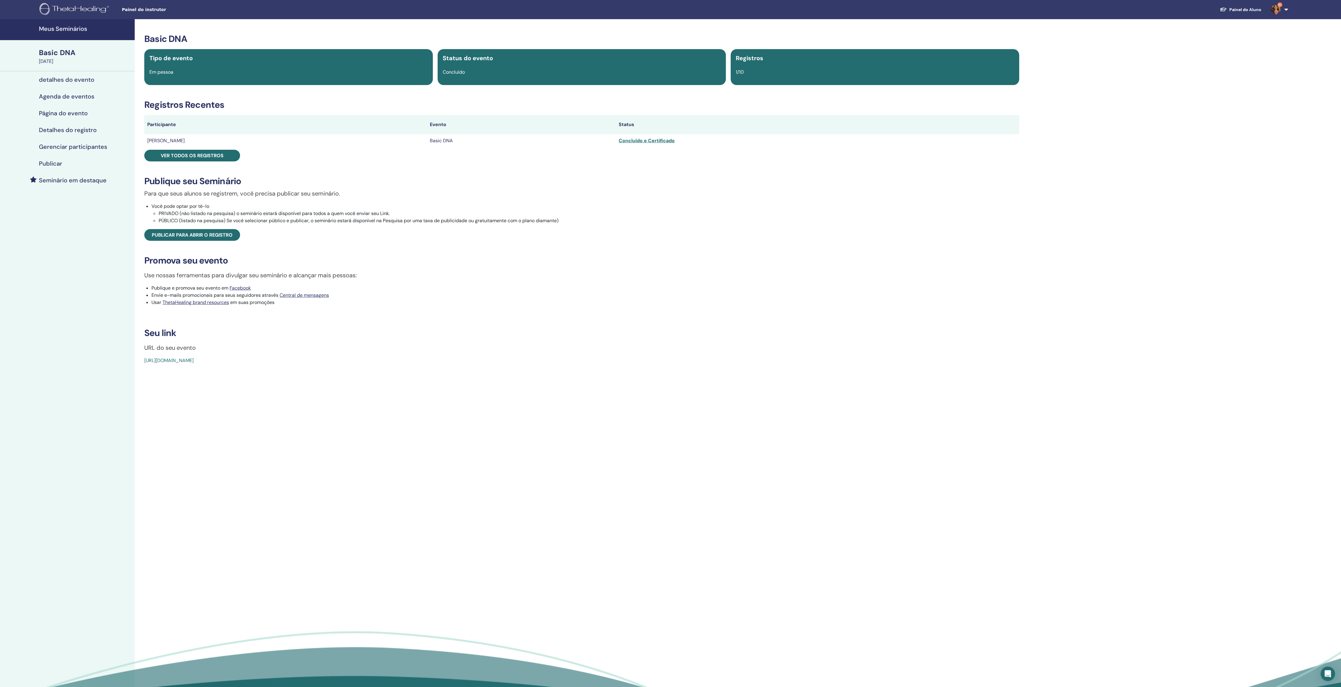
click at [213, 156] on div "Basic DNA Tipo de evento Em pessoa Status do evento Concluído Registros 1/10 Re…" at bounding box center [581, 199] width 887 height 331
click at [214, 159] on span "Ver todos os registros" at bounding box center [192, 155] width 63 height 6
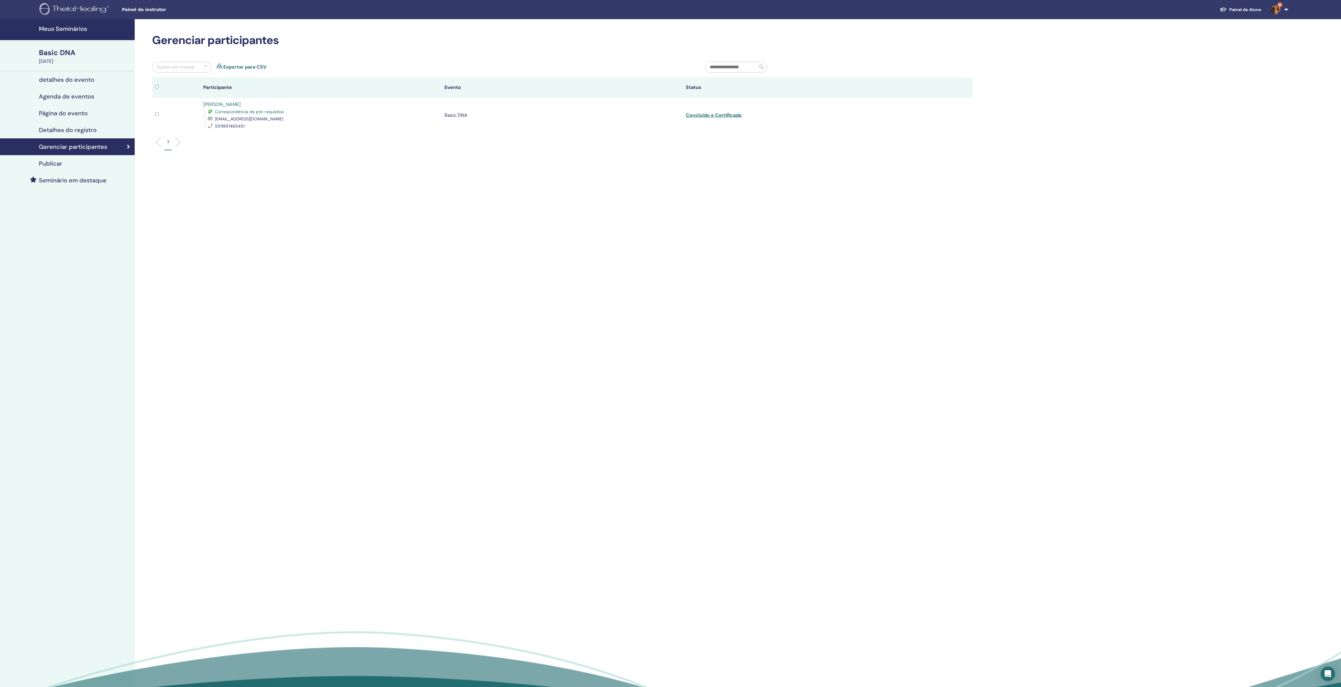
click at [248, 71] on link "Exportar para CSV" at bounding box center [244, 66] width 43 height 7
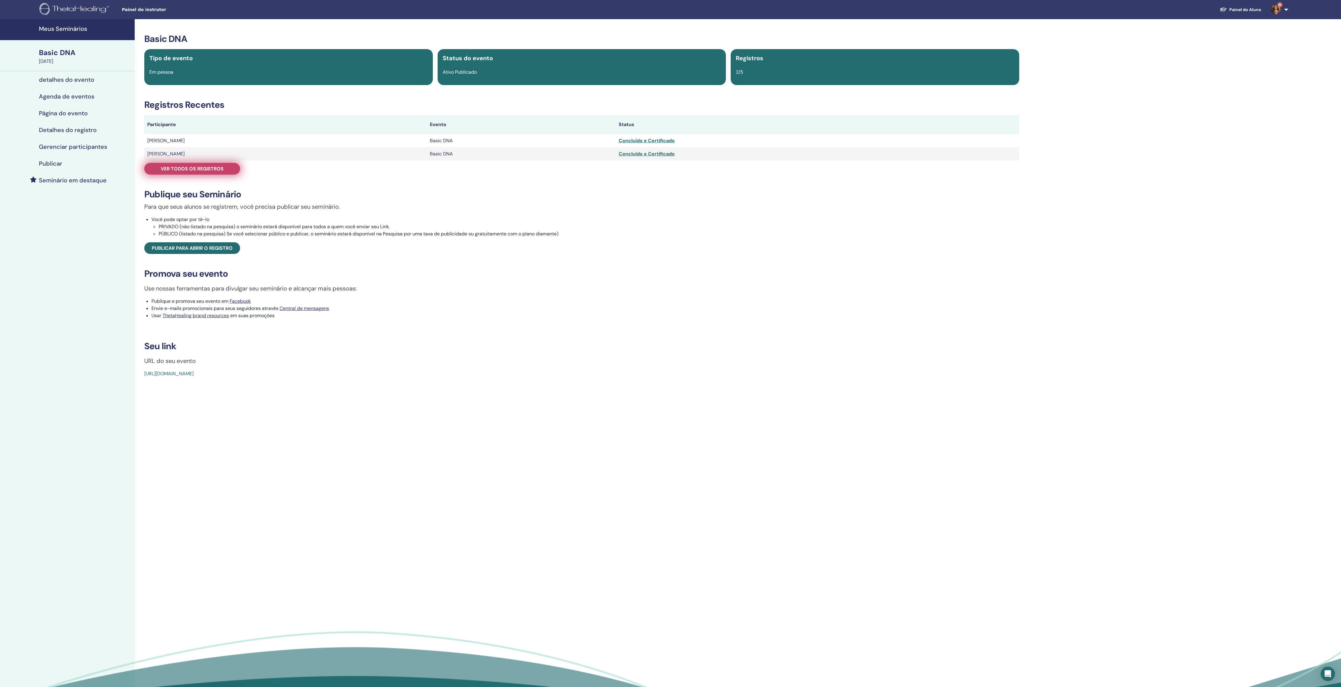
click at [220, 172] on span "Ver todos os registros" at bounding box center [192, 169] width 63 height 6
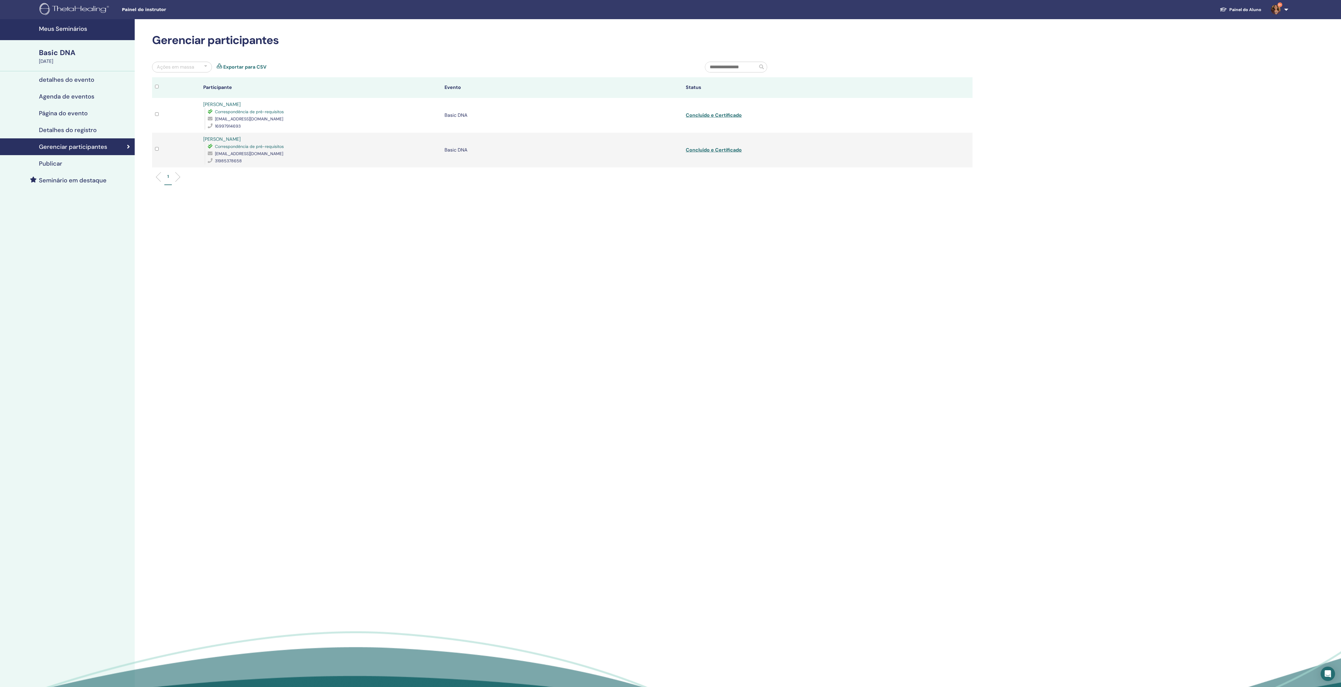
click at [250, 71] on link "Exportar para CSV" at bounding box center [244, 66] width 43 height 7
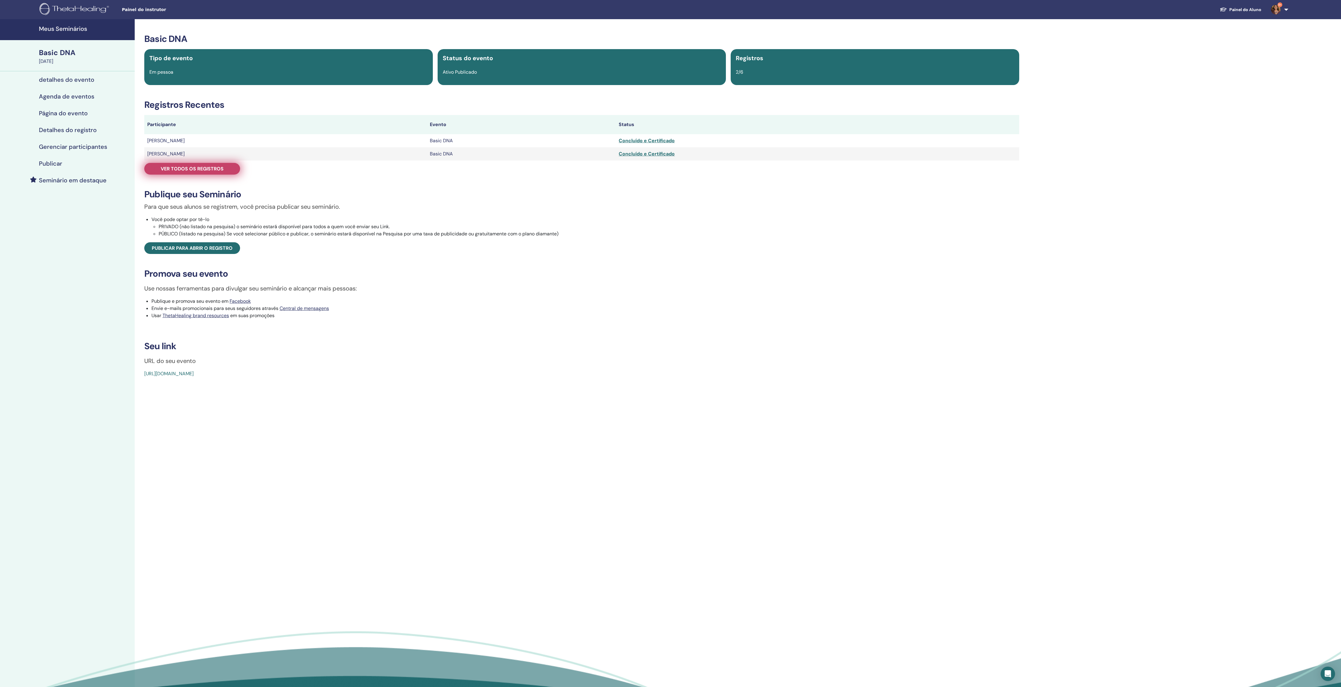
click at [195, 172] on span "Ver todos os registros" at bounding box center [192, 169] width 63 height 6
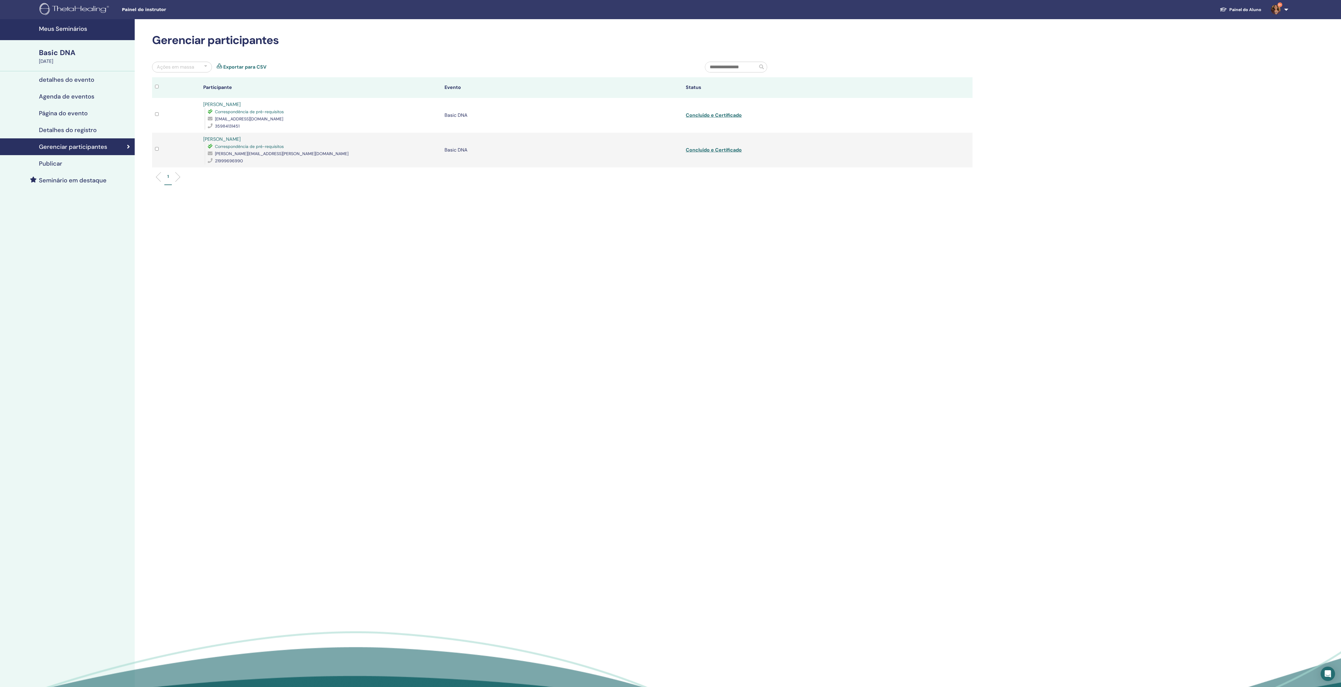
drag, startPoint x: 243, startPoint y: 72, endPoint x: 274, endPoint y: 8, distance: 71.2
click at [243, 71] on link "Exportar para CSV" at bounding box center [244, 66] width 43 height 7
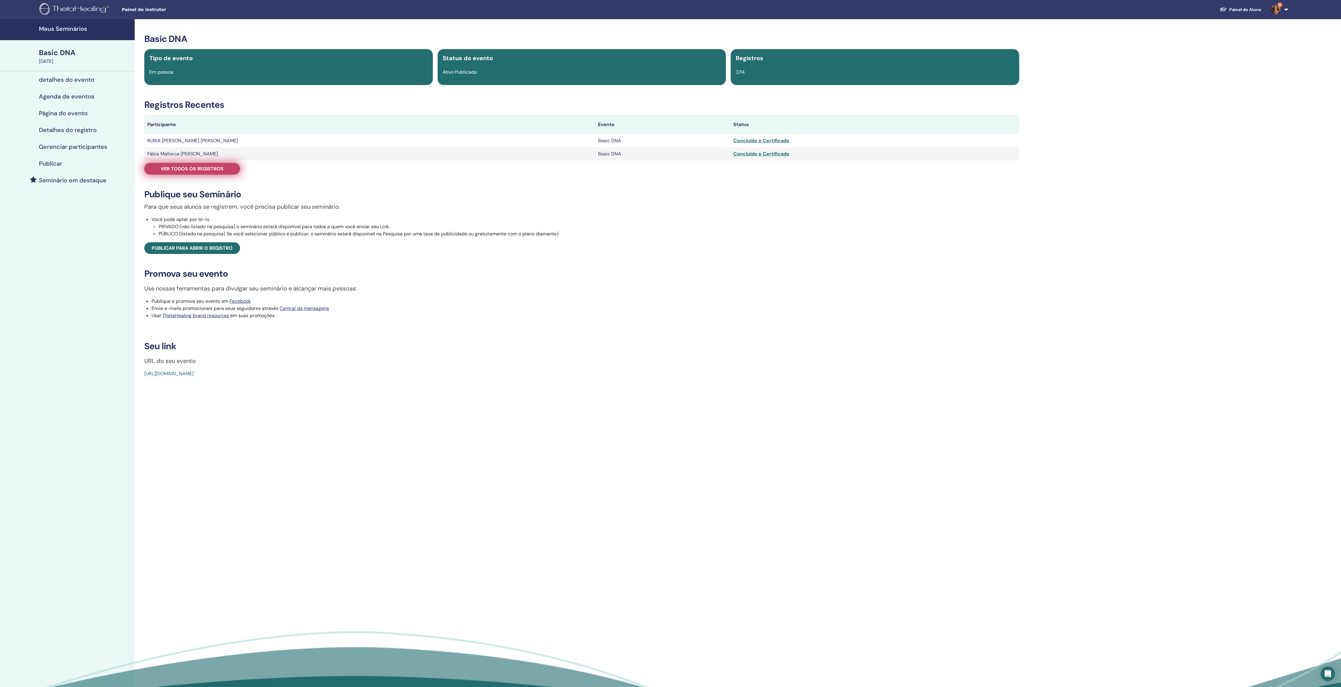
click at [217, 172] on span "Ver todos os registros" at bounding box center [192, 169] width 63 height 6
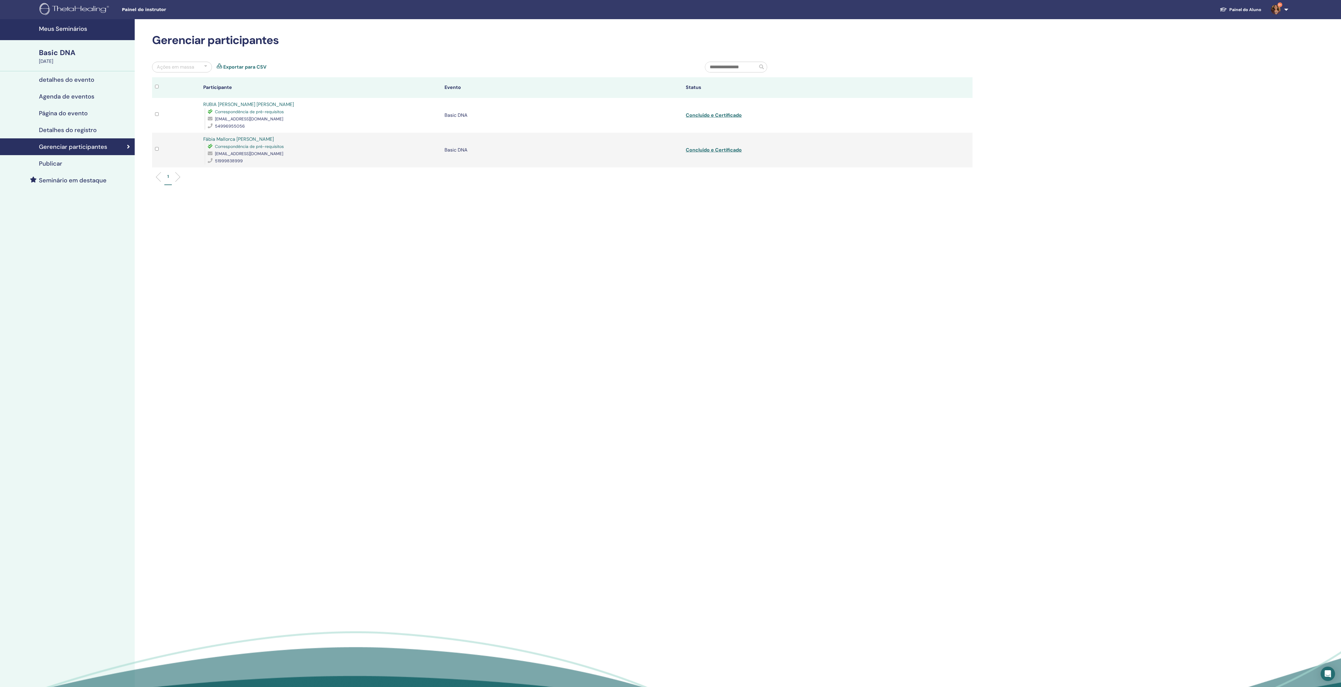
click at [234, 70] on link "Exportar para CSV" at bounding box center [244, 66] width 43 height 7
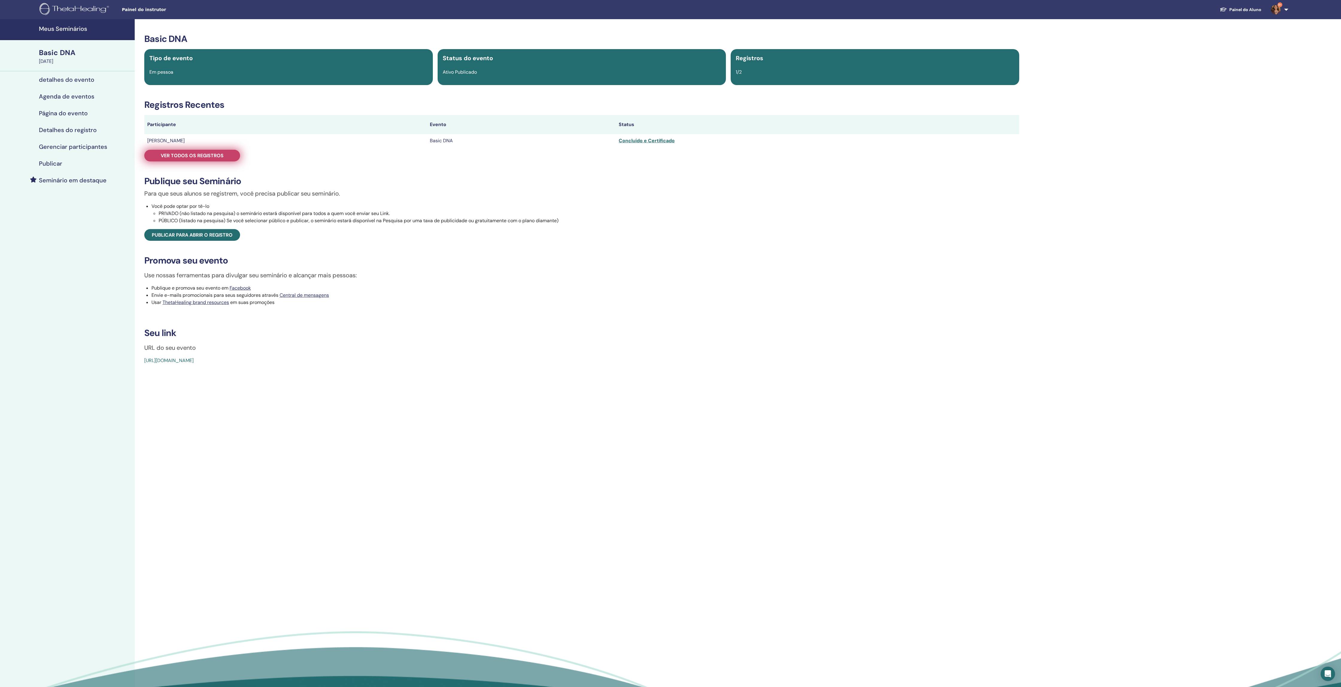
click at [205, 159] on span "Ver todos os registros" at bounding box center [192, 155] width 63 height 6
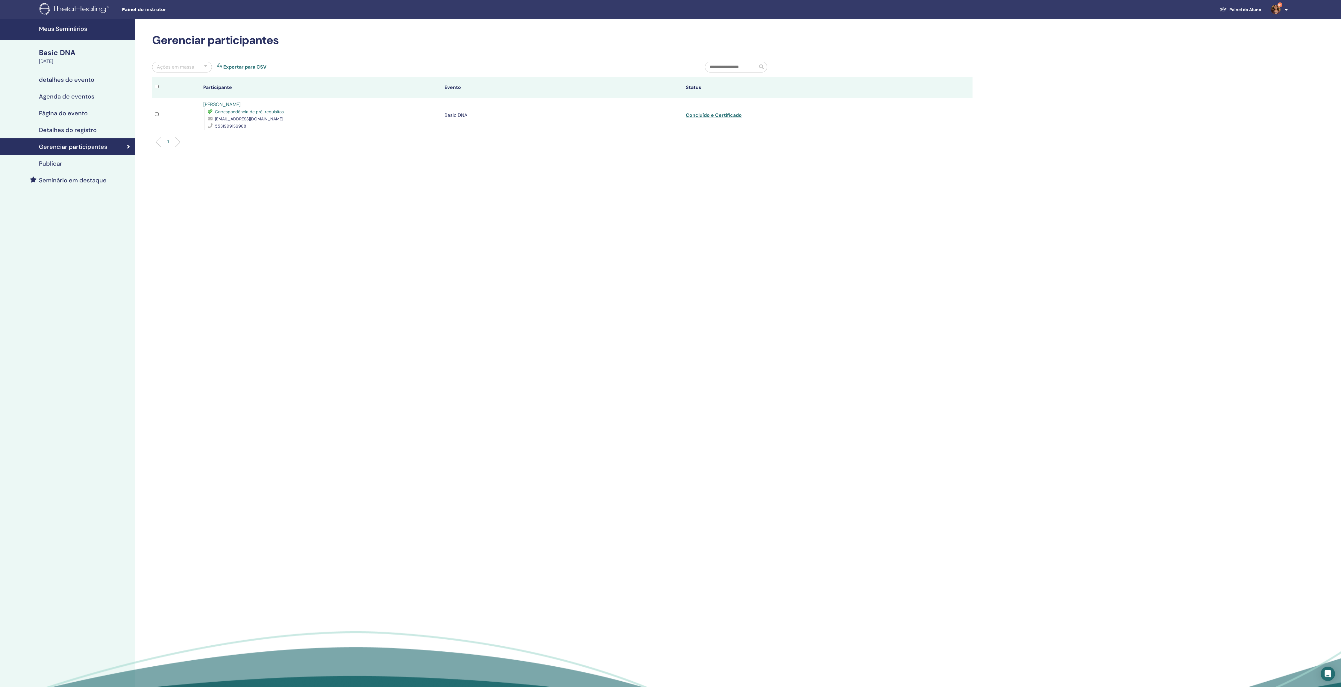
click at [253, 71] on link "Exportar para CSV" at bounding box center [244, 66] width 43 height 7
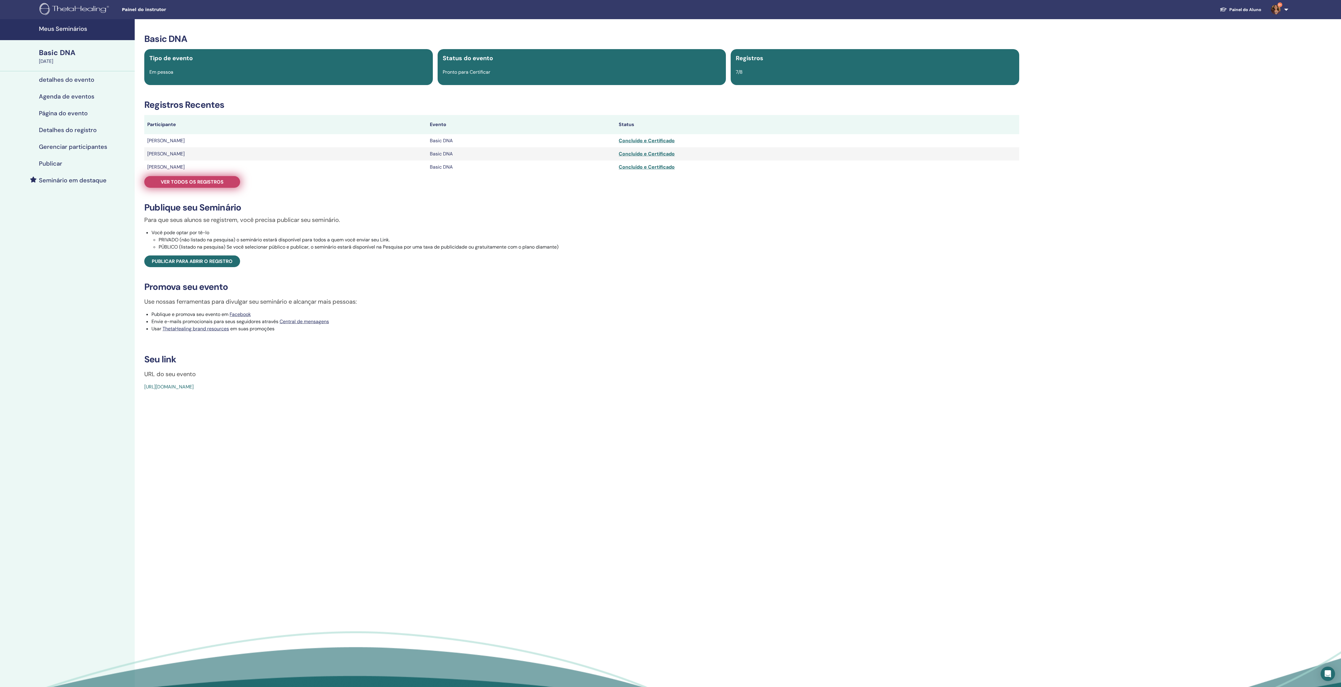
click at [216, 186] on link "Ver todos os registros" at bounding box center [192, 182] width 96 height 12
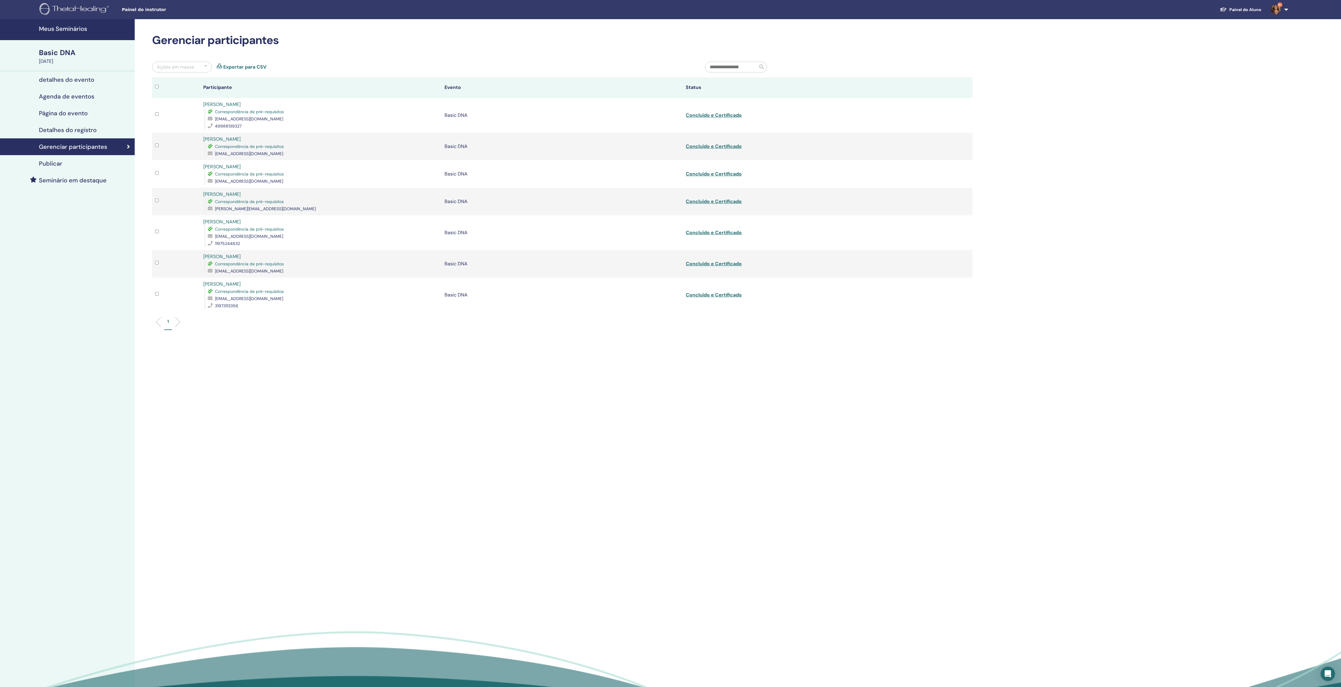
click at [243, 70] on link "Exportar para CSV" at bounding box center [244, 66] width 43 height 7
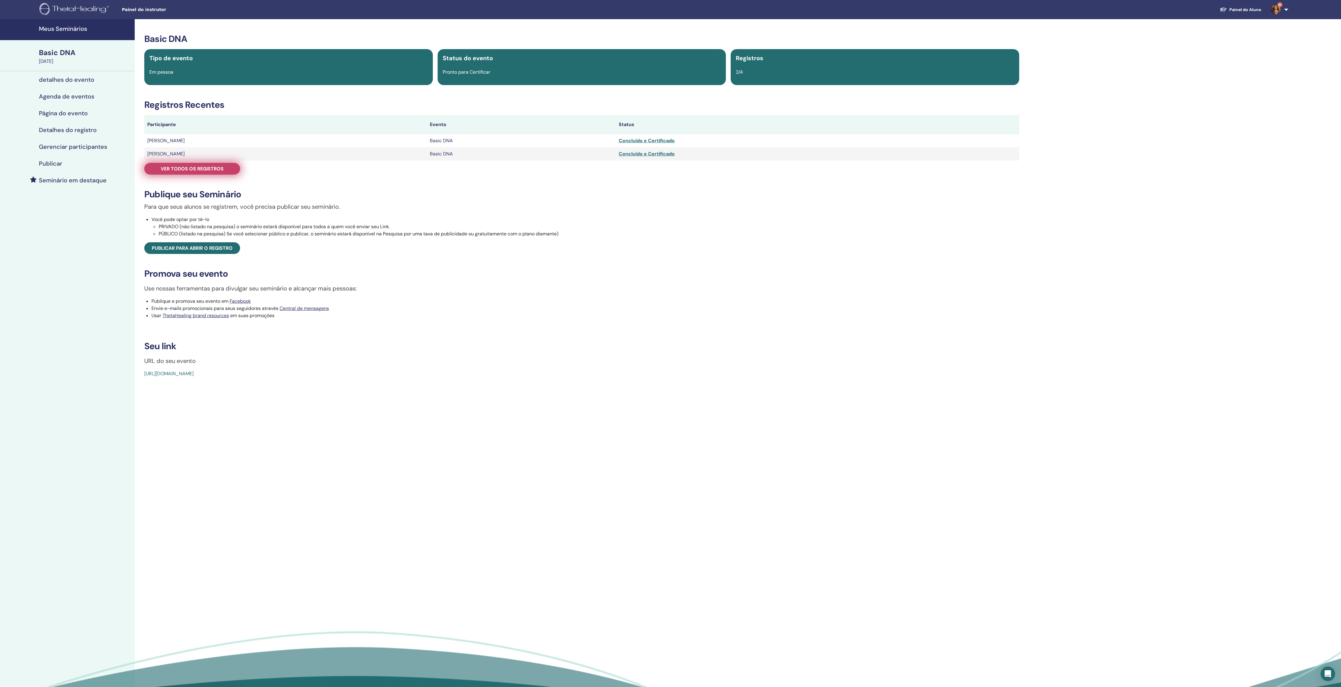
click at [203, 172] on span "Ver todos os registros" at bounding box center [192, 169] width 63 height 6
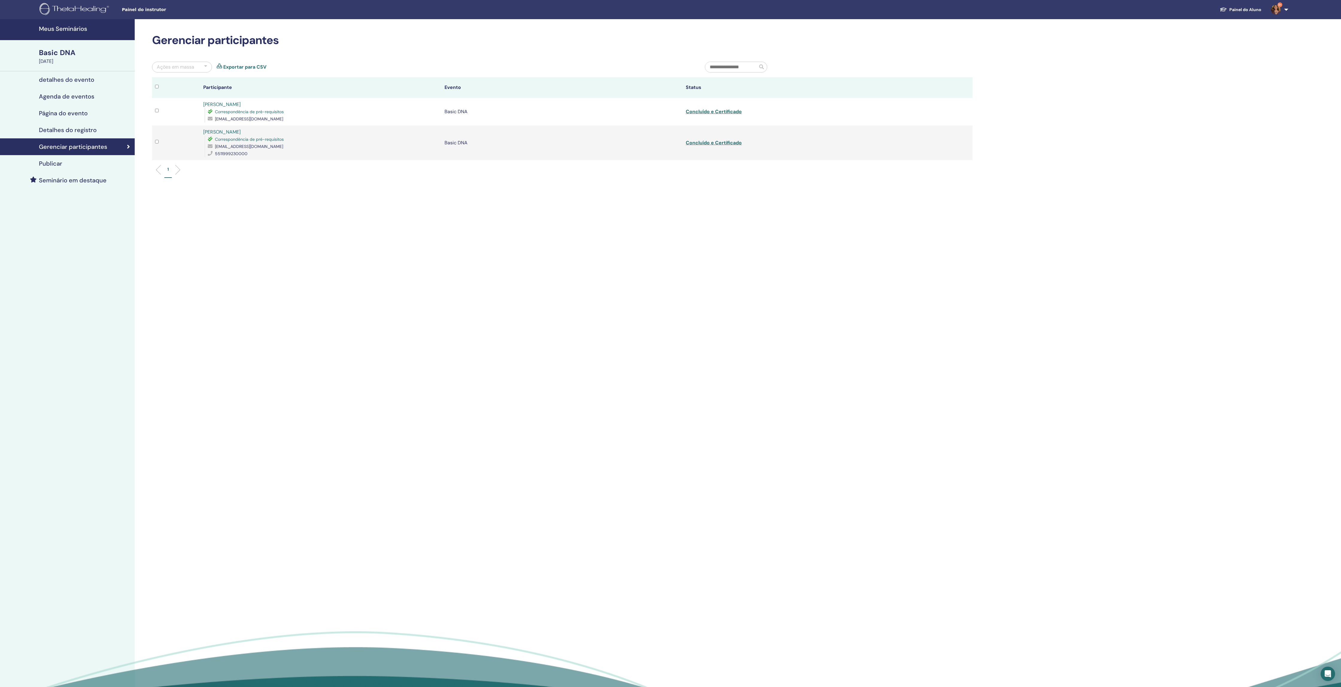
click at [237, 68] on link "Exportar para CSV" at bounding box center [244, 66] width 43 height 7
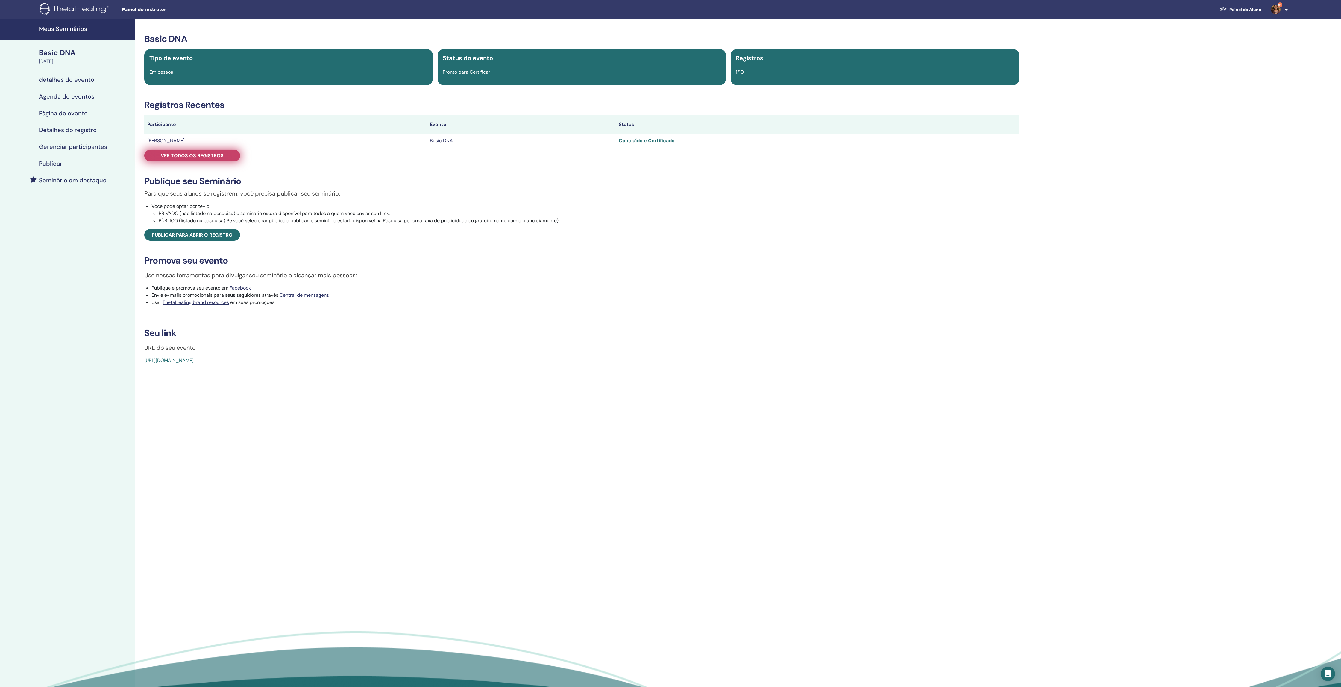
click at [208, 159] on span "Ver todos os registros" at bounding box center [192, 155] width 63 height 6
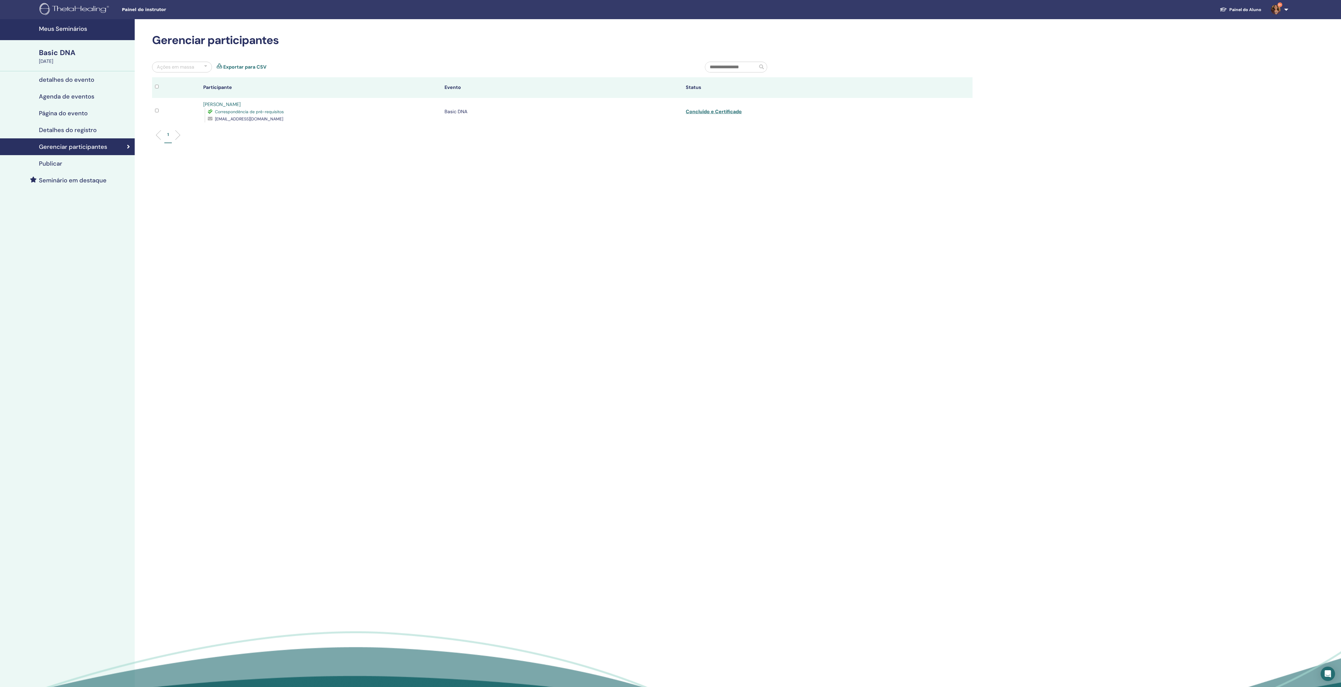
click at [244, 69] on link "Exportar para CSV" at bounding box center [244, 66] width 43 height 7
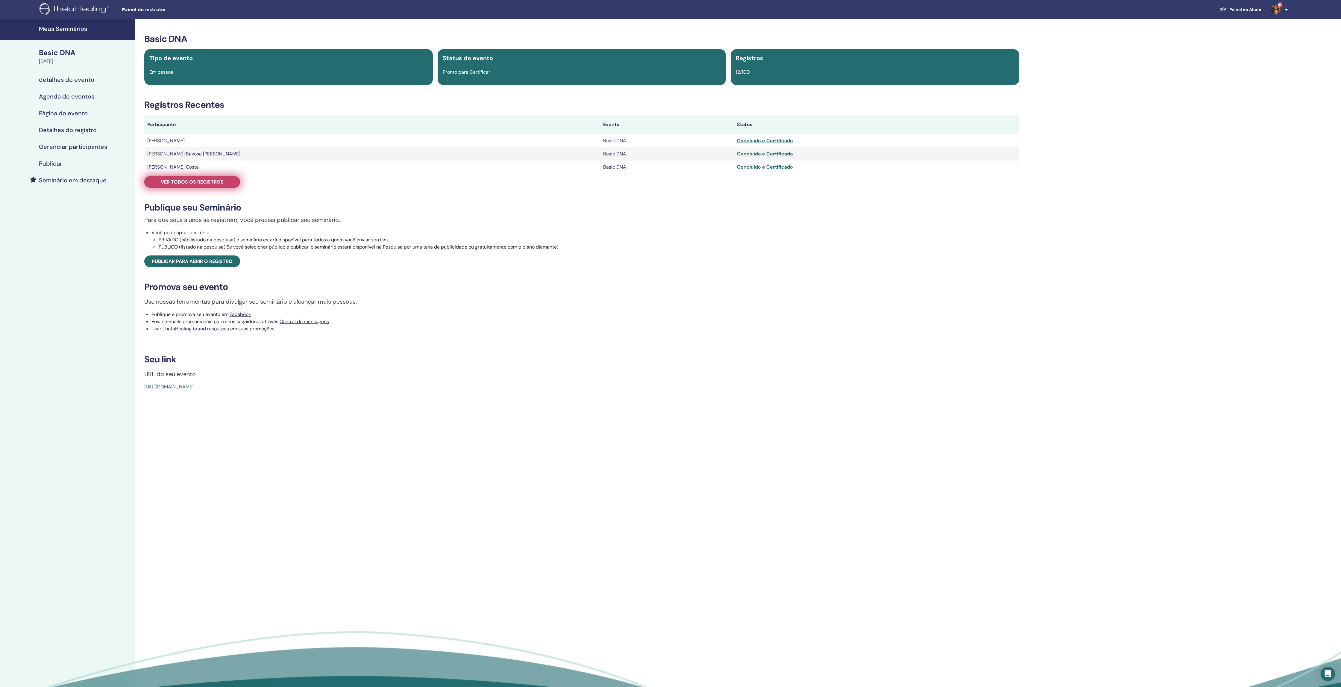
click at [205, 184] on link "Ver todos os registros" at bounding box center [192, 182] width 96 height 12
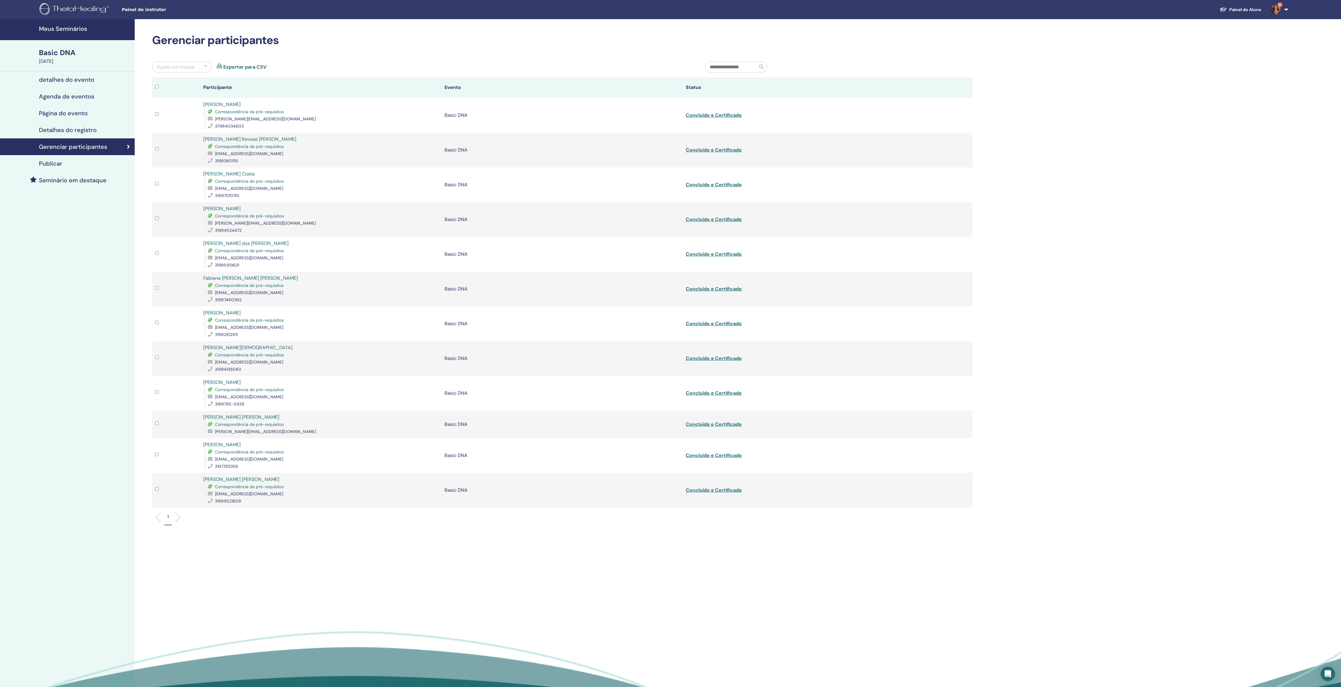
click at [231, 69] on link "Exportar para CSV" at bounding box center [244, 66] width 43 height 7
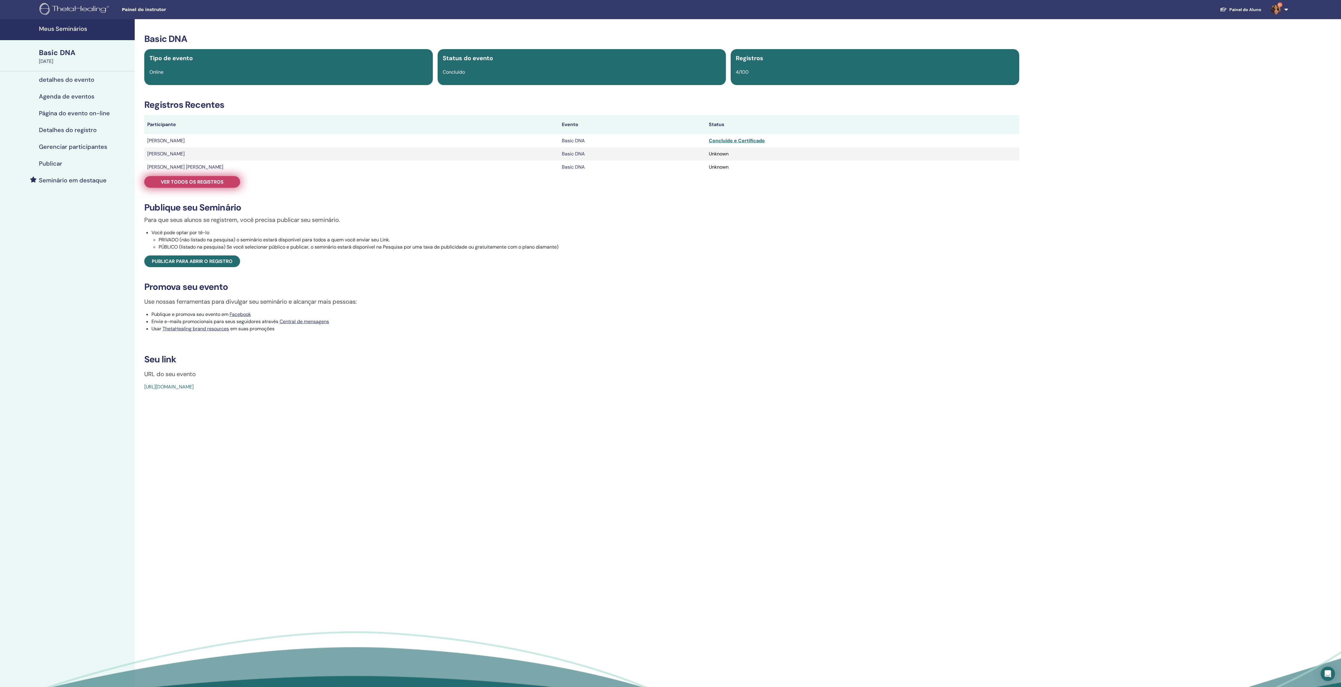
click at [218, 185] on span "Ver todos os registros" at bounding box center [192, 182] width 63 height 6
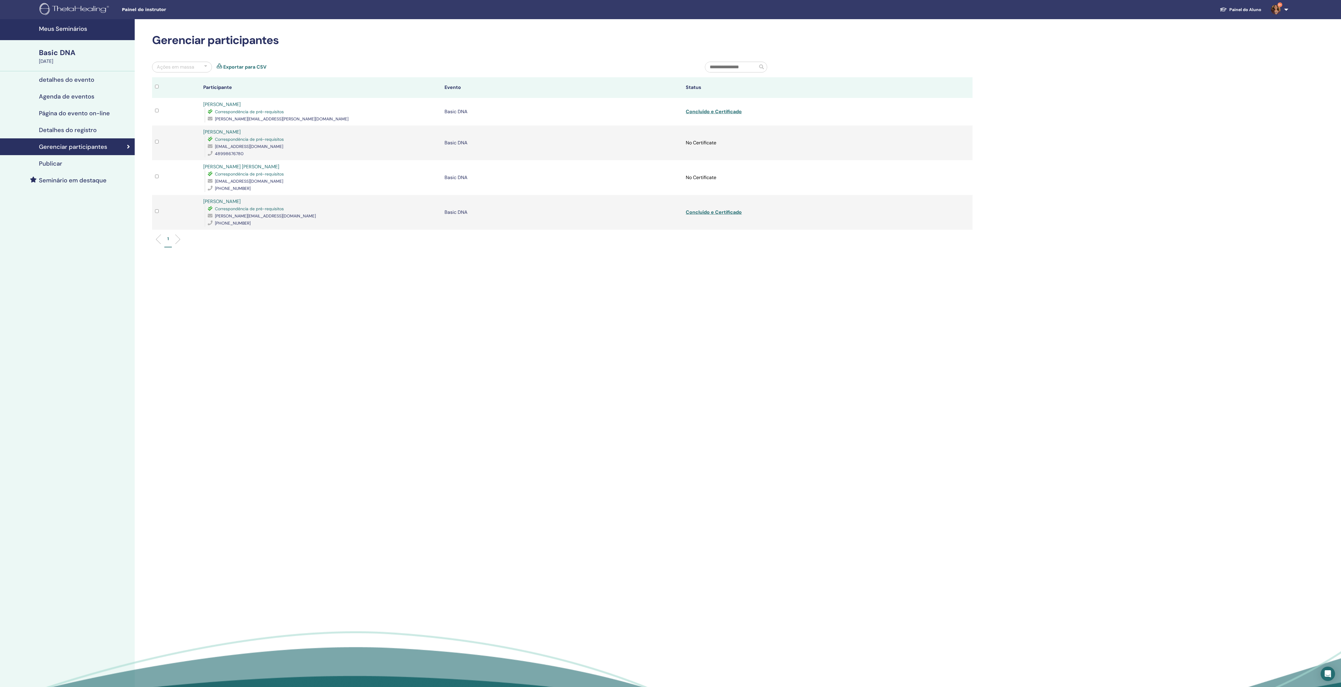
click at [255, 66] on div "Ações em massa Exportar para CSV" at bounding box center [424, 70] width 553 height 16
click at [256, 71] on link "Exportar para CSV" at bounding box center [244, 66] width 43 height 7
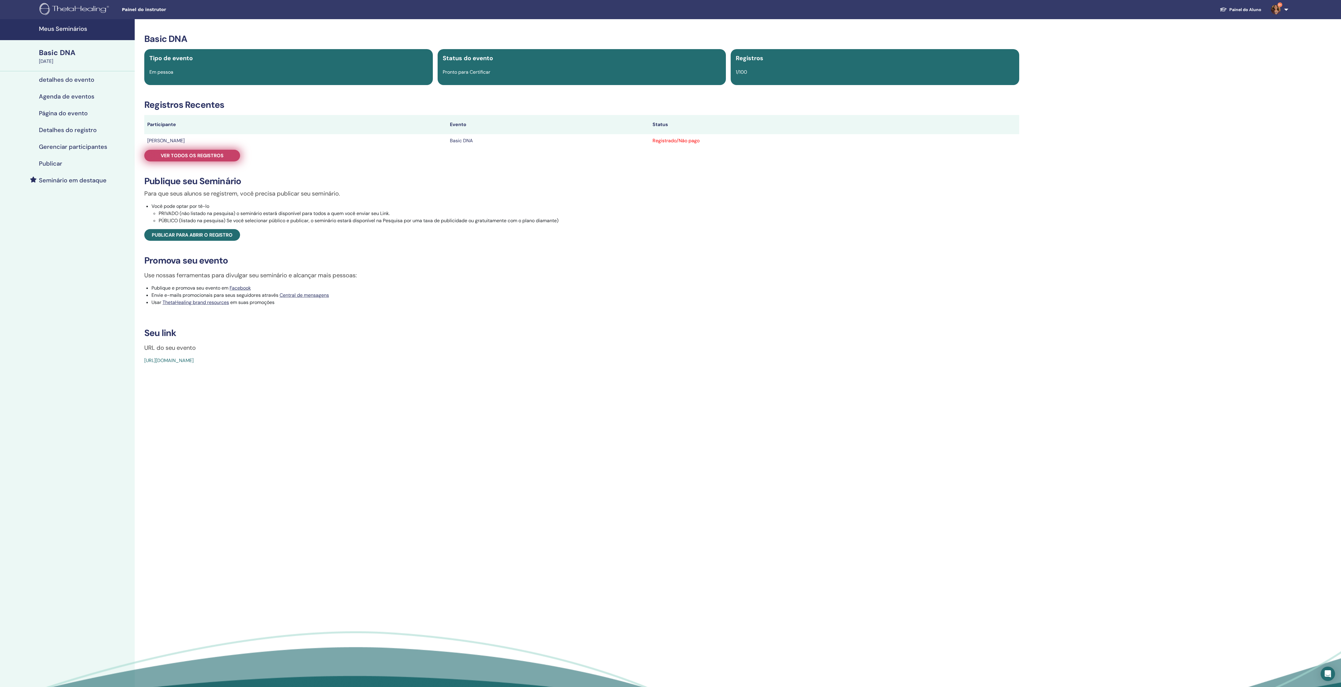
click at [224, 159] on span "Ver todos os registros" at bounding box center [192, 155] width 63 height 6
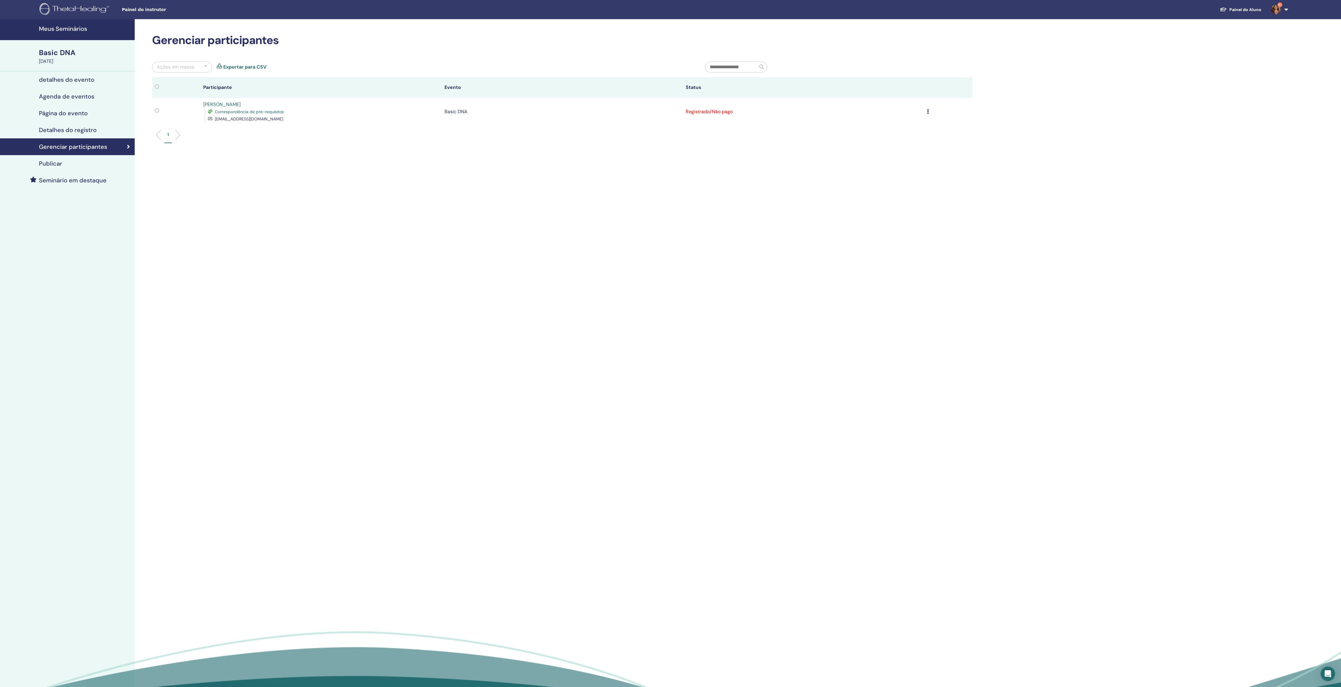
click at [258, 71] on link "Exportar para CSV" at bounding box center [244, 66] width 43 height 7
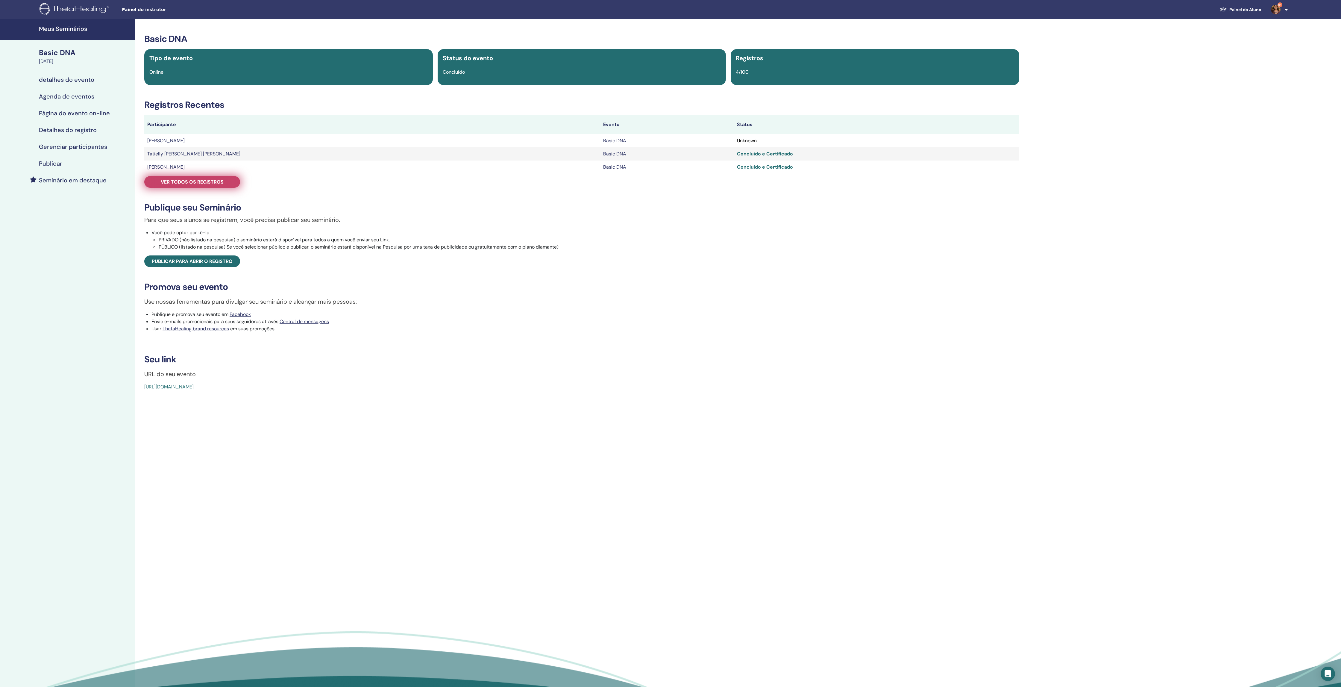
click at [217, 185] on span "Ver todos os registros" at bounding box center [192, 182] width 63 height 6
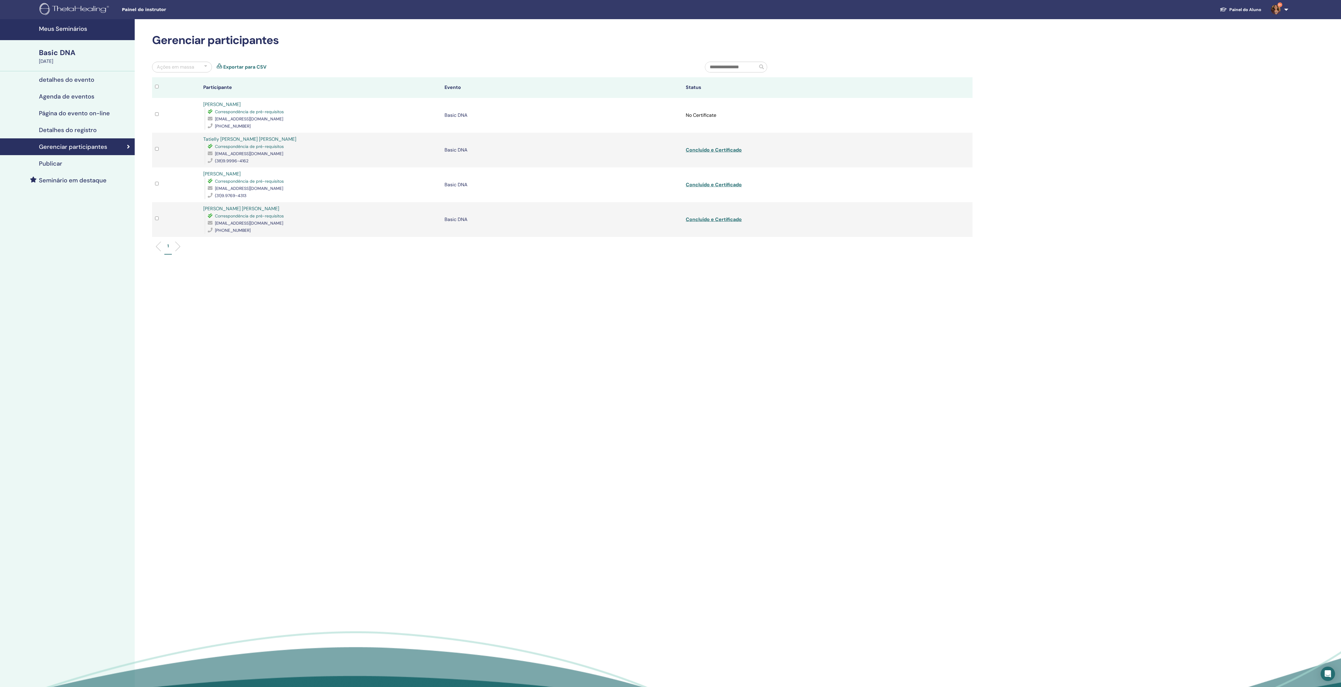
click at [243, 71] on link "Exportar para CSV" at bounding box center [244, 66] width 43 height 7
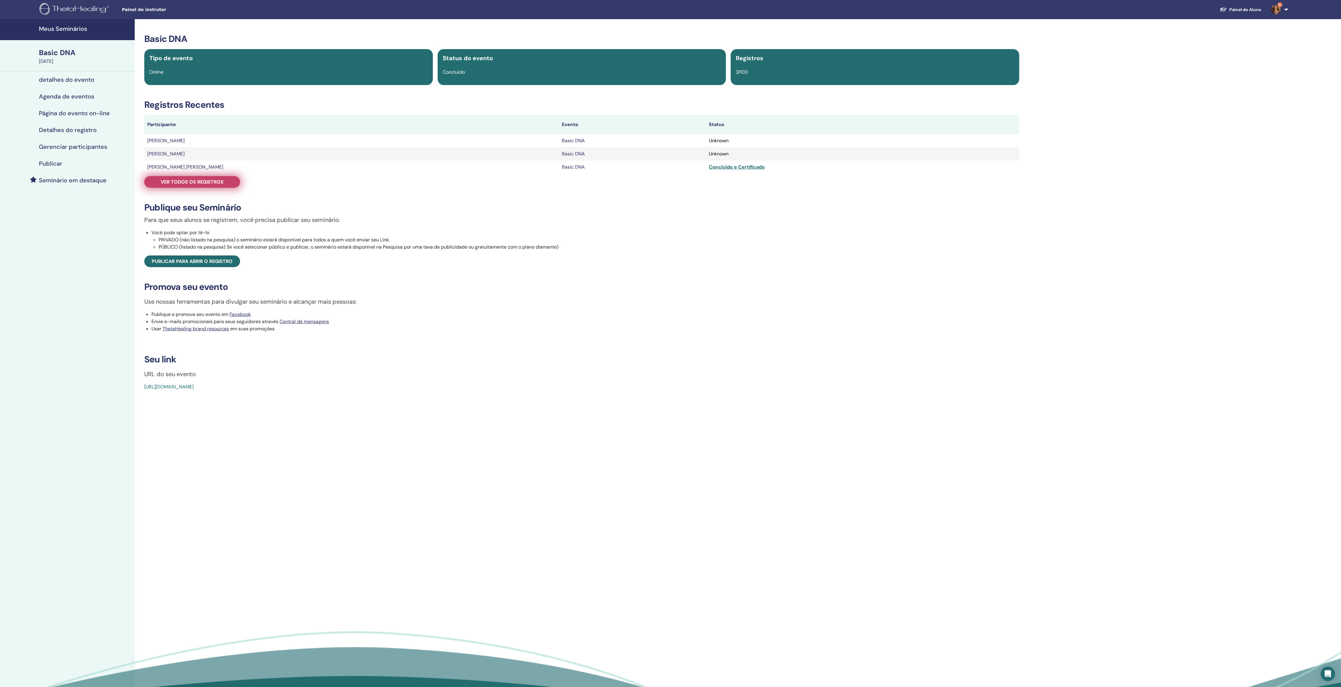
click at [208, 188] on link "Ver todos os registros" at bounding box center [192, 182] width 96 height 12
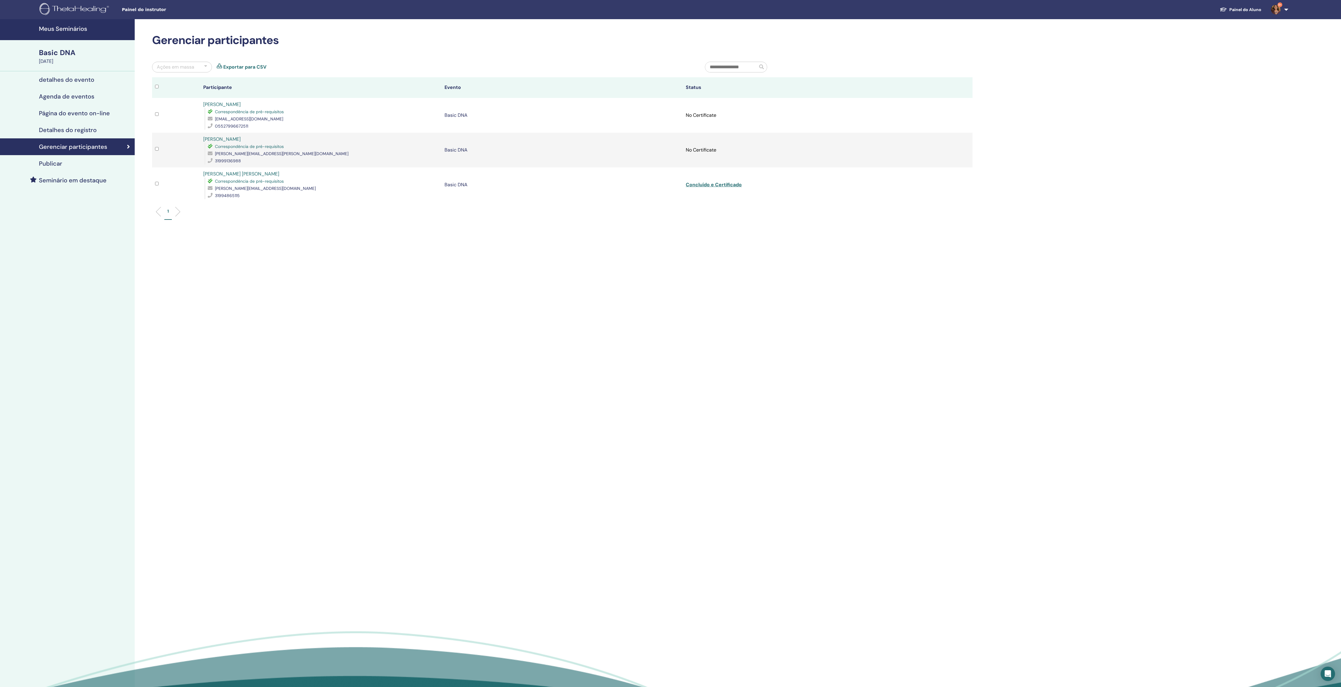
click at [240, 71] on link "Exportar para CSV" at bounding box center [244, 66] width 43 height 7
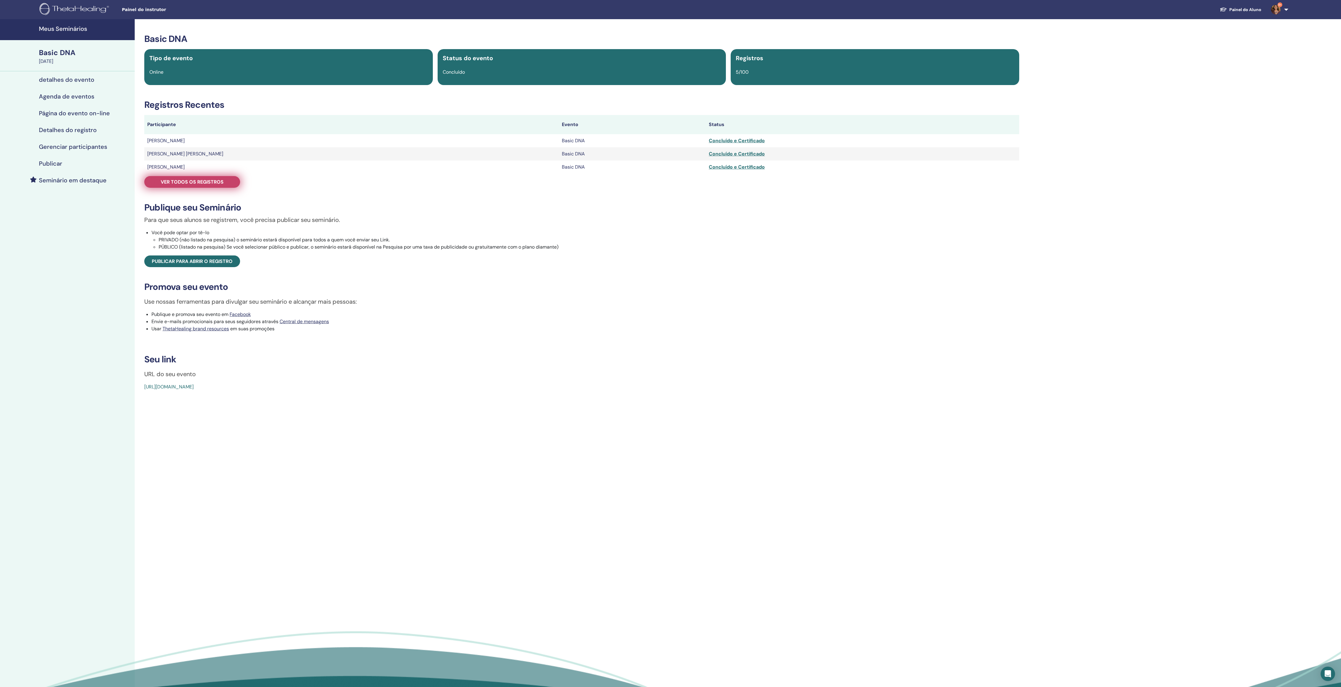
click at [214, 185] on span "Ver todos os registros" at bounding box center [192, 182] width 63 height 6
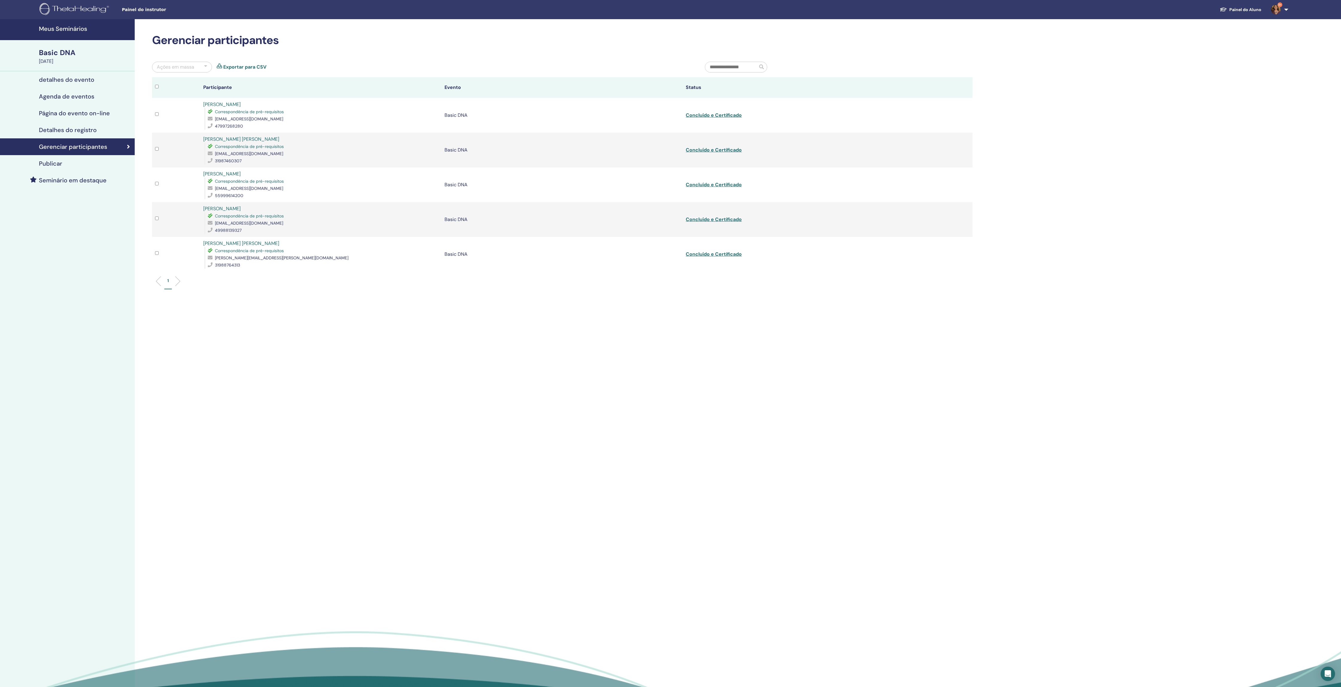
click at [252, 71] on link "Exportar para CSV" at bounding box center [244, 66] width 43 height 7
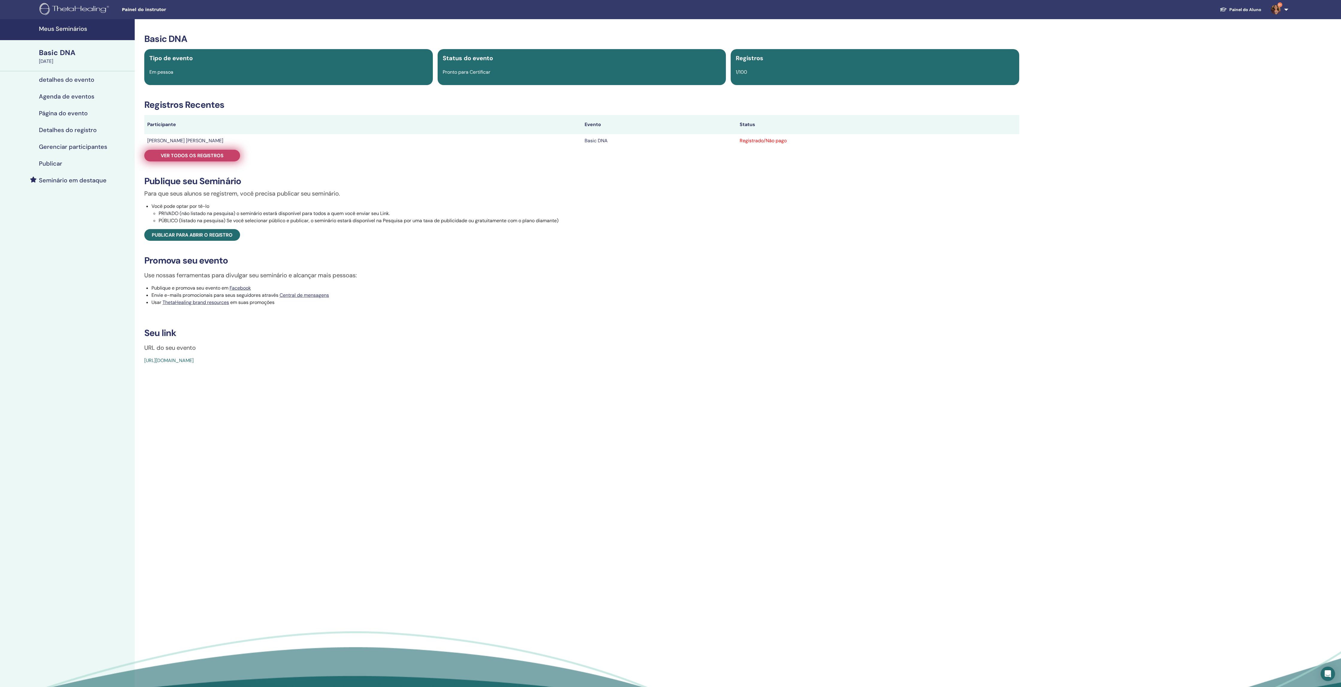
click at [213, 161] on link "Ver todos os registros" at bounding box center [192, 156] width 96 height 12
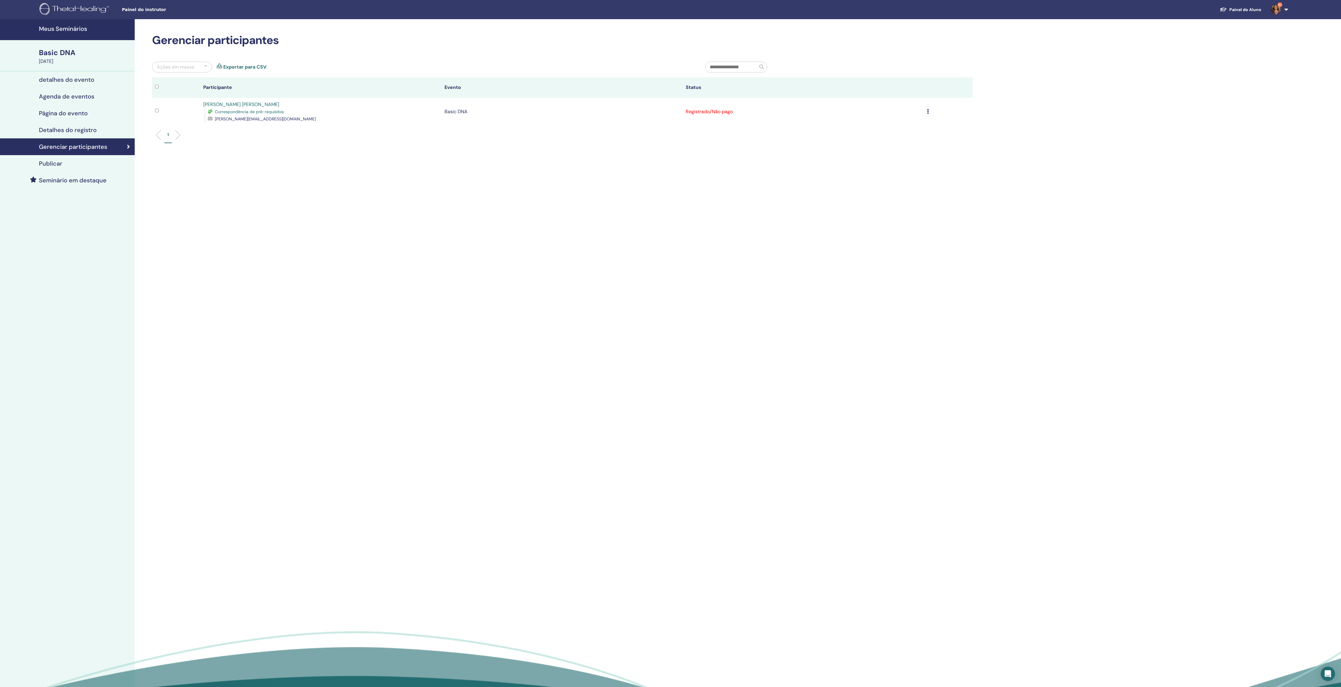
drag, startPoint x: 247, startPoint y: 68, endPoint x: 253, endPoint y: 63, distance: 8.5
click at [247, 67] on div "Ações em massa Exportar para CSV" at bounding box center [424, 70] width 553 height 16
click at [249, 71] on link "Exportar para CSV" at bounding box center [244, 66] width 43 height 7
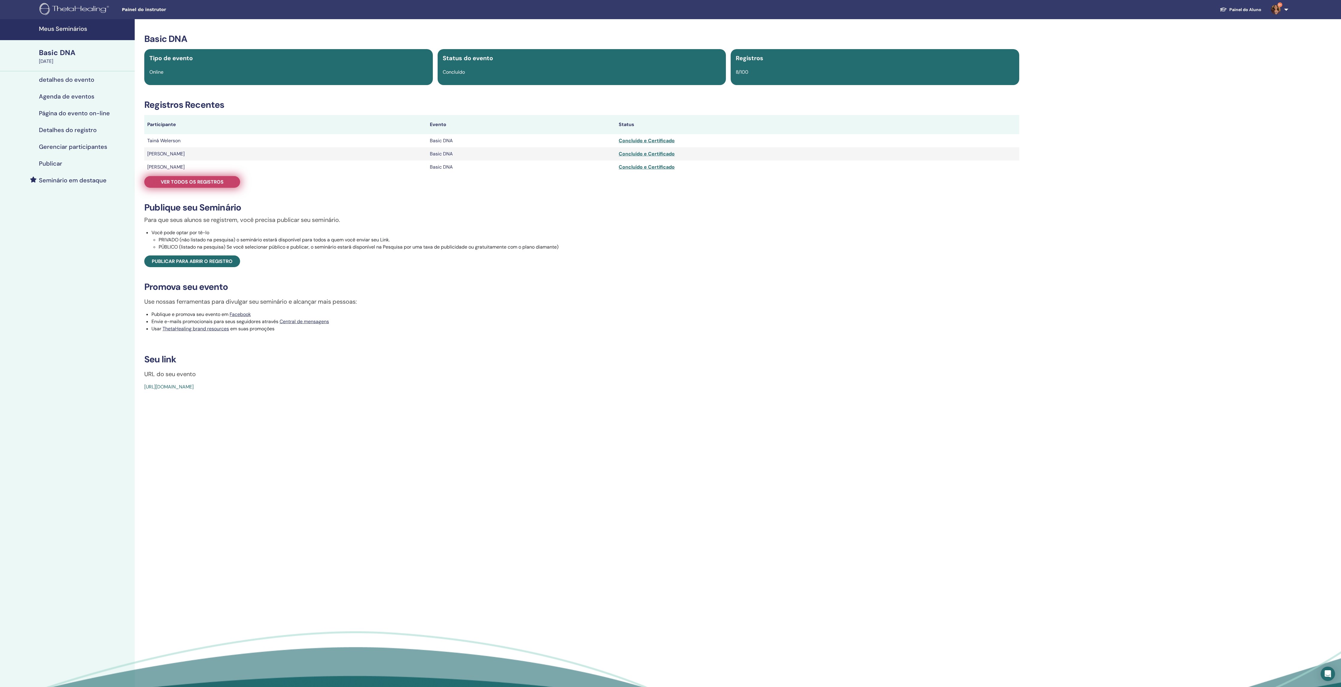
click at [218, 184] on div "Basic DNA Tipo de evento Online Status do evento Concluído Registros 8/100 Regi…" at bounding box center [581, 212] width 887 height 357
click at [215, 185] on span "Ver todos os registros" at bounding box center [192, 182] width 63 height 6
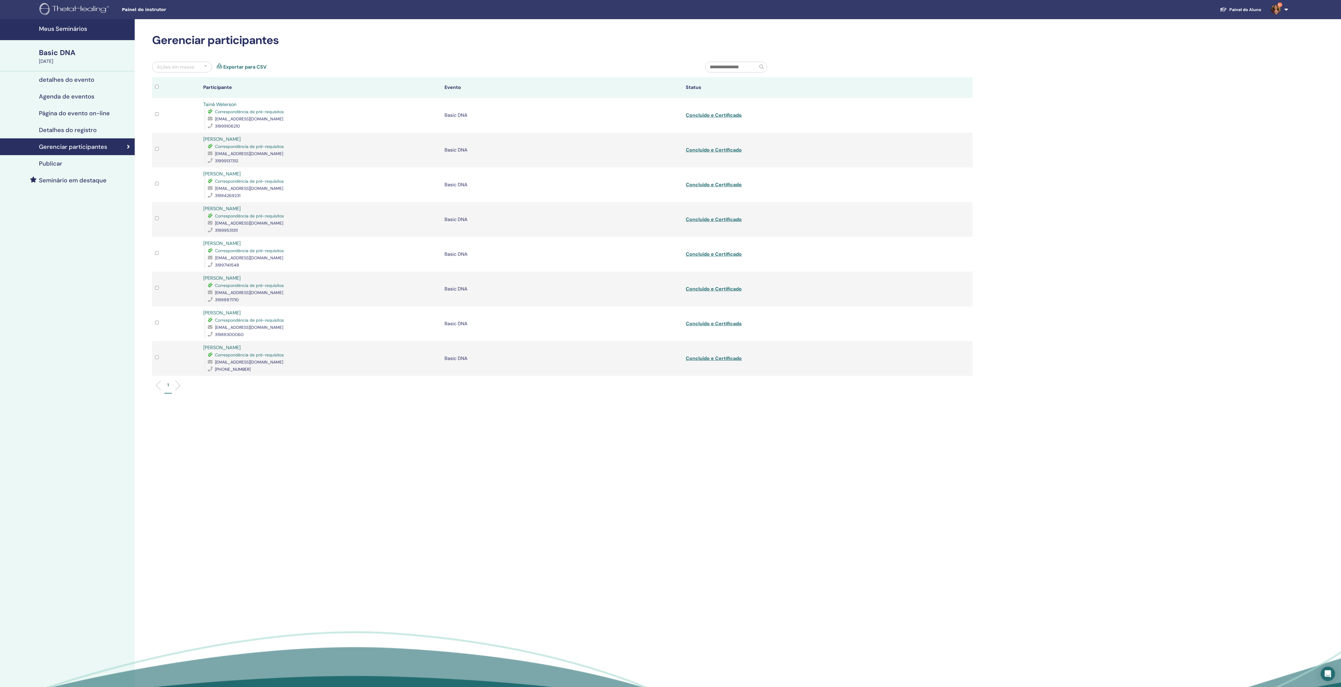
drag, startPoint x: 263, startPoint y: 72, endPoint x: 268, endPoint y: 71, distance: 4.9
click at [263, 71] on link "Exportar para CSV" at bounding box center [244, 66] width 43 height 7
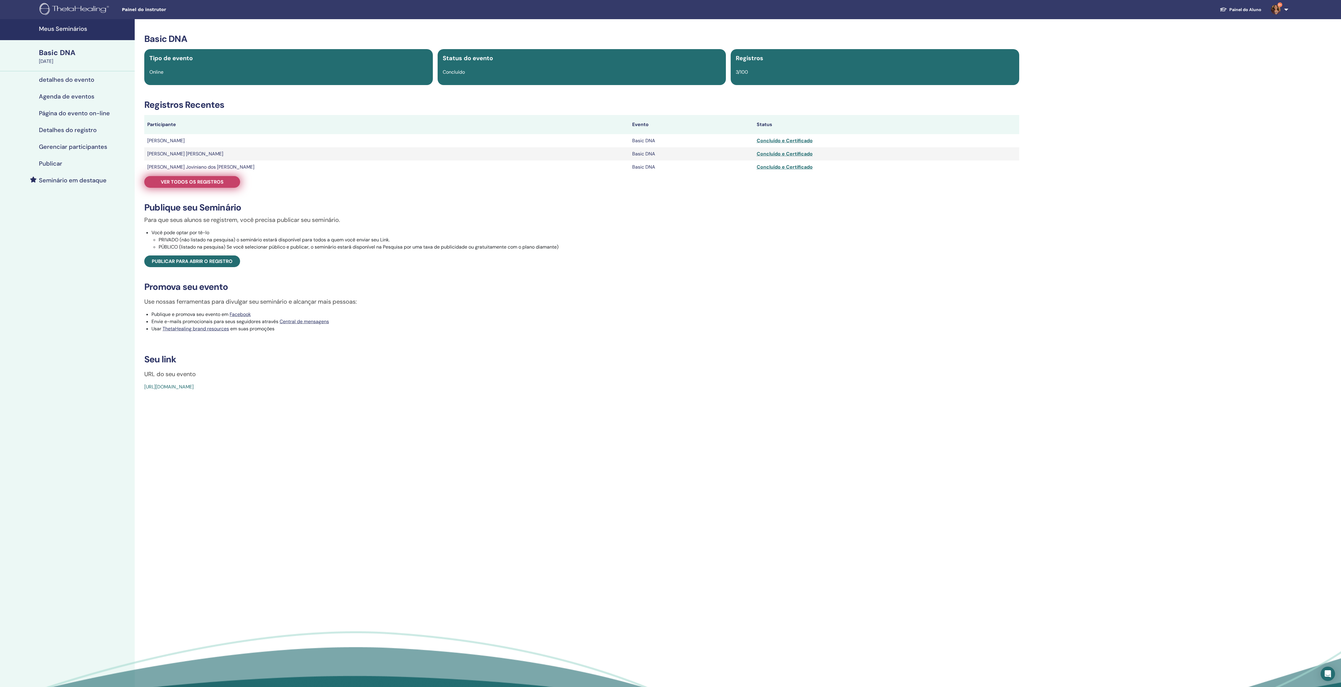
click at [213, 188] on link "Ver todos os registros" at bounding box center [192, 182] width 96 height 12
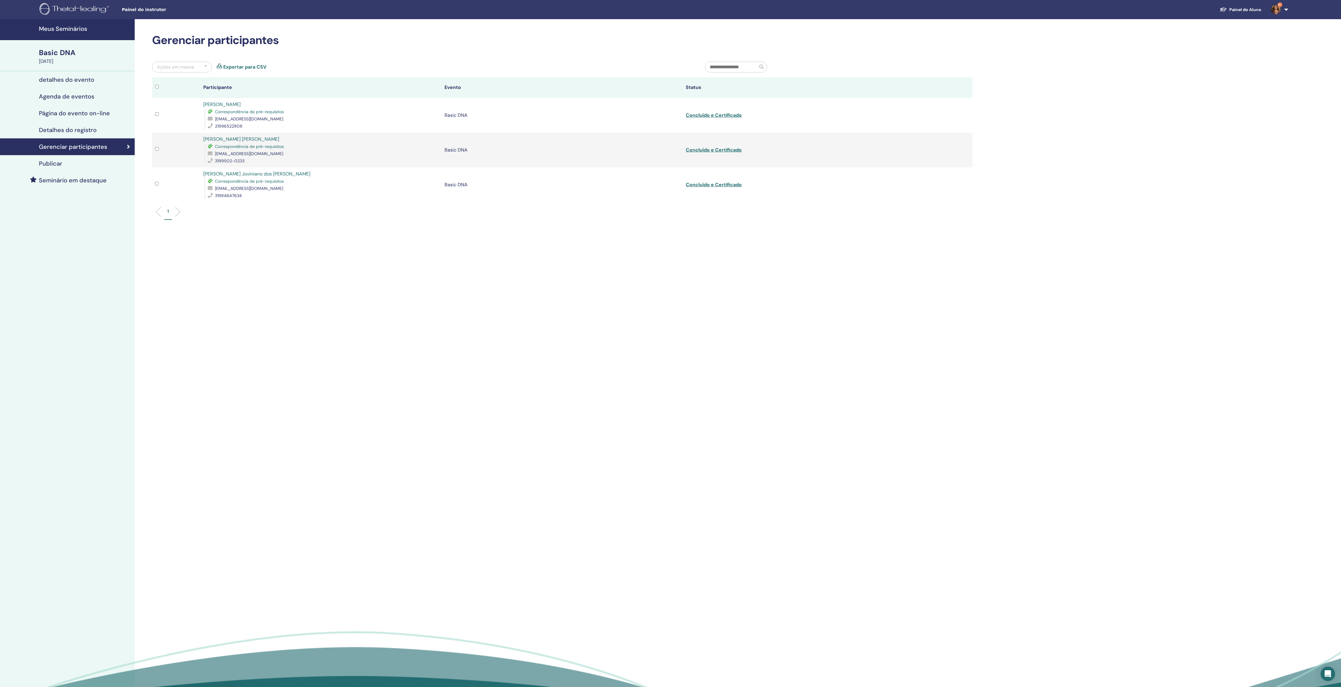
click at [247, 69] on link "Exportar para CSV" at bounding box center [244, 66] width 43 height 7
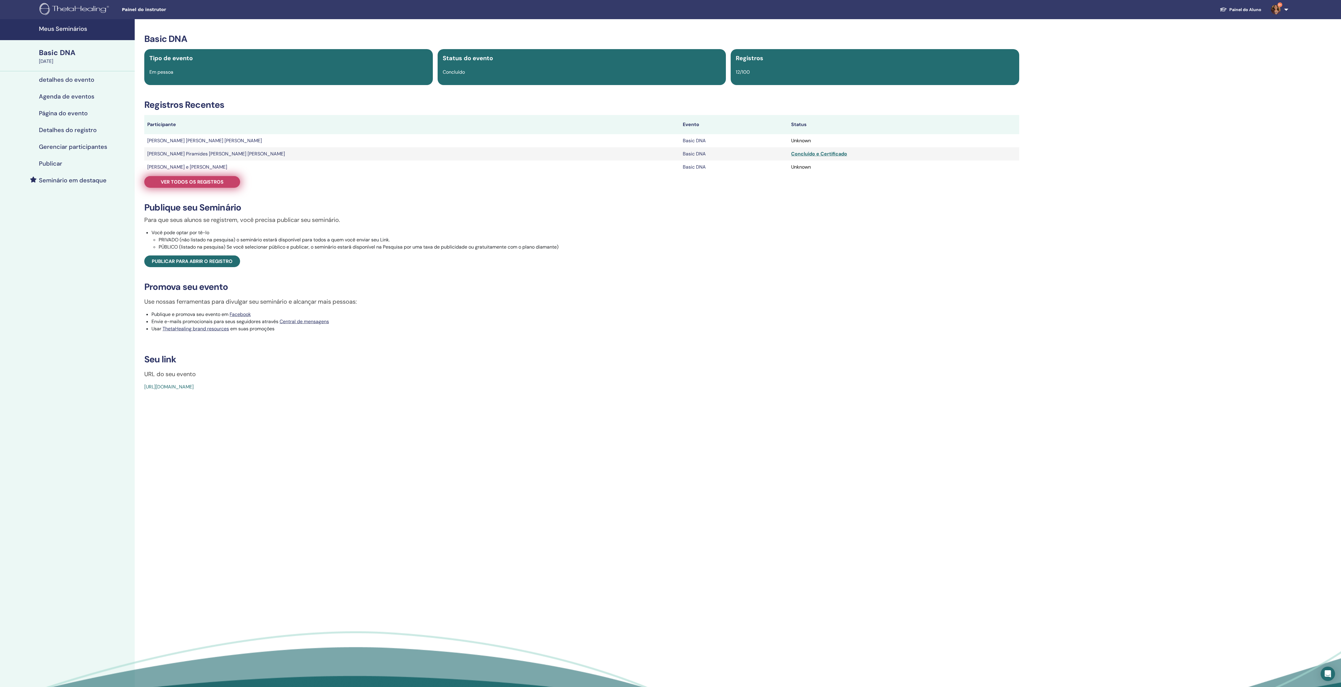
click at [216, 185] on span "Ver todos os registros" at bounding box center [192, 182] width 63 height 6
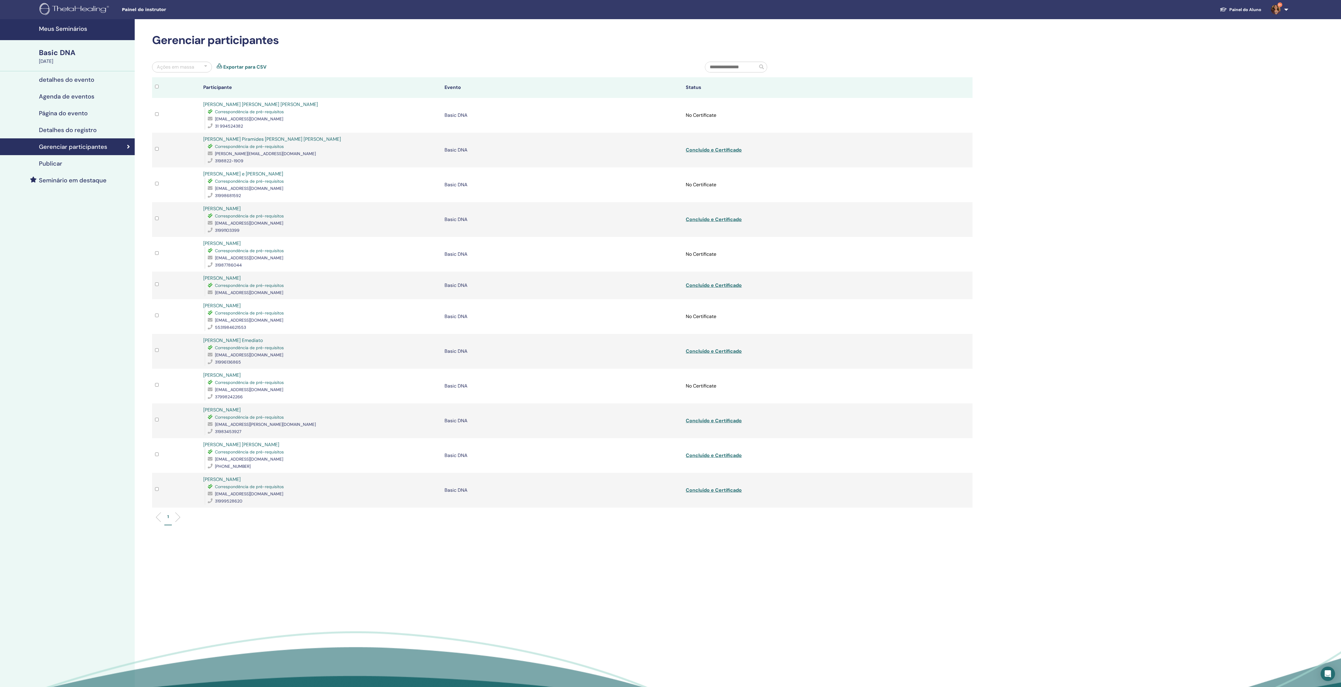
click at [255, 69] on link "Exportar para CSV" at bounding box center [244, 66] width 43 height 7
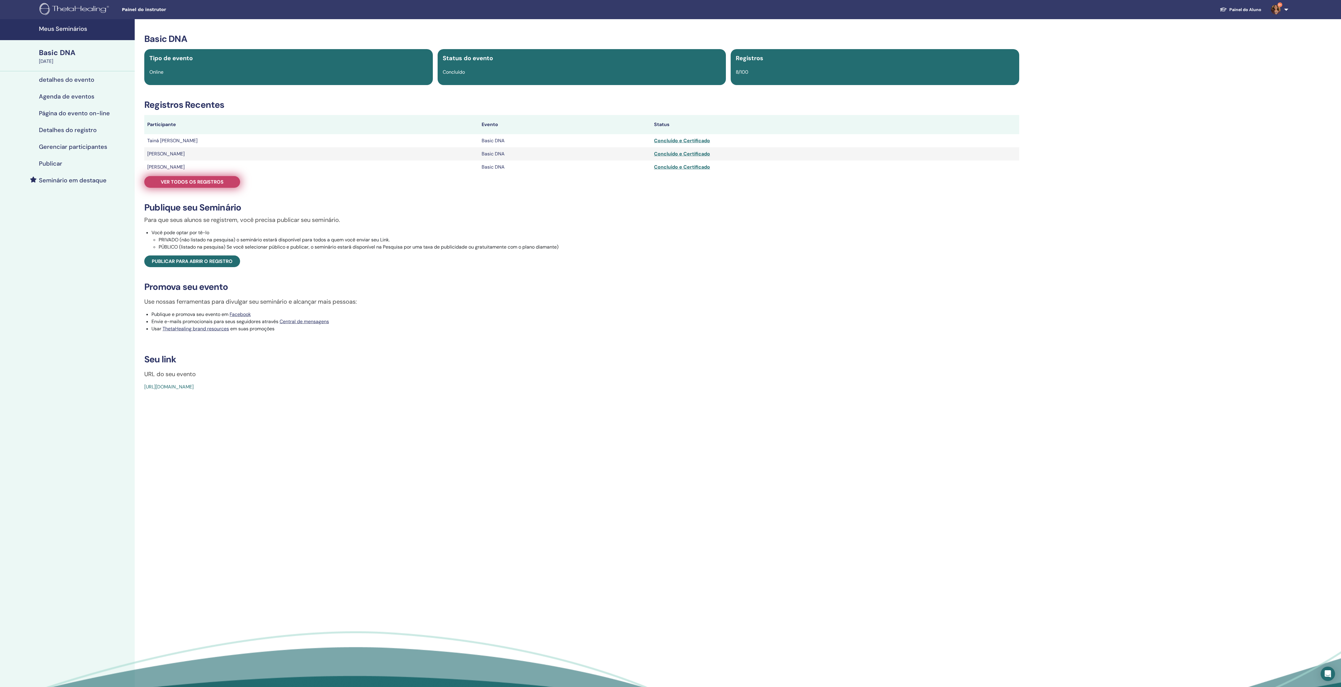
click at [220, 185] on span "Ver todos os registros" at bounding box center [192, 182] width 63 height 6
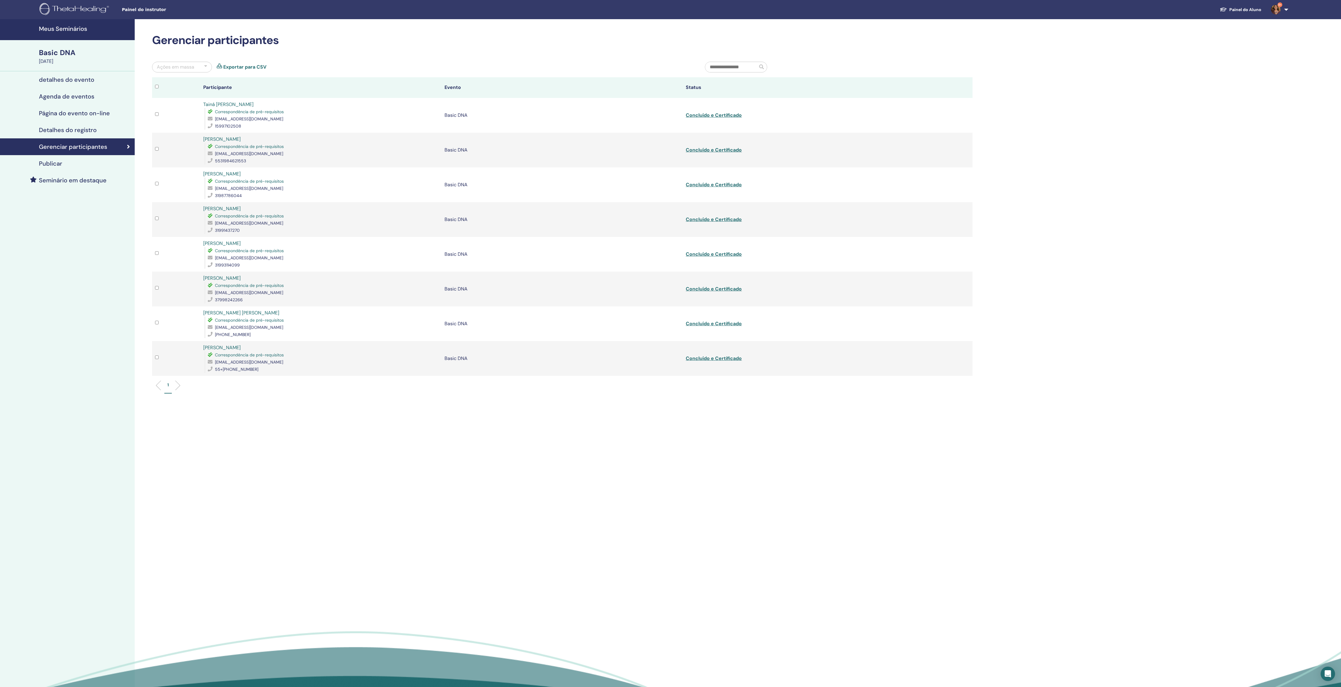
click at [266, 71] on link "Exportar para CSV" at bounding box center [244, 66] width 43 height 7
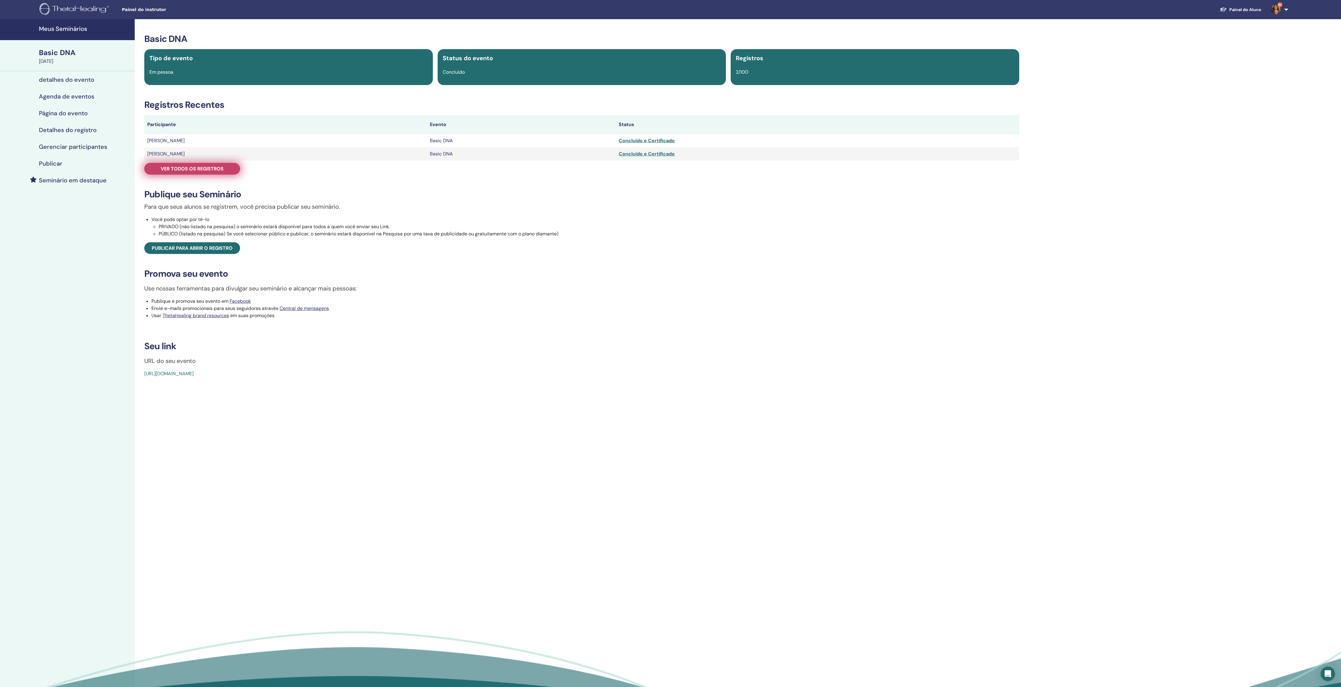
click at [215, 172] on span "Ver todos os registros" at bounding box center [192, 169] width 63 height 6
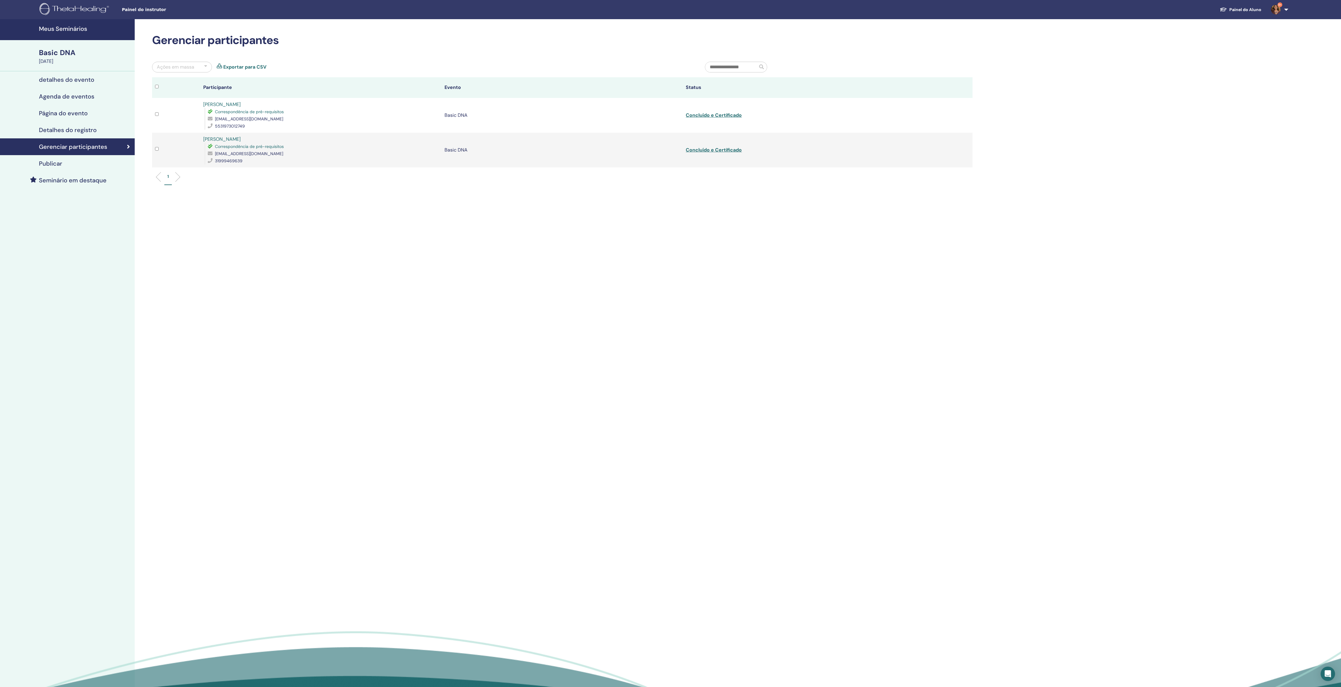
drag, startPoint x: 255, startPoint y: 71, endPoint x: 305, endPoint y: 19, distance: 72.4
click at [255, 70] on link "Exportar para CSV" at bounding box center [244, 66] width 43 height 7
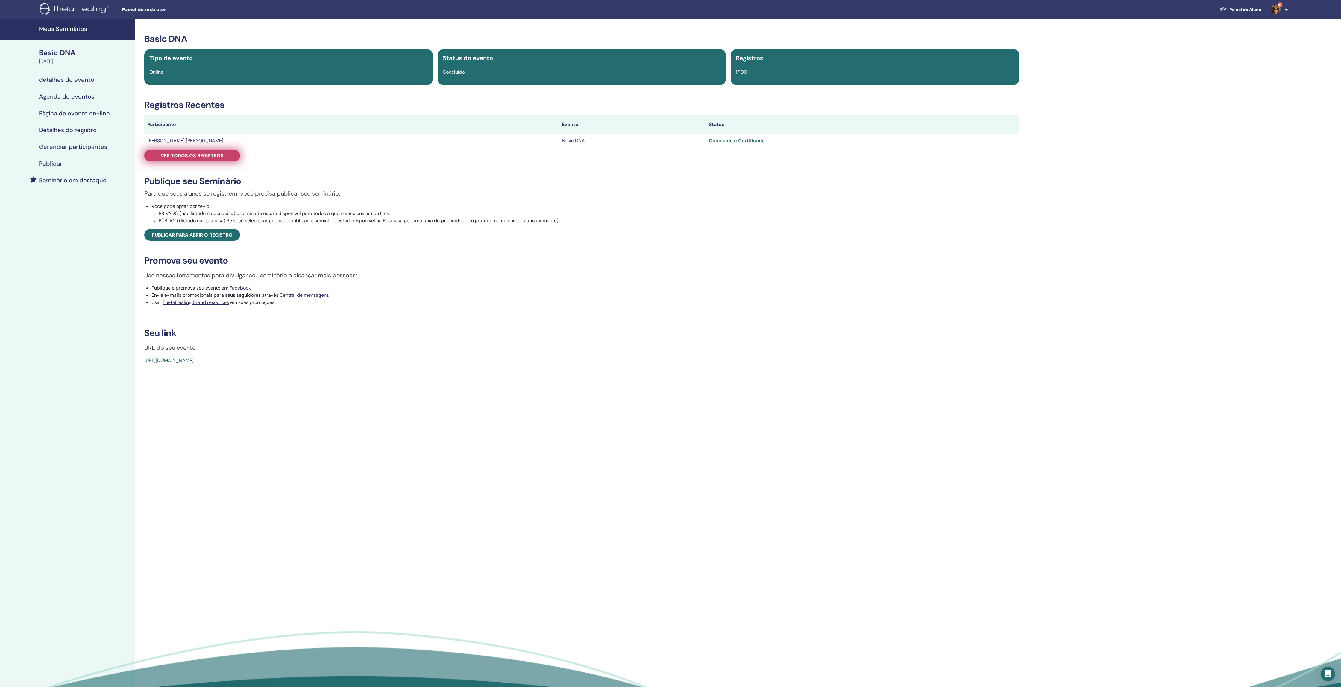
click at [212, 159] on span "Ver todos os registros" at bounding box center [192, 155] width 63 height 6
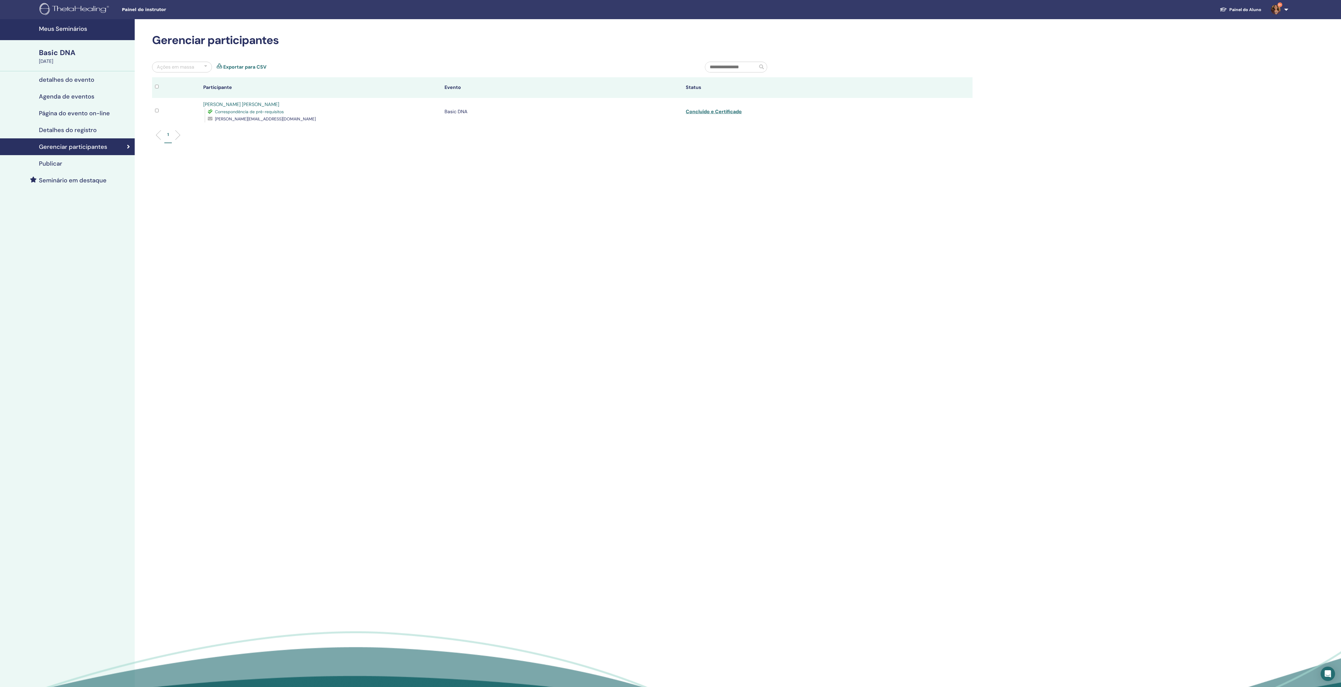
click at [255, 71] on link "Exportar para CSV" at bounding box center [244, 66] width 43 height 7
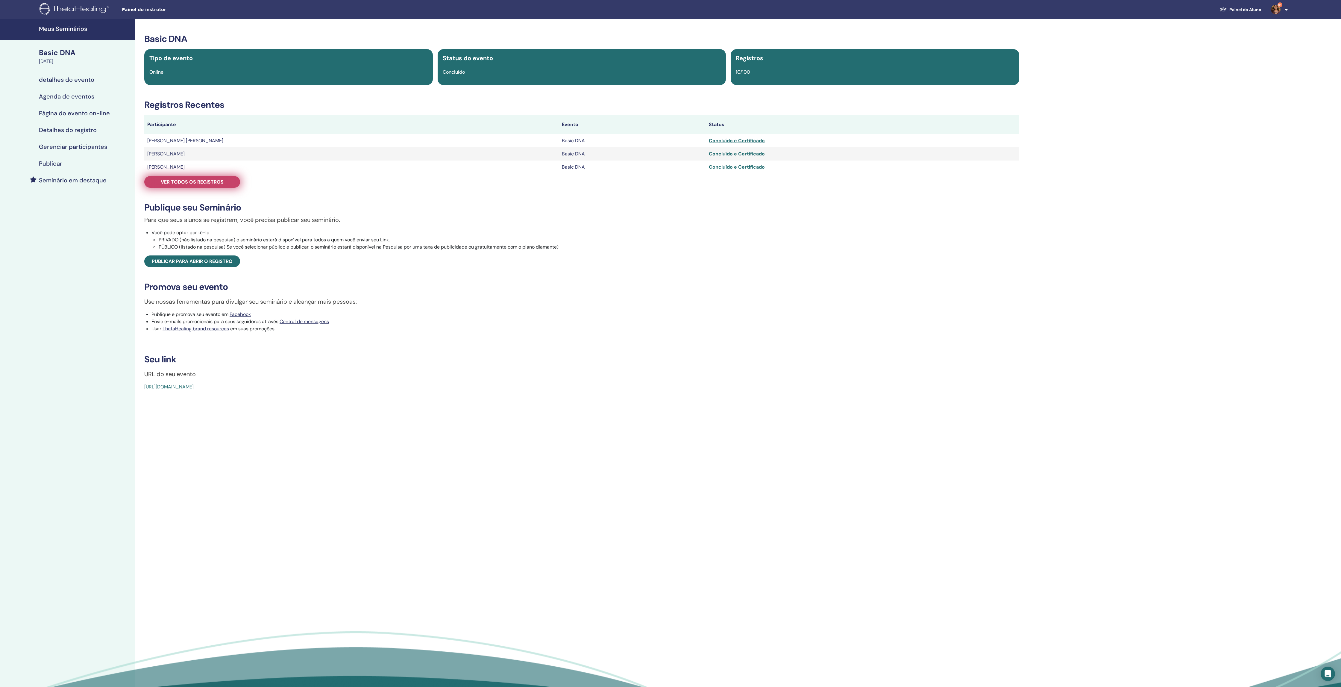
click at [223, 185] on span "Ver todos os registros" at bounding box center [192, 182] width 63 height 6
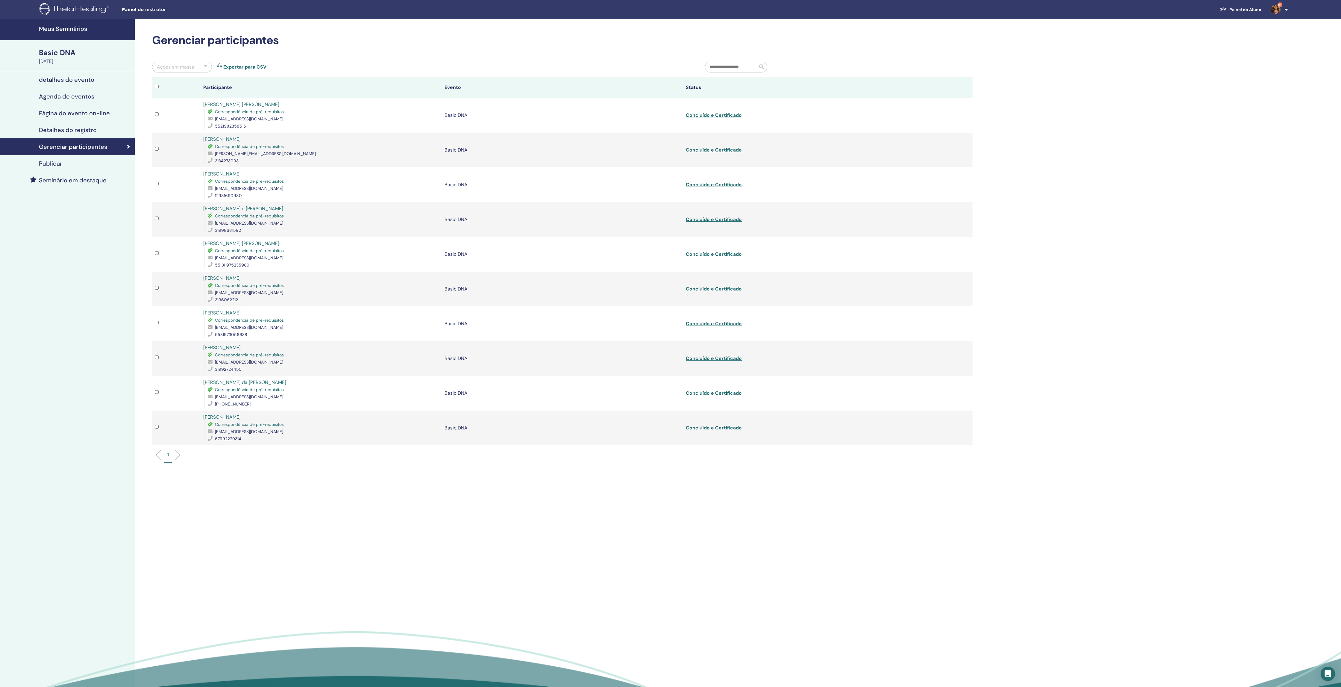
click at [259, 70] on link "Exportar para CSV" at bounding box center [244, 66] width 43 height 7
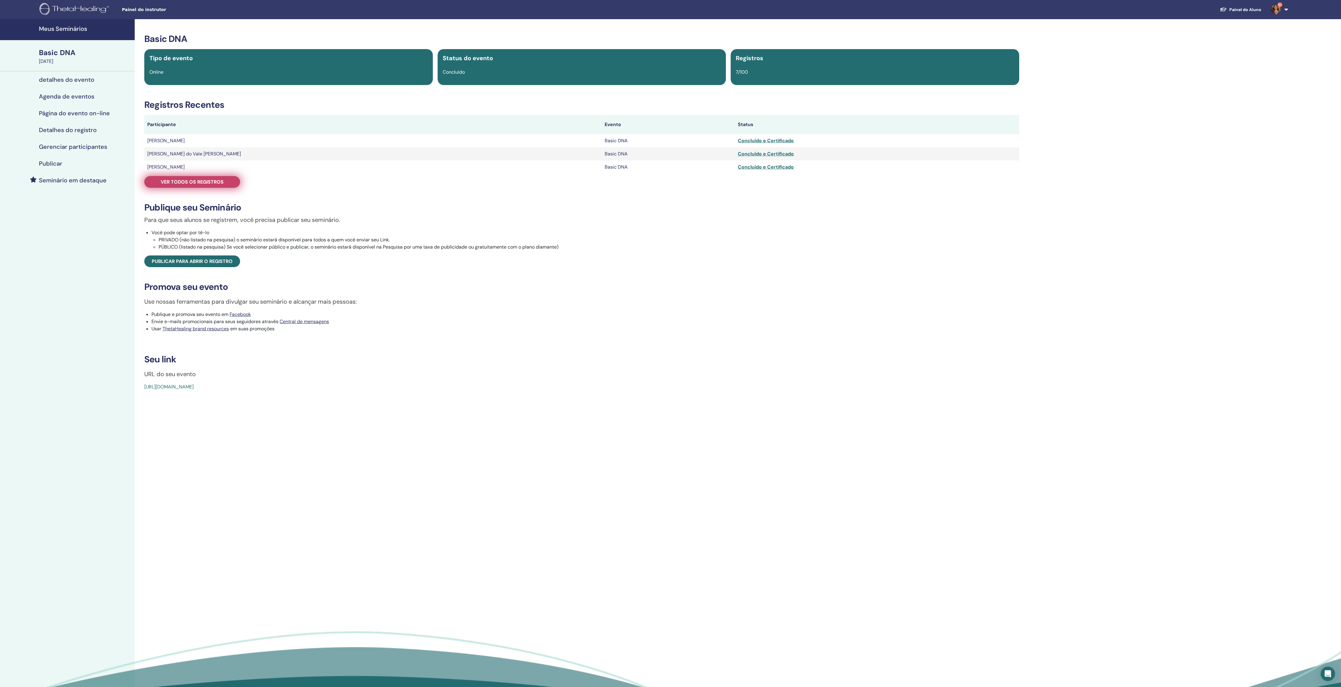
click at [217, 185] on span "Ver todos os registros" at bounding box center [192, 182] width 63 height 6
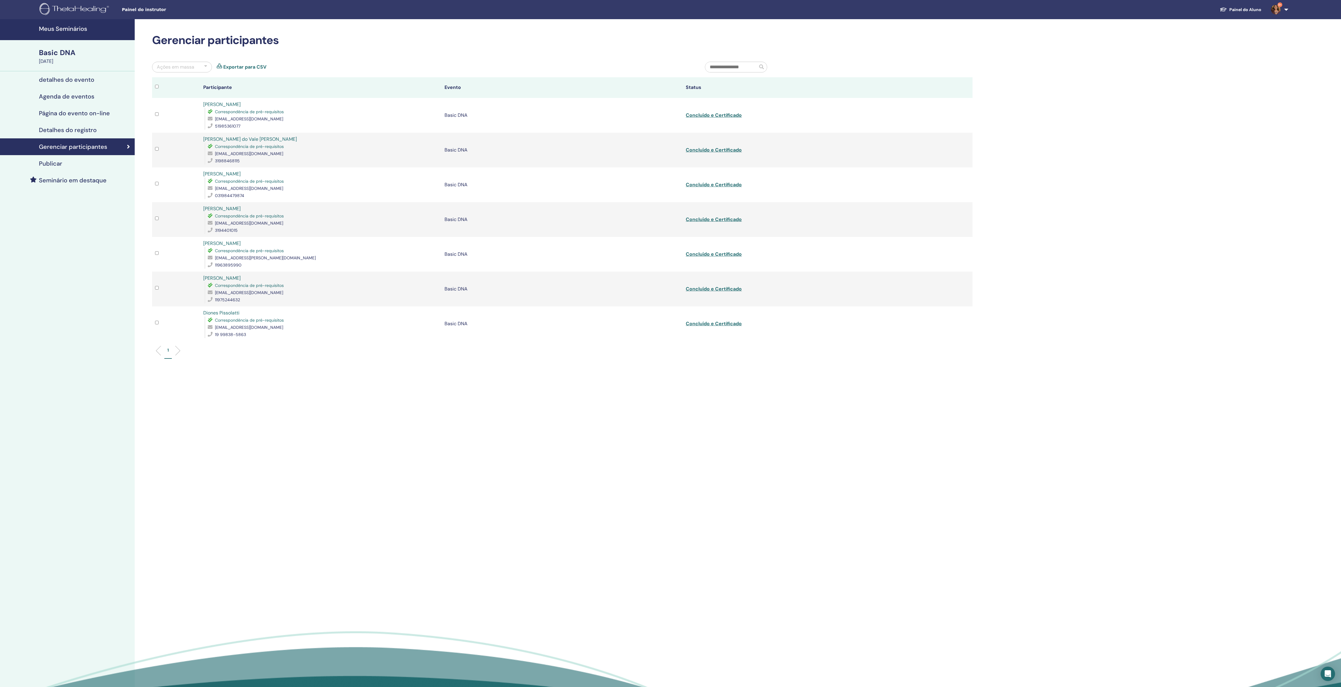
click at [266, 70] on link "Exportar para CSV" at bounding box center [244, 66] width 43 height 7
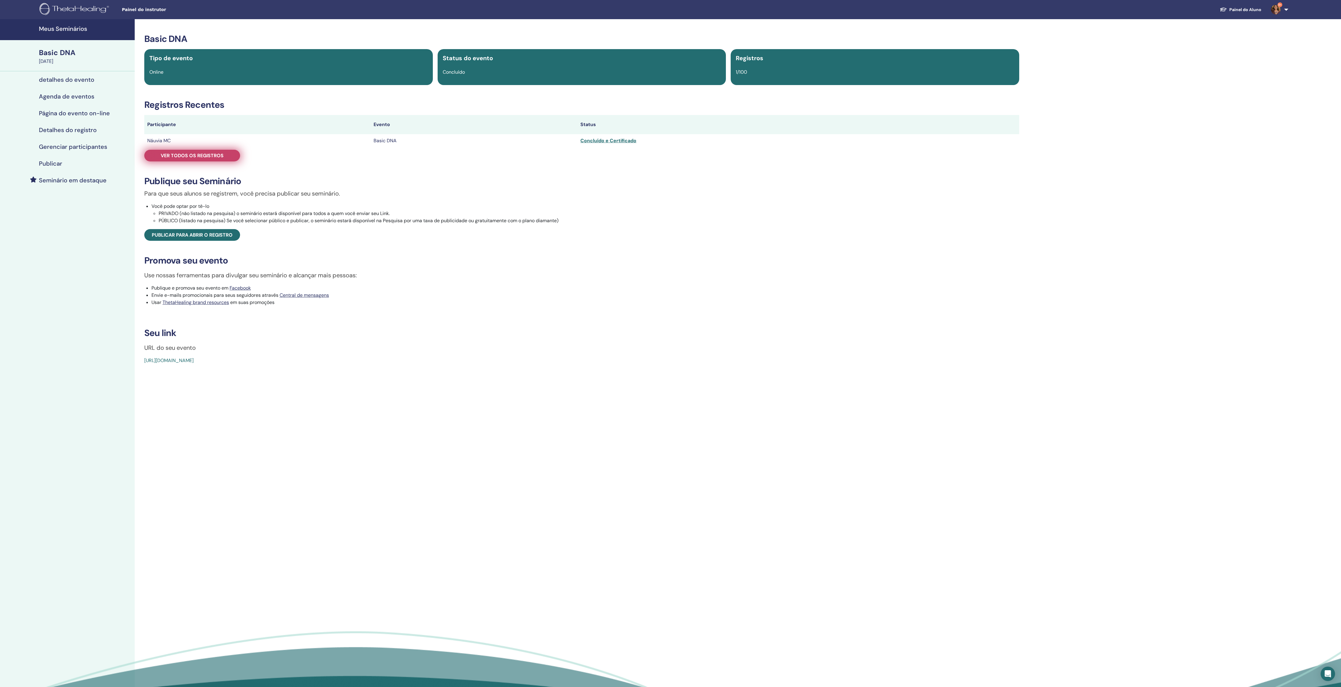
click at [210, 159] on span "Ver todos os registros" at bounding box center [192, 155] width 63 height 6
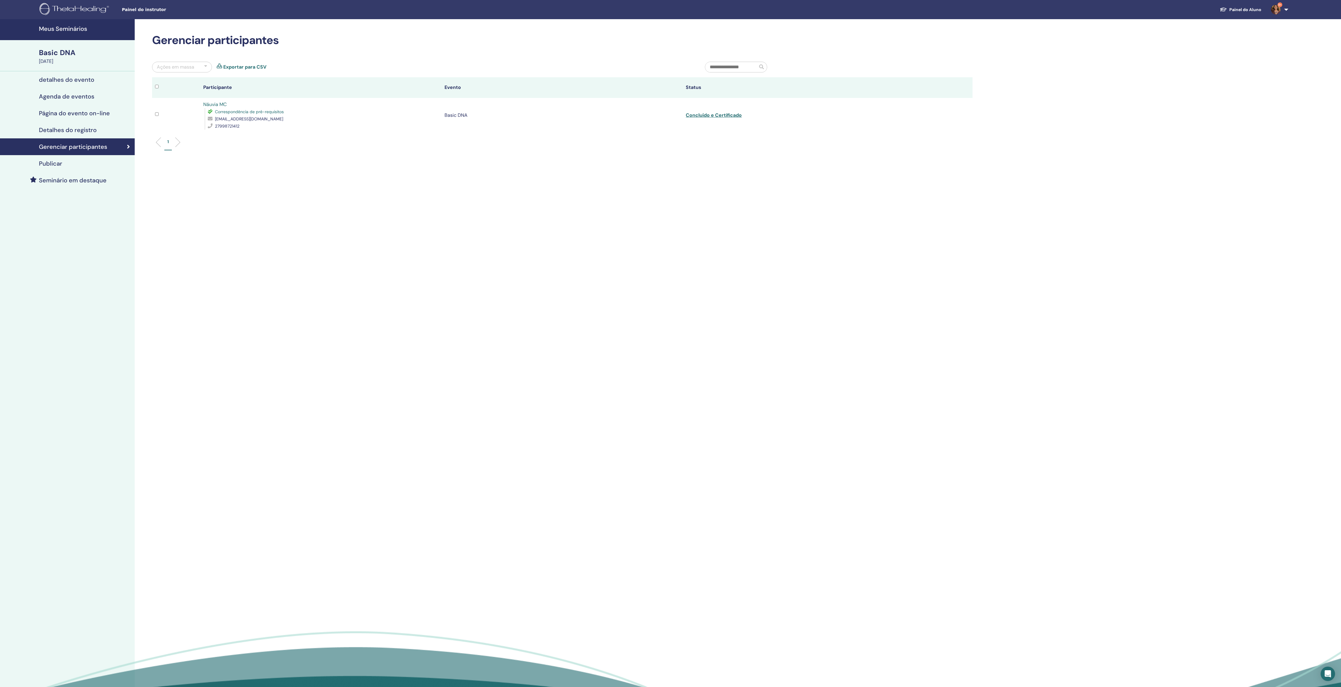
click at [253, 69] on link "Exportar para CSV" at bounding box center [244, 66] width 43 height 7
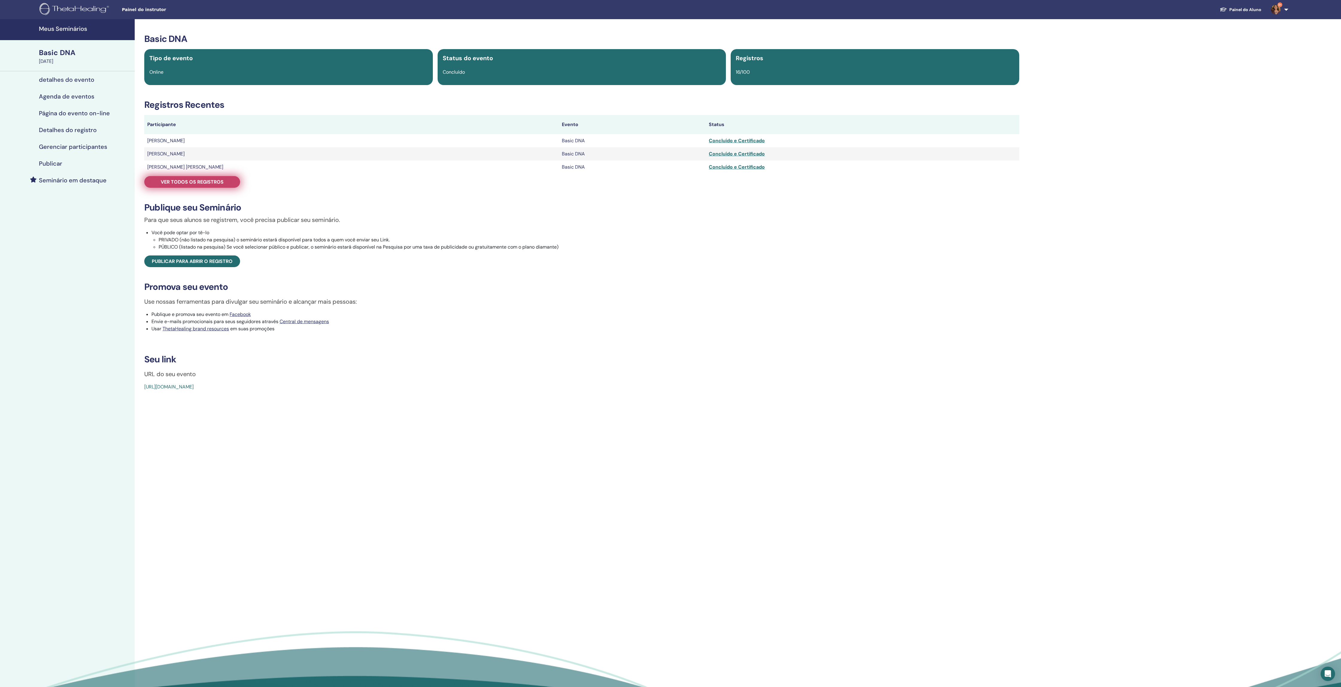
click at [213, 185] on span "Ver todos os registros" at bounding box center [192, 182] width 63 height 6
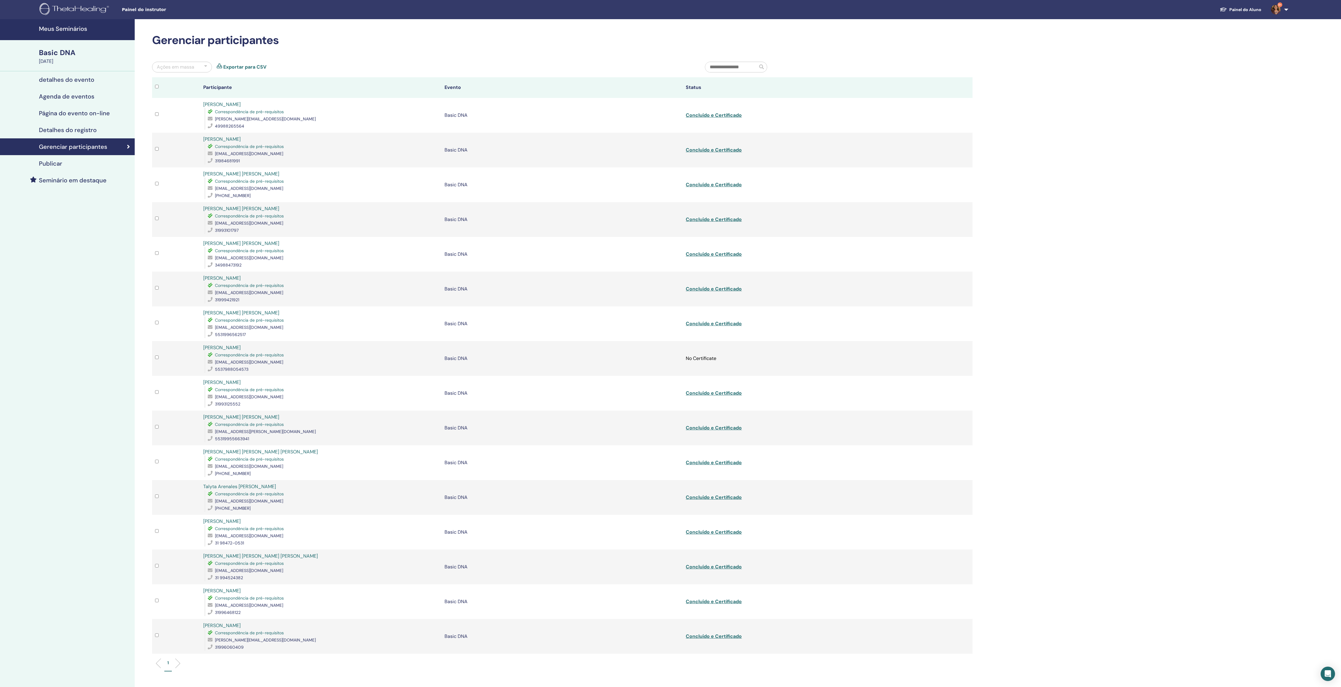
click at [263, 69] on link "Exportar para CSV" at bounding box center [244, 66] width 43 height 7
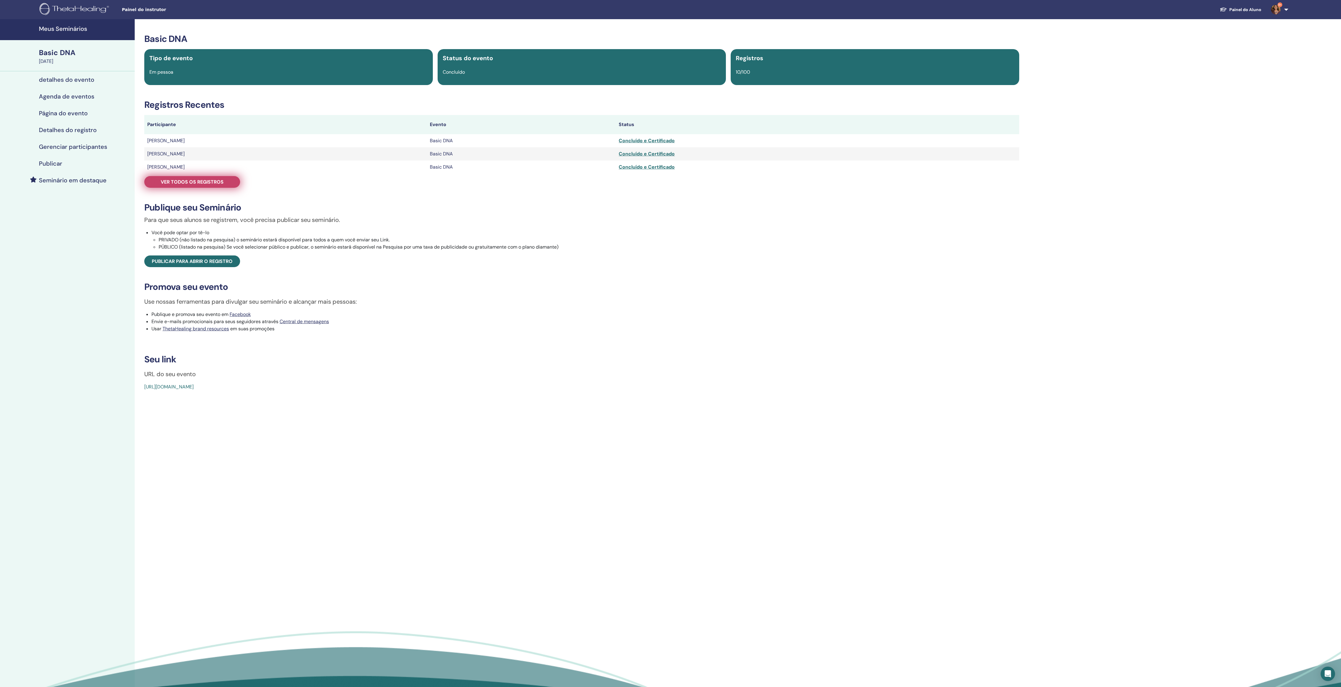
click at [214, 186] on link "Ver todos os registros" at bounding box center [192, 182] width 96 height 12
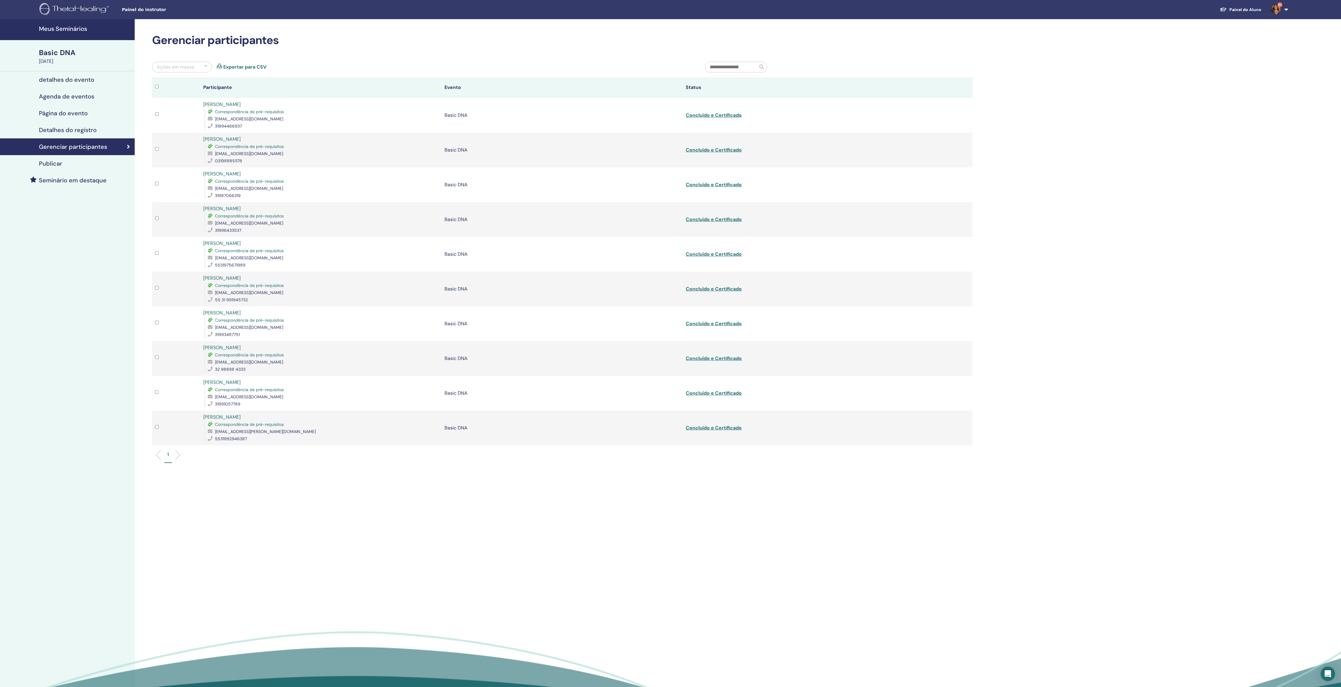
click at [256, 69] on link "Exportar para CSV" at bounding box center [244, 66] width 43 height 7
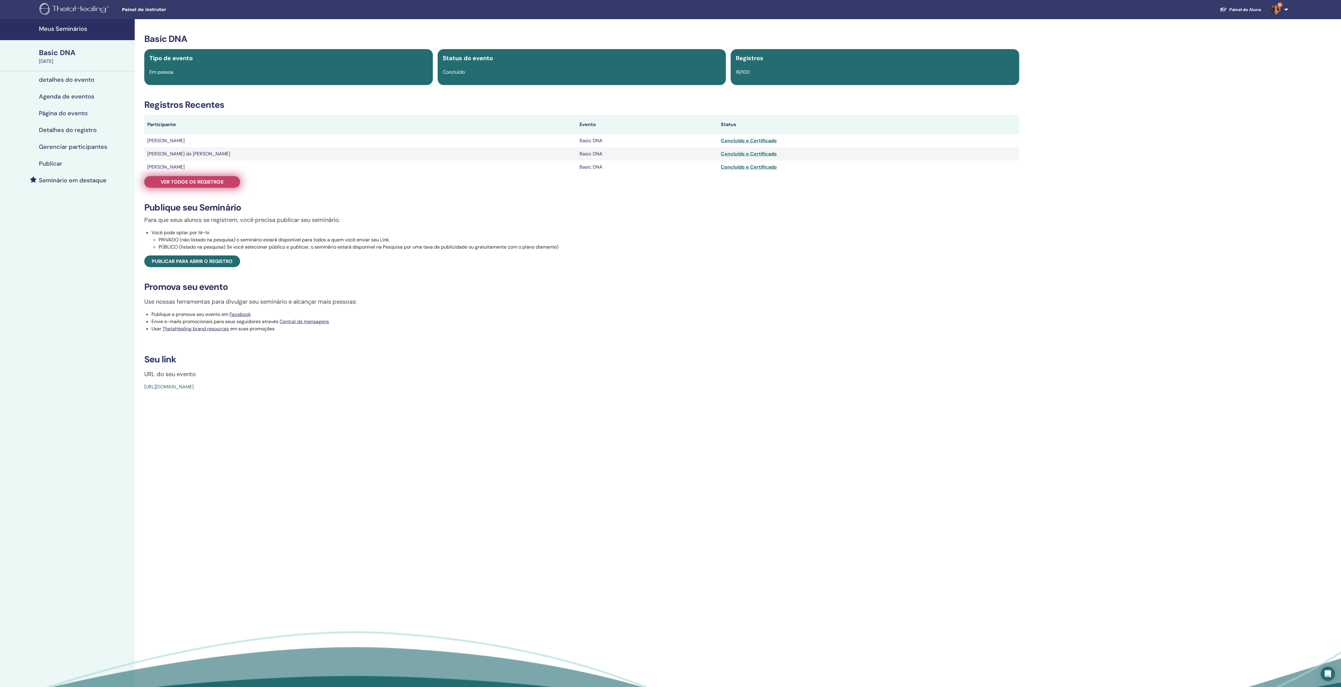
click at [224, 185] on span "Ver todos os registros" at bounding box center [192, 182] width 63 height 6
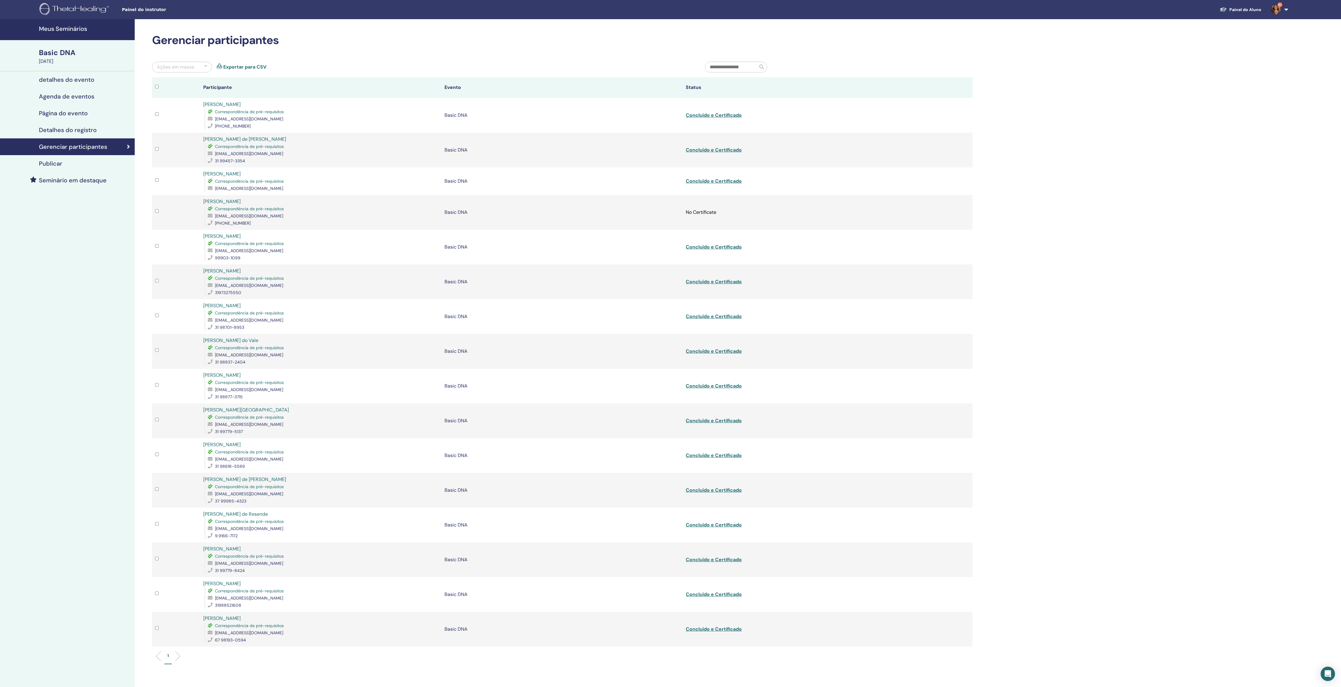
click at [266, 69] on link "Exportar para CSV" at bounding box center [244, 66] width 43 height 7
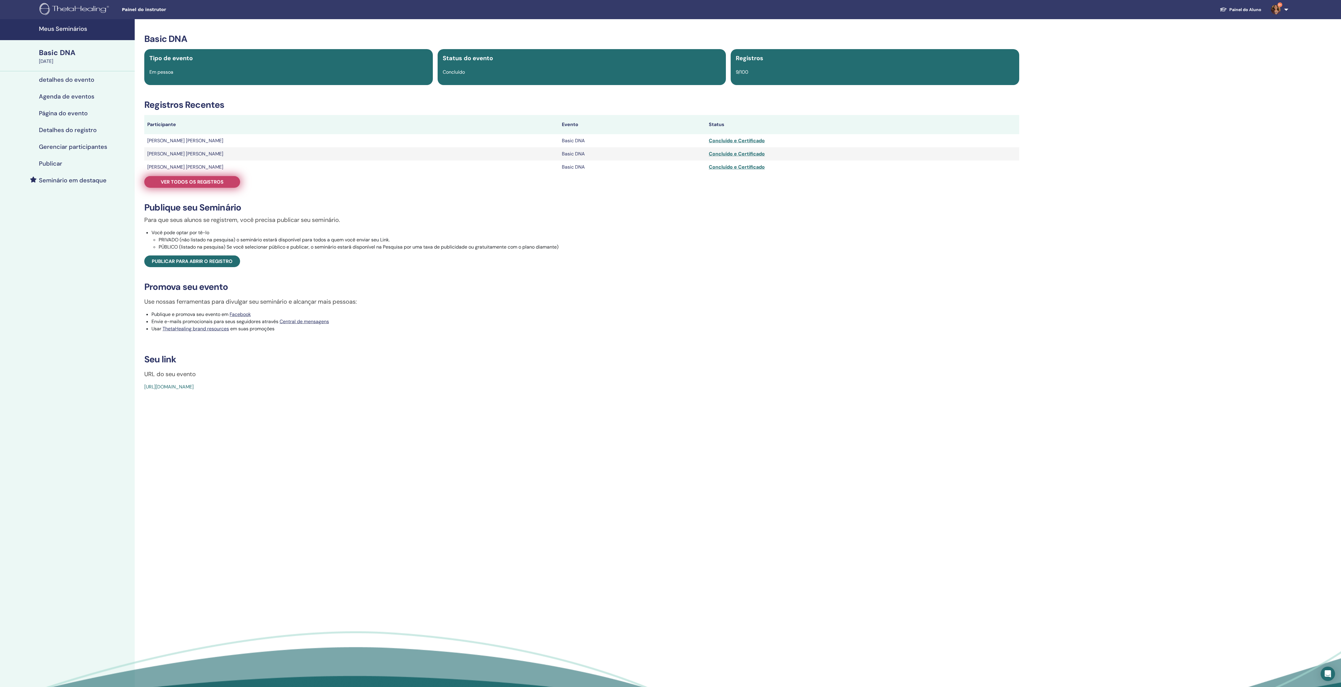
click at [217, 185] on span "Ver todos os registros" at bounding box center [192, 182] width 63 height 6
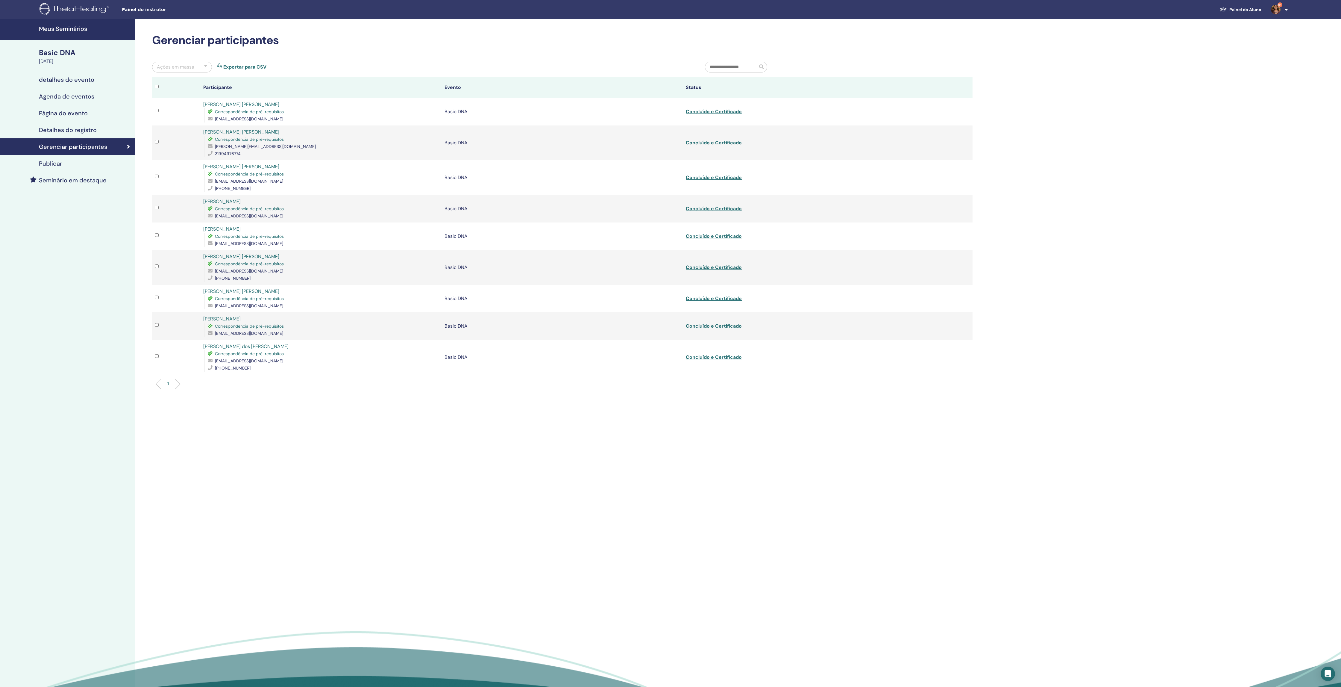
click at [259, 71] on link "Exportar para CSV" at bounding box center [244, 66] width 43 height 7
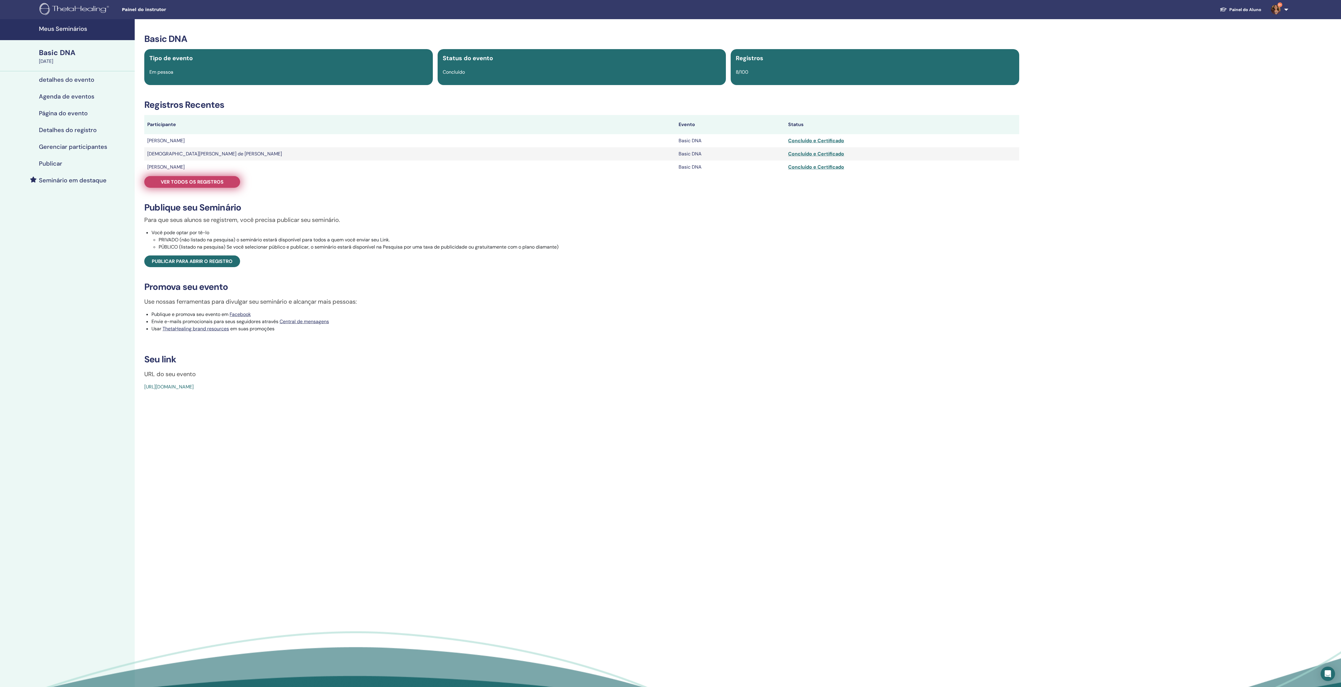
click at [216, 185] on span "Ver todos os registros" at bounding box center [192, 182] width 63 height 6
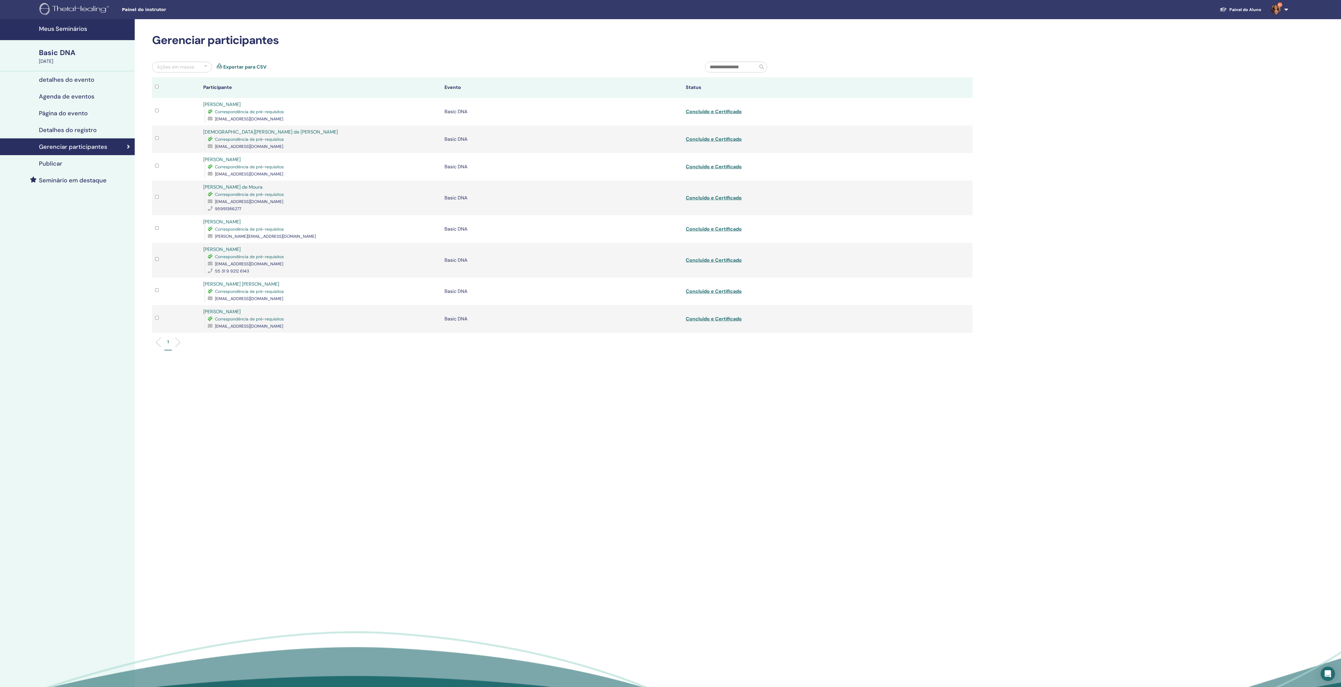
click at [262, 71] on link "Exportar para CSV" at bounding box center [244, 66] width 43 height 7
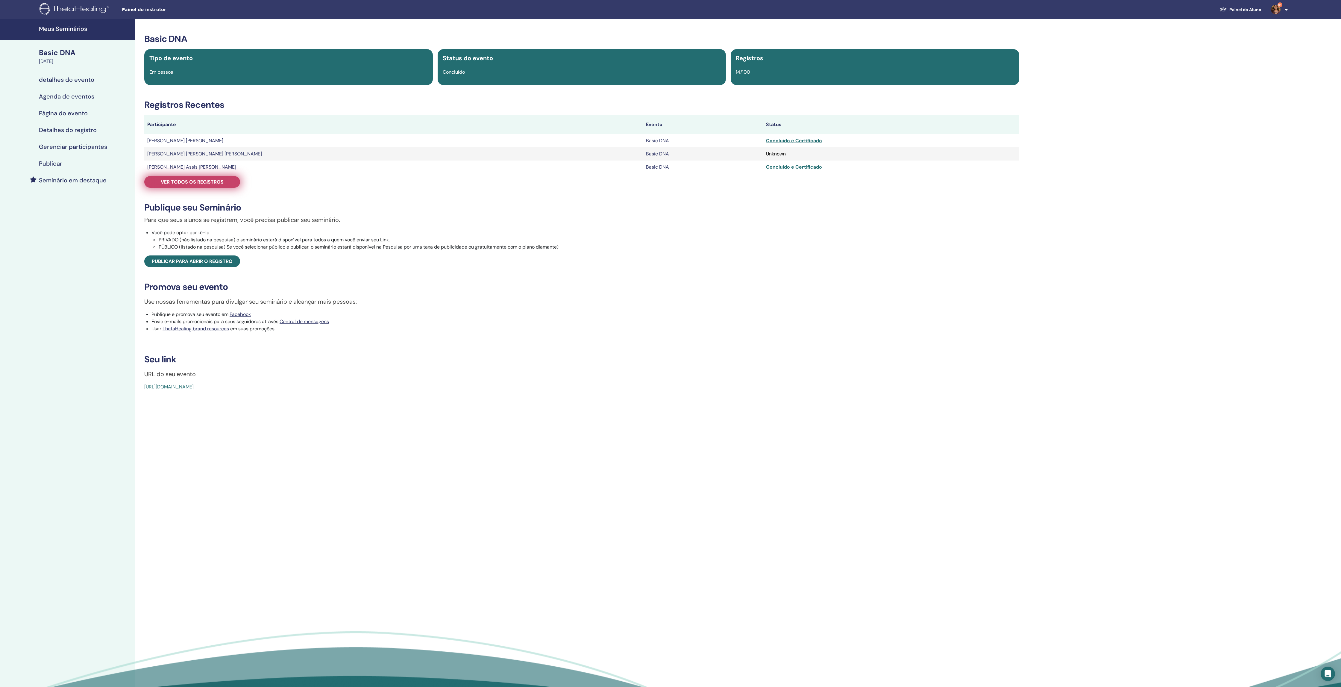
click at [208, 185] on span "Ver todos os registros" at bounding box center [192, 182] width 63 height 6
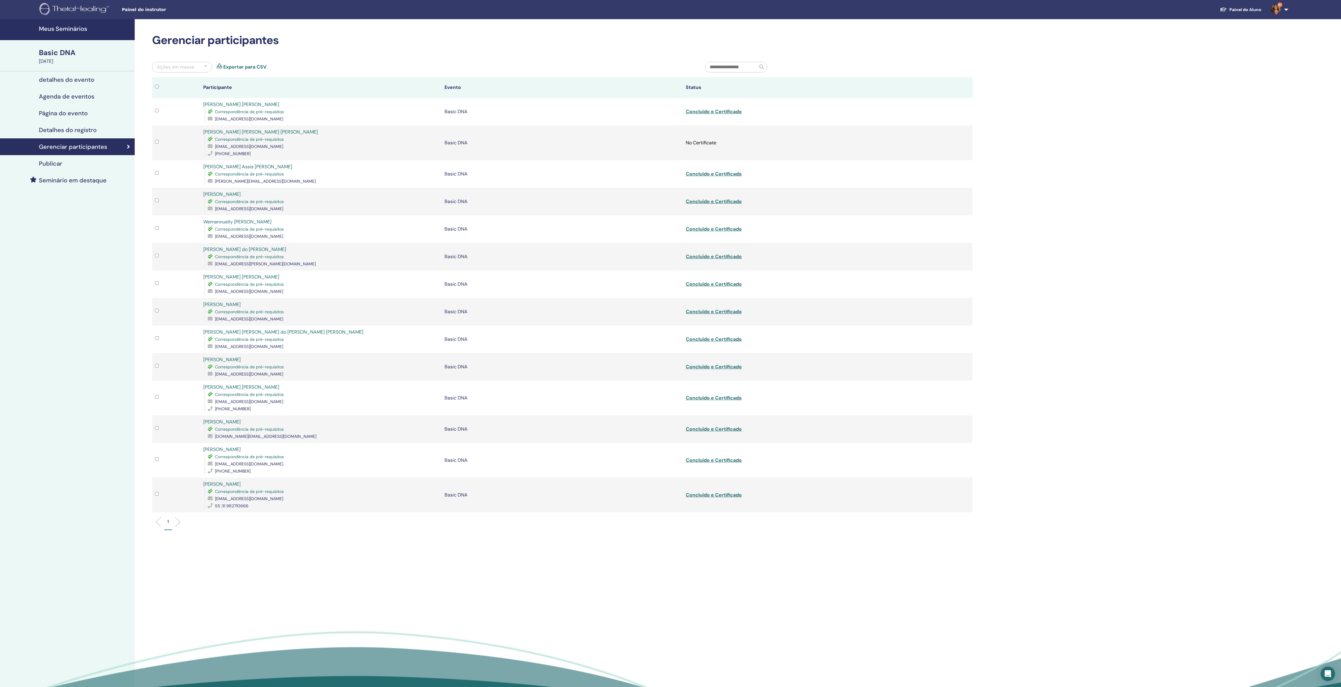
click at [262, 71] on link "Exportar para CSV" at bounding box center [244, 66] width 43 height 7
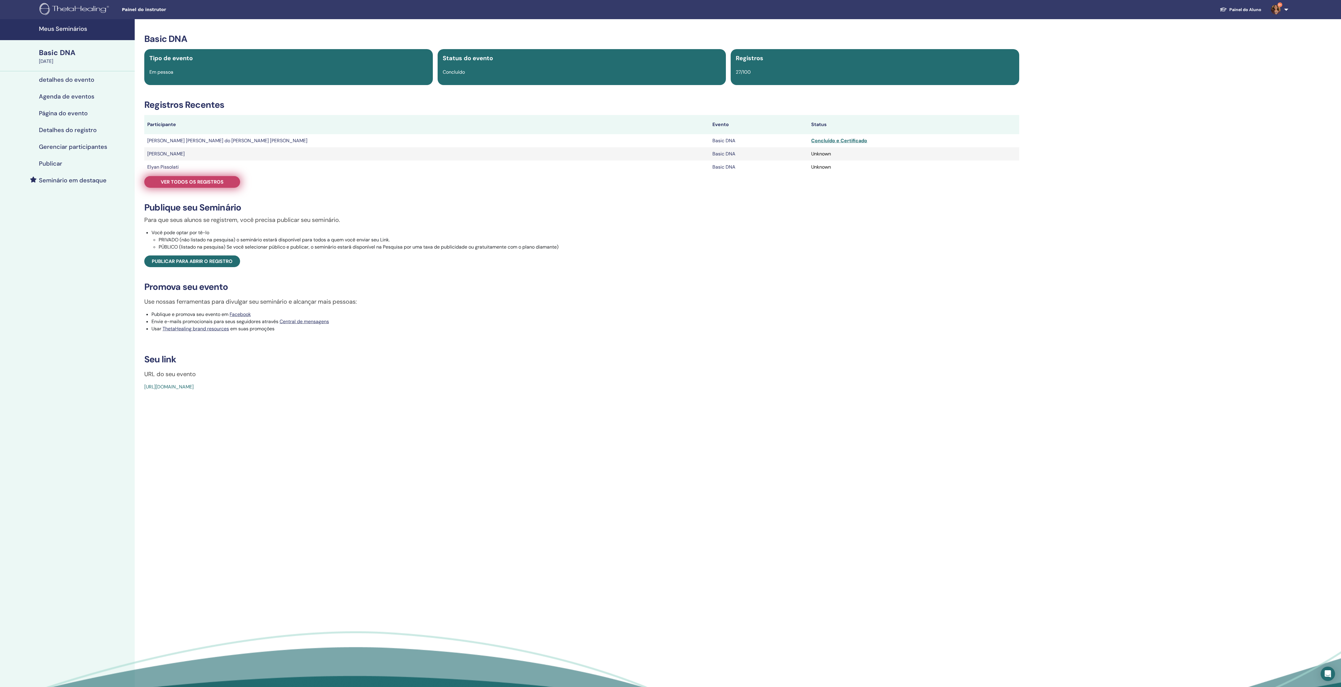
click at [202, 185] on span "Ver todos os registros" at bounding box center [192, 182] width 63 height 6
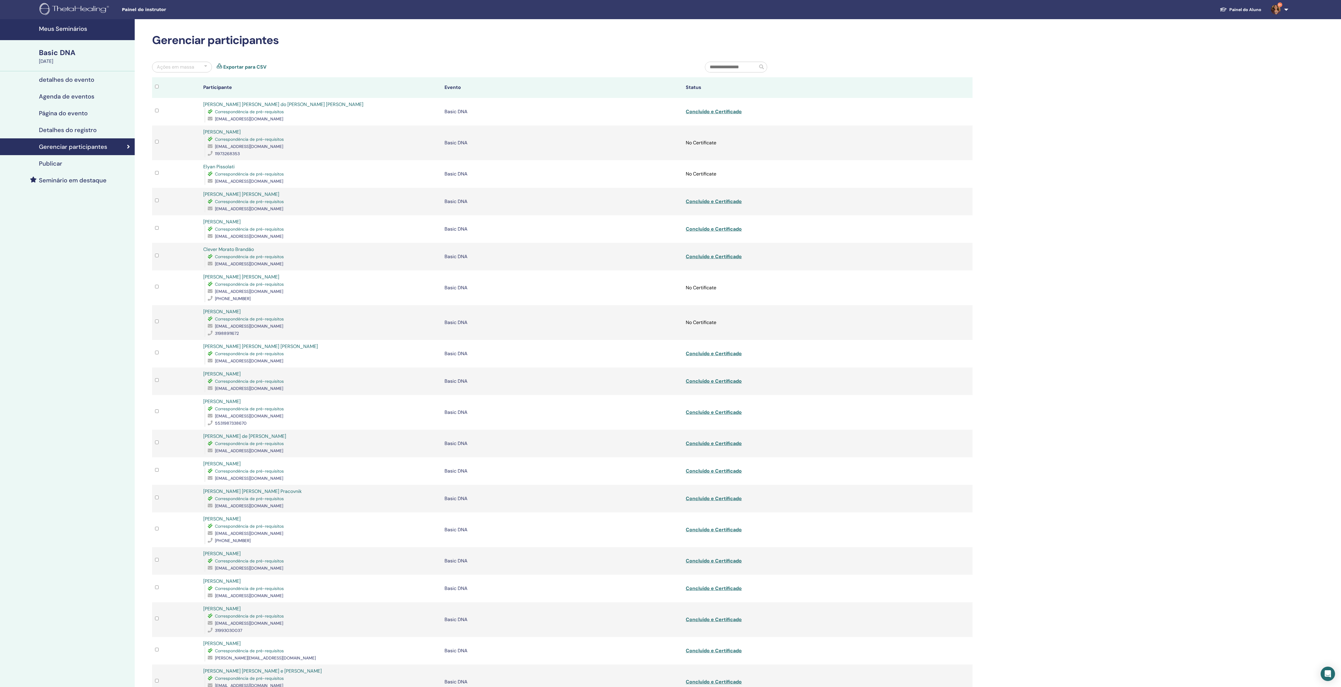
click at [258, 70] on link "Exportar para CSV" at bounding box center [244, 66] width 43 height 7
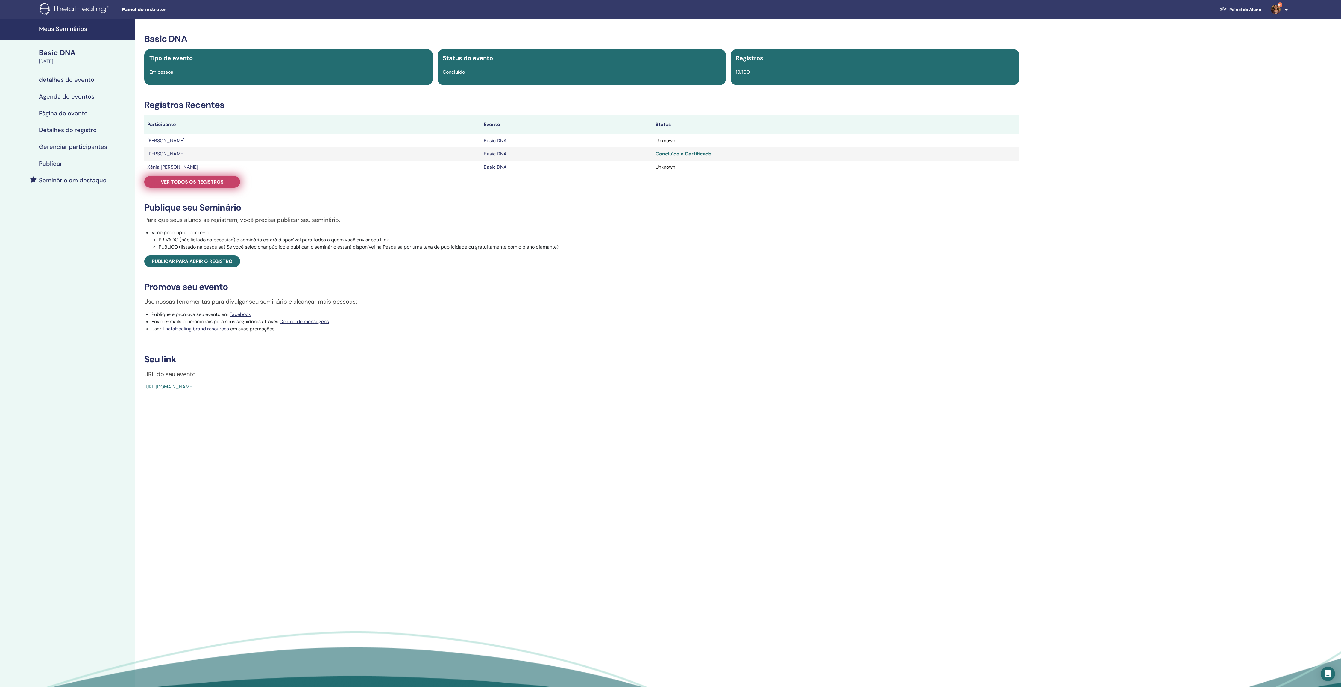
click at [235, 188] on link "Ver todos os registros" at bounding box center [192, 182] width 96 height 12
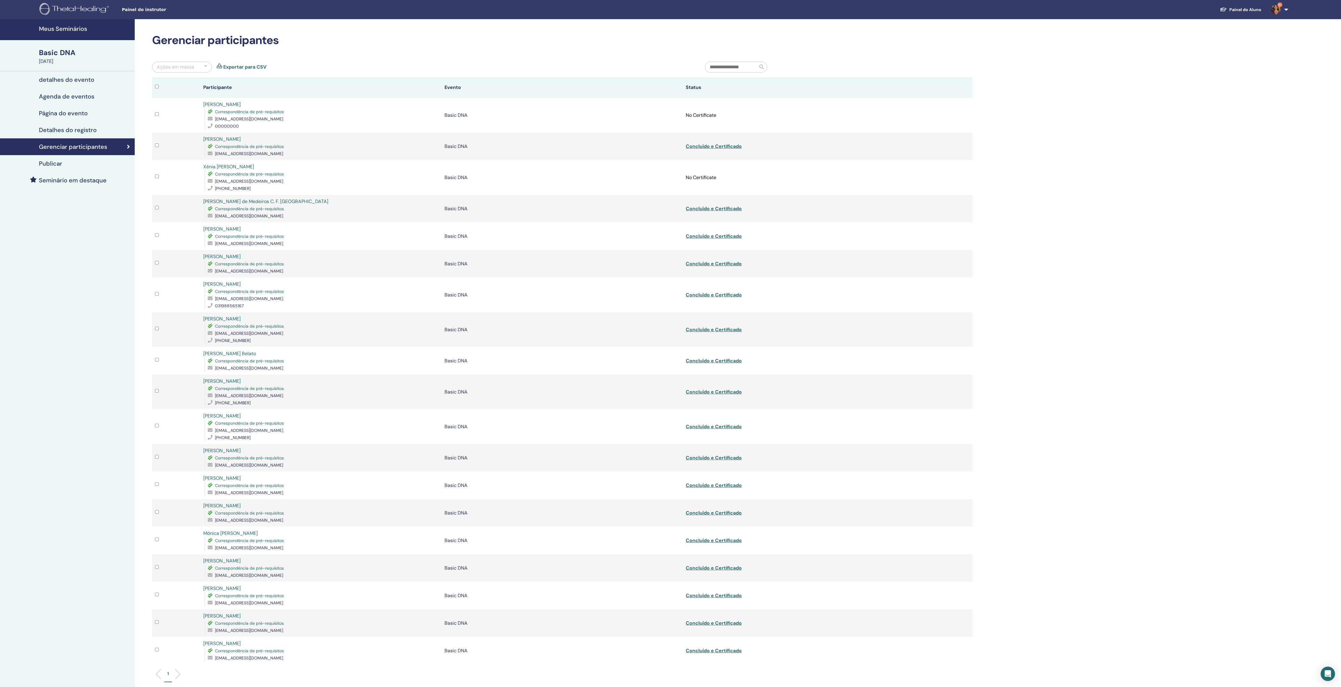
click at [260, 71] on link "Exportar para CSV" at bounding box center [244, 66] width 43 height 7
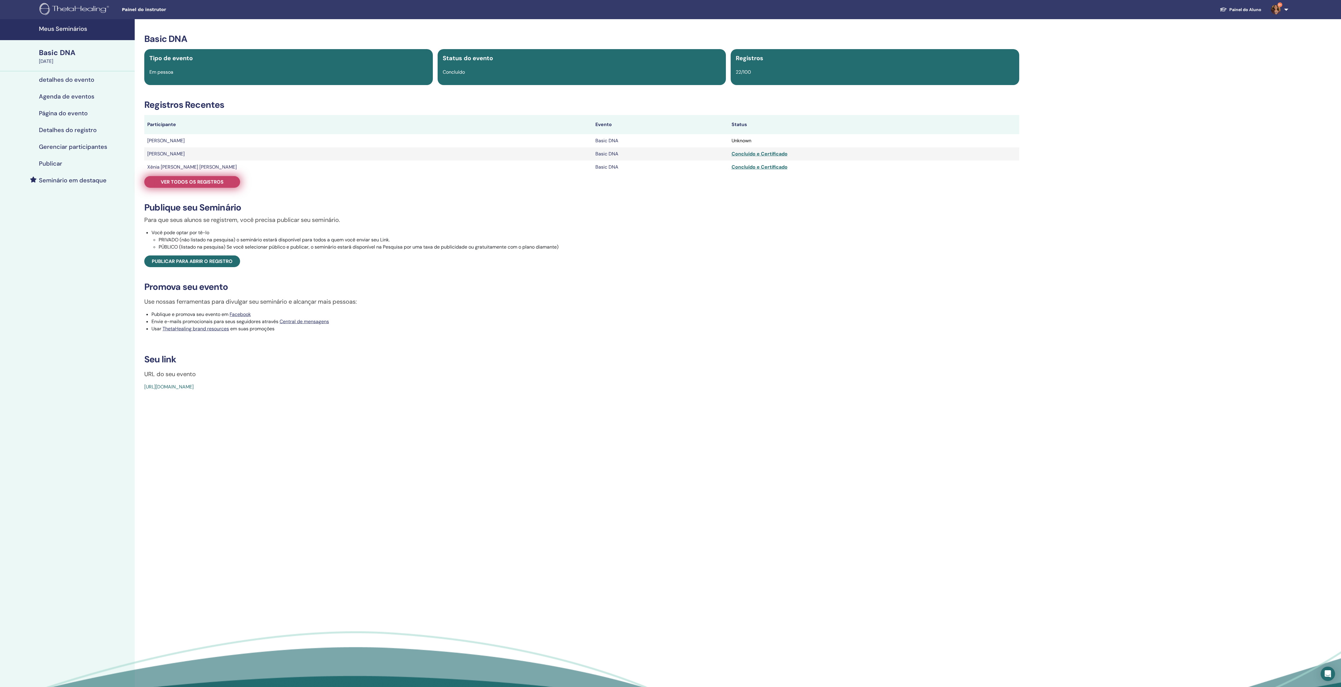
click at [208, 185] on span "Ver todos os registros" at bounding box center [192, 182] width 63 height 6
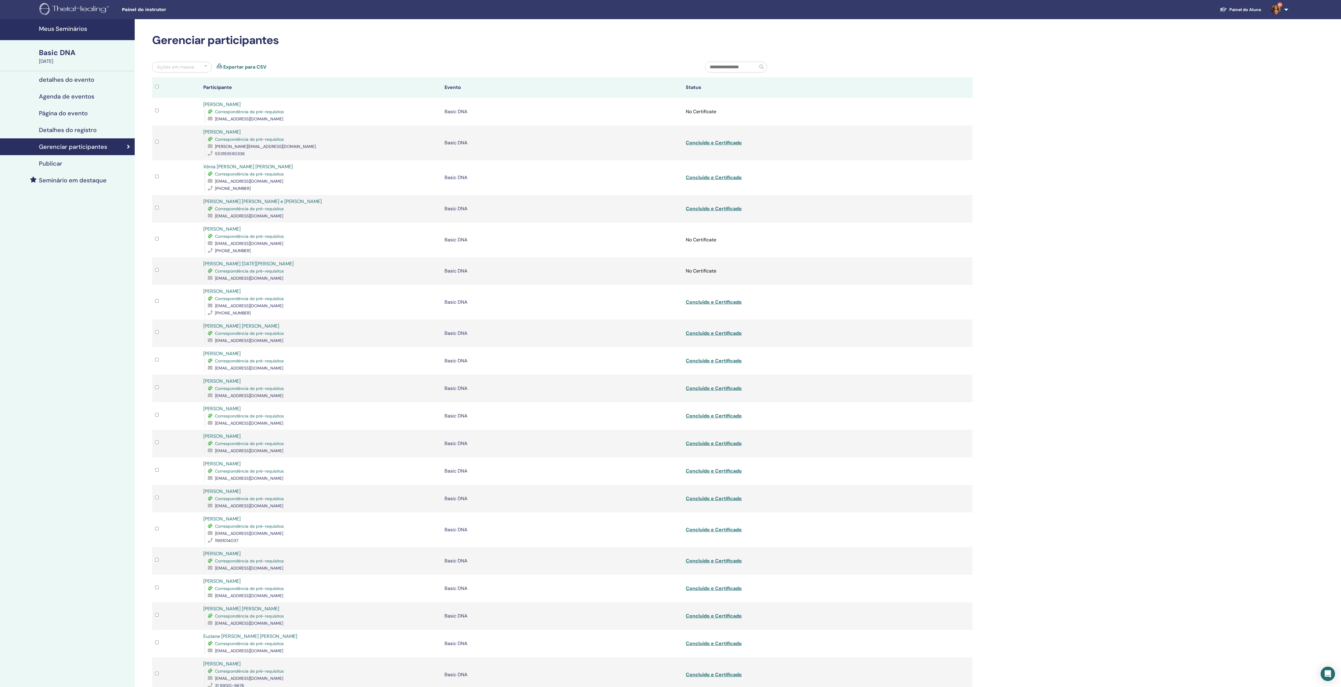
click at [251, 70] on link "Exportar para CSV" at bounding box center [244, 66] width 43 height 7
